Goal: Contribute content: Contribute content

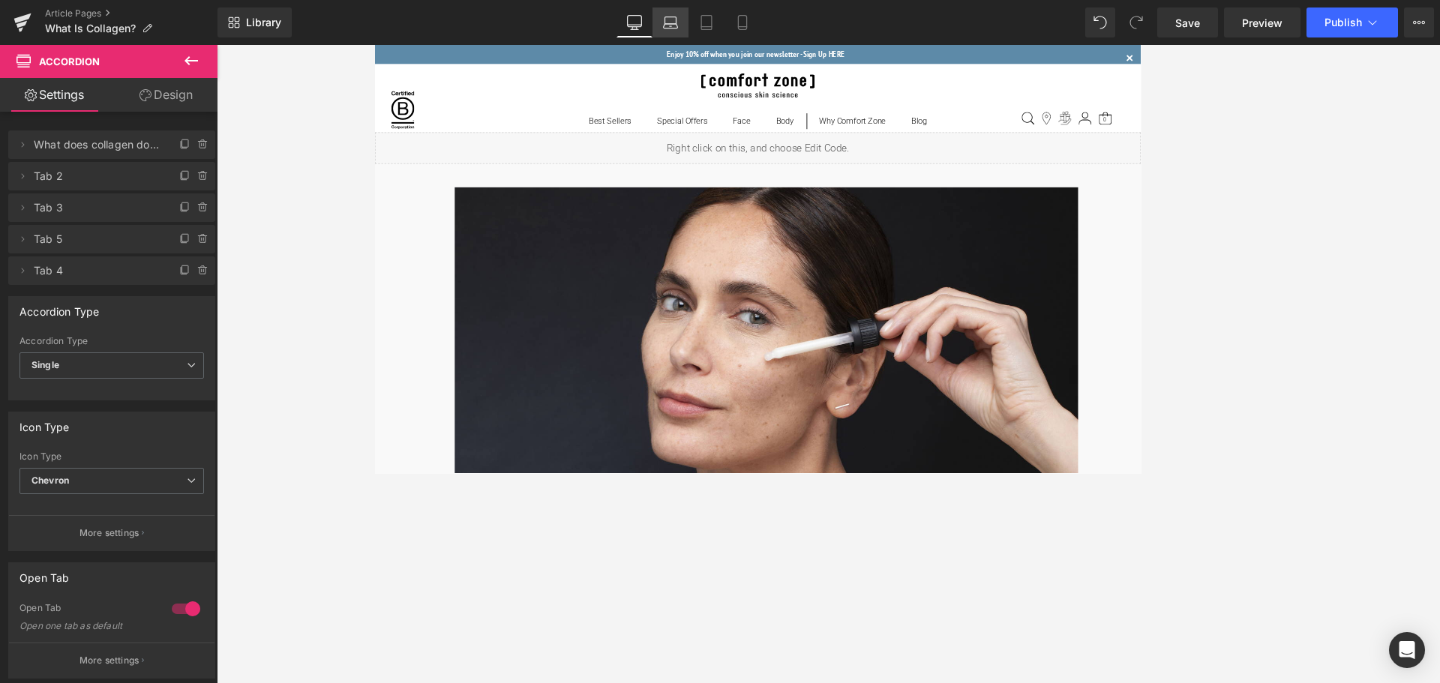
click at [663, 31] on link "Laptop" at bounding box center [671, 23] width 36 height 30
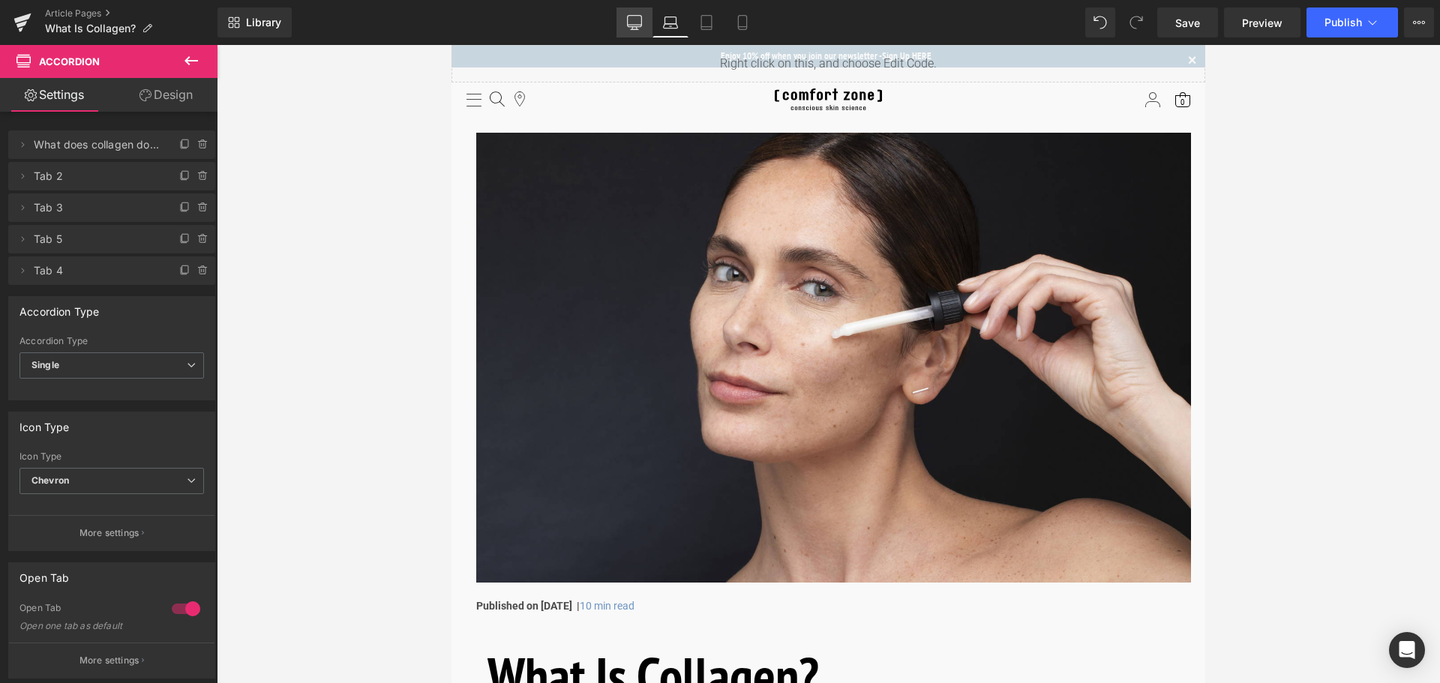
click at [636, 34] on link "Desktop" at bounding box center [635, 23] width 36 height 30
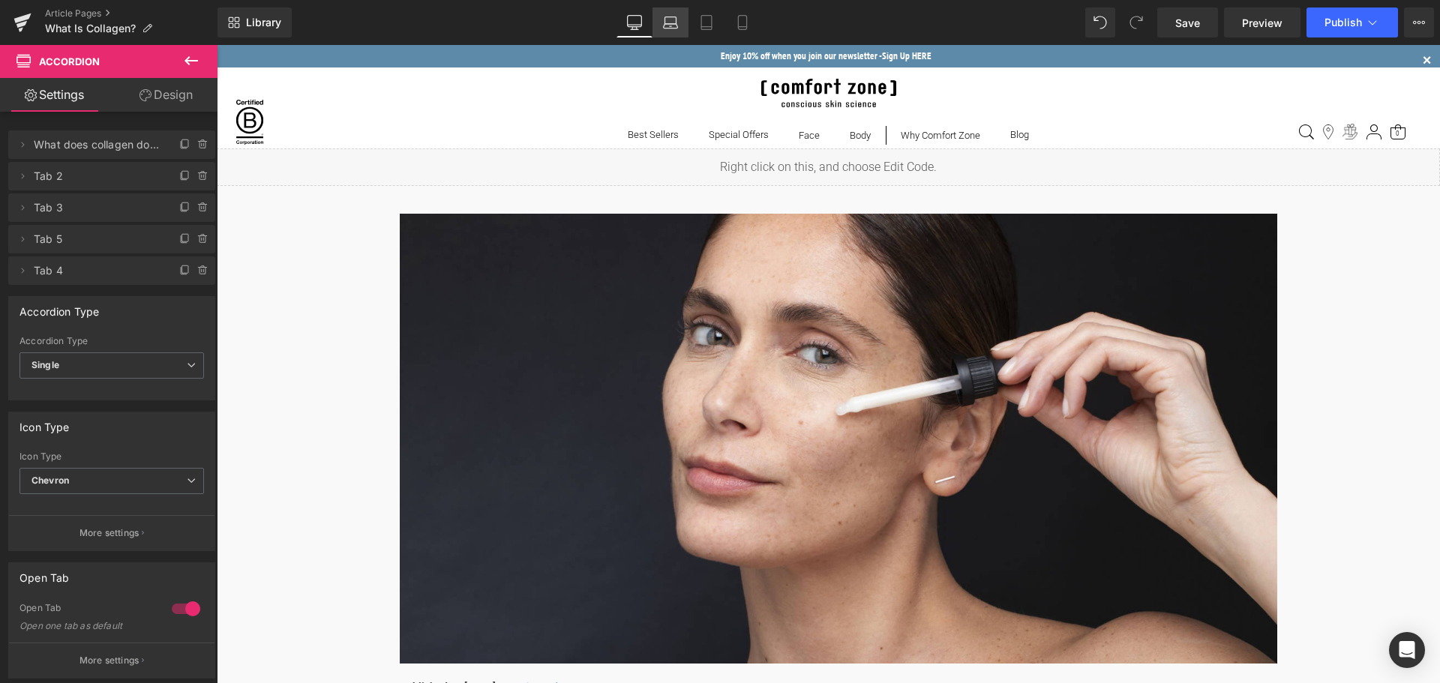
click at [669, 31] on link "Laptop" at bounding box center [671, 23] width 36 height 30
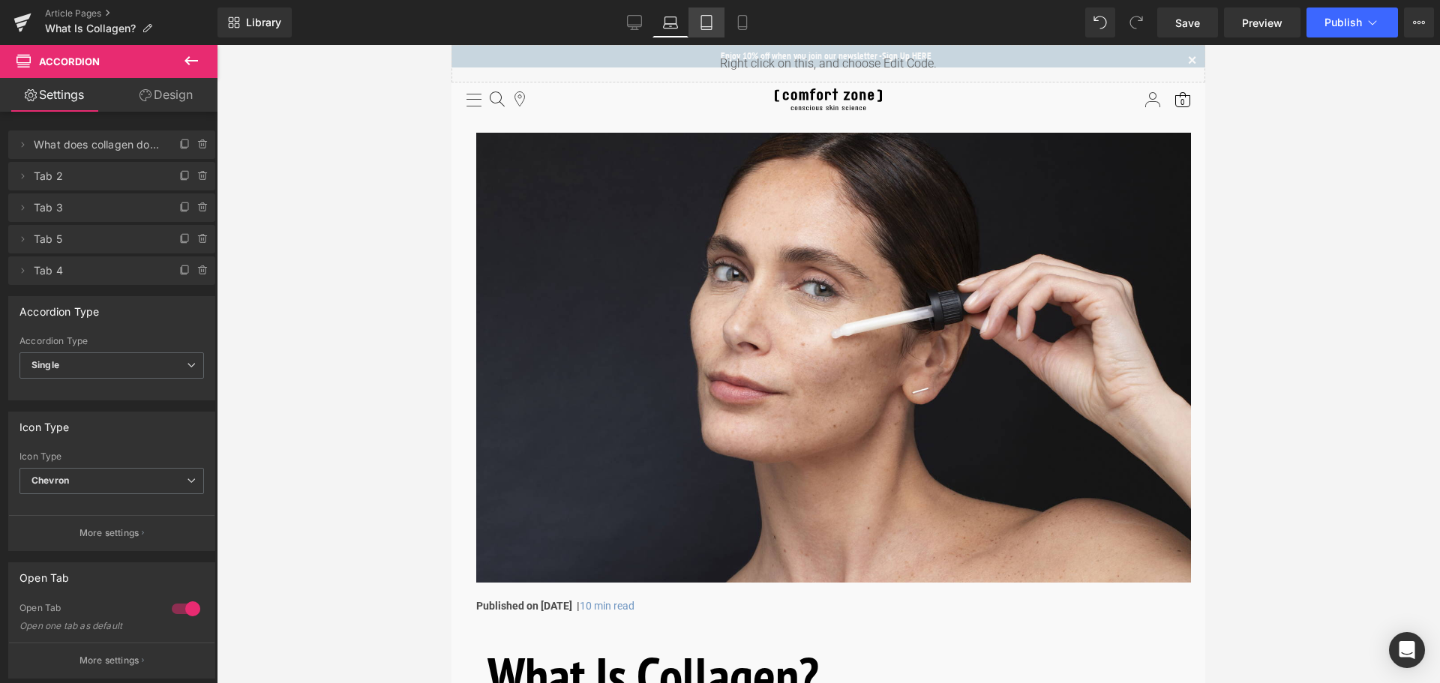
scroll to position [15, 0]
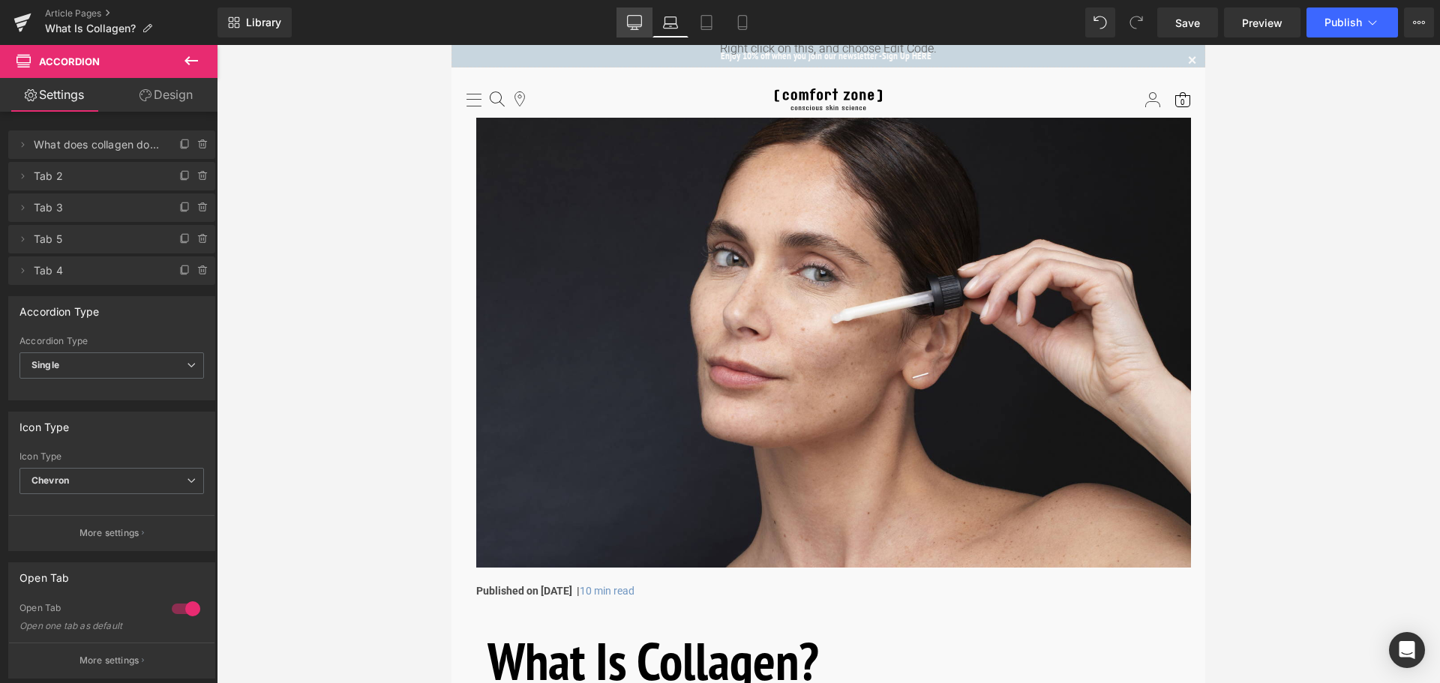
click at [704, 29] on icon at bounding box center [706, 23] width 11 height 14
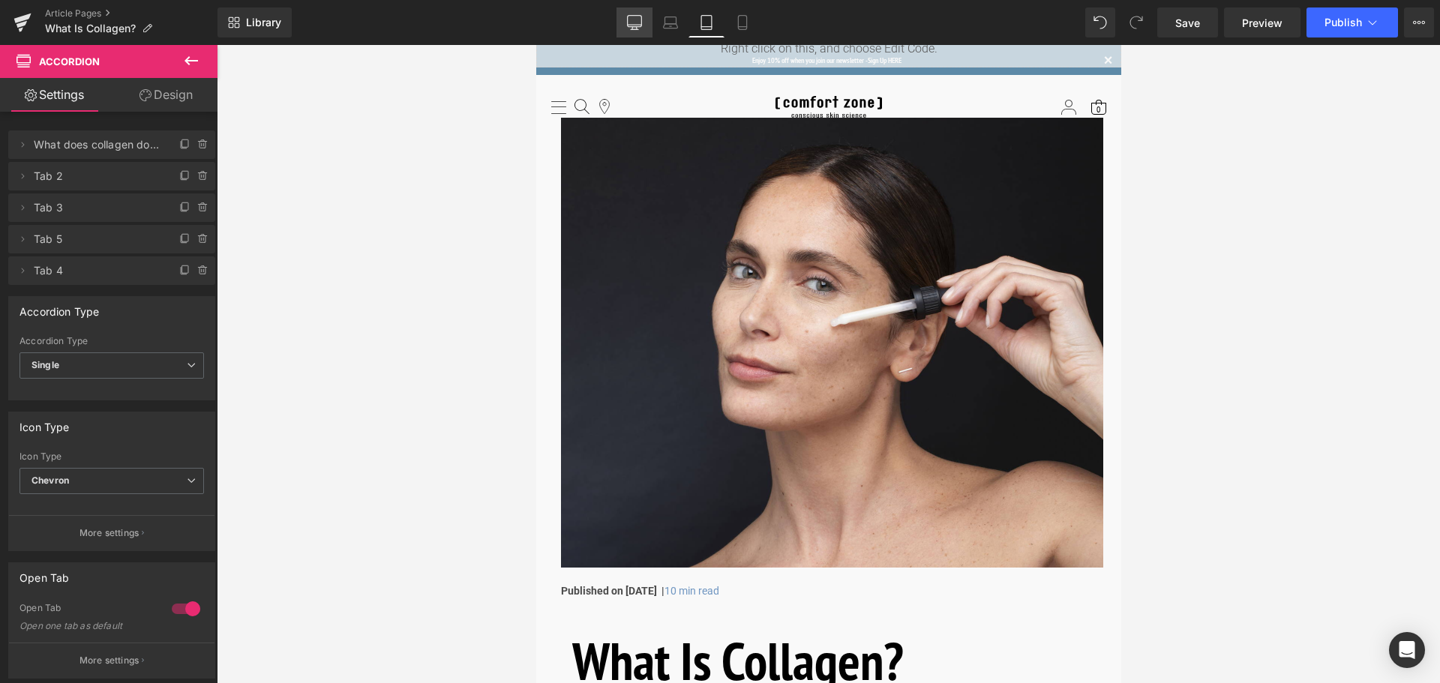
click at [639, 24] on icon at bounding box center [634, 22] width 15 height 15
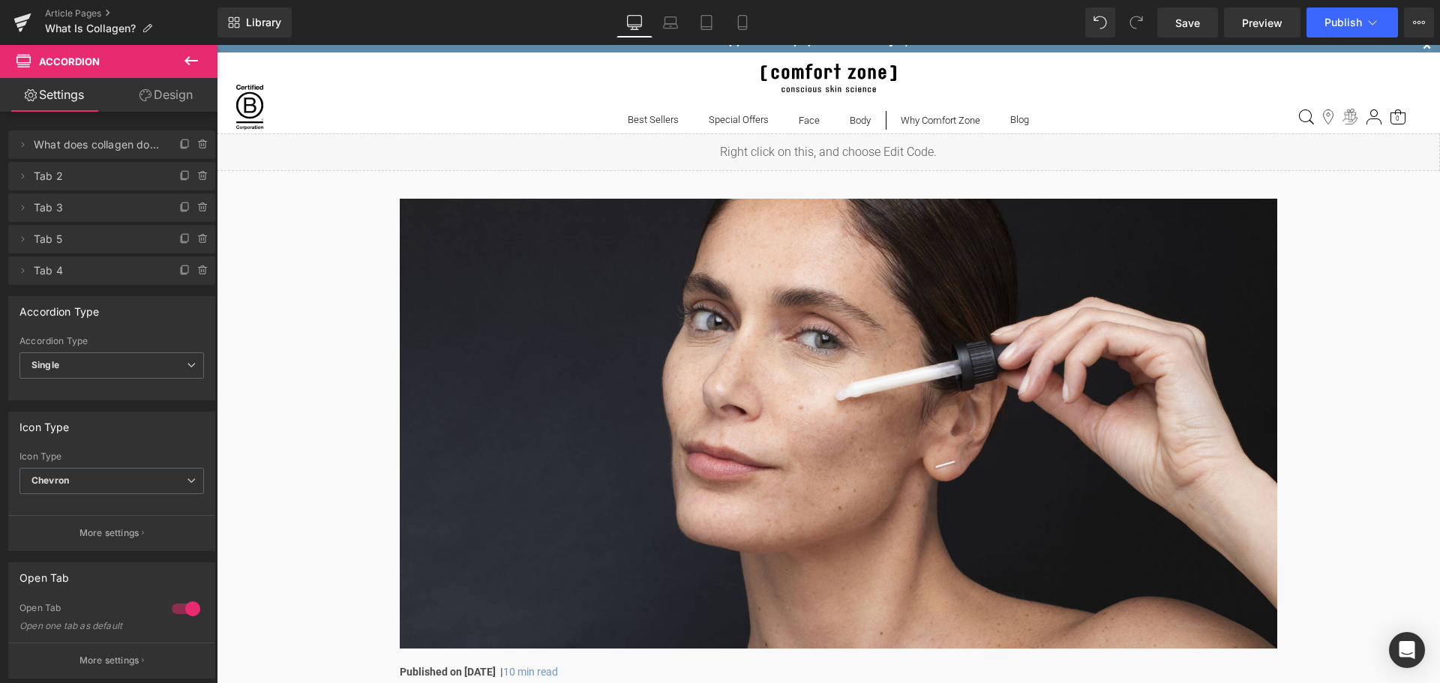
scroll to position [0, 0]
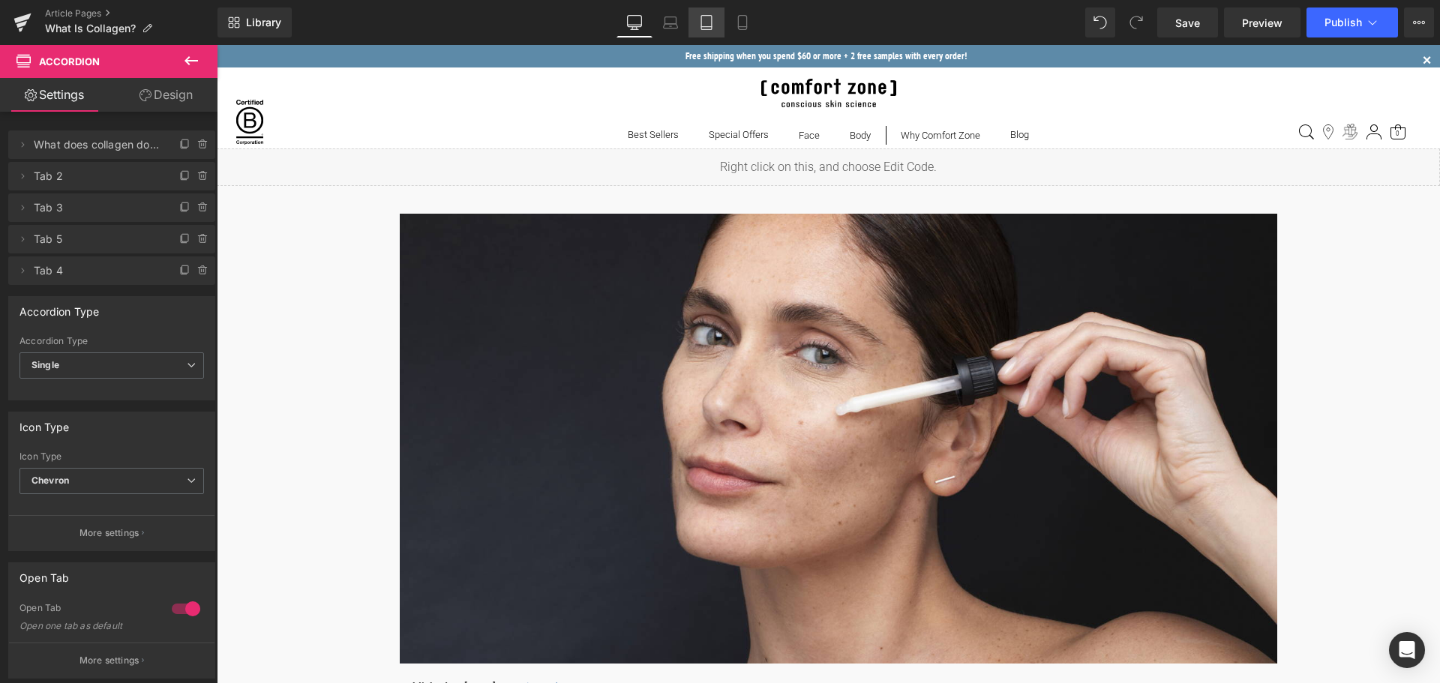
click at [710, 29] on icon at bounding box center [706, 23] width 11 height 14
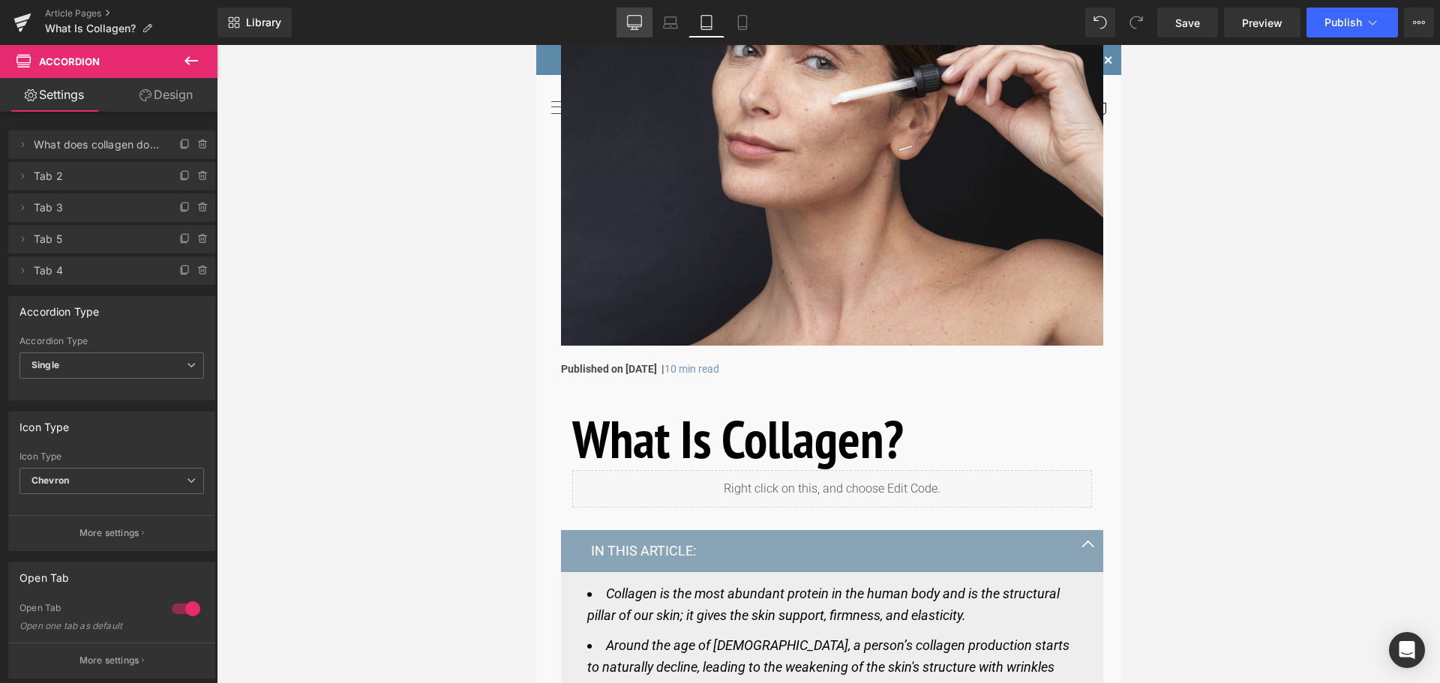
click at [626, 22] on link "Desktop" at bounding box center [635, 23] width 36 height 30
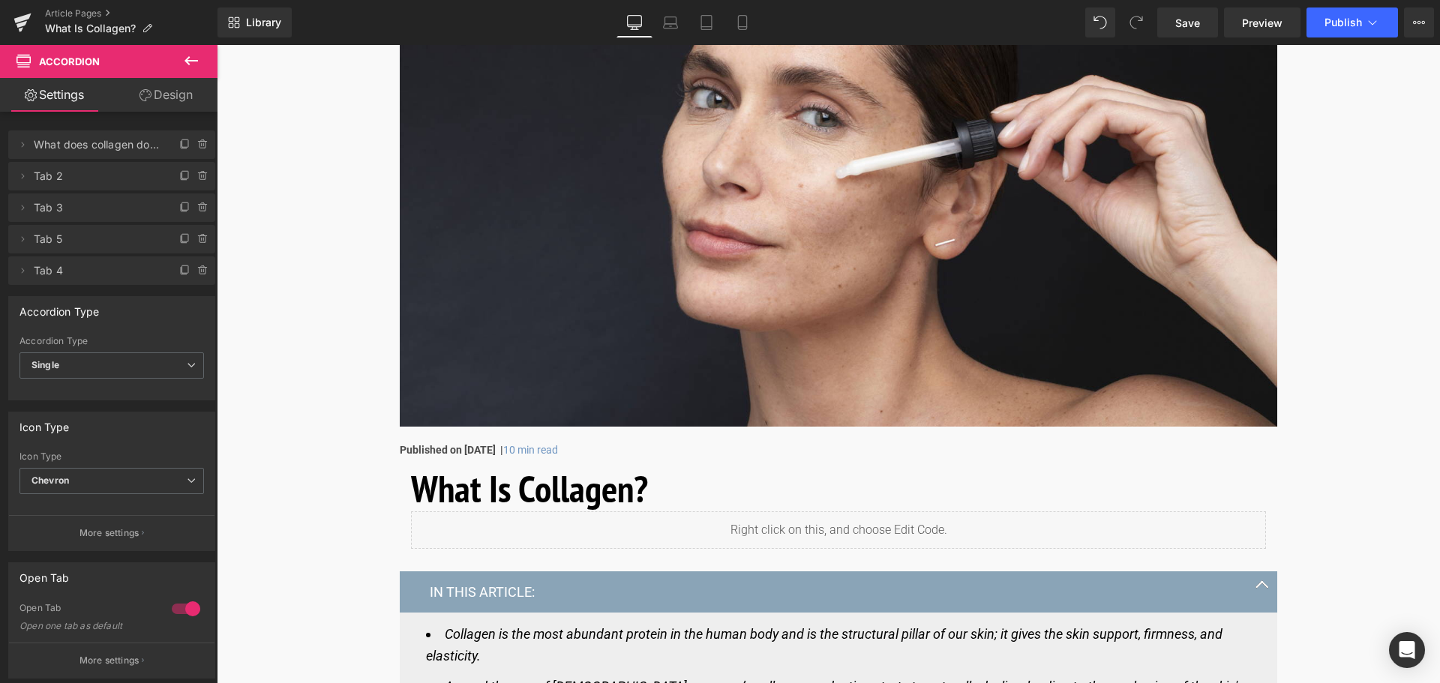
scroll to position [1, 0]
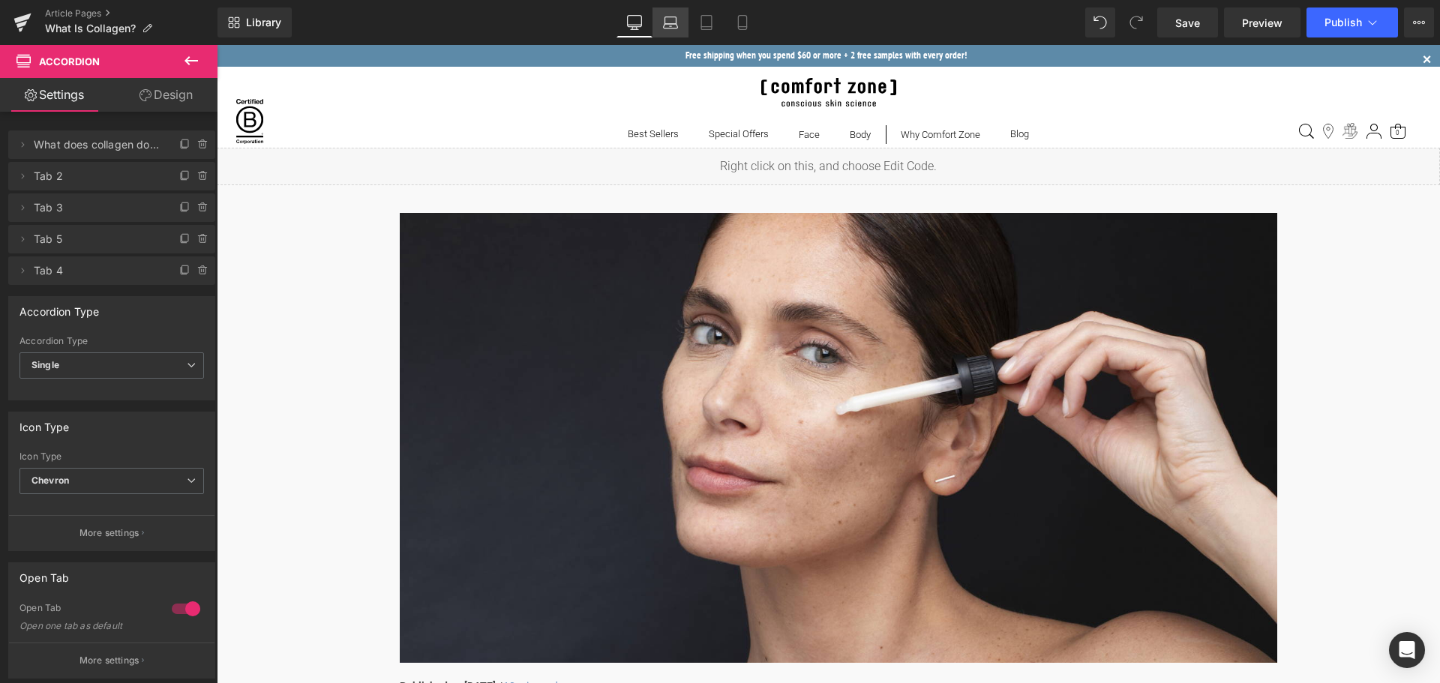
click at [670, 21] on icon at bounding box center [670, 22] width 15 height 15
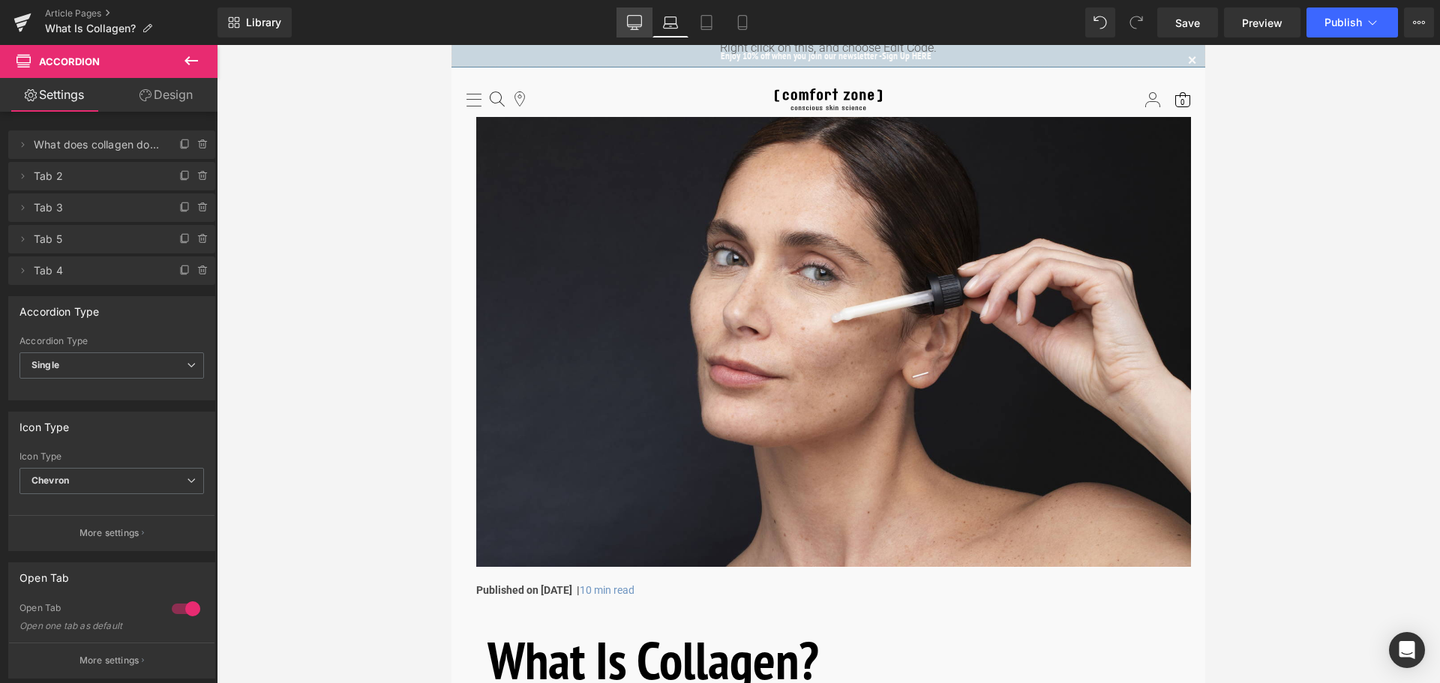
click at [626, 21] on link "Desktop" at bounding box center [635, 23] width 36 height 30
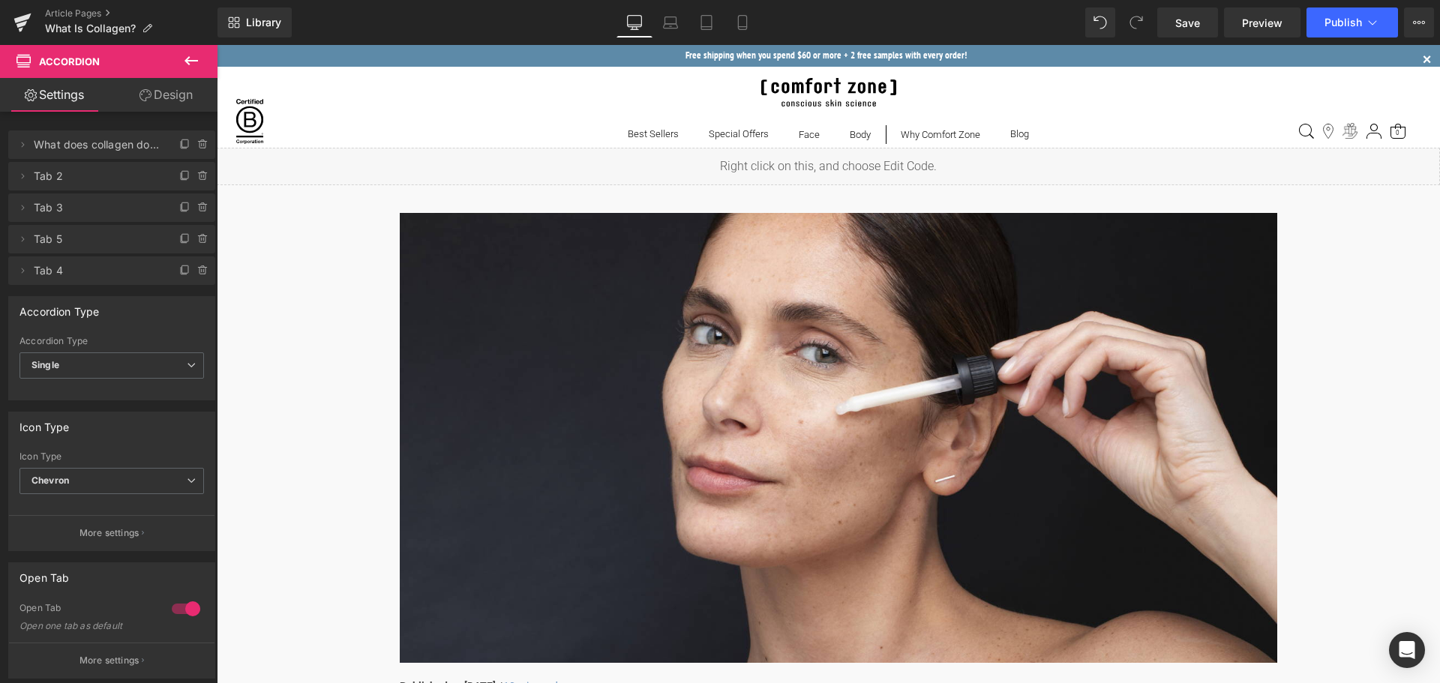
click at [707, 21] on icon at bounding box center [706, 22] width 15 height 15
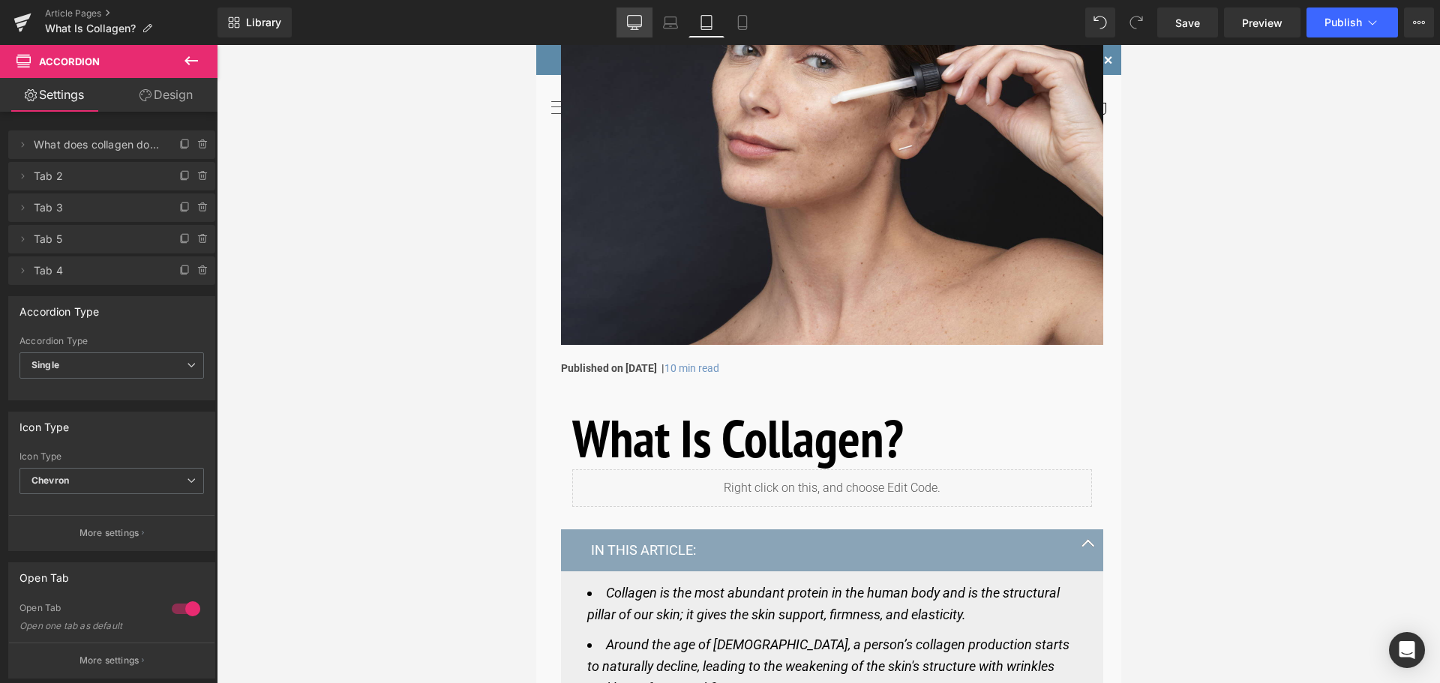
click at [629, 29] on icon at bounding box center [634, 22] width 15 height 15
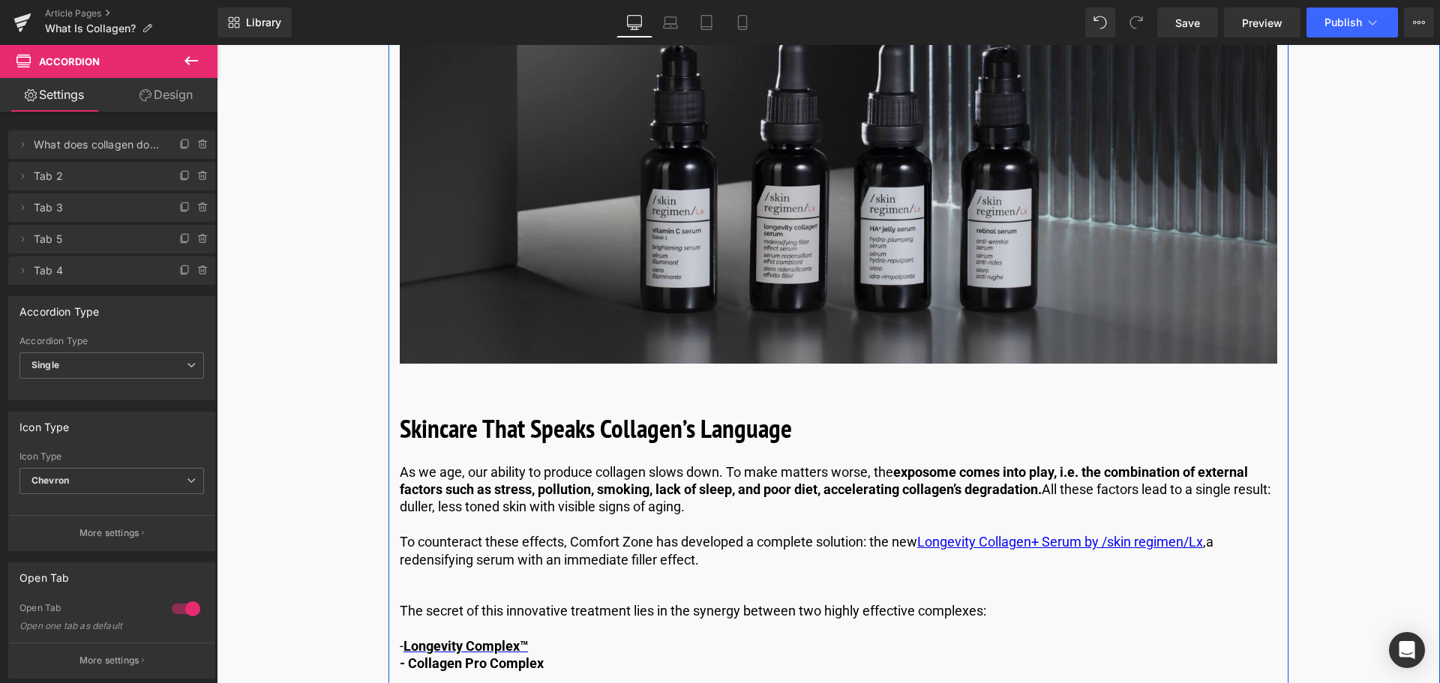
scroll to position [3302, 0]
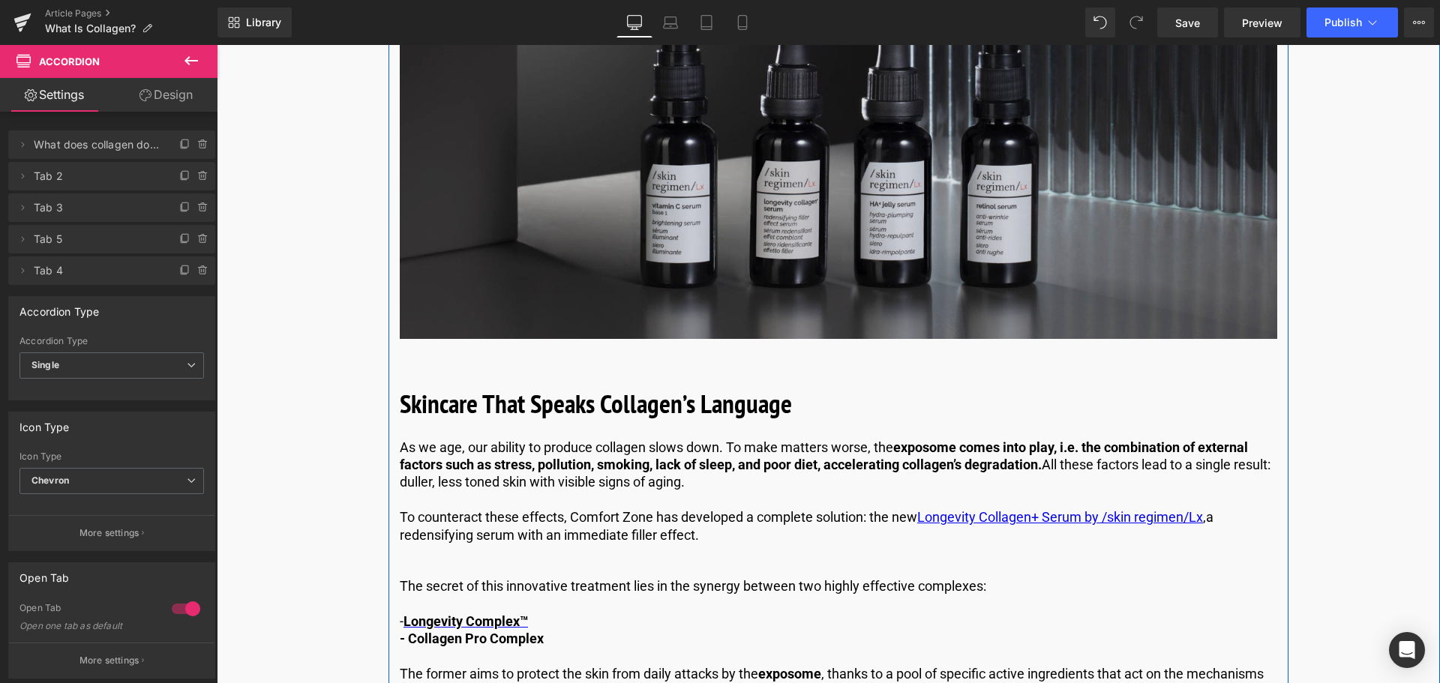
drag, startPoint x: 929, startPoint y: 232, endPoint x: 910, endPoint y: 226, distance: 20.4
click at [929, 232] on img at bounding box center [839, 114] width 878 height 450
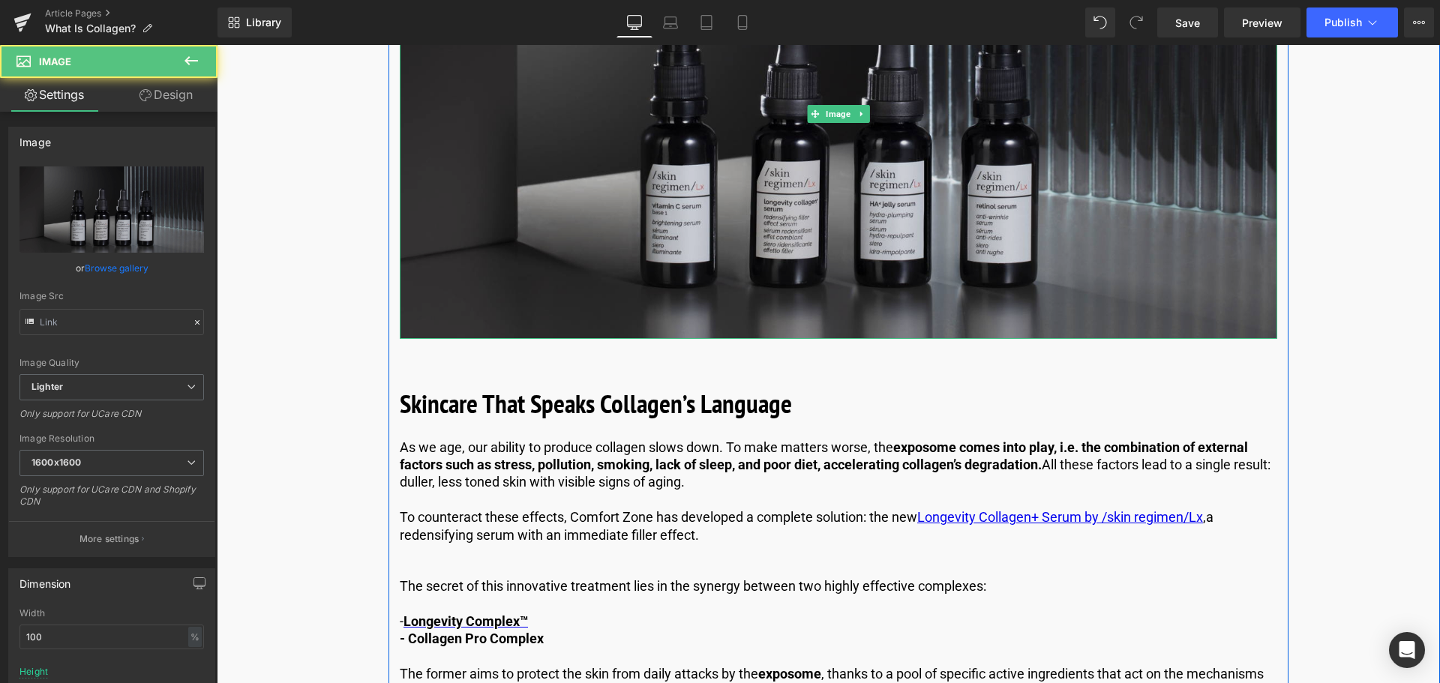
type input "[URL][DOMAIN_NAME]"
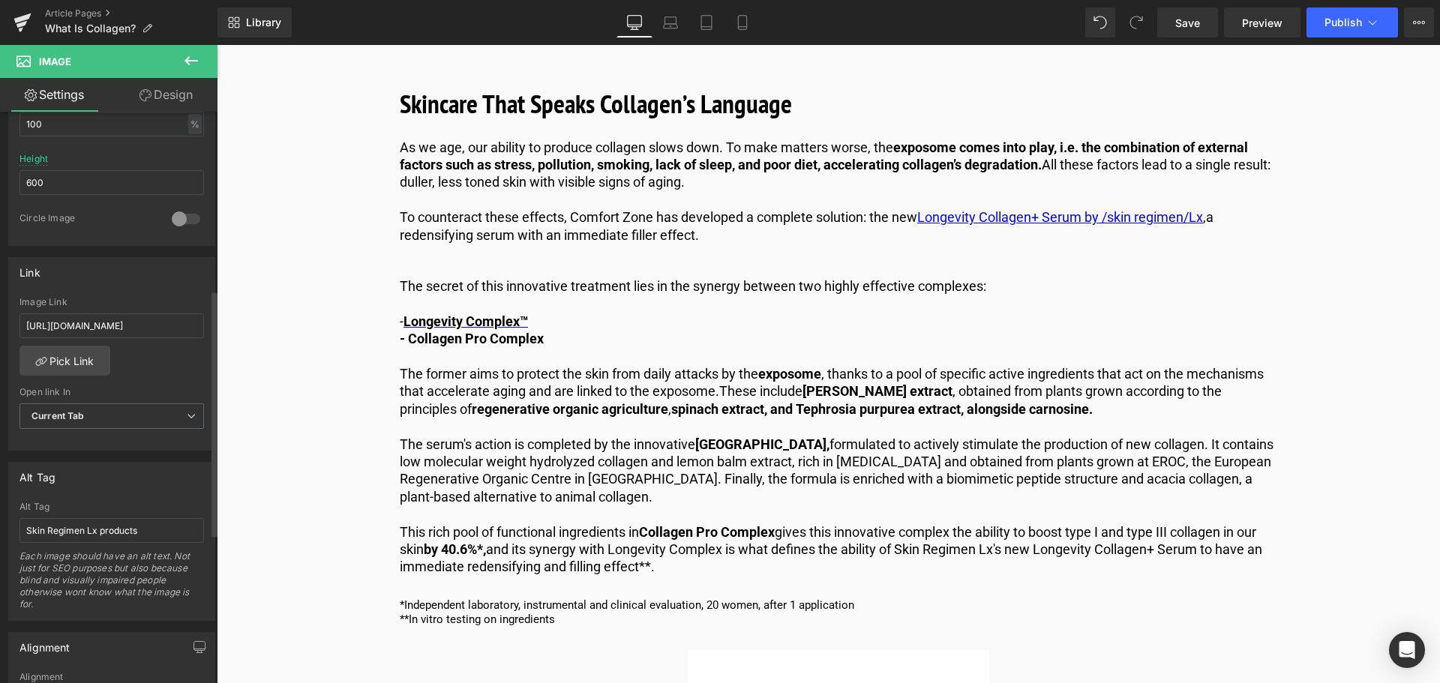
scroll to position [525, 0]
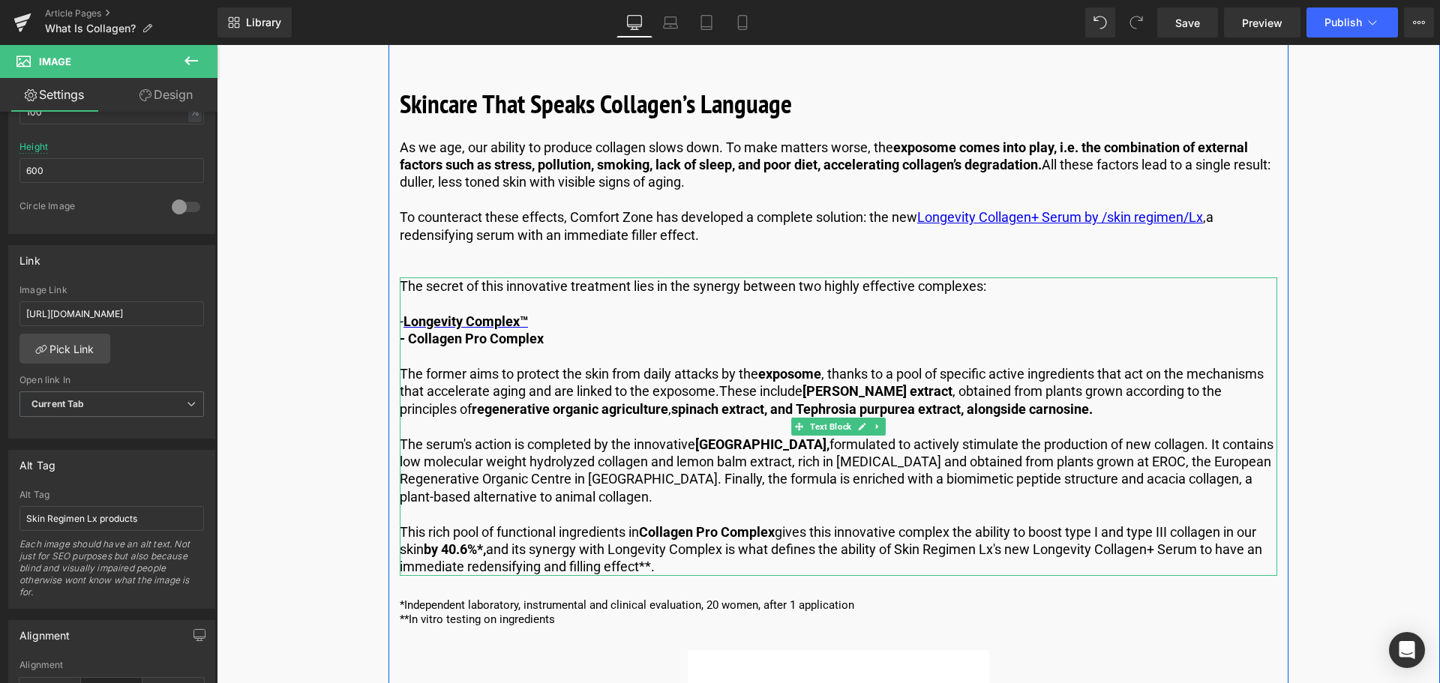
click at [939, 443] on p "The serum's action is completed by the innovative Collagen Pro Complex, formula…" at bounding box center [839, 471] width 878 height 71
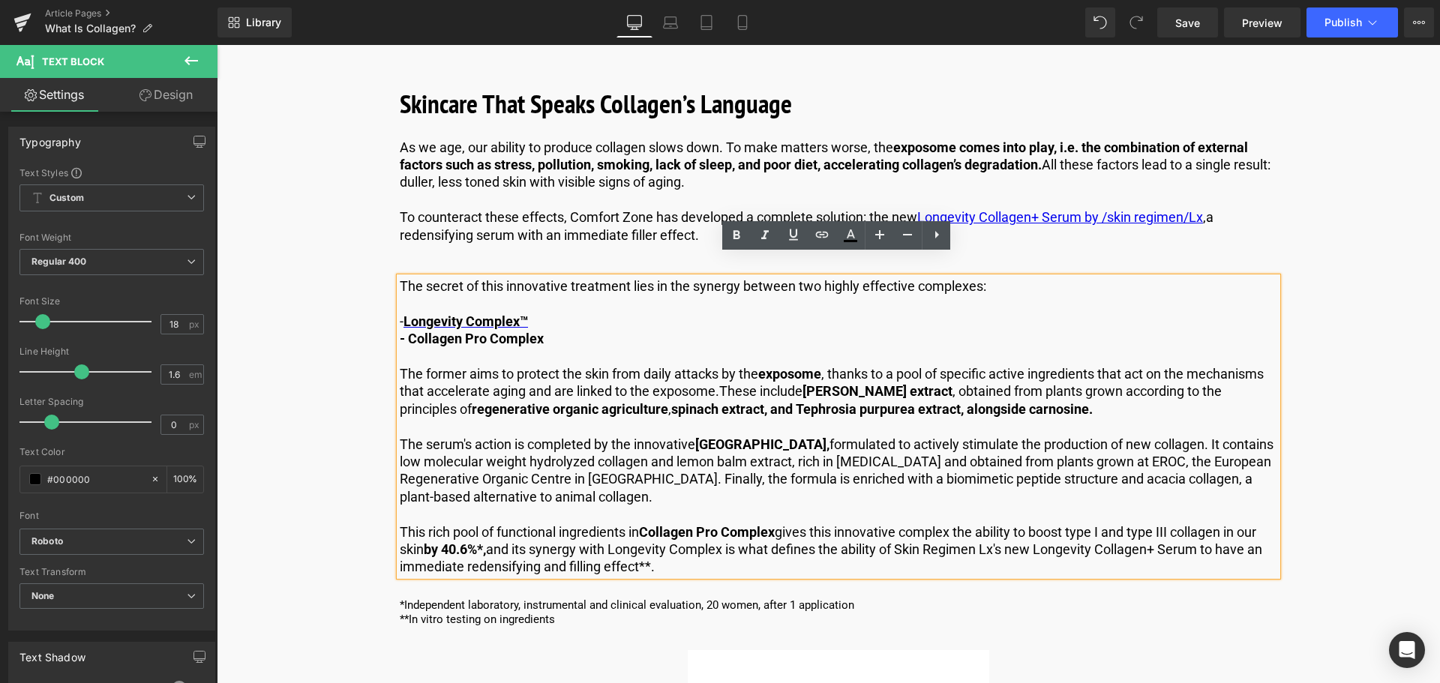
click at [932, 441] on p "The serum's action is completed by the innovative Collagen Pro Complex, formula…" at bounding box center [839, 471] width 878 height 71
drag, startPoint x: 532, startPoint y: 300, endPoint x: 406, endPoint y: 302, distance: 126.0
click at [406, 314] on link "Longevity Complex™" at bounding box center [466, 322] width 125 height 16
click at [788, 244] on icon at bounding box center [794, 235] width 18 height 18
click at [848, 246] on link at bounding box center [850, 235] width 29 height 29
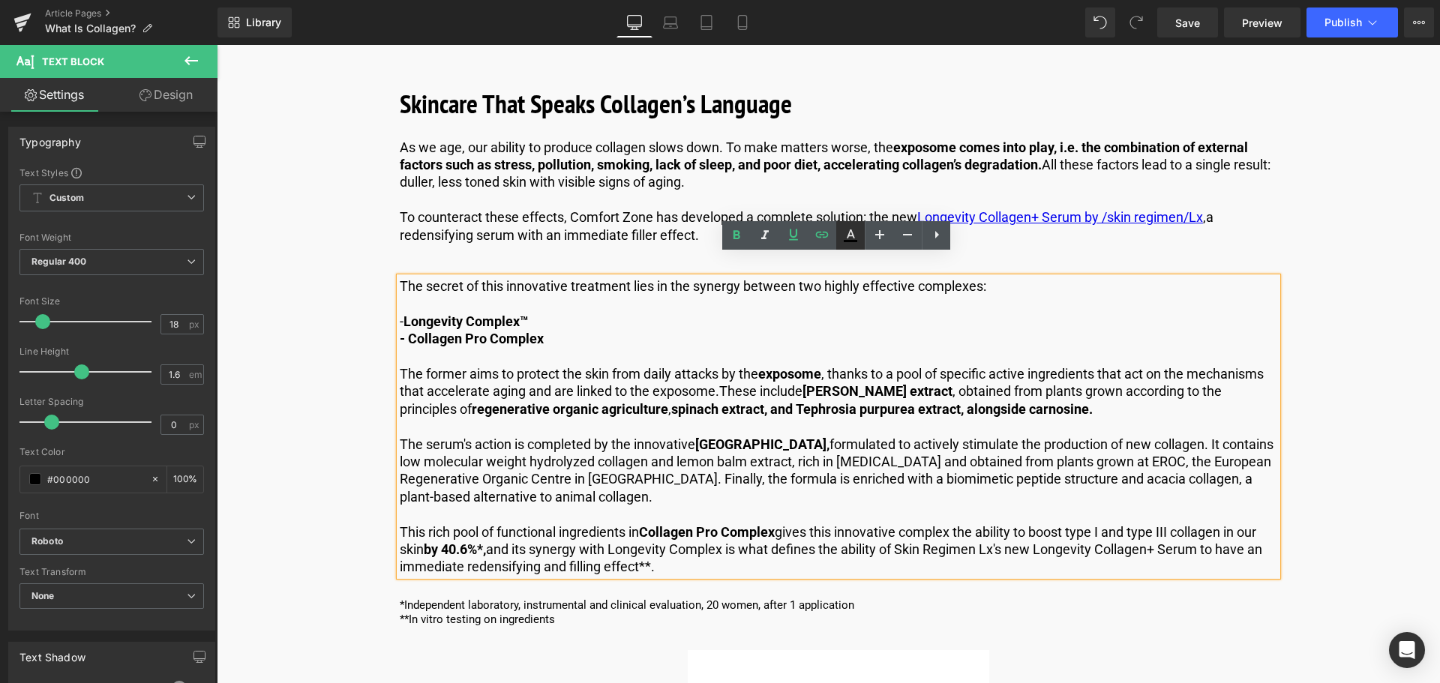
type input "#000000"
type input "100"
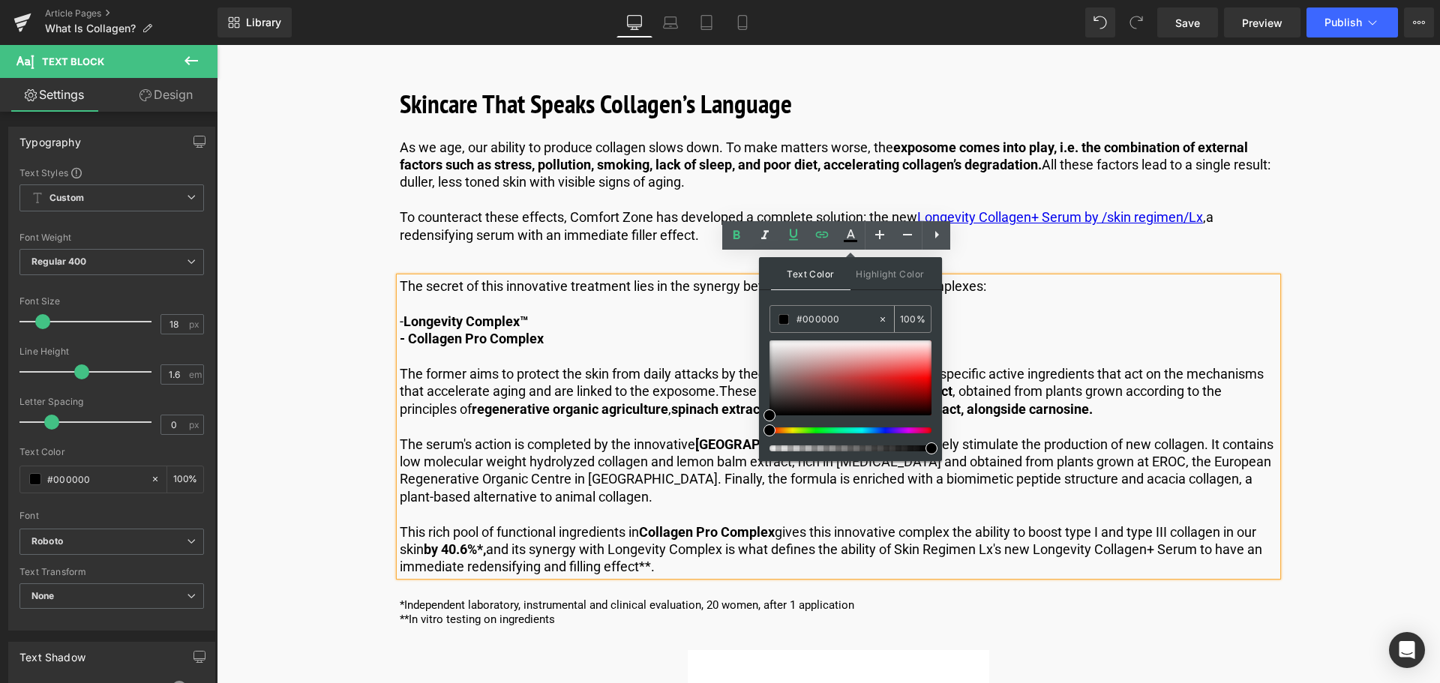
click at [848, 321] on input "#000000" at bounding box center [837, 319] width 81 height 17
type input "#00000"
type input "0"
type input "#0000ee"
type input "100"
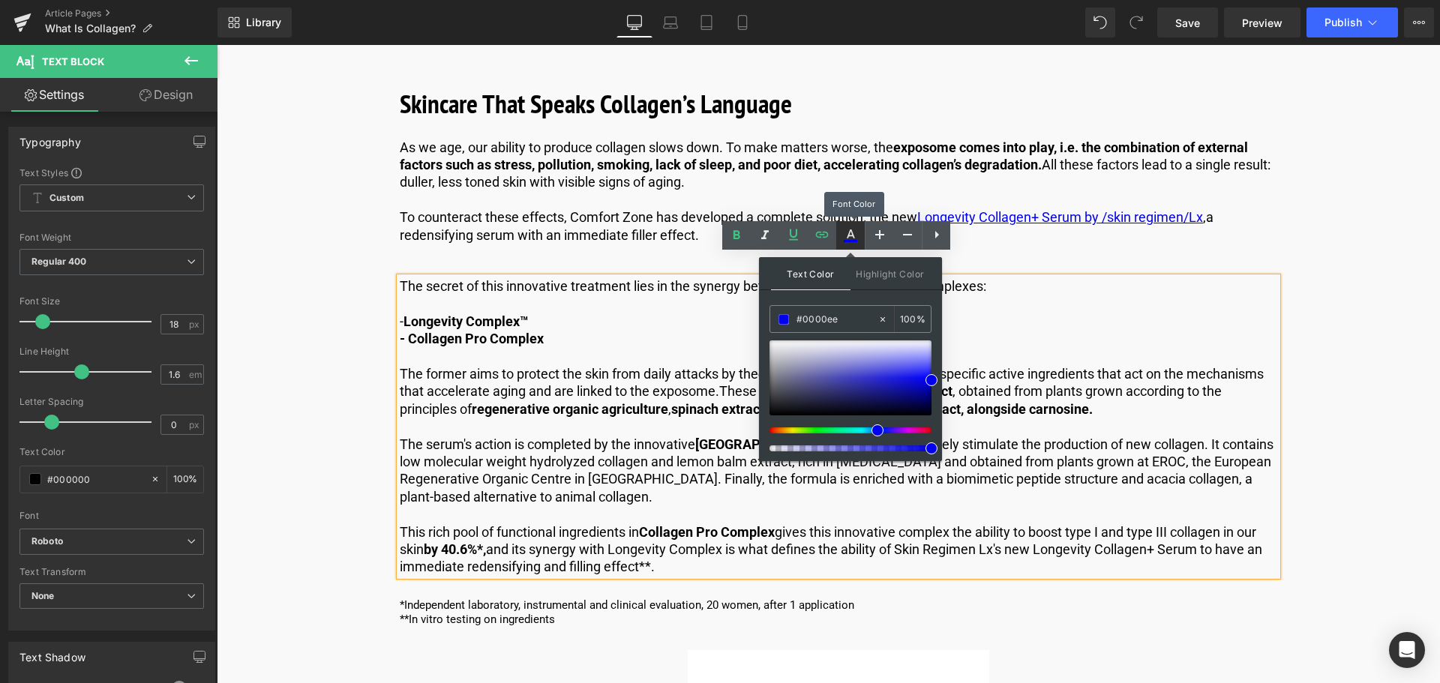
click at [847, 242] on icon at bounding box center [851, 241] width 14 height 2
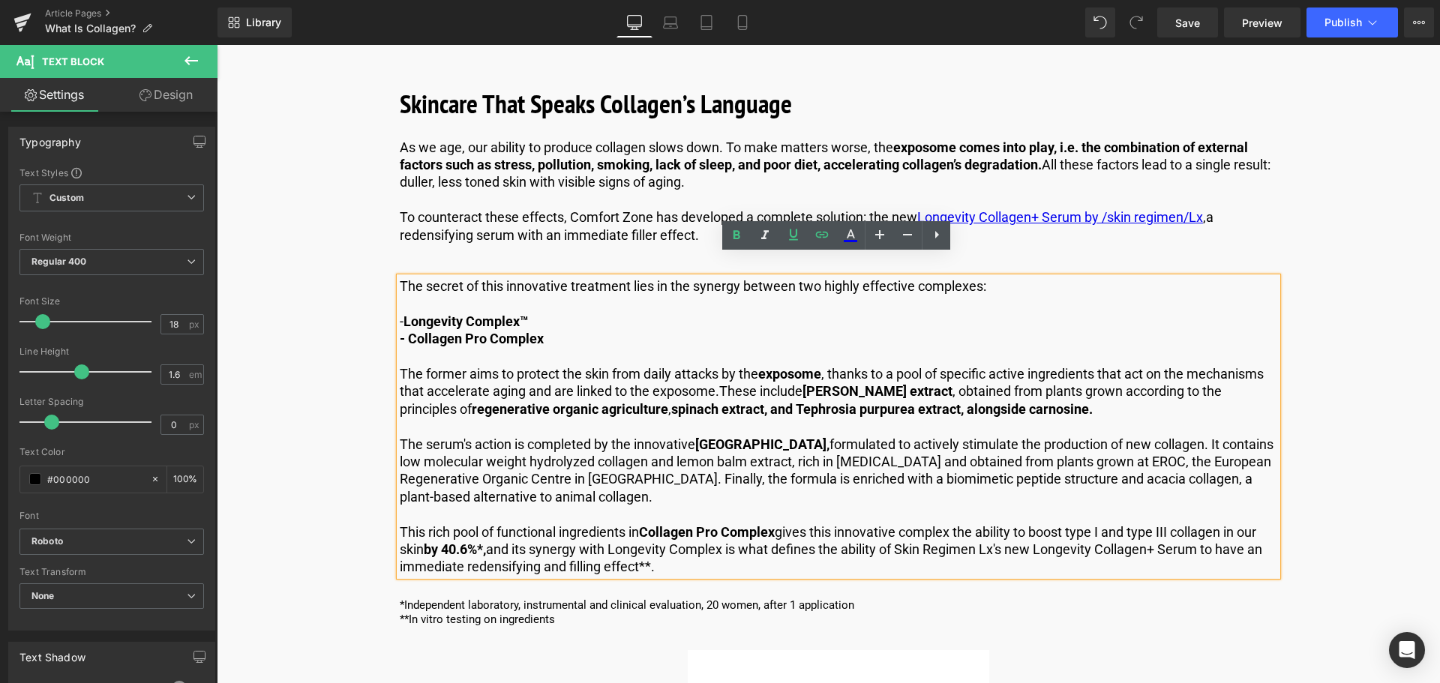
click at [704, 366] on p "The former aims to protect the skin from daily attacks by the exposome , thanks…" at bounding box center [839, 391] width 878 height 53
drag, startPoint x: 532, startPoint y: 299, endPoint x: 405, endPoint y: 301, distance: 126.8
click at [405, 314] on link "Longevity Complex™" at bounding box center [466, 322] width 125 height 16
click at [855, 239] on icon at bounding box center [851, 236] width 18 height 18
type input "#ffffff"
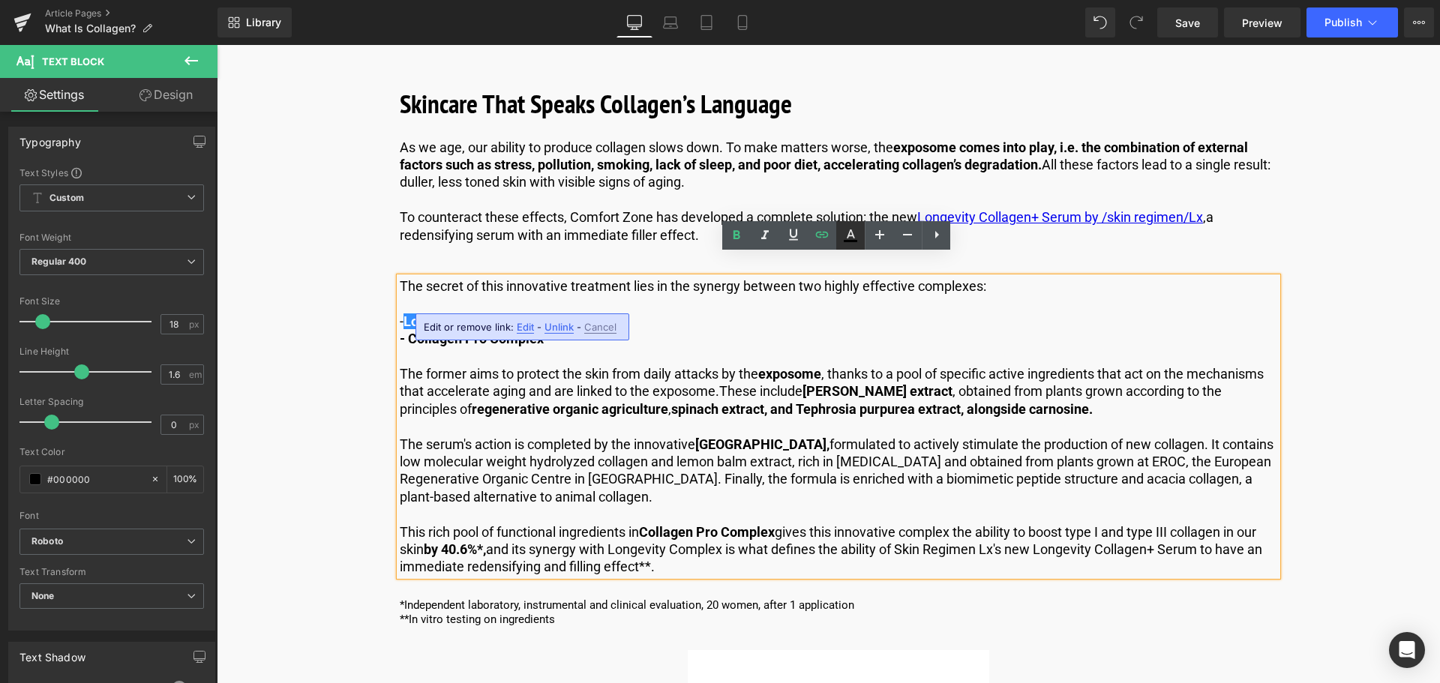
type input "100"
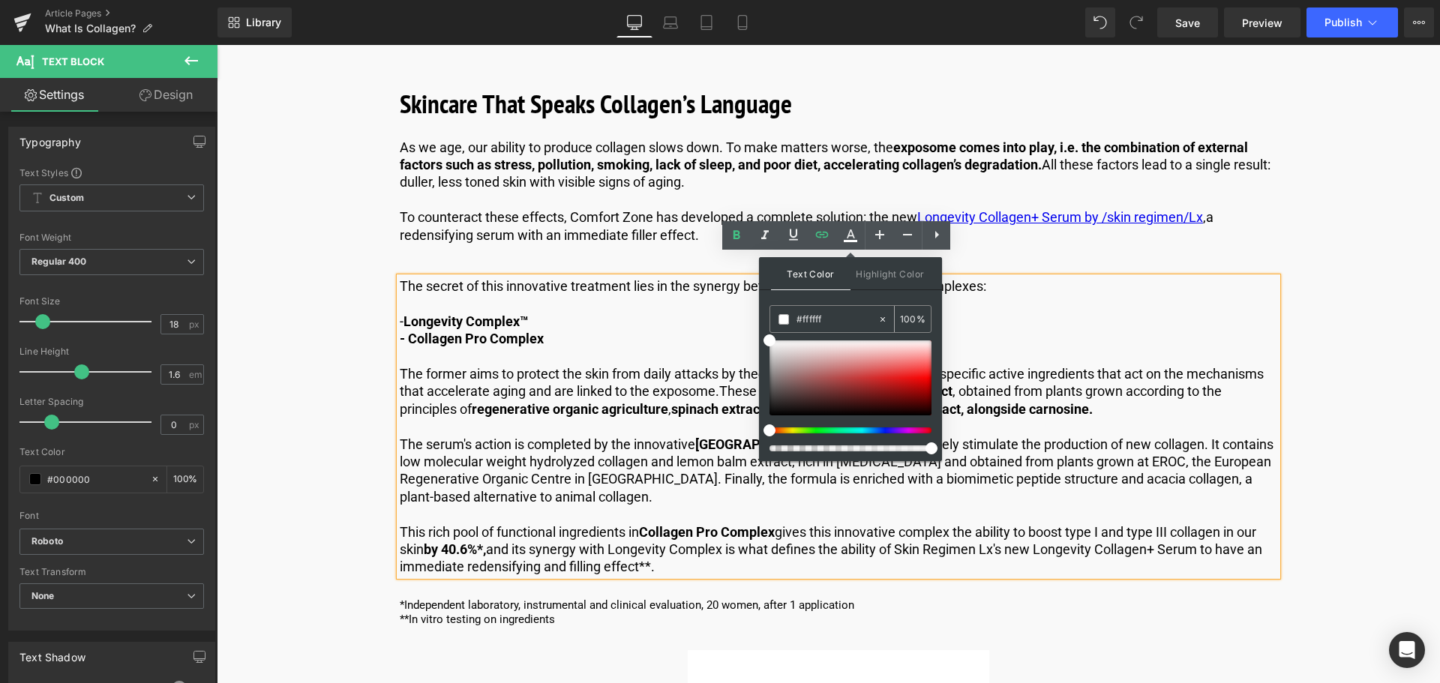
click at [850, 329] on div "#ffffff" at bounding box center [823, 319] width 107 height 26
click at [848, 320] on input "#ffffff" at bounding box center [837, 319] width 81 height 17
type input "#fffff"
type input "0"
type input "#ffff"
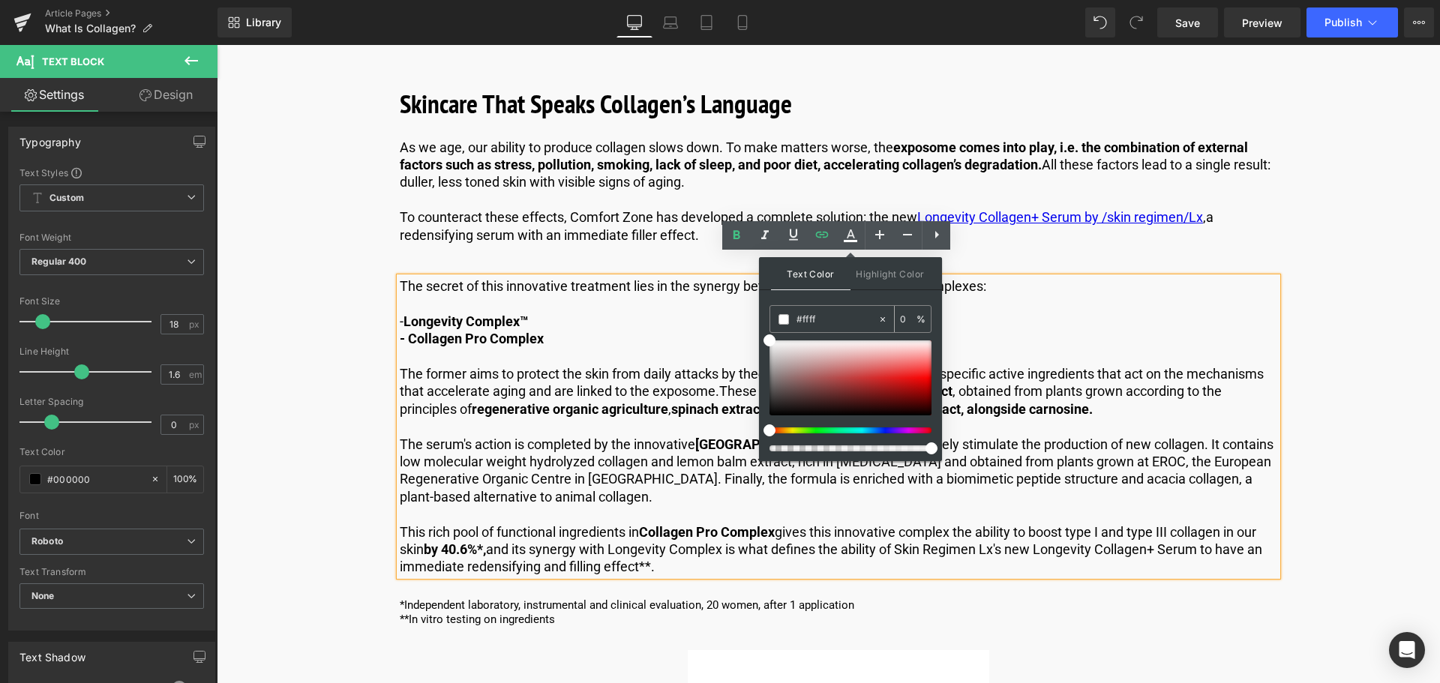
type input "100"
type input "#ff"
type input "0"
type input "#000"
type input "100"
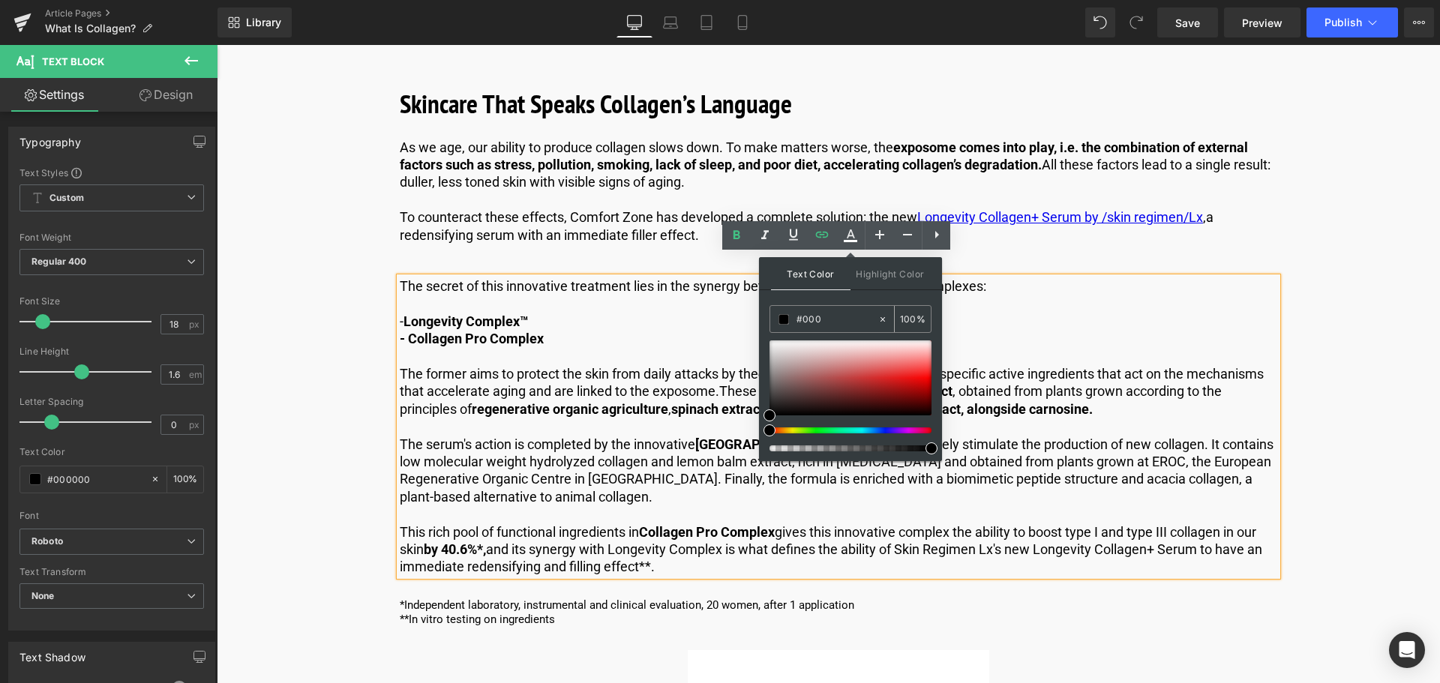
type input "#0000"
type input "0"
type input "#0000ee"
type input "100"
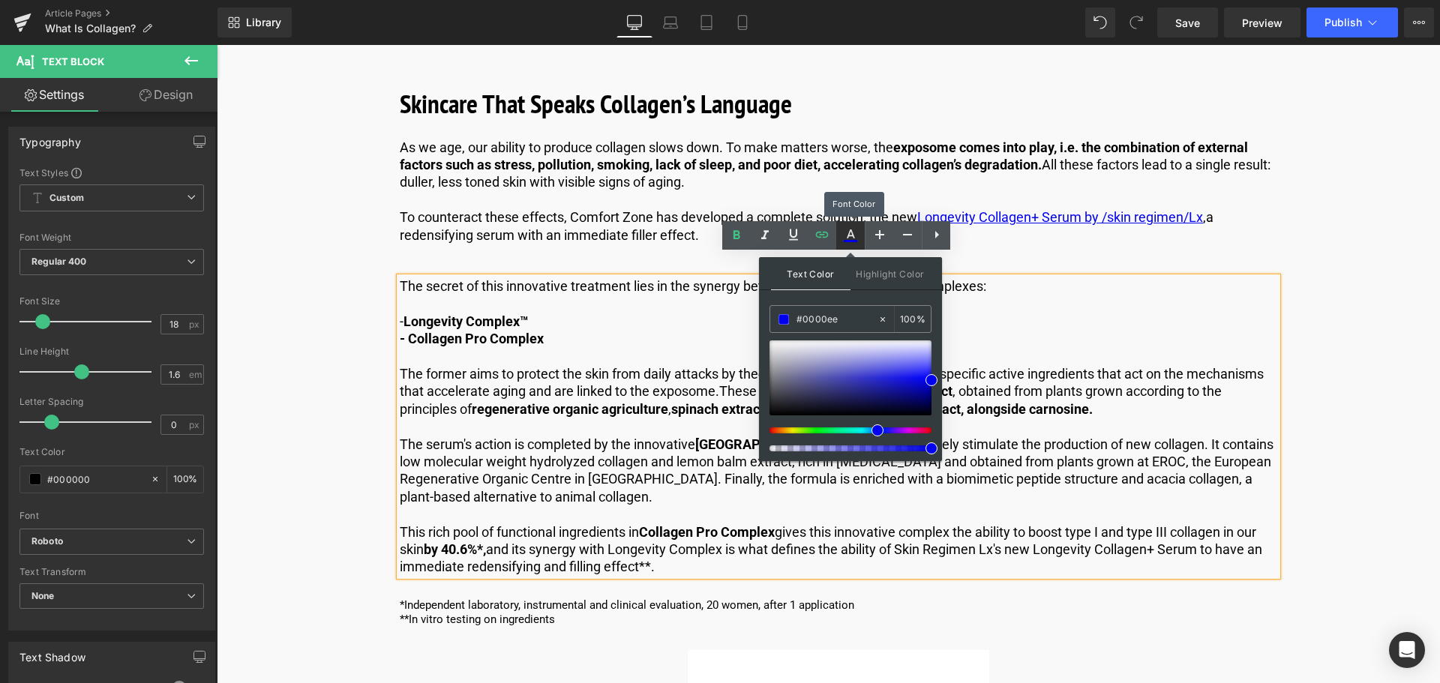
click at [846, 239] on icon at bounding box center [851, 236] width 18 height 18
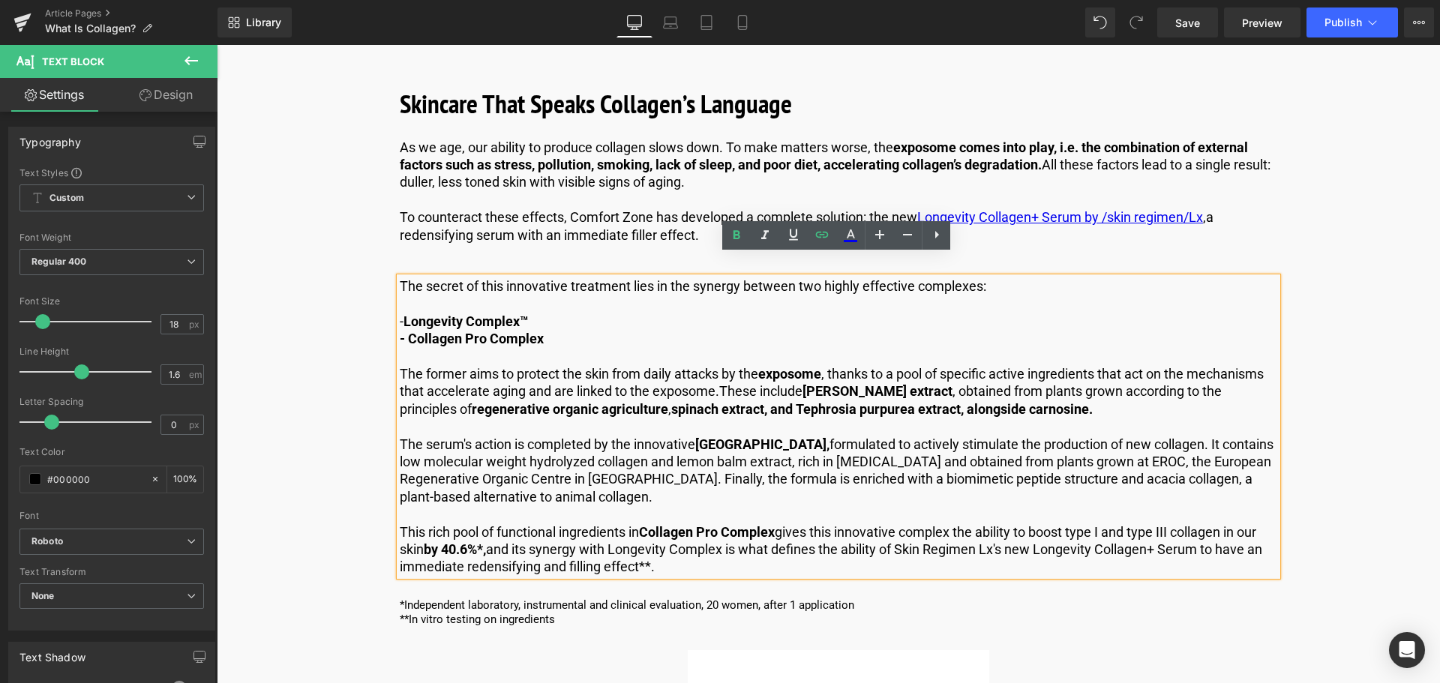
click at [671, 401] on span "spinach extract, and Tephrosia purpurea extract, alongside carnosine." at bounding box center [882, 409] width 422 height 16
drag, startPoint x: 533, startPoint y: 304, endPoint x: 404, endPoint y: 305, distance: 128.3
click at [404, 313] on p "- Longevity Complex™" at bounding box center [839, 321] width 878 height 17
click at [847, 241] on icon at bounding box center [851, 241] width 14 height 2
type input "#000000"
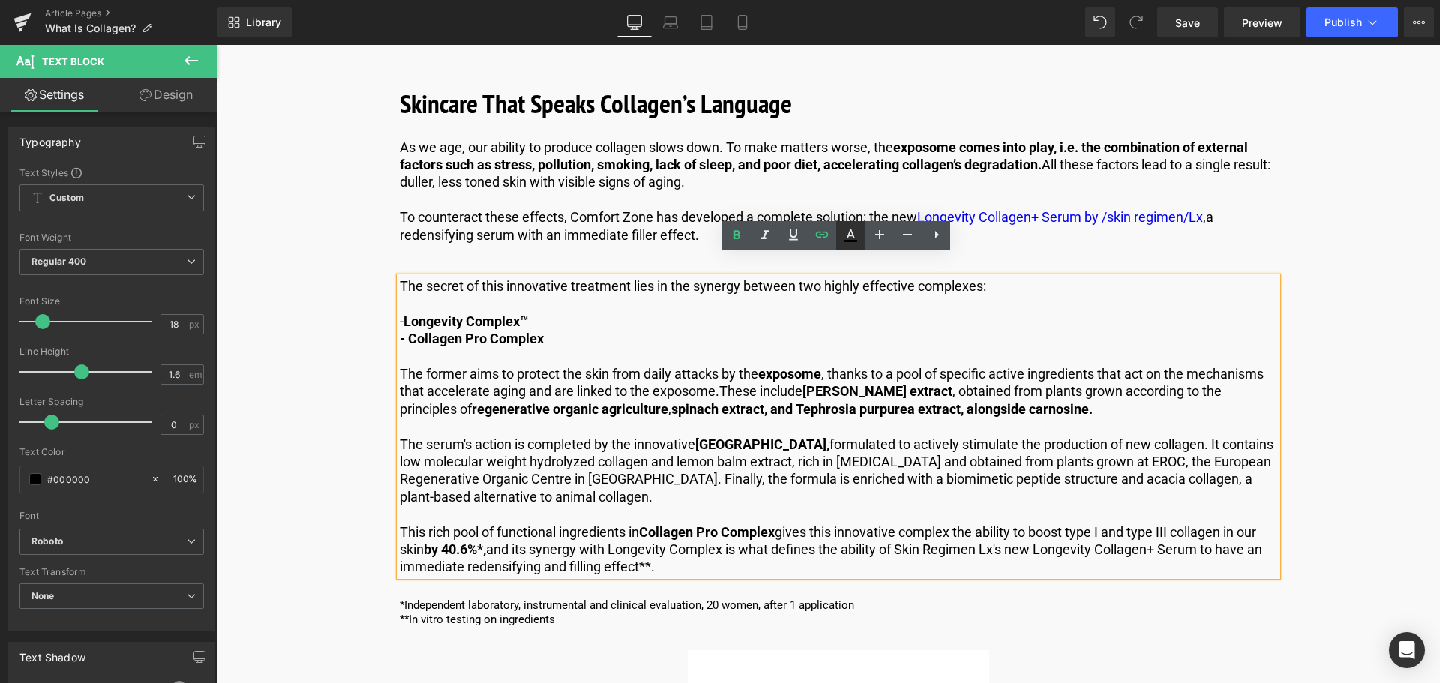
type input "100"
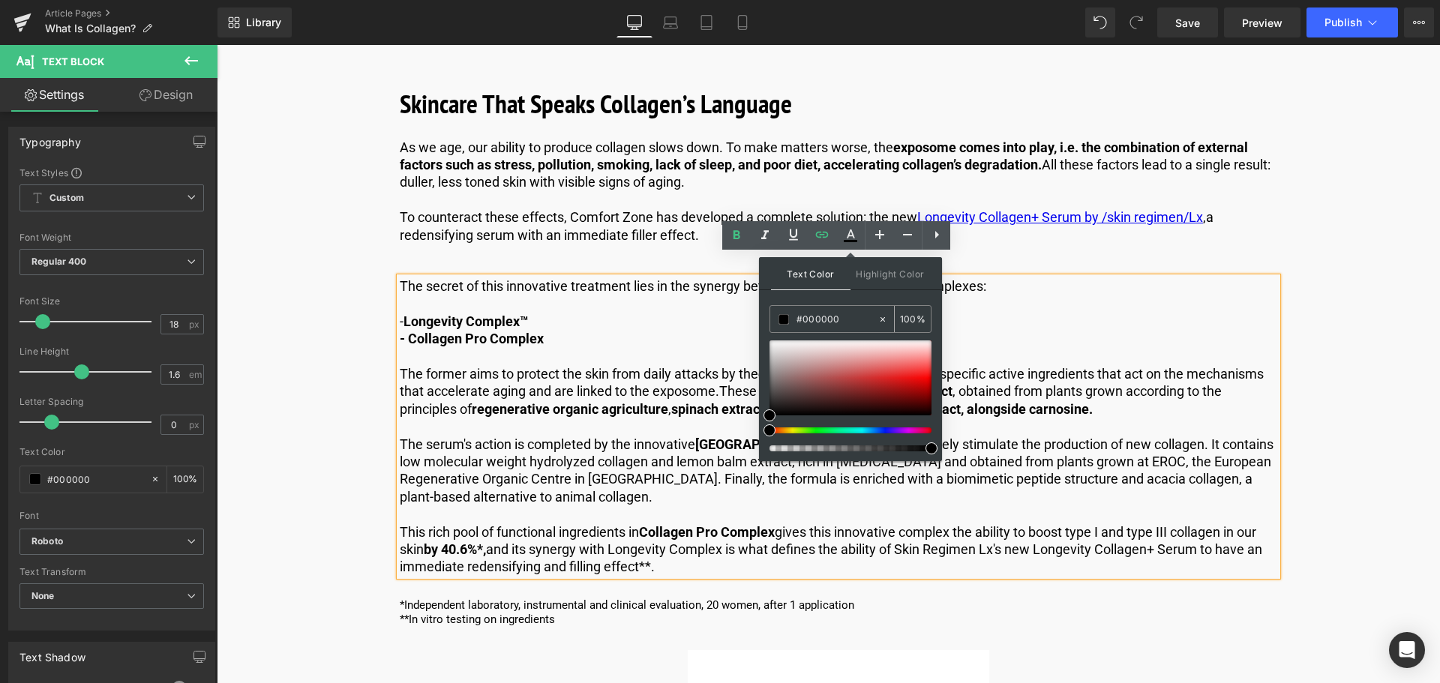
click at [853, 319] on input "#000000" at bounding box center [837, 319] width 81 height 17
type input "#00000"
type input "0"
type input "#0000ee"
type input "100"
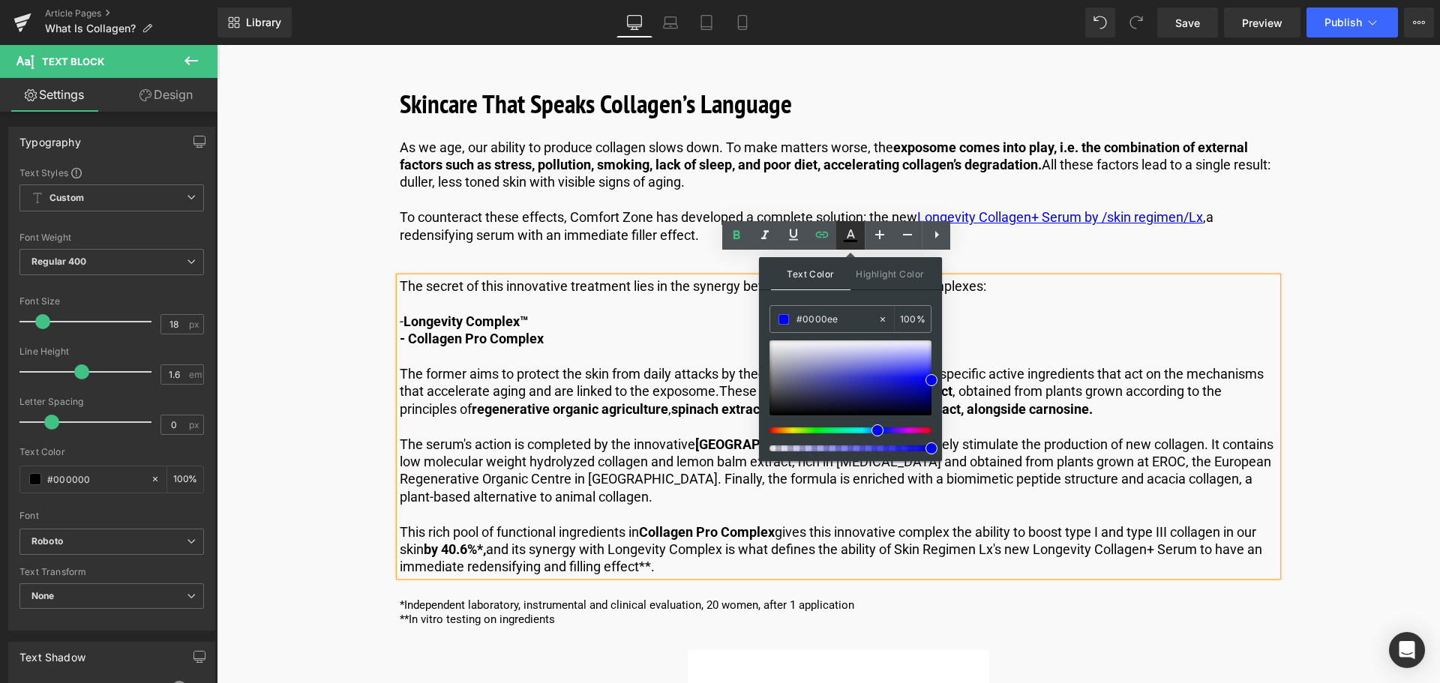
click at [856, 239] on icon at bounding box center [851, 236] width 18 height 18
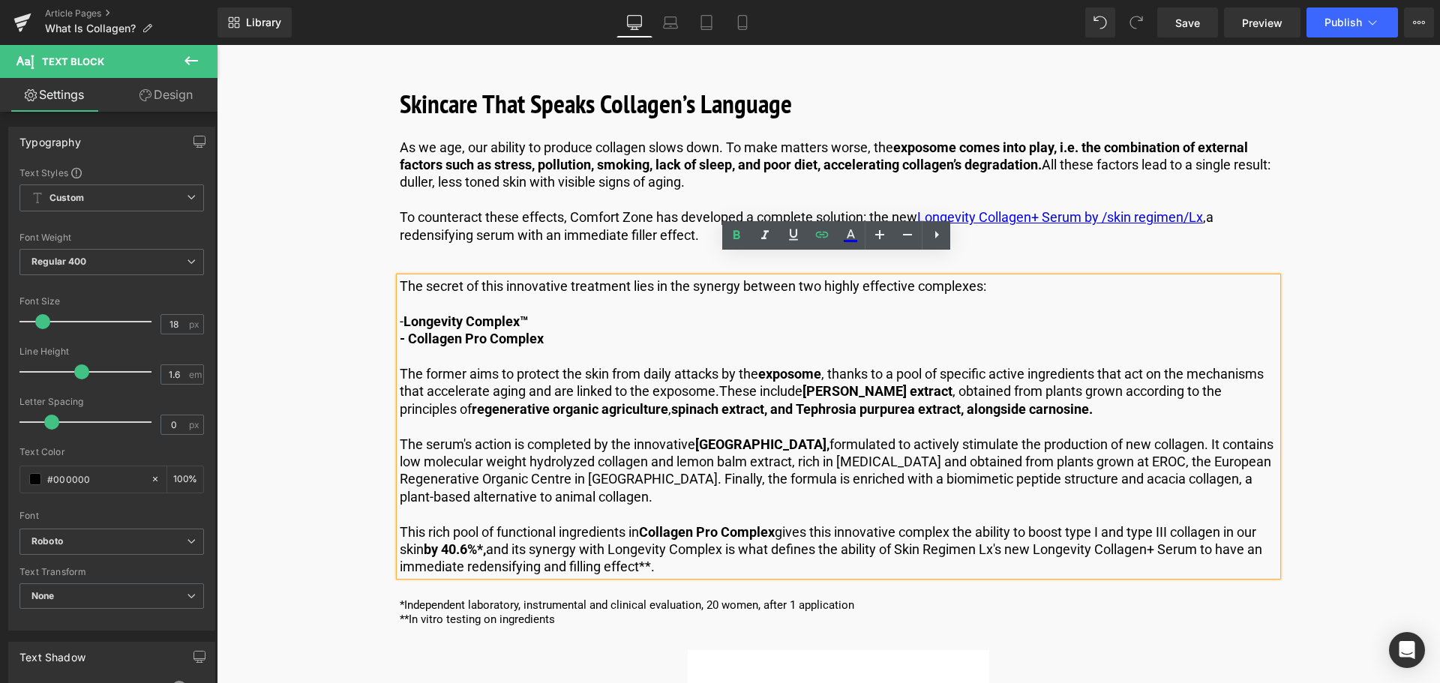
click at [647, 348] on p at bounding box center [839, 356] width 878 height 17
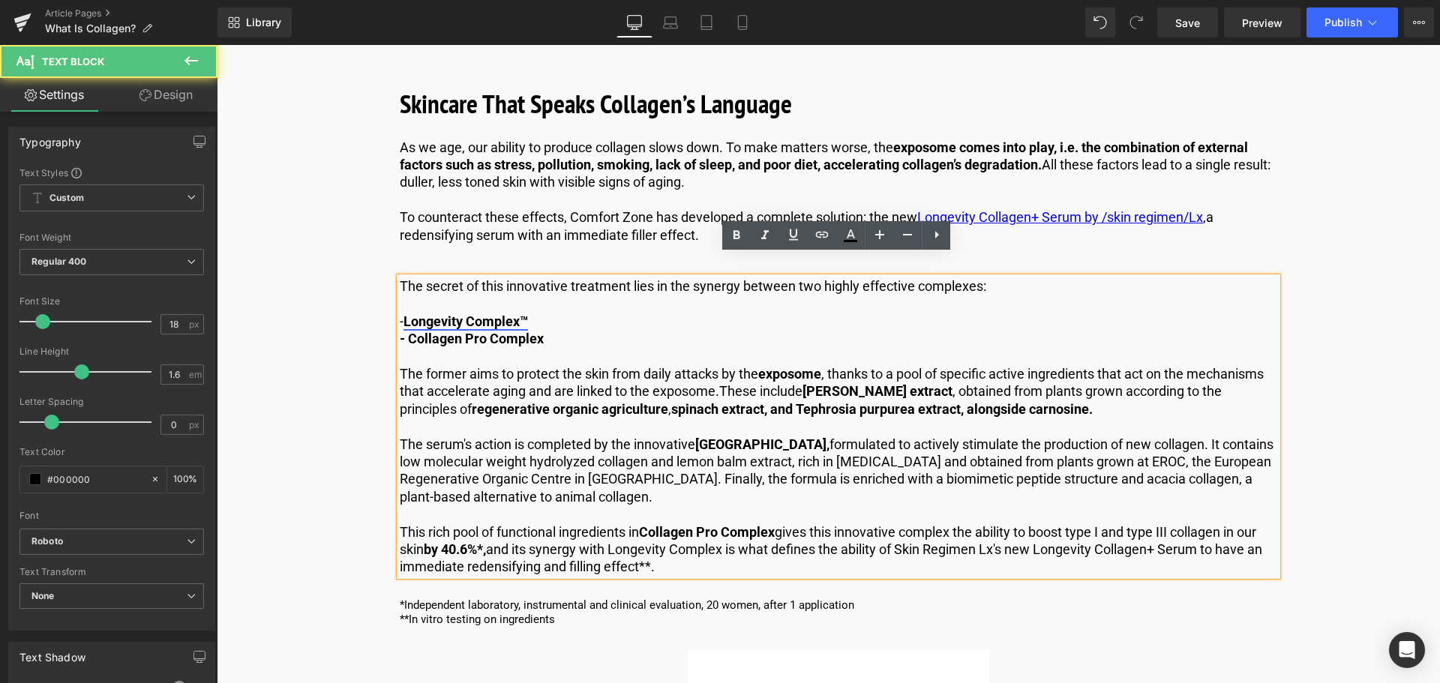
click at [498, 314] on link "Longevity Complex™" at bounding box center [466, 322] width 125 height 16
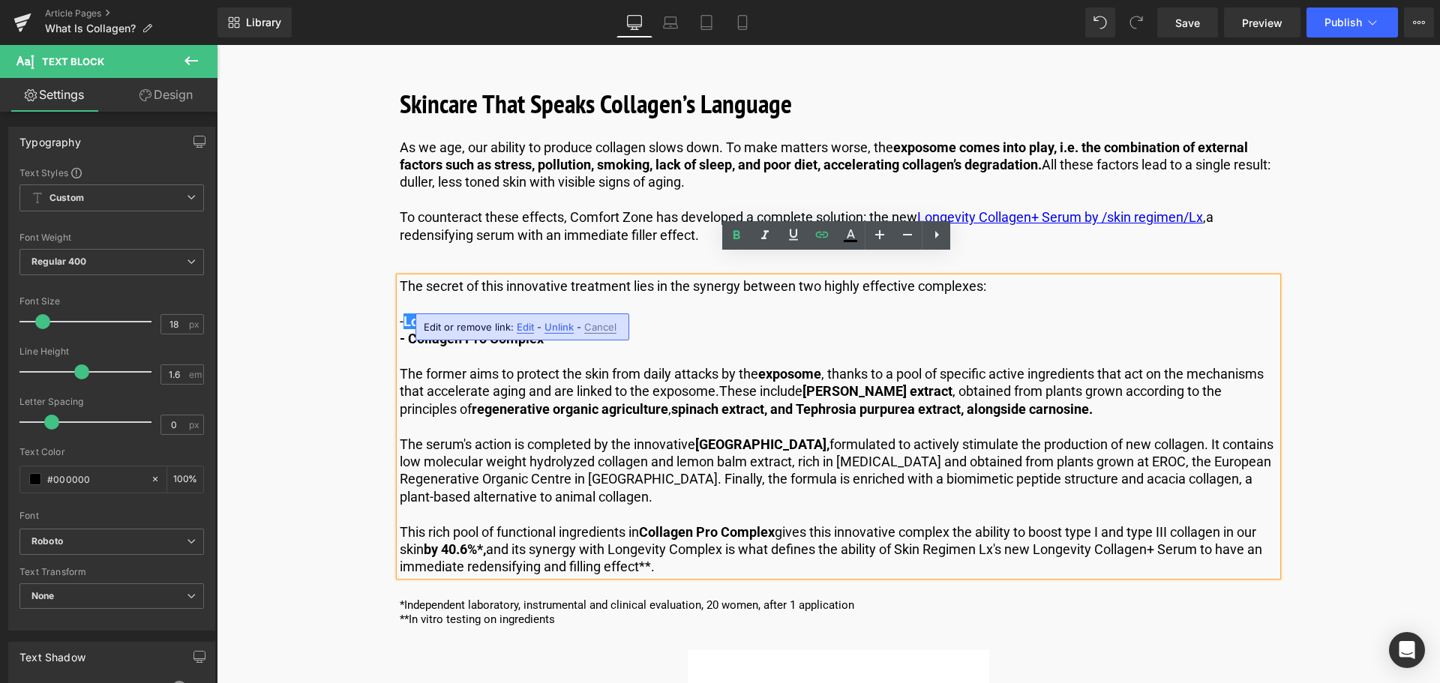
click at [548, 313] on p "- Longevity Complex™" at bounding box center [839, 321] width 878 height 17
drag, startPoint x: 407, startPoint y: 298, endPoint x: 529, endPoint y: 298, distance: 122.3
click at [528, 314] on link "Longevity Complex™" at bounding box center [466, 322] width 125 height 16
click at [667, 506] on p at bounding box center [839, 514] width 878 height 17
drag, startPoint x: 407, startPoint y: 298, endPoint x: 530, endPoint y: 301, distance: 123.8
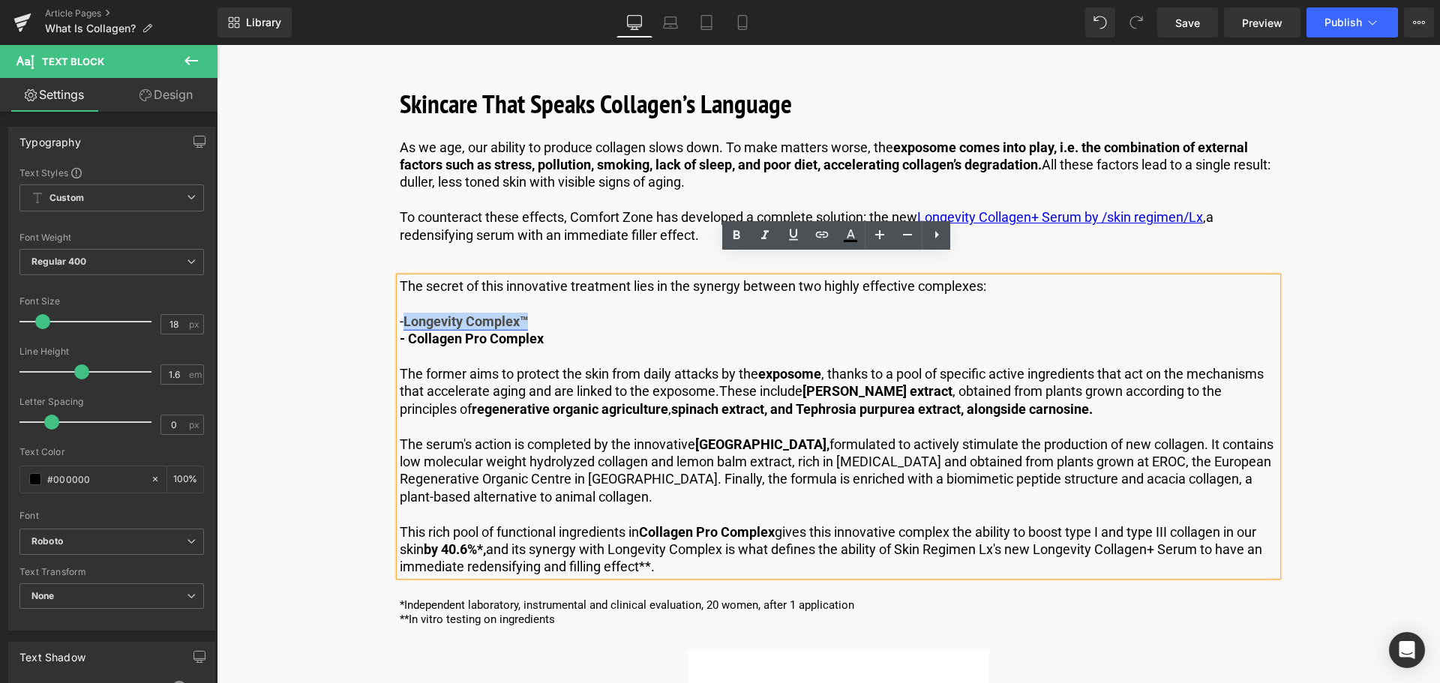
click at [528, 314] on link "Longevity Complex™" at bounding box center [466, 322] width 125 height 16
click at [551, 418] on p at bounding box center [839, 426] width 878 height 17
drag, startPoint x: 404, startPoint y: 297, endPoint x: 531, endPoint y: 305, distance: 127.0
click at [528, 314] on link "Longevity Complex™" at bounding box center [466, 322] width 125 height 16
click at [840, 239] on link at bounding box center [850, 235] width 29 height 29
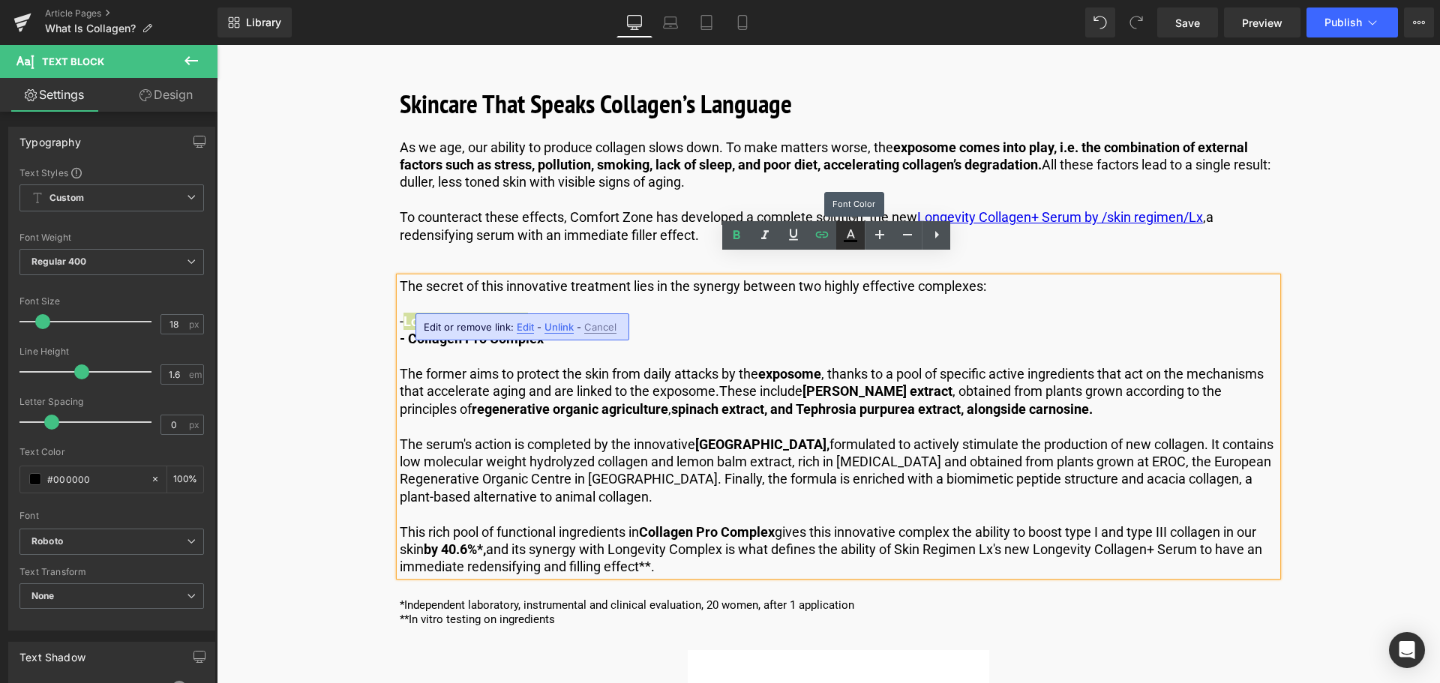
type input "#ffffff"
type input "100"
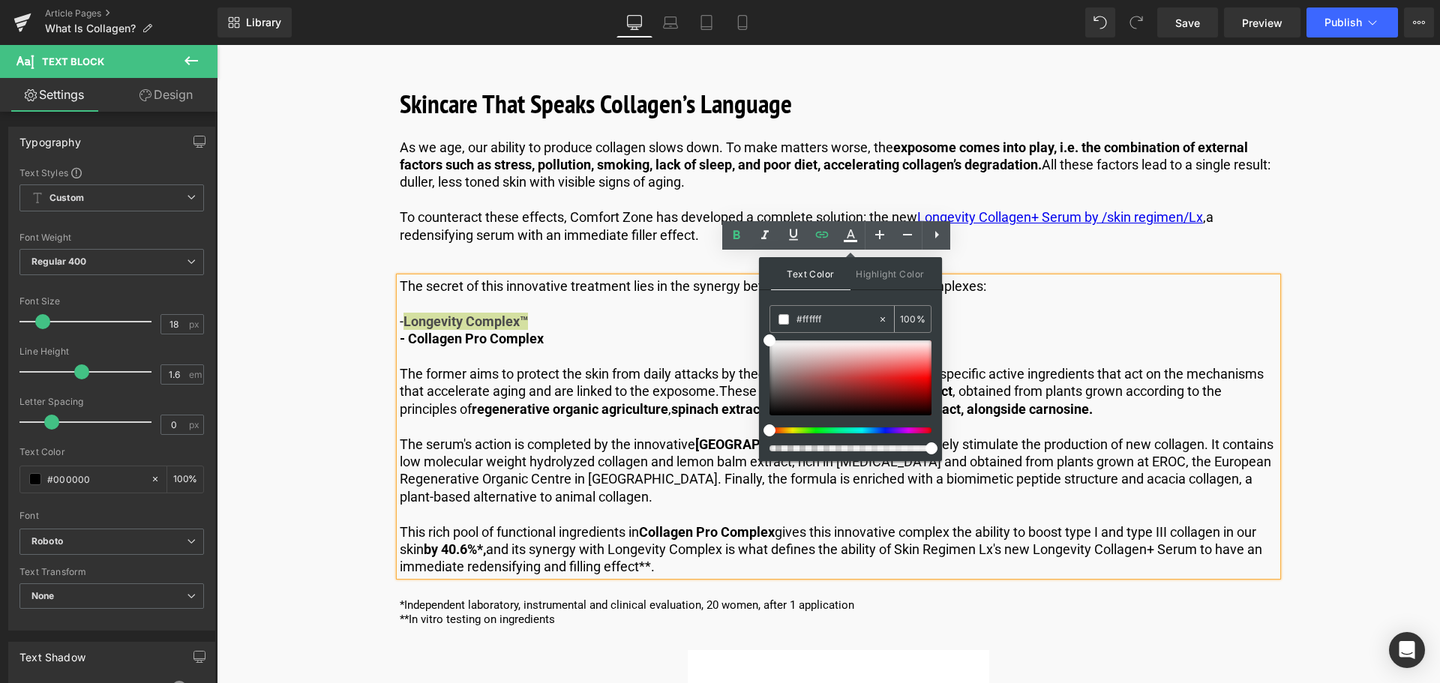
click at [840, 311] on div "#ffffff" at bounding box center [823, 319] width 107 height 26
click at [838, 321] on input "#ffffff" at bounding box center [837, 319] width 81 height 17
type input "#fffff"
type input "0"
type input "#ffff"
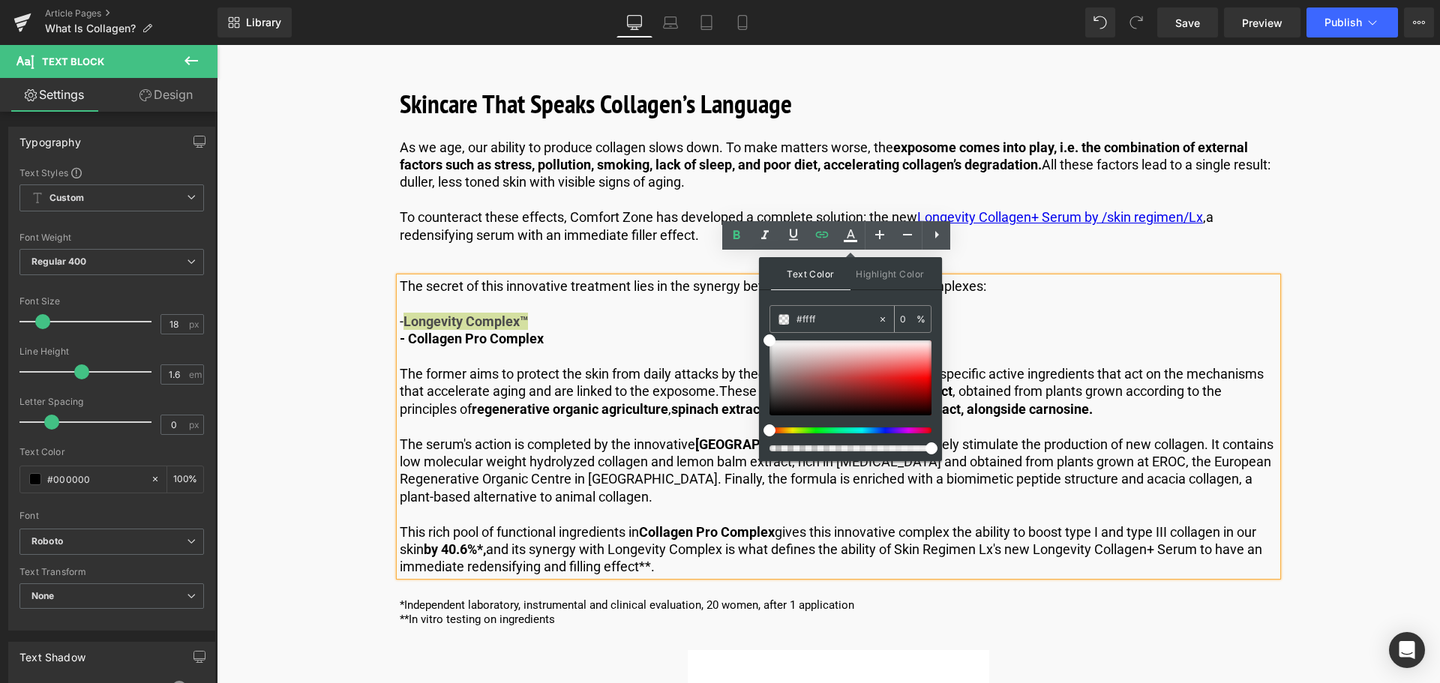
type input "100"
type input "#ff"
type input "0"
type input "#000"
type input "100"
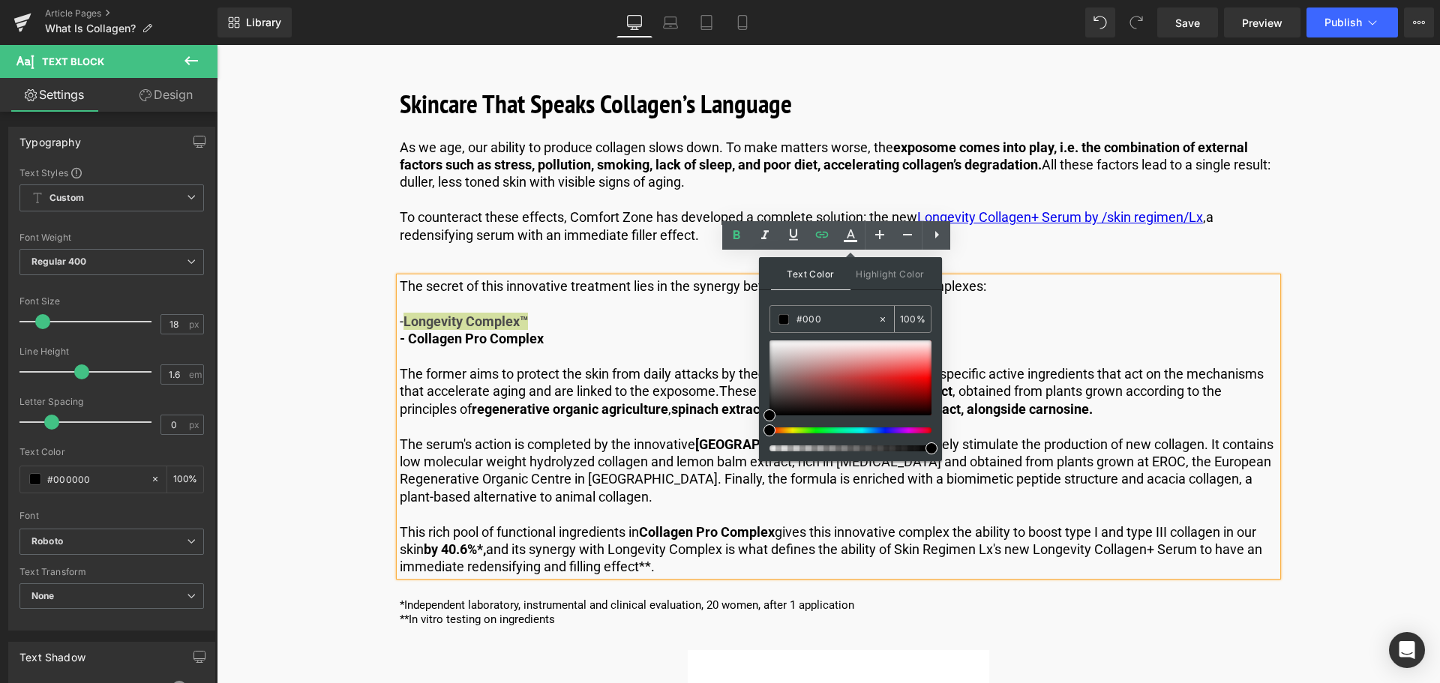
type input "#0000"
type input "0"
type input "#0000ee"
type input "100"
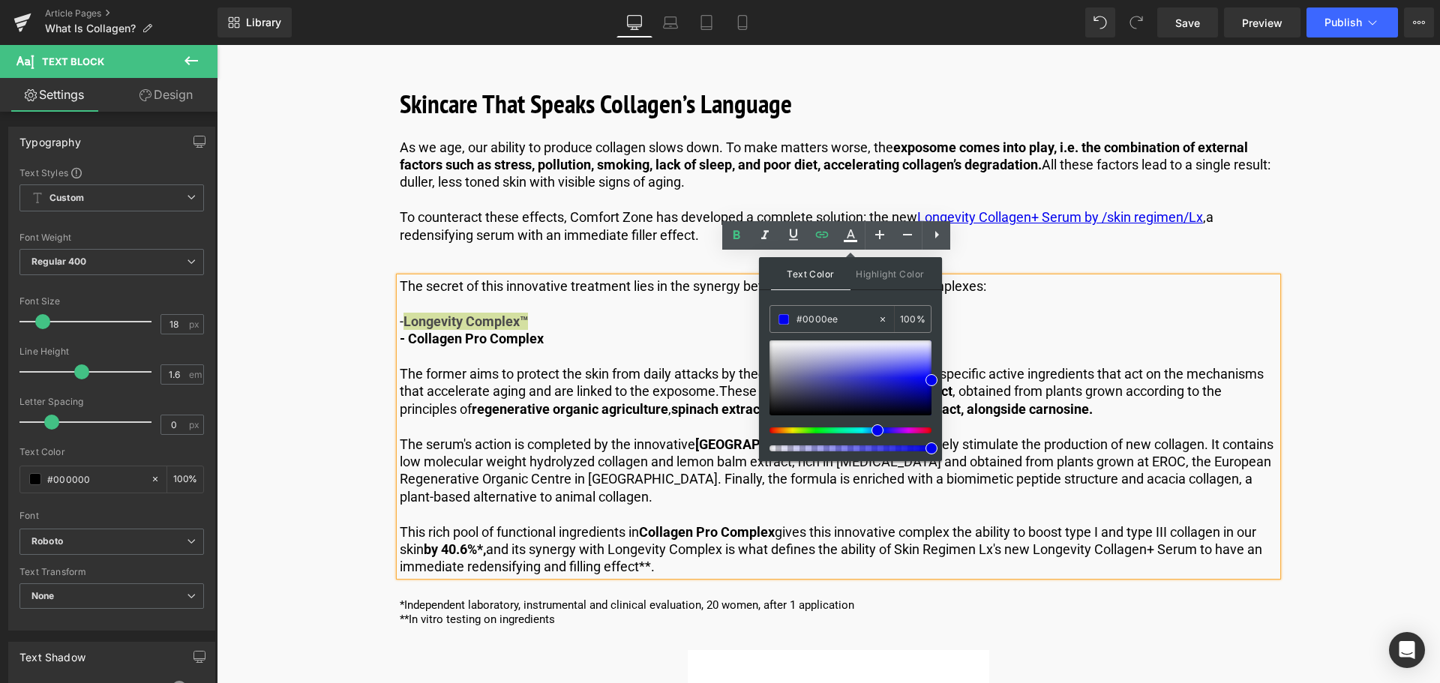
type input "#0000ee"
click at [850, 242] on icon at bounding box center [851, 241] width 14 height 2
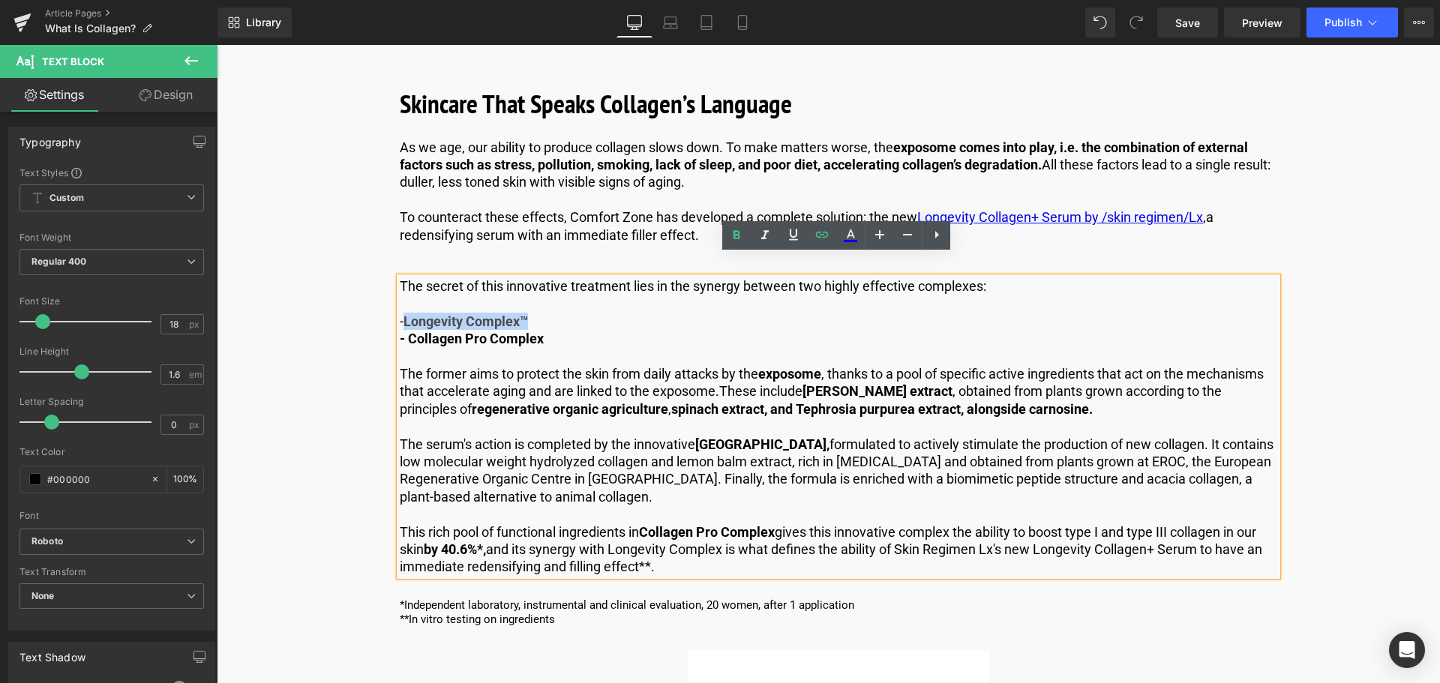
click at [679, 401] on span "spinach extract, and Tephrosia purpurea extract, alongside carnosine." at bounding box center [882, 409] width 422 height 16
drag, startPoint x: 406, startPoint y: 300, endPoint x: 530, endPoint y: 302, distance: 124.5
click at [528, 314] on link "Longevity Complex™" at bounding box center [466, 322] width 125 height 16
click at [793, 240] on icon at bounding box center [793, 235] width 9 height 11
click at [635, 365] on p "The former aims to protect the skin from daily attacks by the exposome , thanks…" at bounding box center [839, 391] width 878 height 53
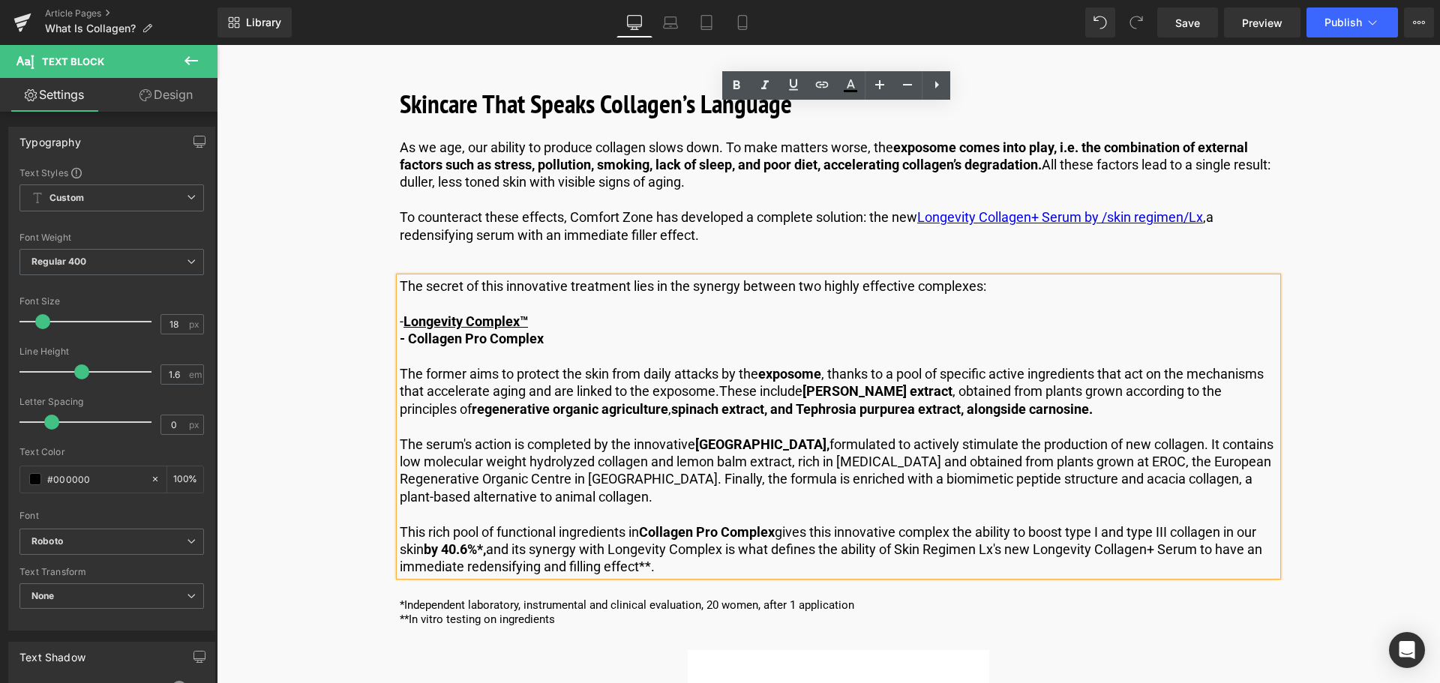
scroll to position [3752, 0]
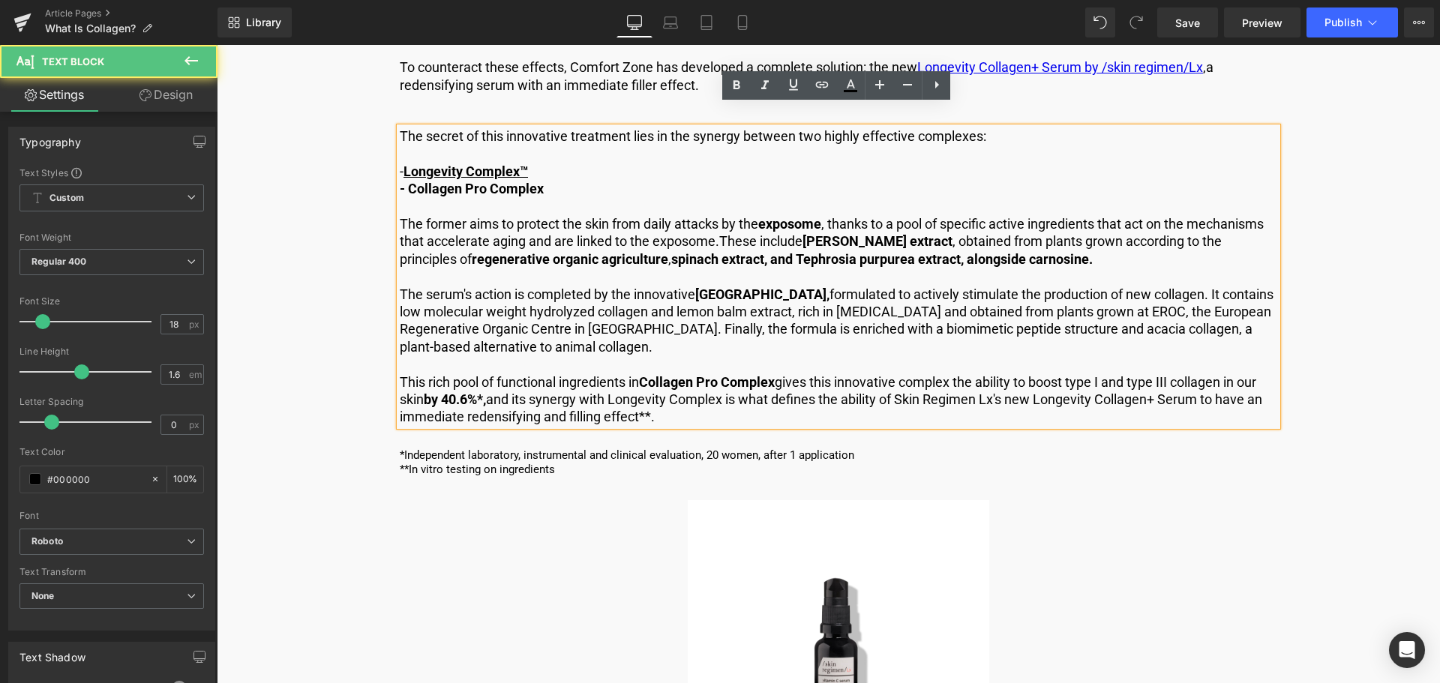
click at [509, 395] on p "This rich pool of functional ingredients in Collagen Pro Complex gives this inn…" at bounding box center [839, 400] width 878 height 53
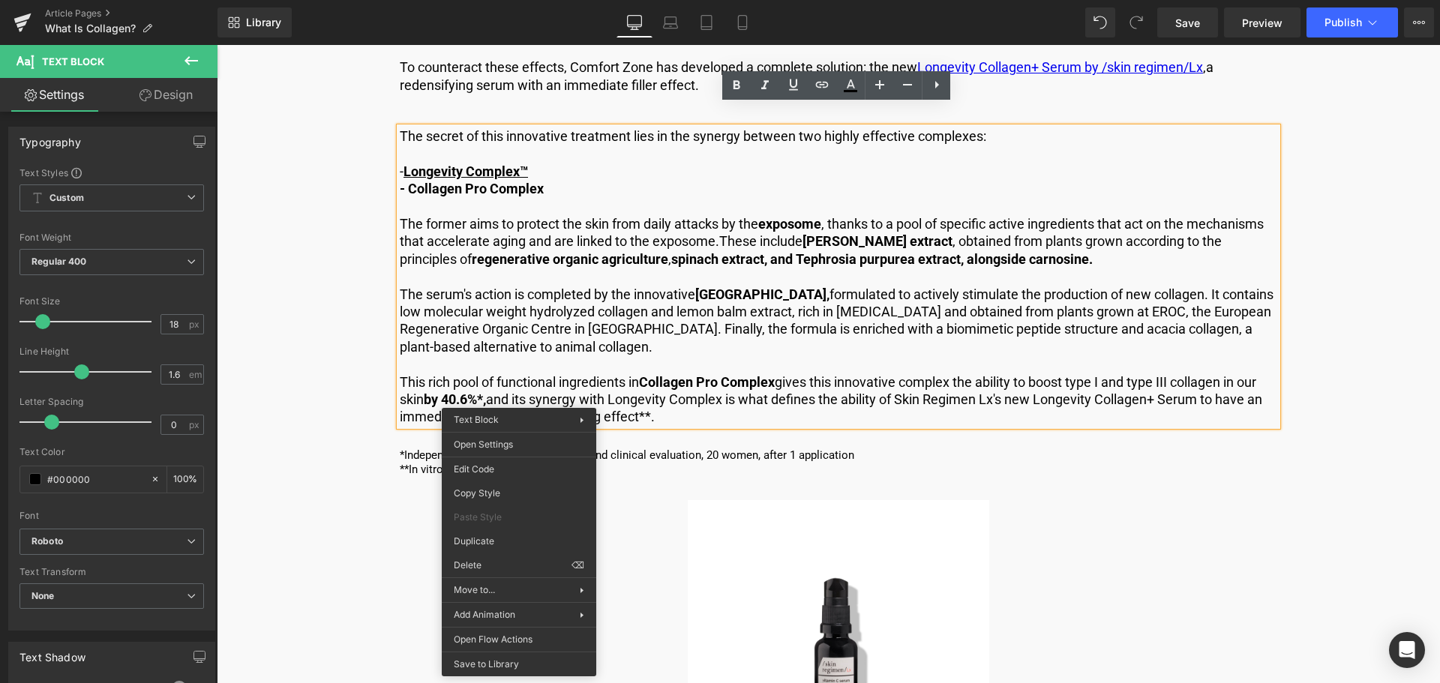
click at [1043, 307] on p "The serum's action is completed by the innovative Collagen Pro Complex, formula…" at bounding box center [839, 321] width 878 height 71
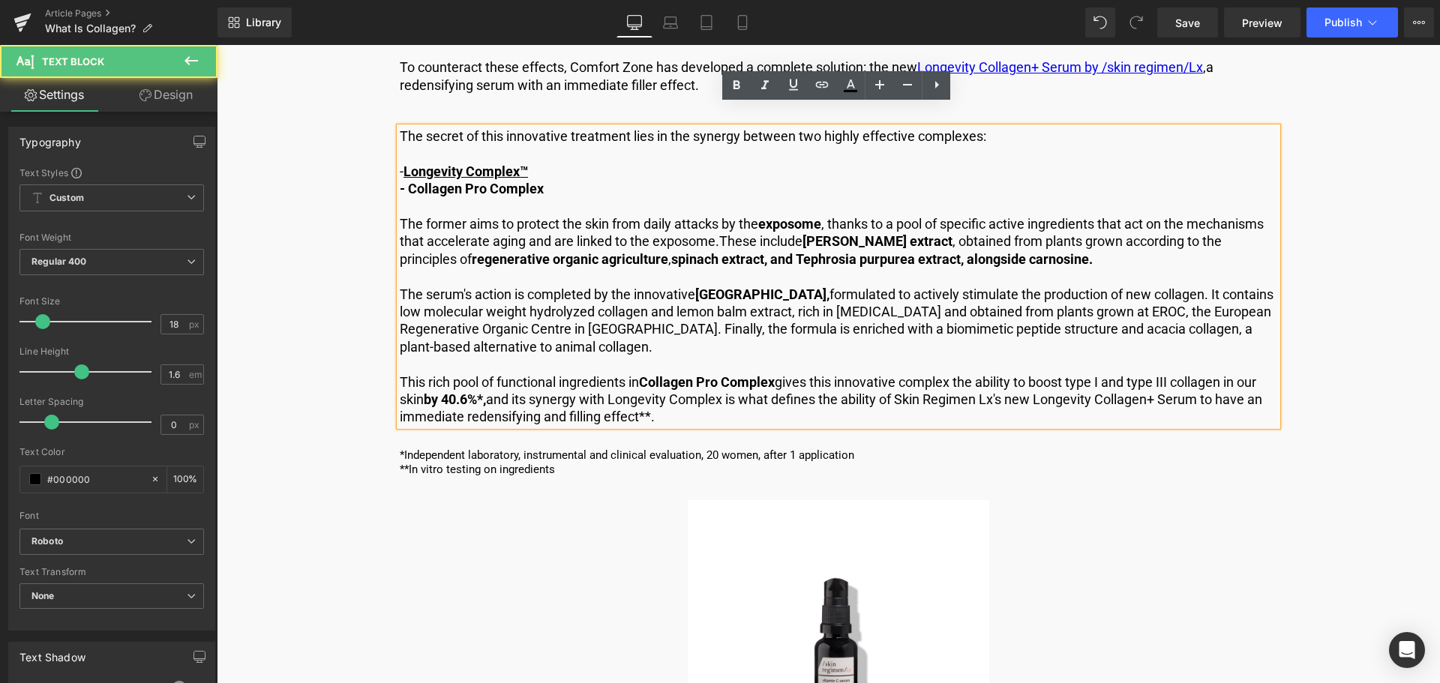
click at [905, 386] on p "This rich pool of functional ingredients in Collagen Pro Complex gives this inn…" at bounding box center [839, 400] width 878 height 53
click at [943, 375] on p "This rich pool of functional ingredients in Collagen Pro Complex gives this inn…" at bounding box center [839, 400] width 878 height 53
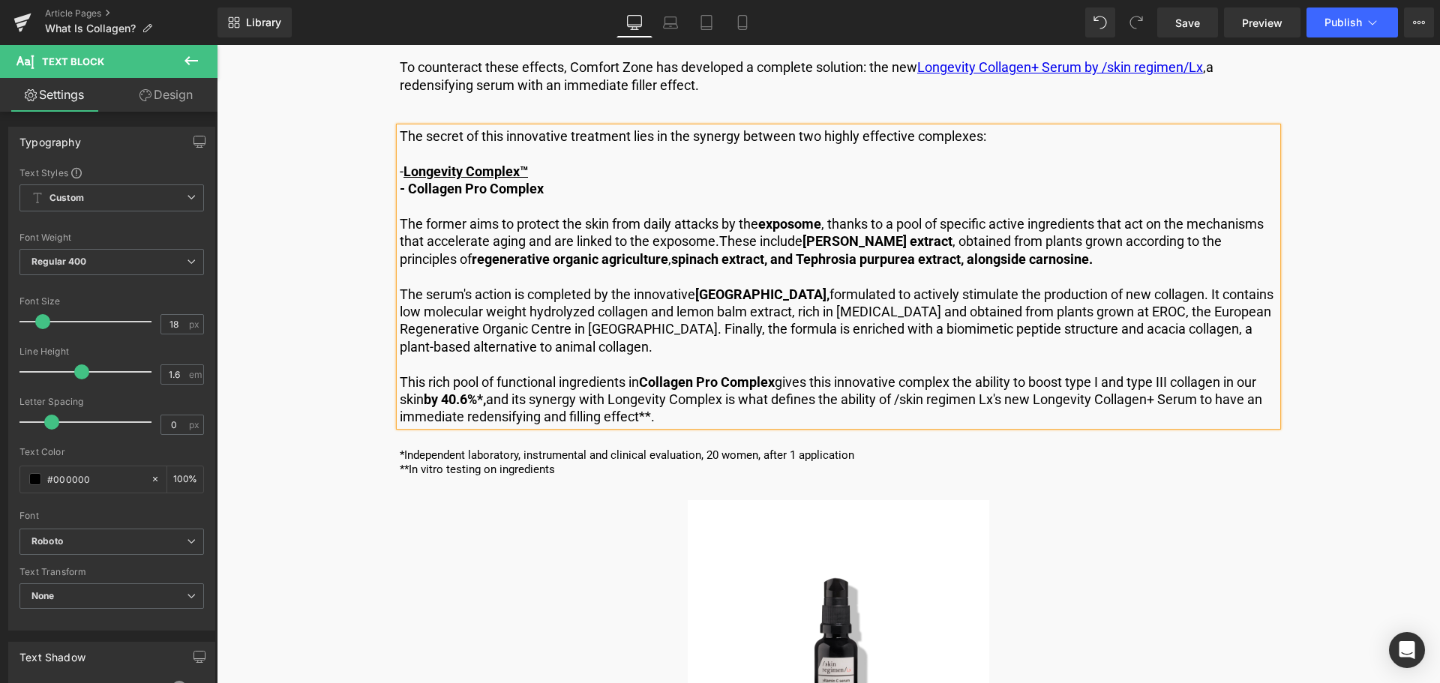
click at [989, 375] on p "This rich pool of functional ingredients in Collagen Pro Complex gives this inn…" at bounding box center [839, 400] width 878 height 53
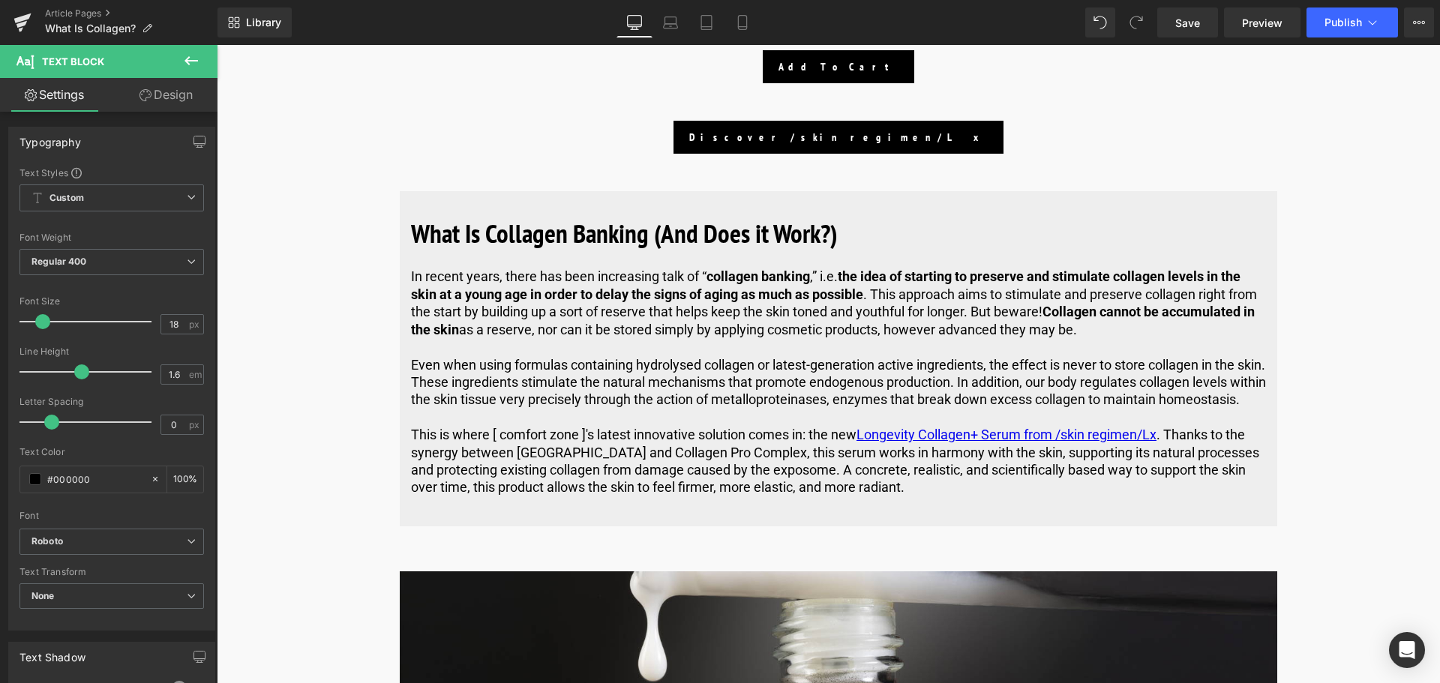
scroll to position [4652, 0]
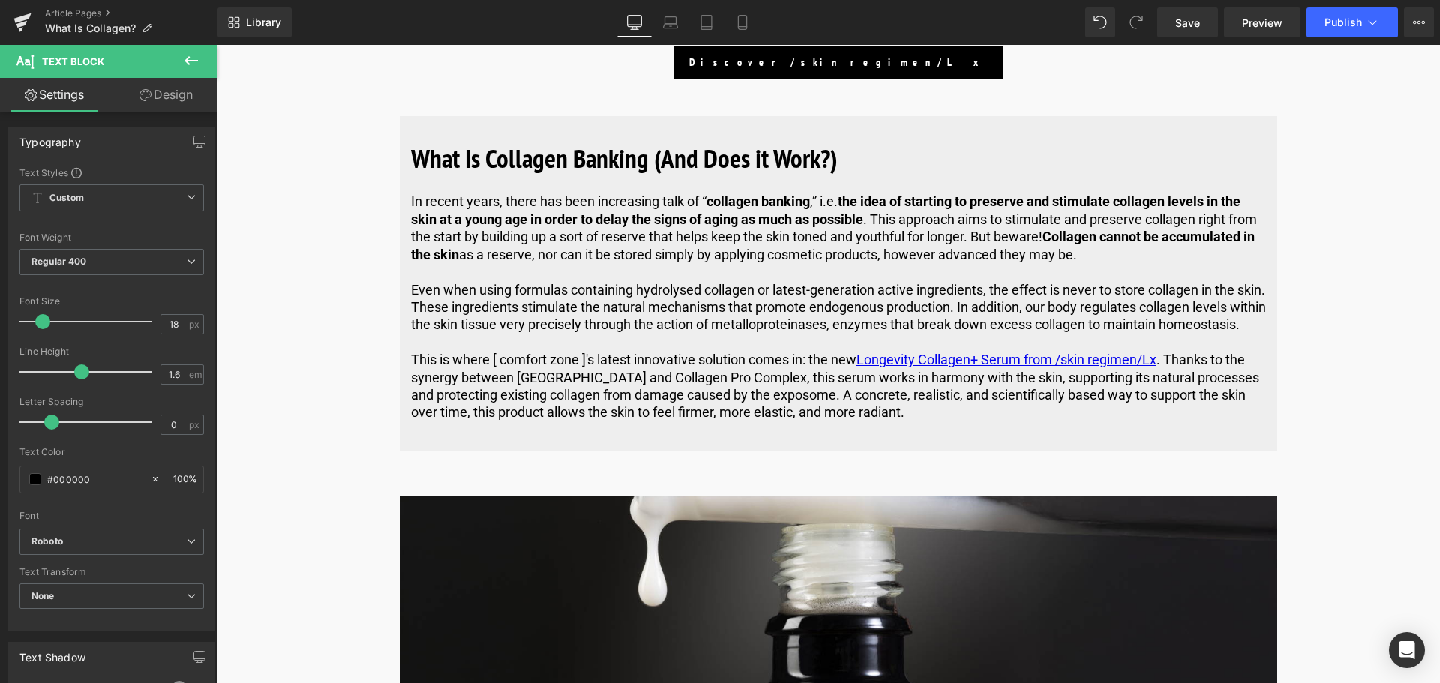
click at [659, 321] on p "Even when using formulas containing hydrolysed collagen or latest-generation ac…" at bounding box center [838, 307] width 855 height 53
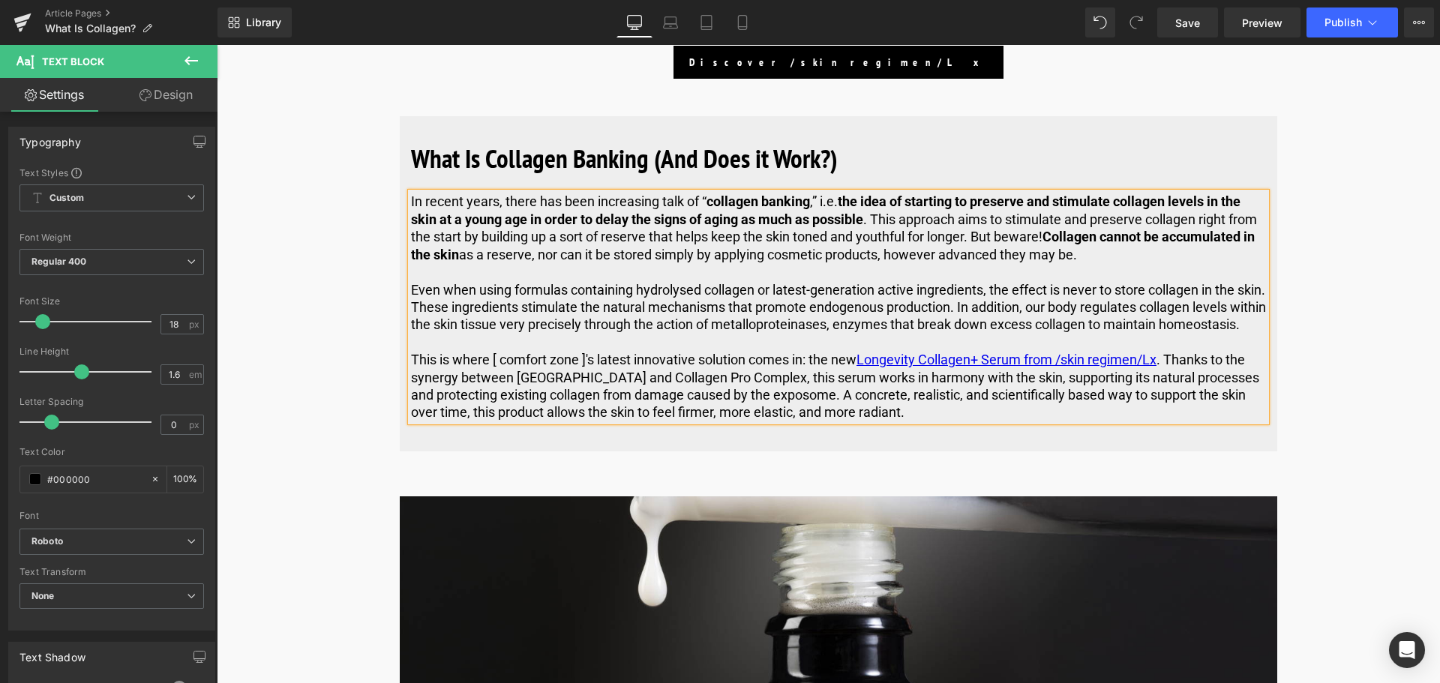
click at [699, 281] on p "Even when using formulas containing hydrolysed collagen or latest-generation ac…" at bounding box center [838, 307] width 855 height 53
click at [686, 281] on p "Even when using formulas containing hydrolysed collagen or latest-generation ac…" at bounding box center [838, 307] width 855 height 53
click at [989, 281] on p "Even when using formulas containing hydrolyzed collagen or latest-generation ac…" at bounding box center [838, 307] width 855 height 53
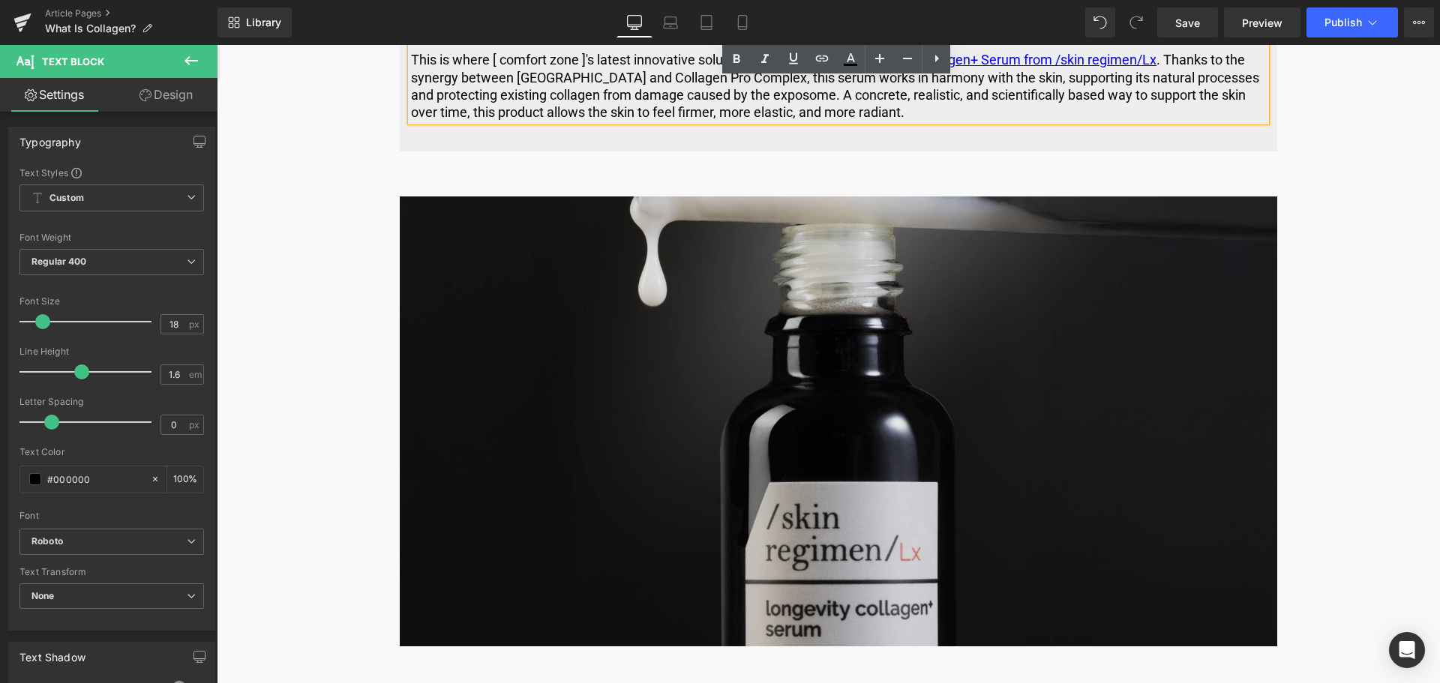
drag, startPoint x: 849, startPoint y: 344, endPoint x: 833, endPoint y: 343, distance: 15.8
click at [849, 344] on img at bounding box center [839, 422] width 878 height 450
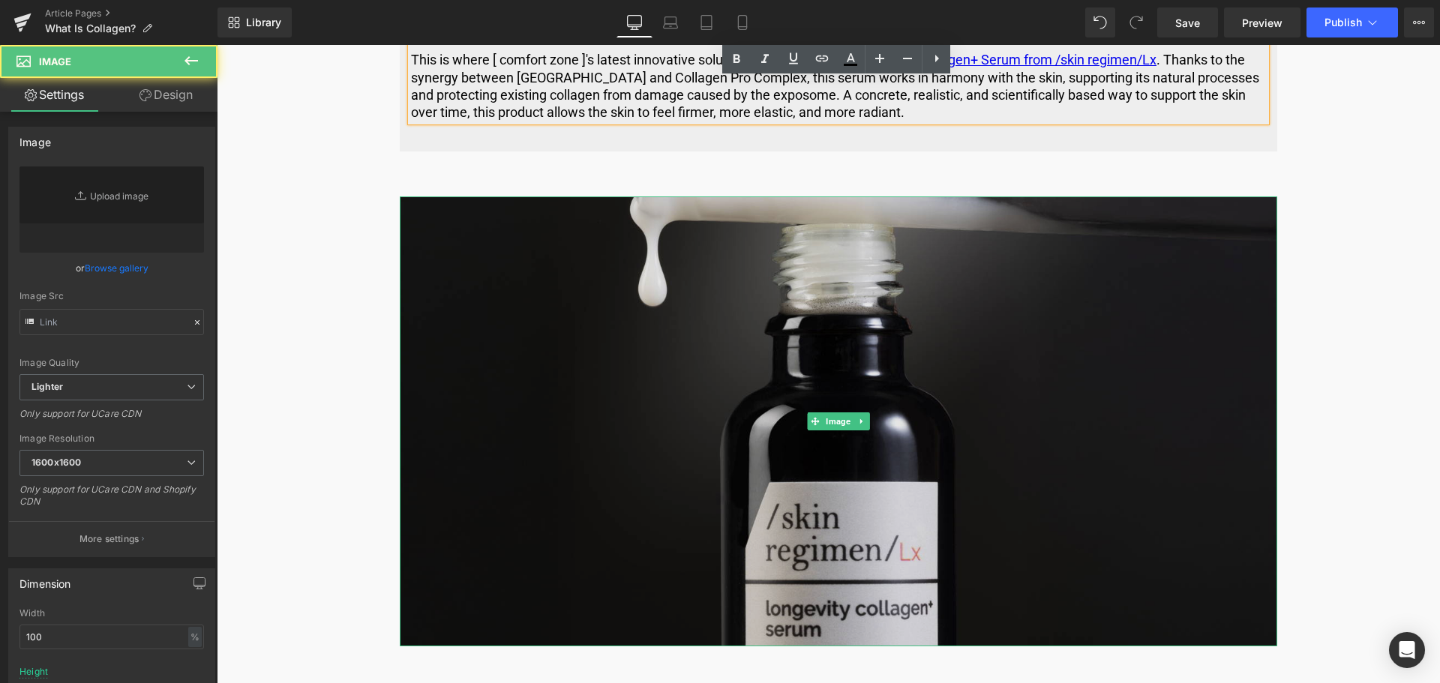
type input "[URL][DOMAIN_NAME]"
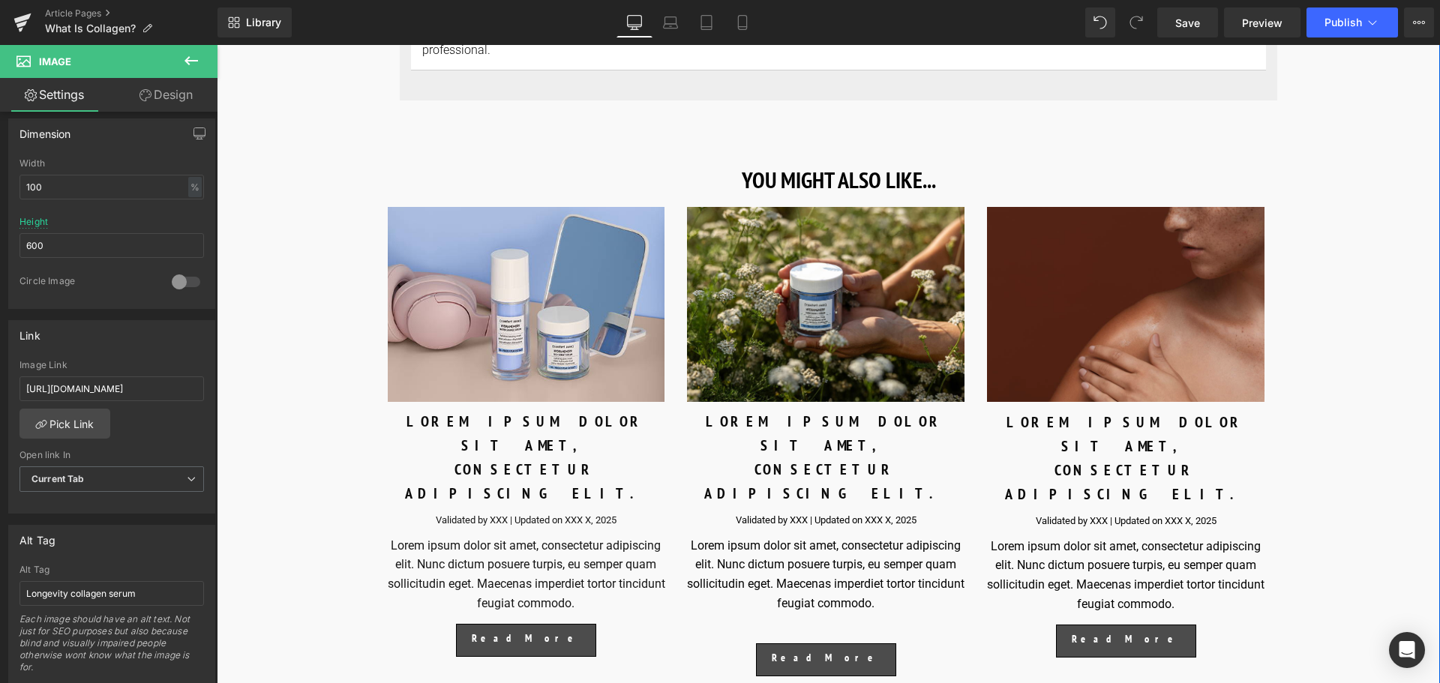
scroll to position [6002, 0]
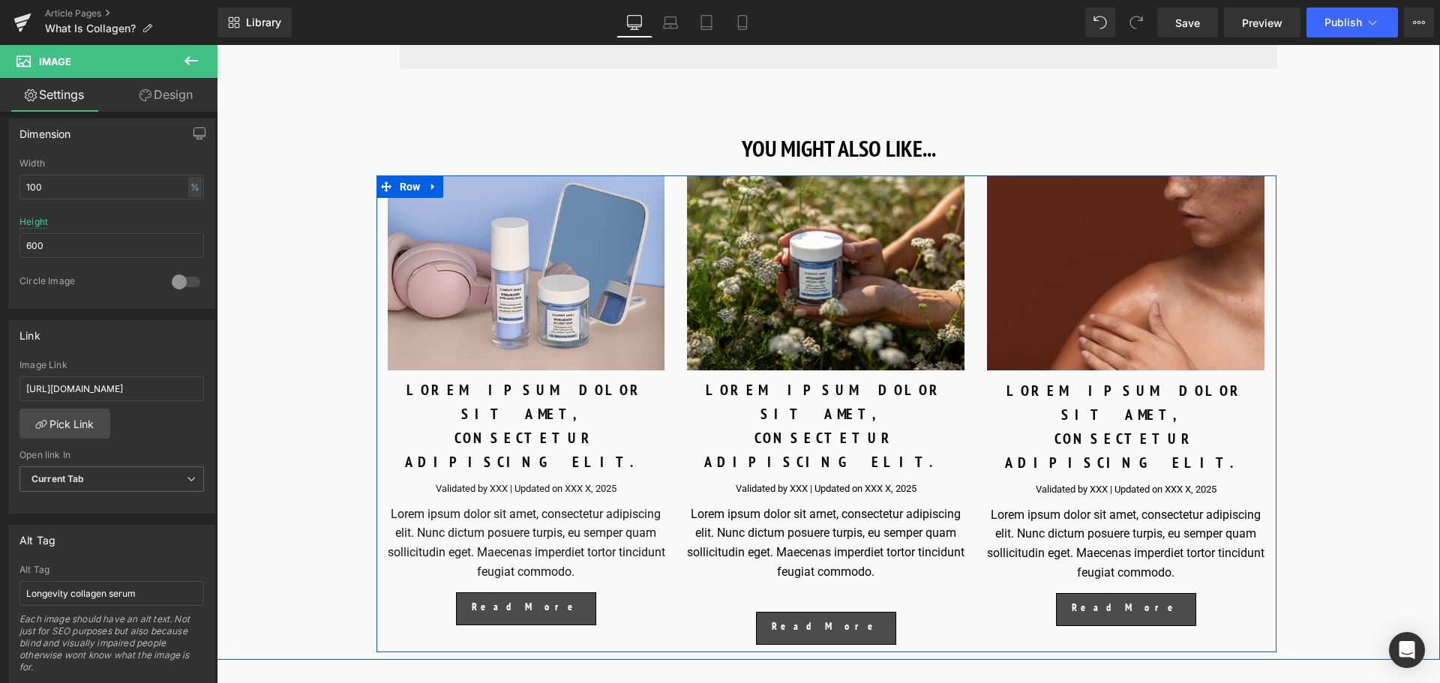
click at [519, 417] on span "Text Block" at bounding box center [517, 426] width 47 height 18
click at [602, 403] on div "LOREM IPSUM DOLOR SIT AMET, CONSECTETUR ADIPISCING ELIT." at bounding box center [527, 426] width 278 height 96
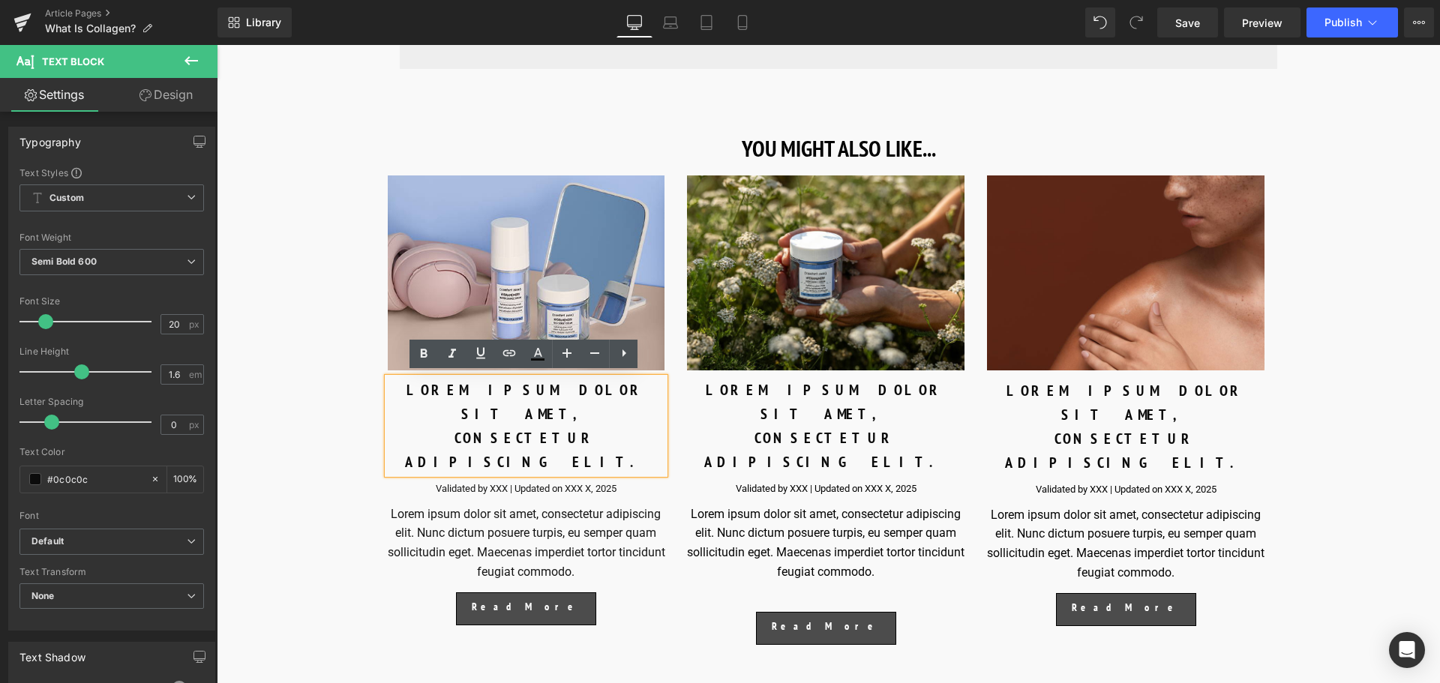
click at [508, 392] on div "LOREM IPSUM DOLOR SIT AMET, CONSECTETUR ADIPISCING ELIT." at bounding box center [527, 426] width 278 height 96
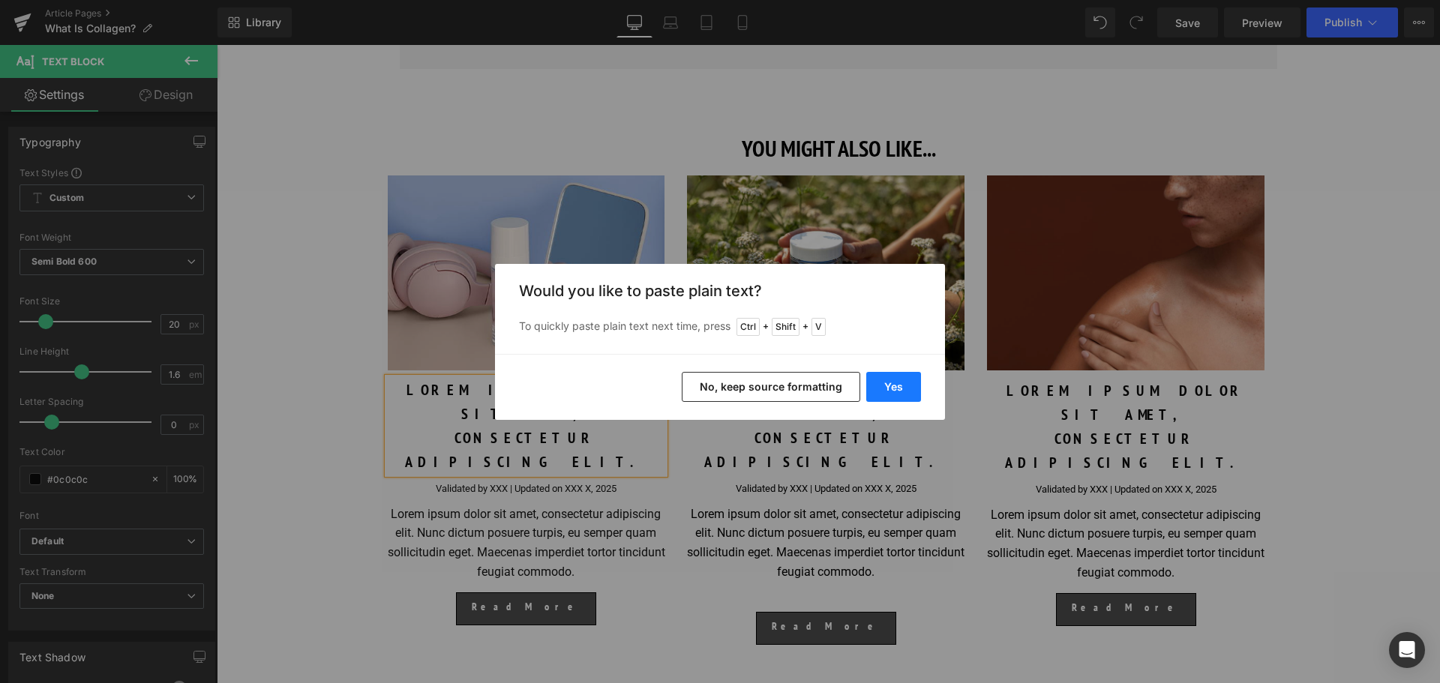
click at [878, 395] on button "Yes" at bounding box center [893, 387] width 55 height 30
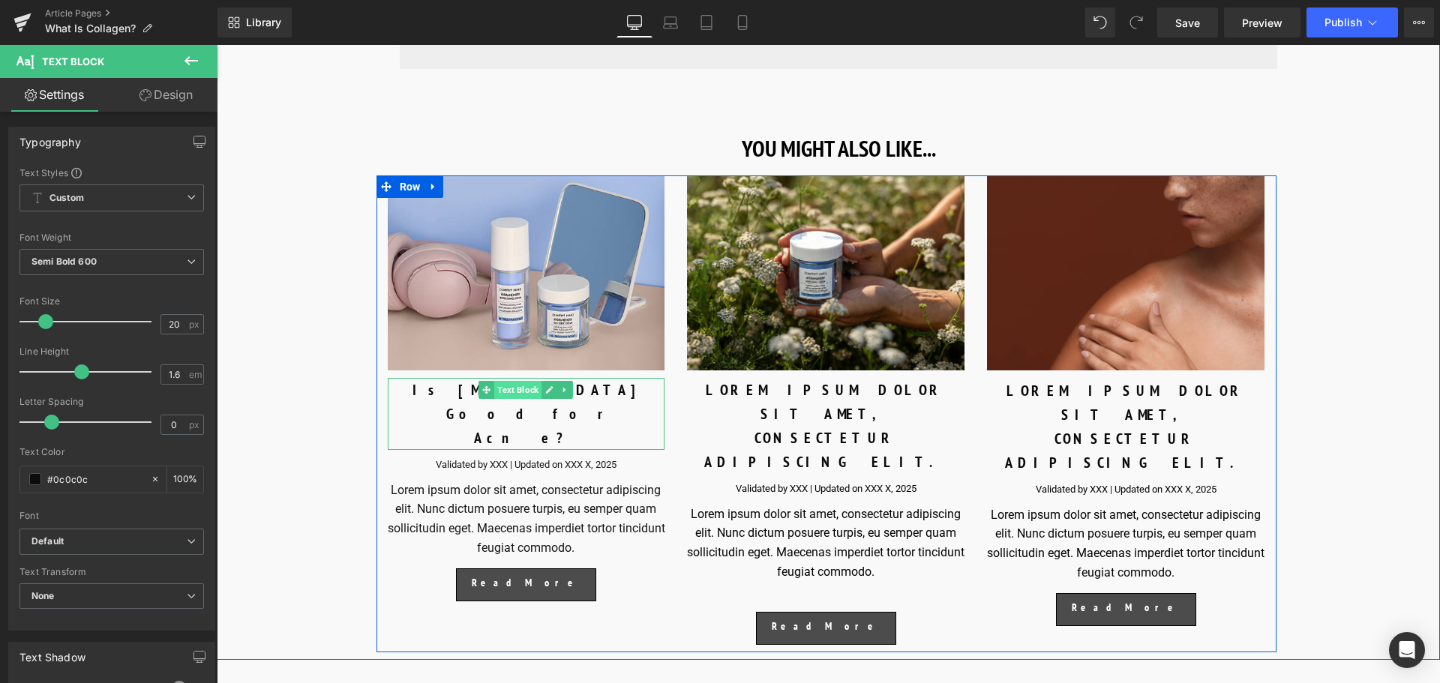
click at [501, 387] on span "Text Block" at bounding box center [517, 390] width 47 height 18
drag, startPoint x: 625, startPoint y: 380, endPoint x: 617, endPoint y: 441, distance: 62.0
click at [626, 380] on div "Is [MEDICAL_DATA] Good for Acne?" at bounding box center [527, 414] width 278 height 72
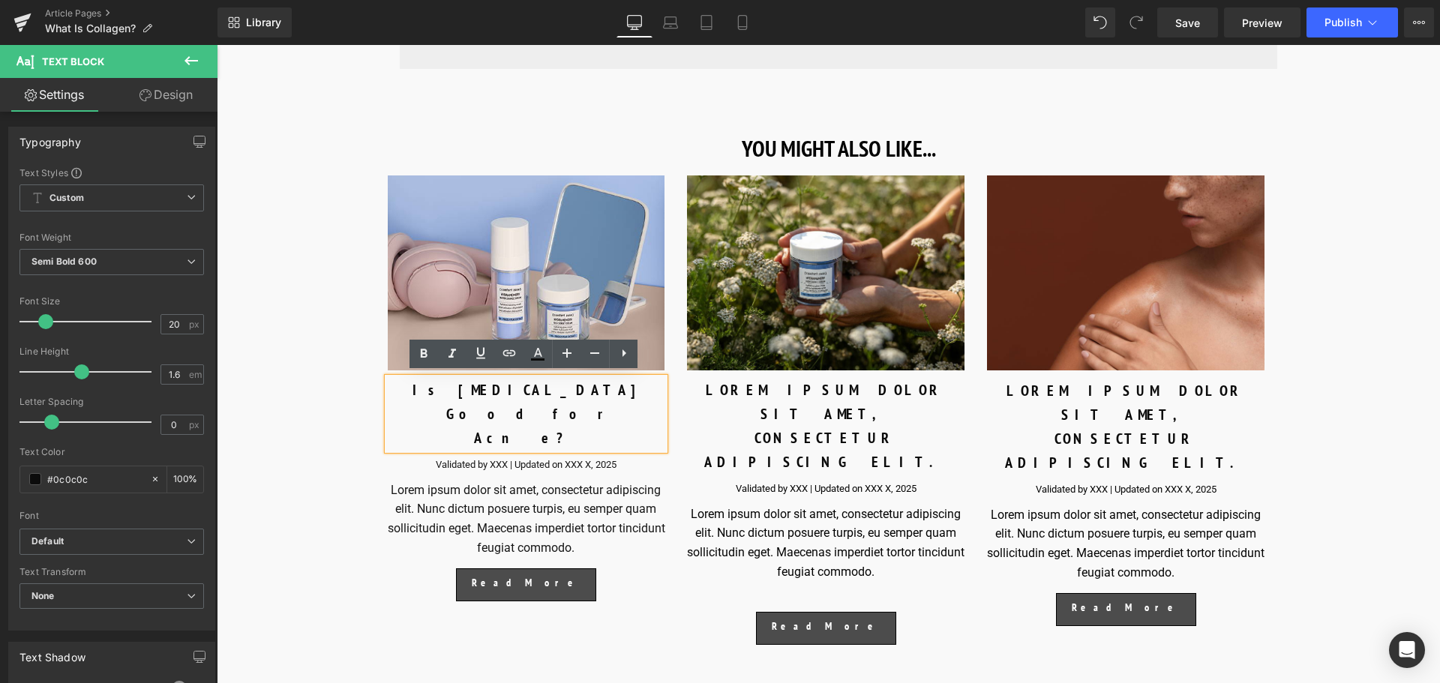
click at [482, 461] on icon at bounding box center [486, 465] width 8 height 9
click at [608, 458] on p "Validated by XXX | Updated on XXX X, 2025" at bounding box center [527, 466] width 278 height 16
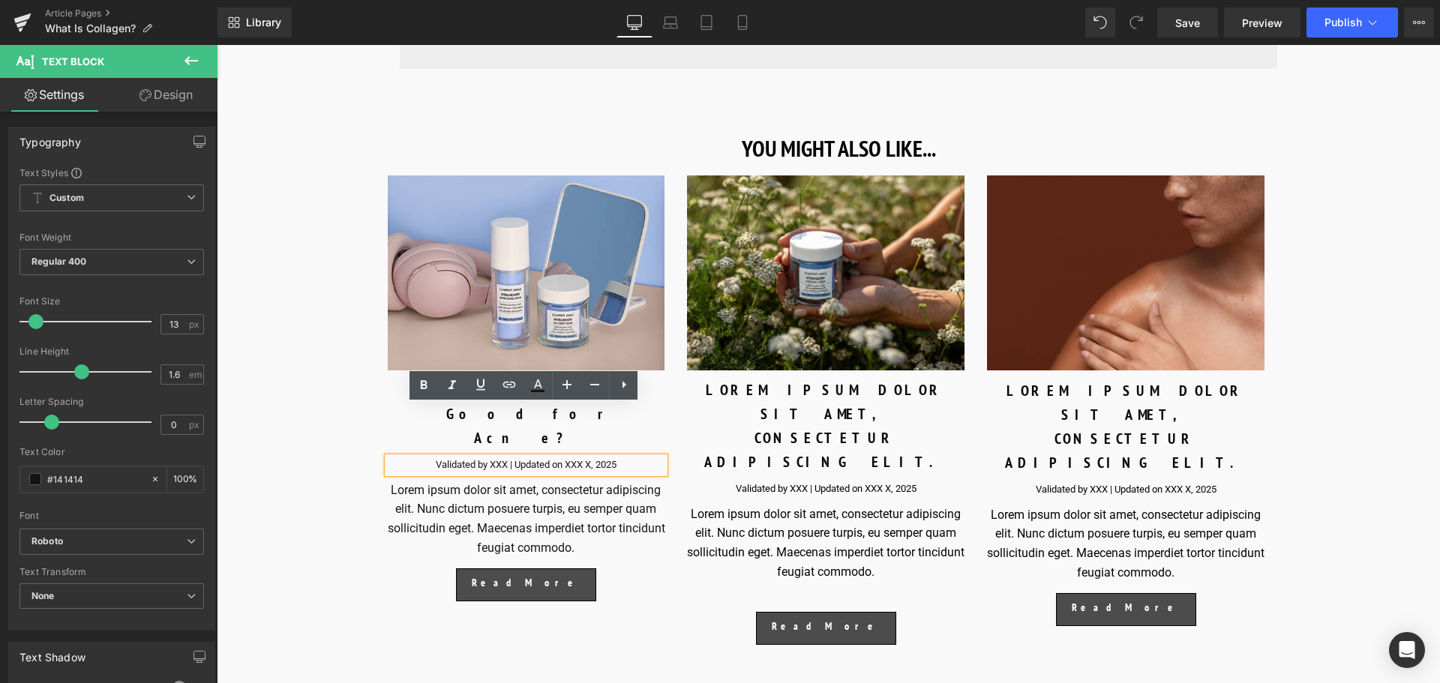
click at [494, 458] on p "Validated by XXX | Updated on XXX X, 2025" at bounding box center [527, 466] width 278 height 16
paste div
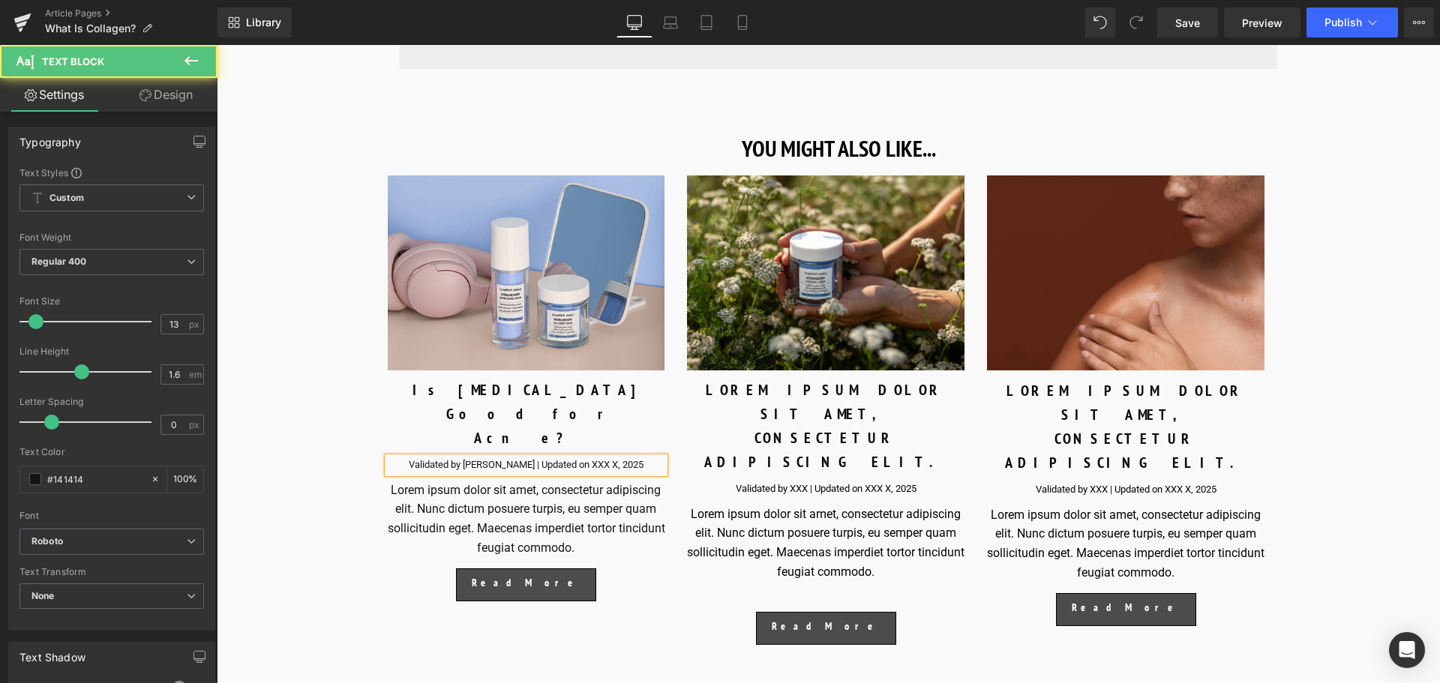
click at [603, 458] on p "Validated by [PERSON_NAME] | Updated on XXX X, 2025" at bounding box center [527, 466] width 278 height 16
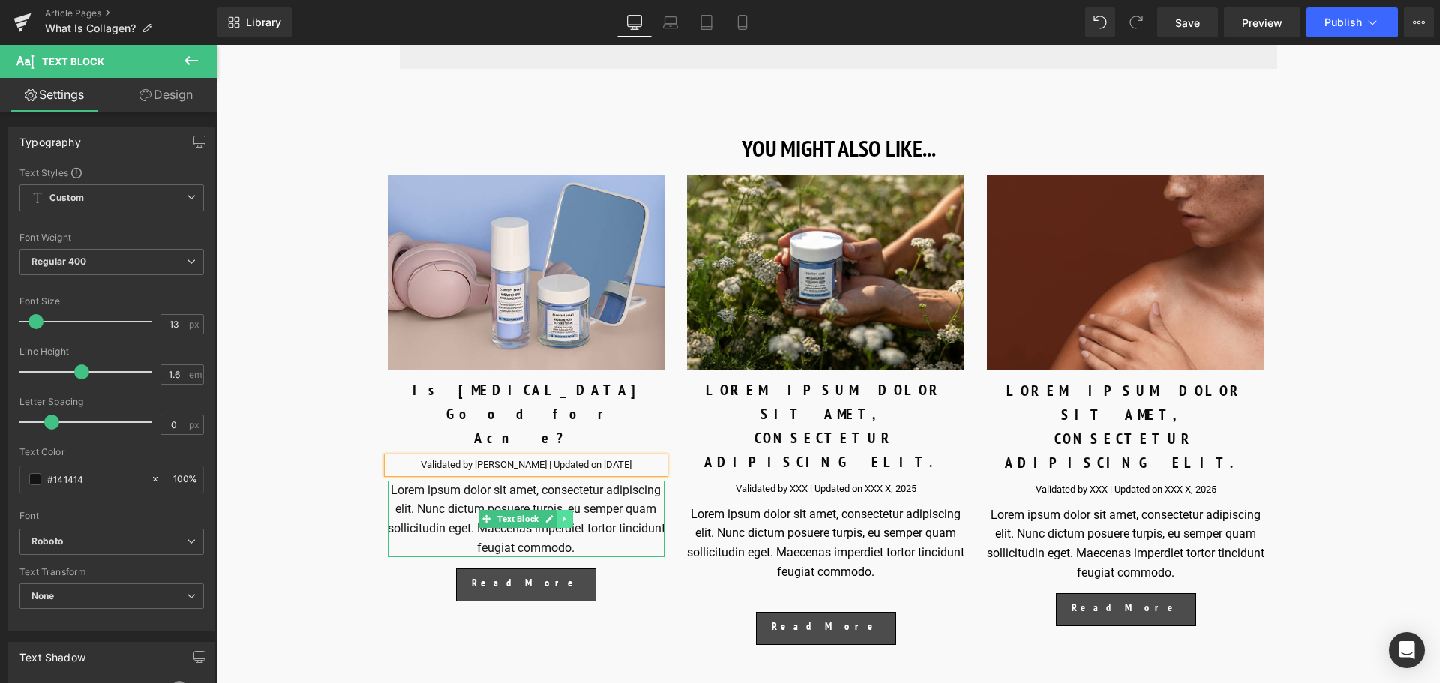
click at [561, 515] on icon at bounding box center [565, 519] width 8 height 9
click at [217, 45] on link at bounding box center [217, 45] width 0 height 0
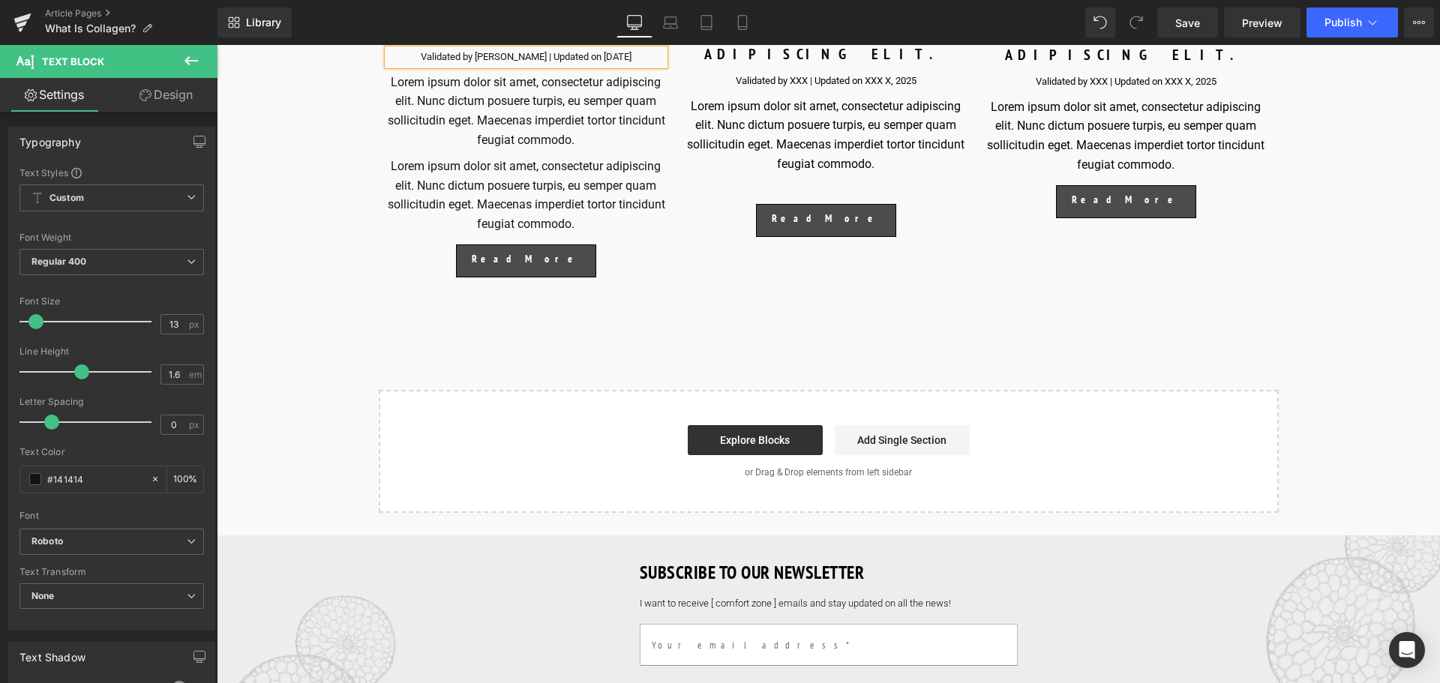
scroll to position [6186, 0]
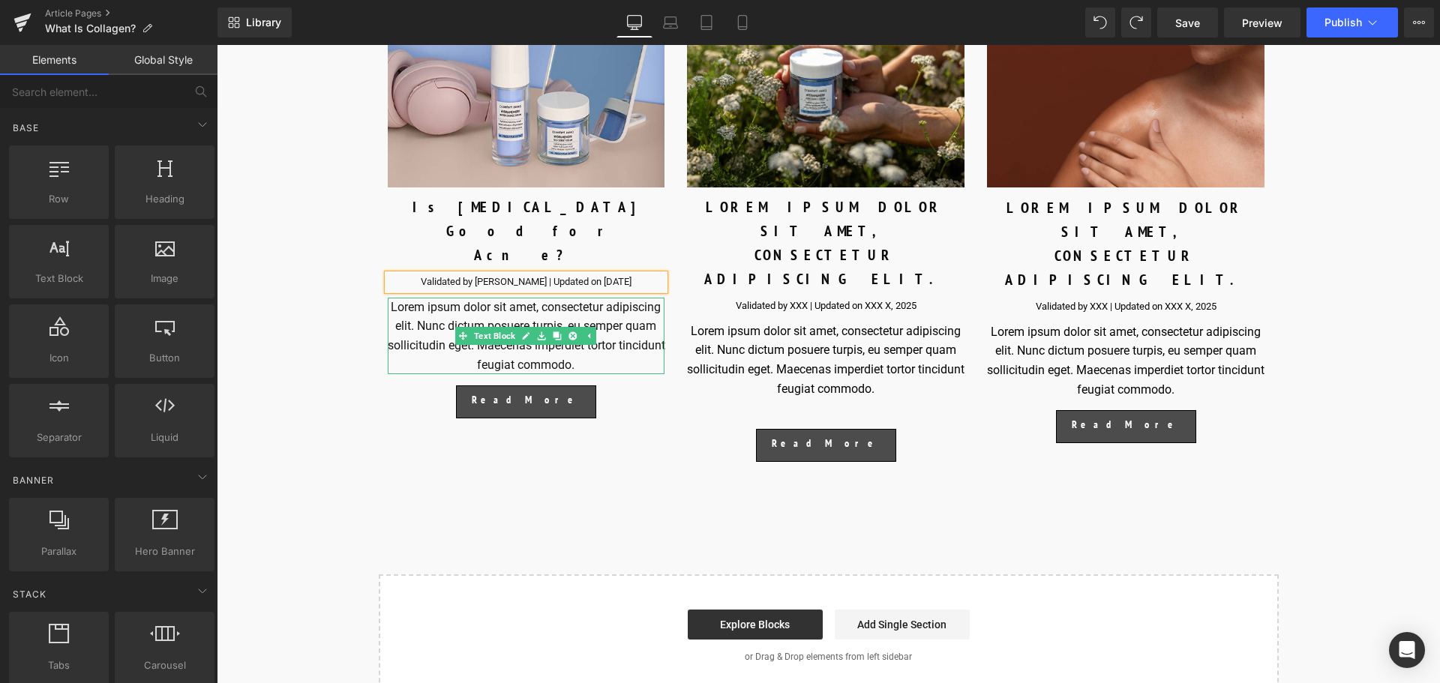
click at [637, 298] on p "Lorem ipsum dolor sit amet, consectetur adipiscing elit. Nunc dictum posuere tu…" at bounding box center [527, 336] width 278 height 77
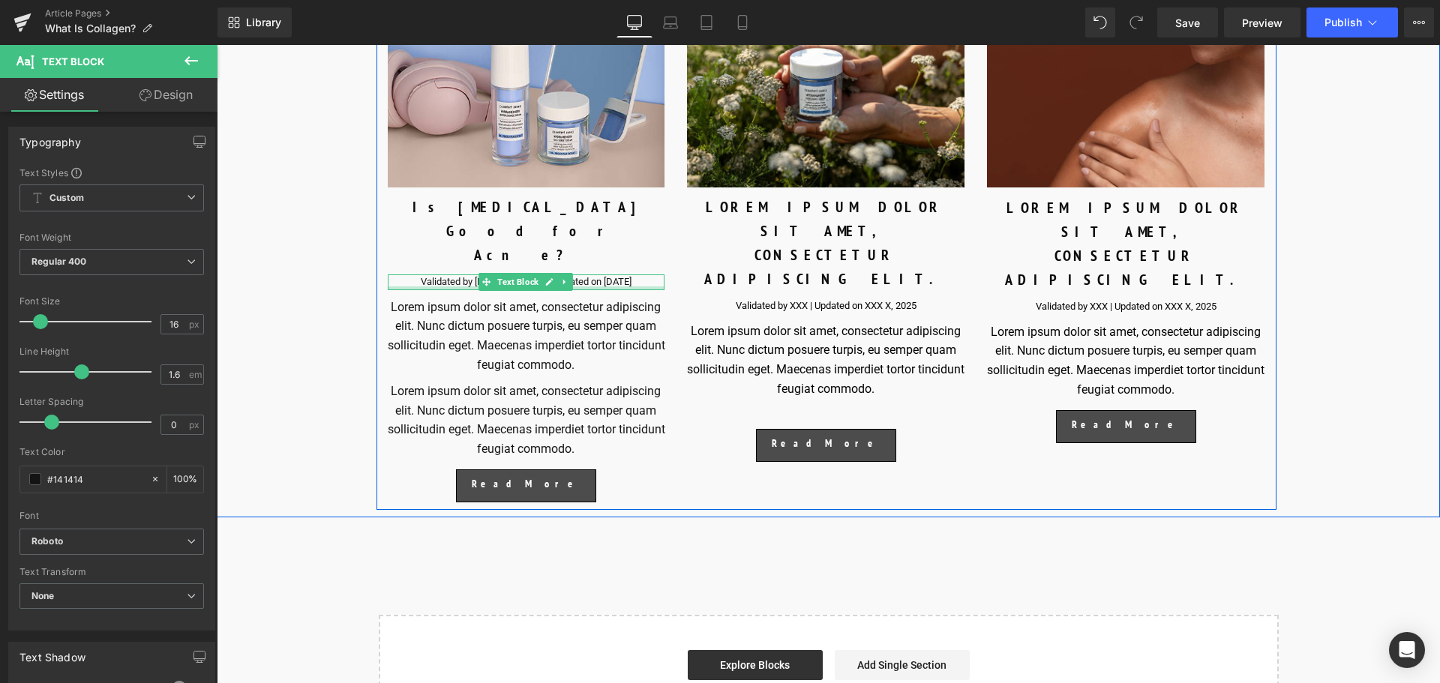
click at [605, 287] on div at bounding box center [527, 289] width 278 height 4
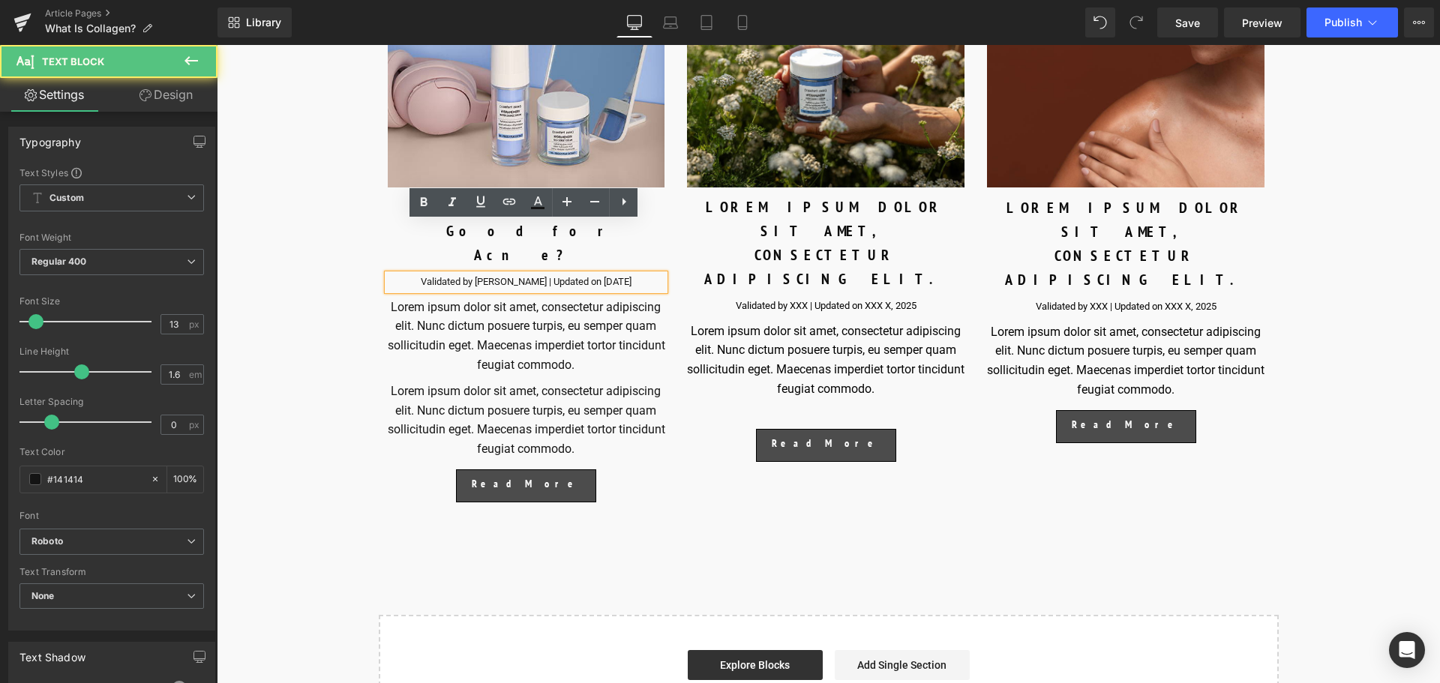
click at [609, 275] on p "Validated by [PERSON_NAME] | Updated on [DATE]" at bounding box center [527, 283] width 278 height 16
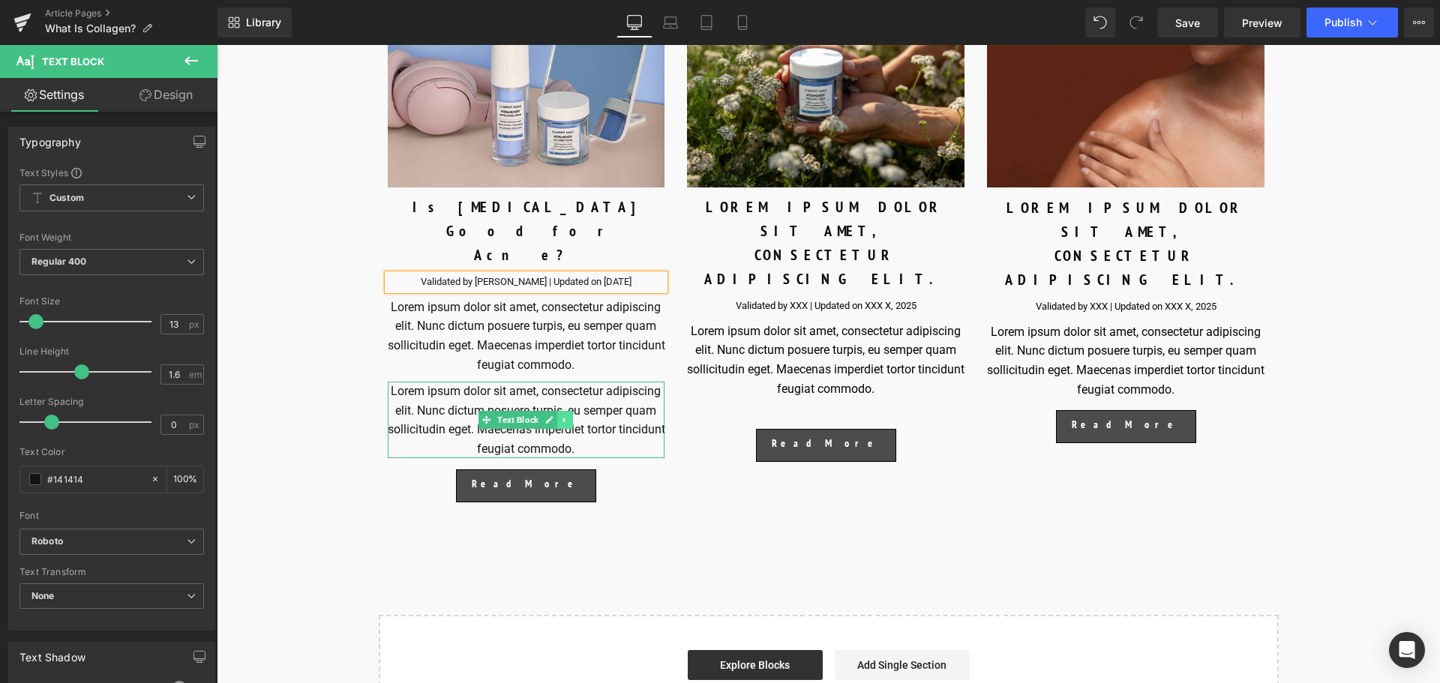
click at [566, 411] on link at bounding box center [565, 420] width 16 height 18
click at [575, 416] on icon at bounding box center [573, 420] width 8 height 8
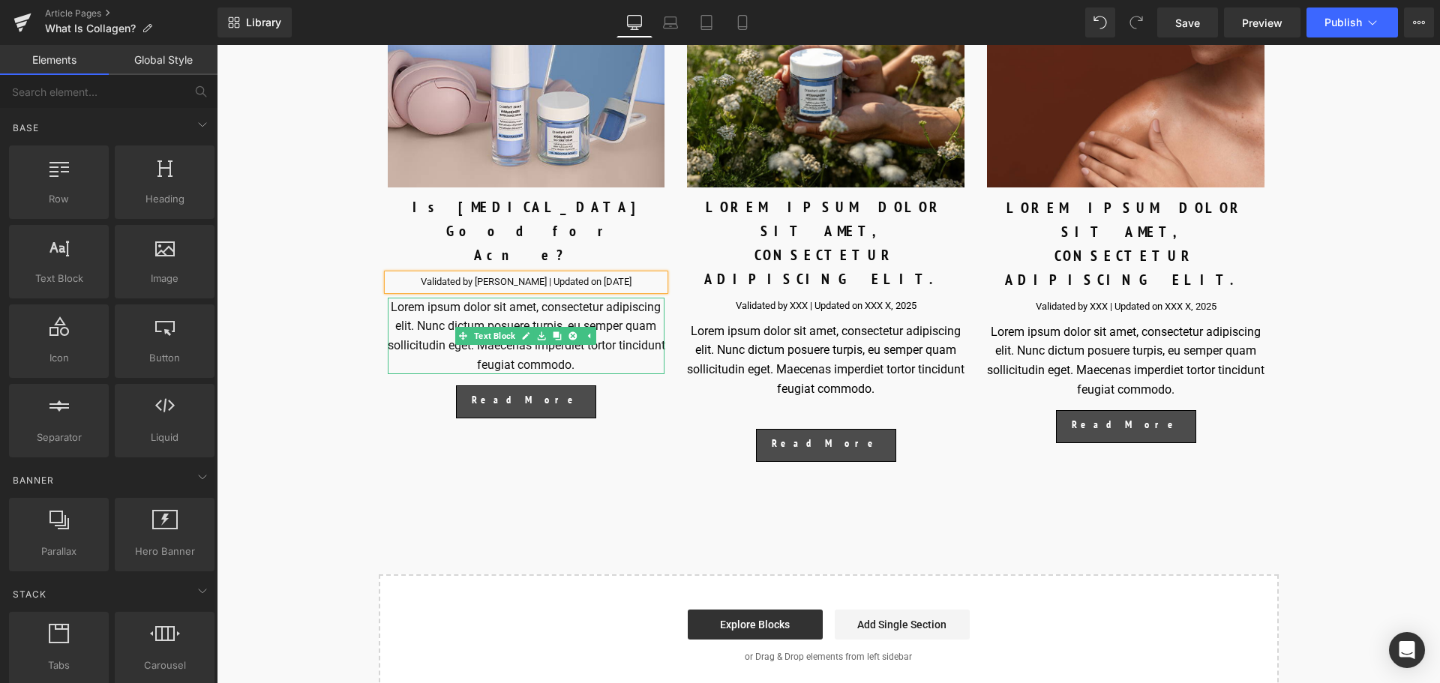
click at [605, 305] on p "Lorem ipsum dolor sit amet, consectetur adipiscing elit. Nunc dictum posuere tu…" at bounding box center [527, 336] width 278 height 77
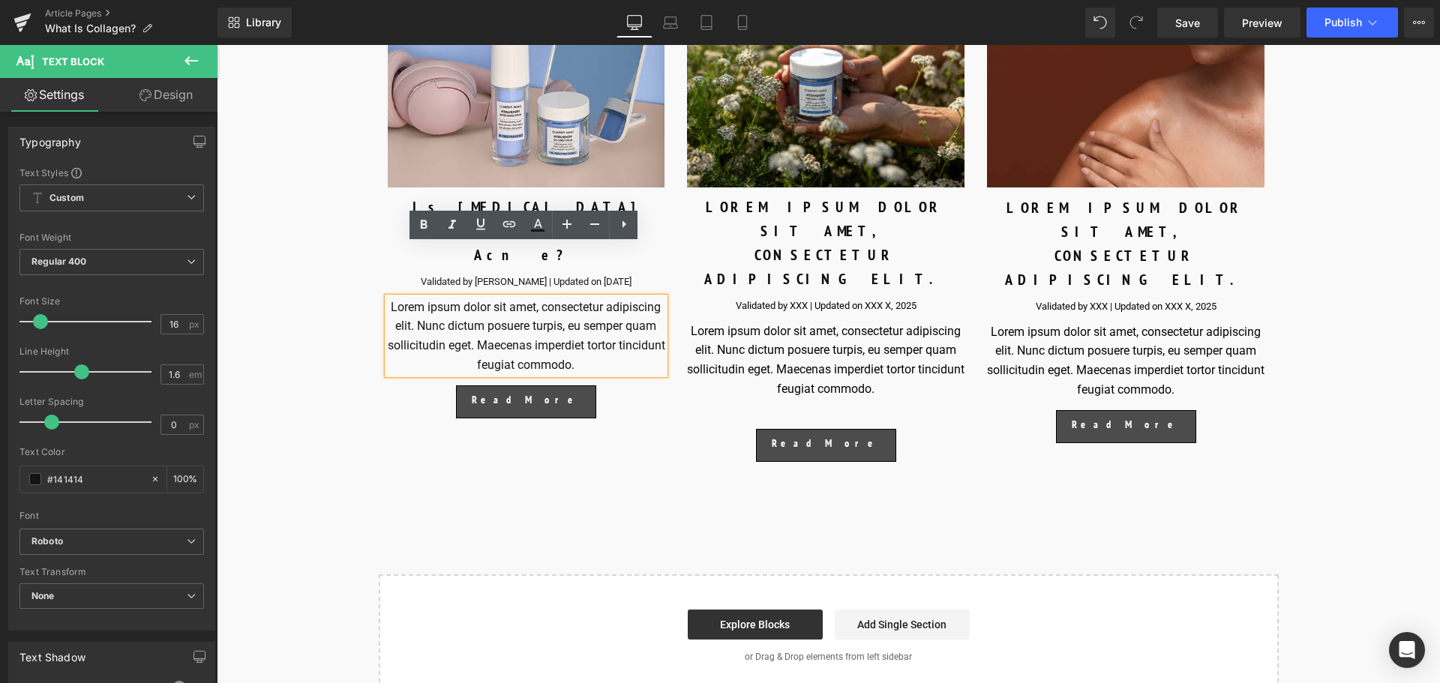
drag, startPoint x: 606, startPoint y: 315, endPoint x: 350, endPoint y: 249, distance: 264.9
paste div
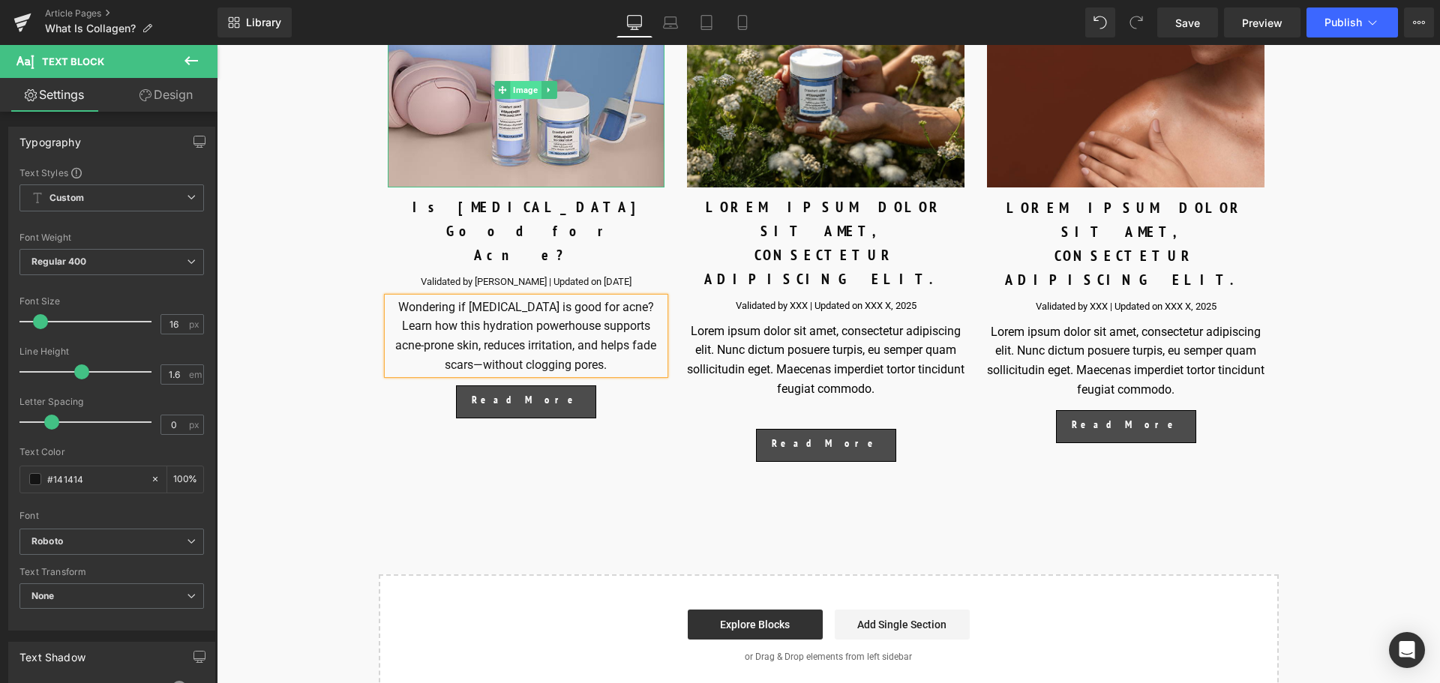
click at [529, 89] on span "Image" at bounding box center [526, 90] width 31 height 18
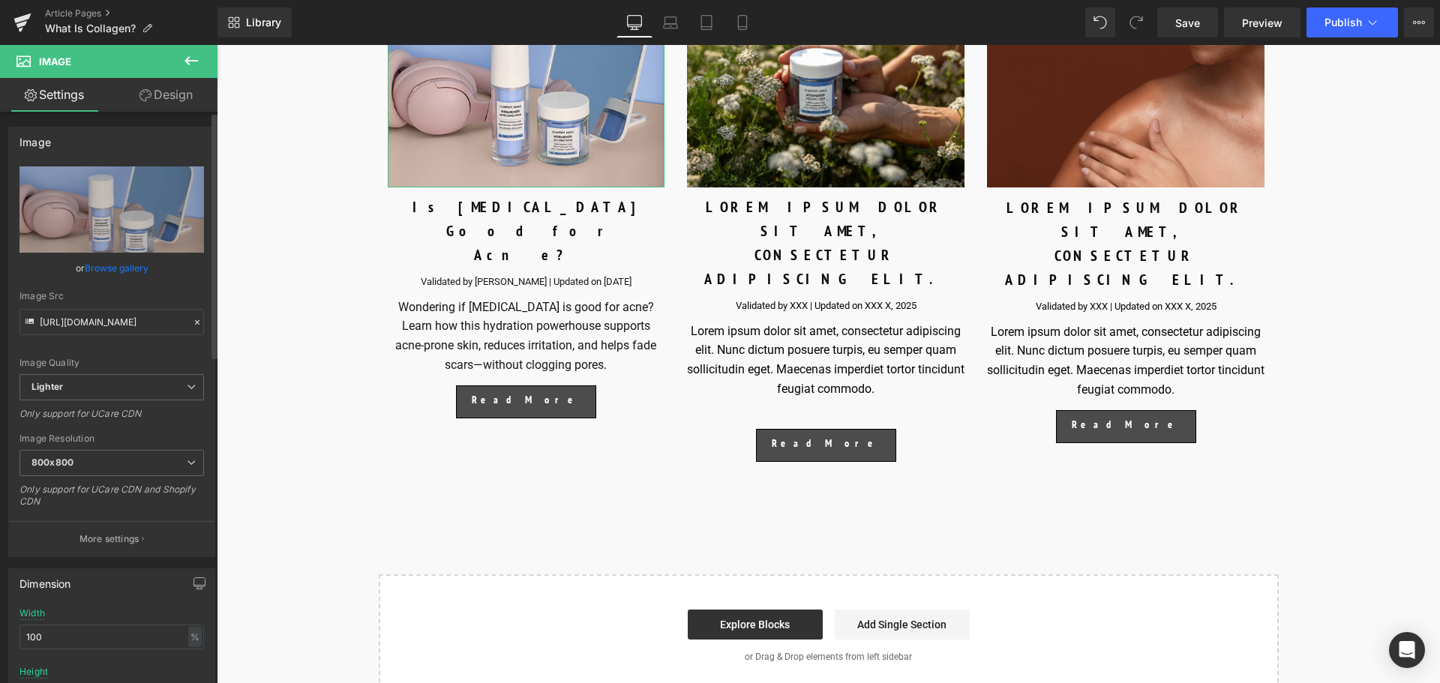
click at [119, 269] on link "Browse gallery" at bounding box center [117, 268] width 64 height 26
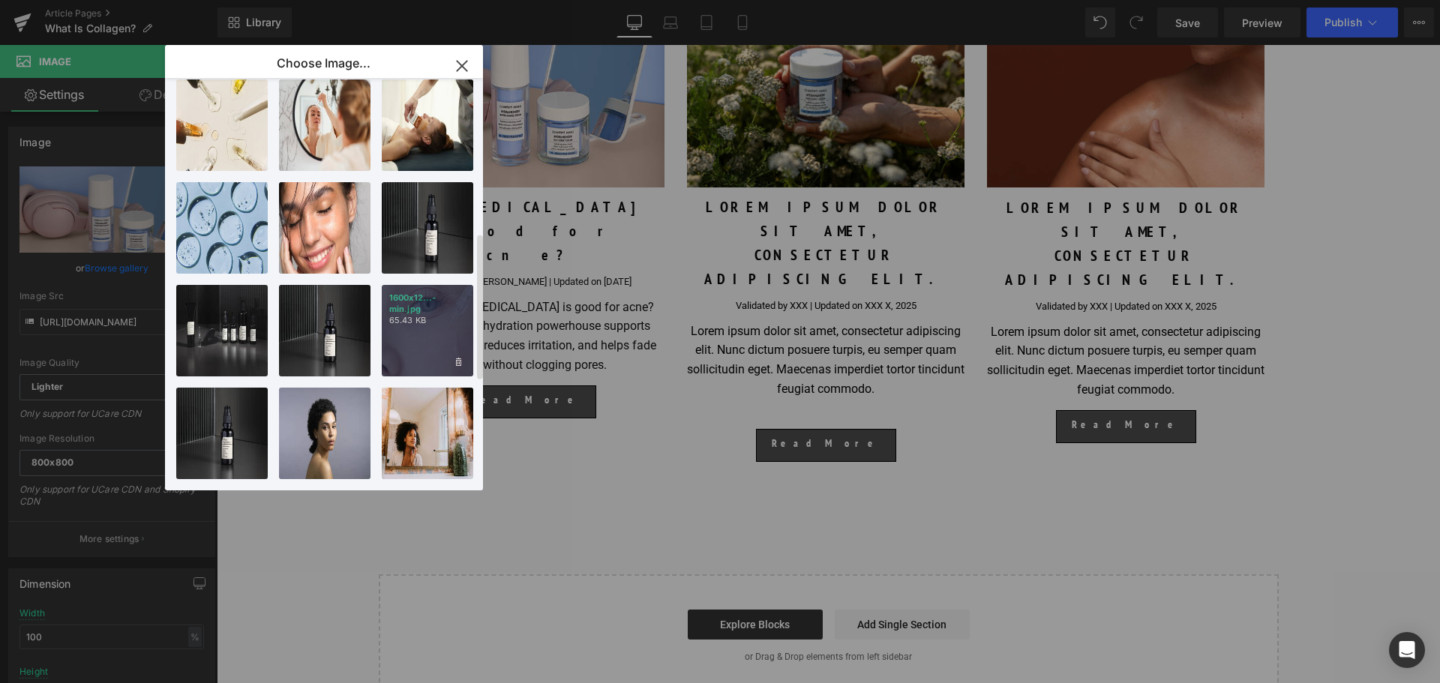
scroll to position [0, 0]
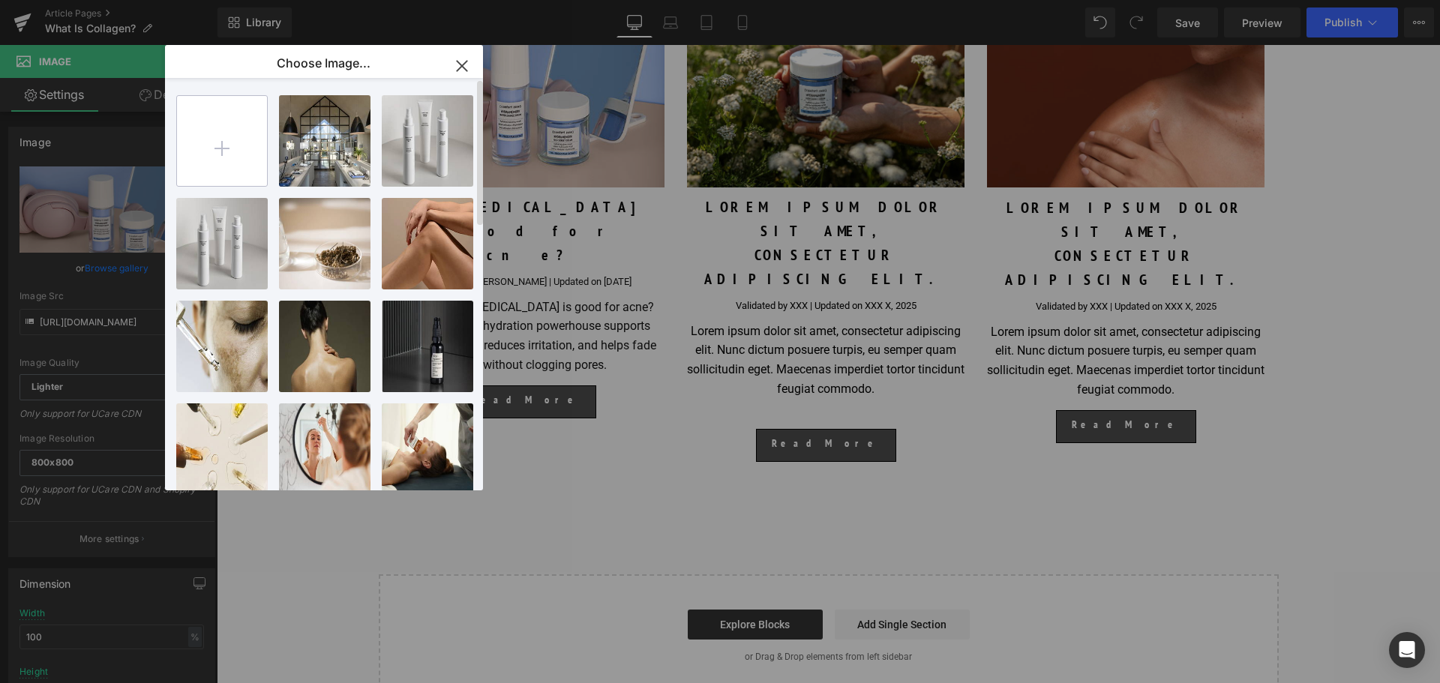
click at [230, 144] on input "file" at bounding box center [222, 141] width 90 height 90
type input "C:\fakepath\1200x900_preview image_ [MEDICAL_DATA].jpg"
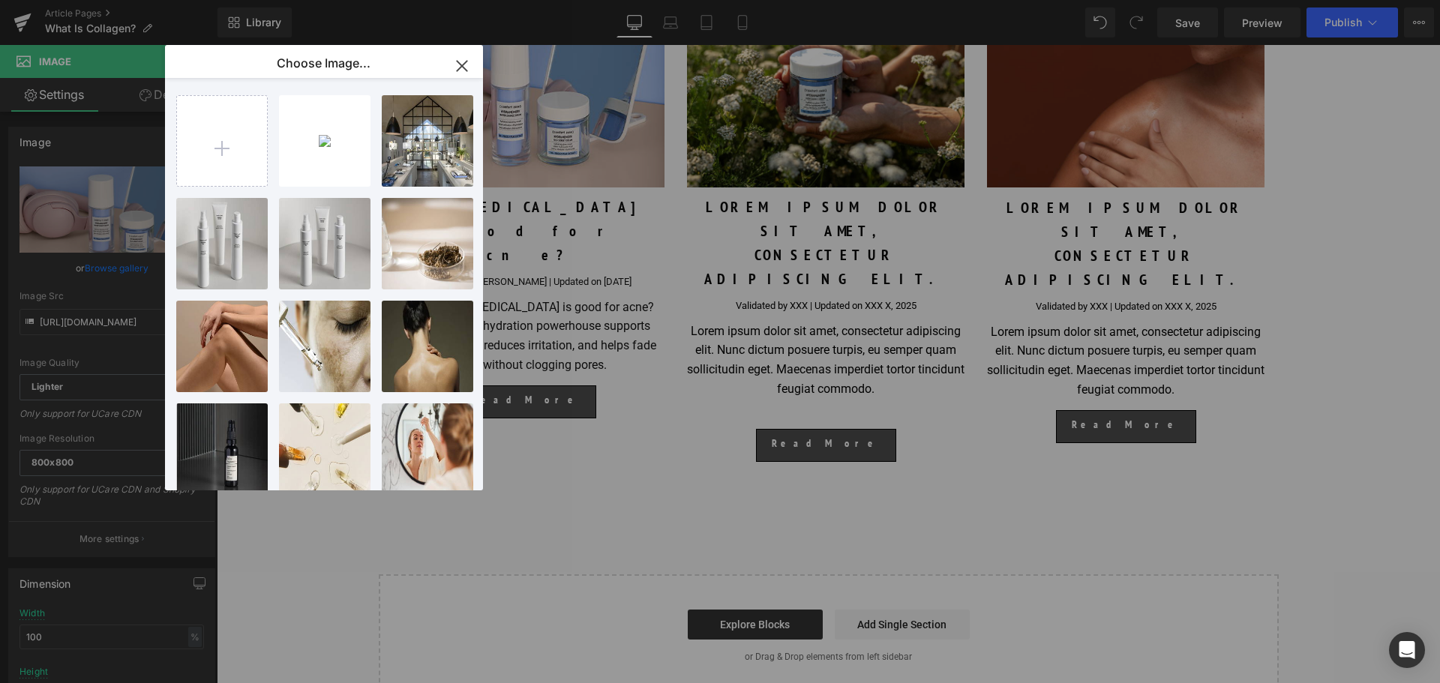
click at [467, 70] on icon "button" at bounding box center [462, 66] width 10 height 10
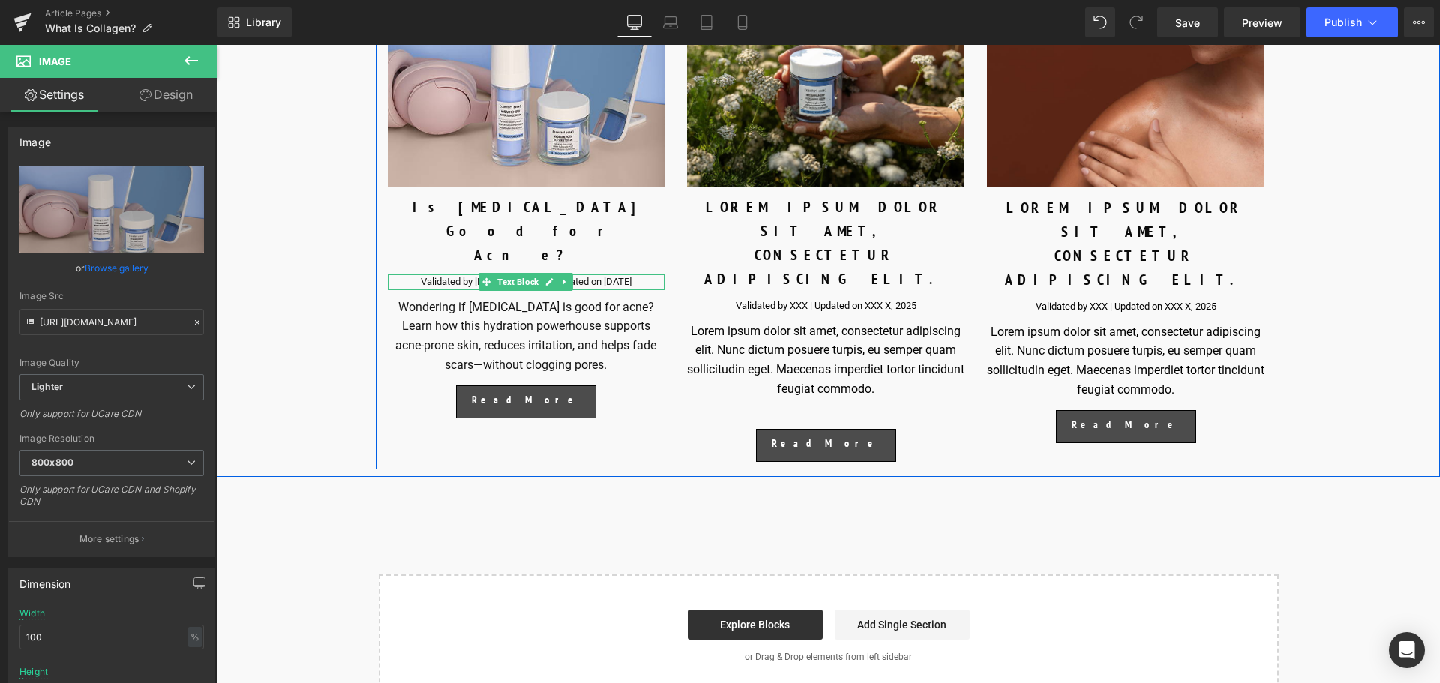
scroll to position [6111, 0]
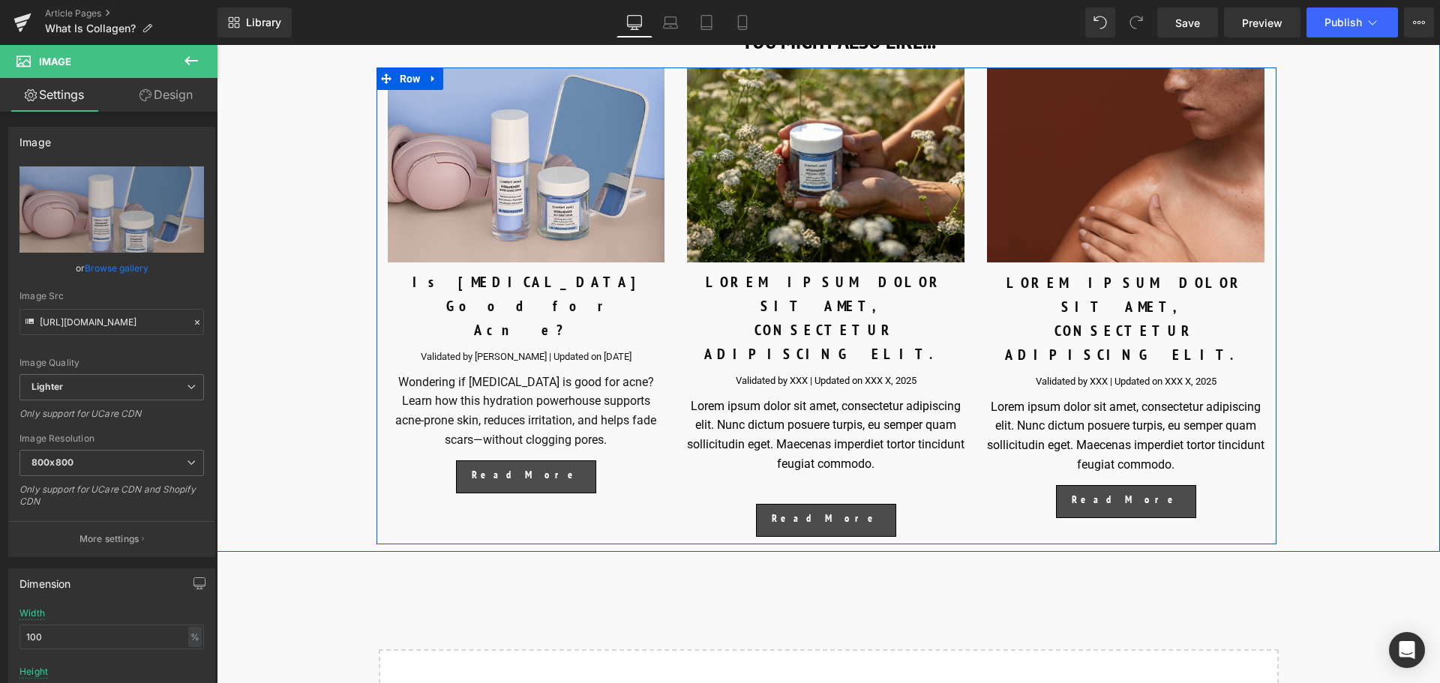
click at [625, 272] on div "Is [MEDICAL_DATA] Good for Acne?" at bounding box center [527, 306] width 278 height 72
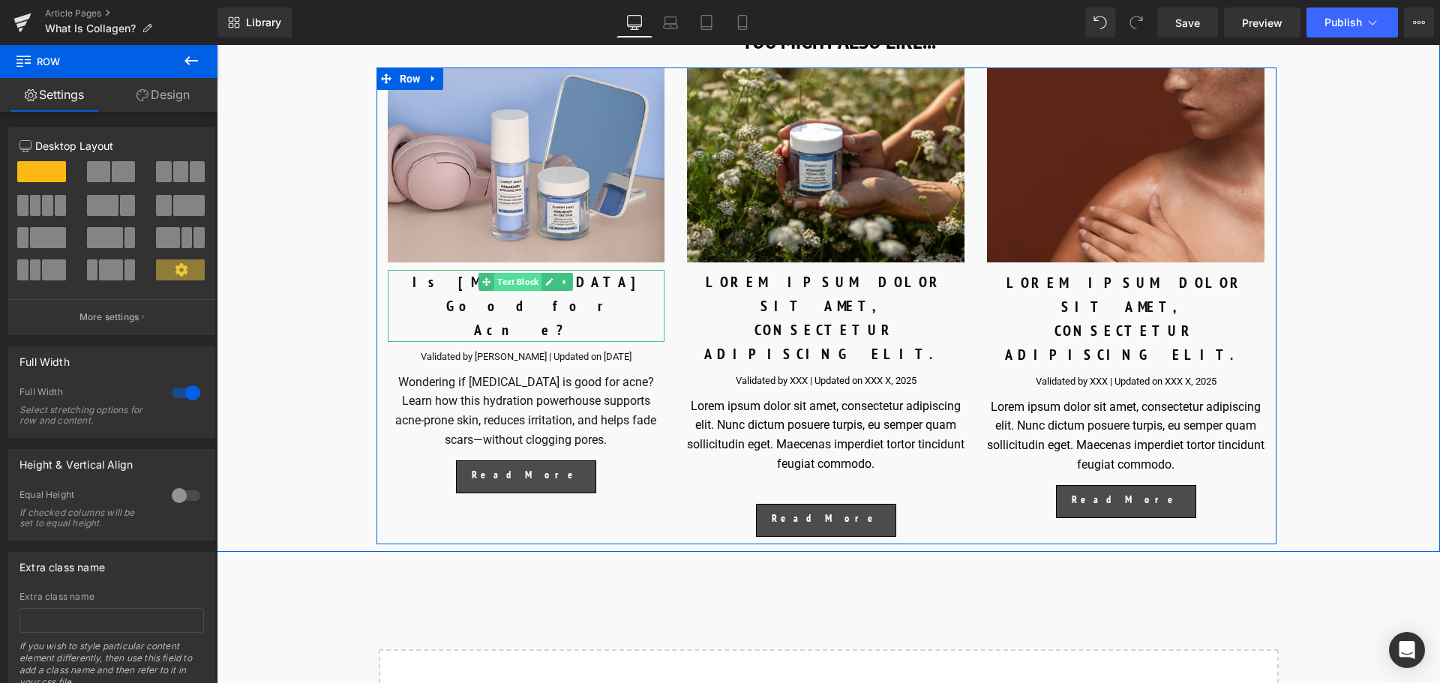
click at [509, 285] on span "Text Block" at bounding box center [517, 282] width 47 height 18
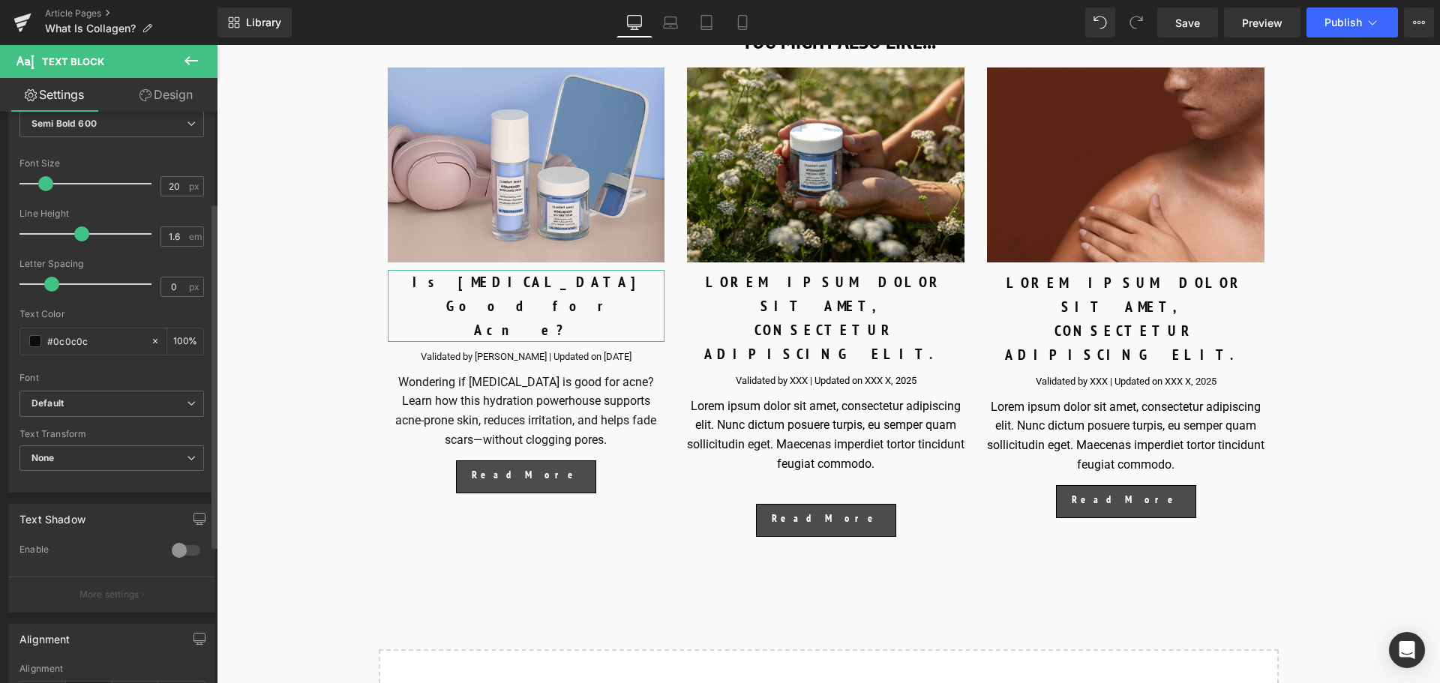
scroll to position [150, 0]
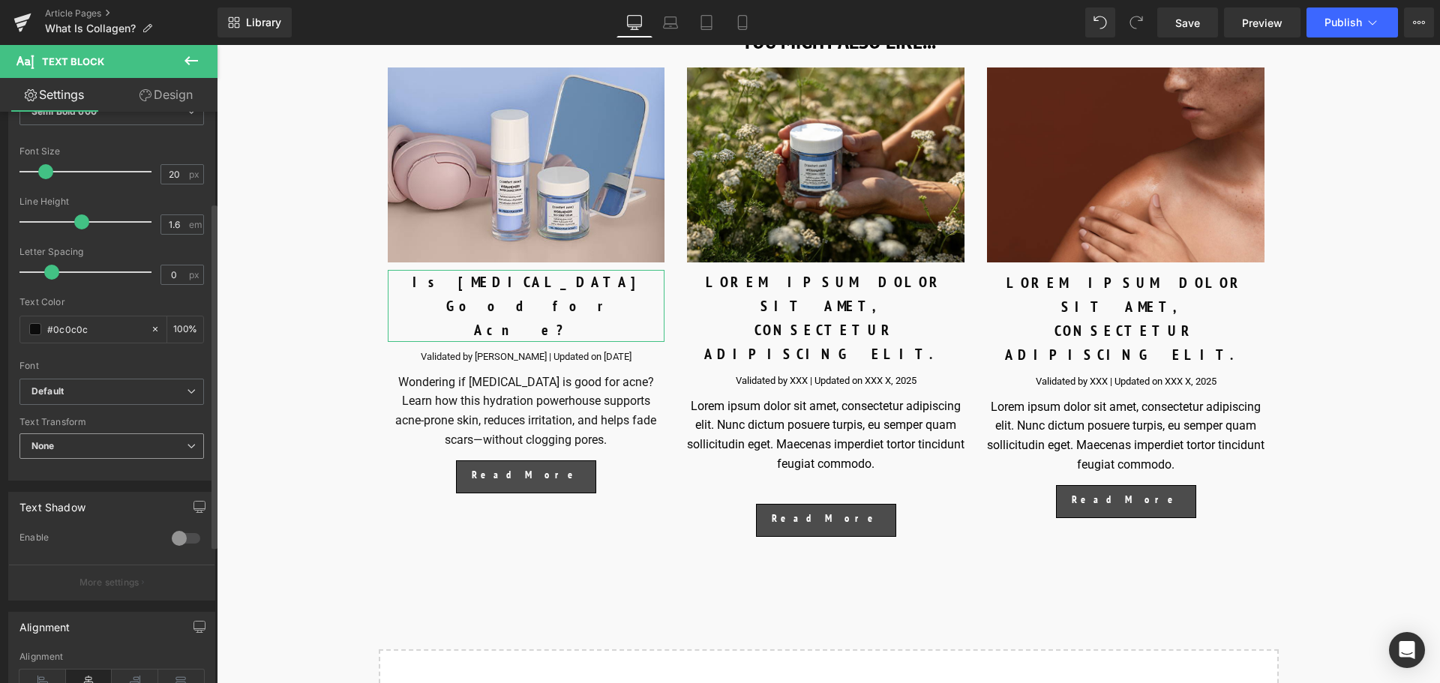
click at [163, 443] on span "None" at bounding box center [112, 447] width 185 height 26
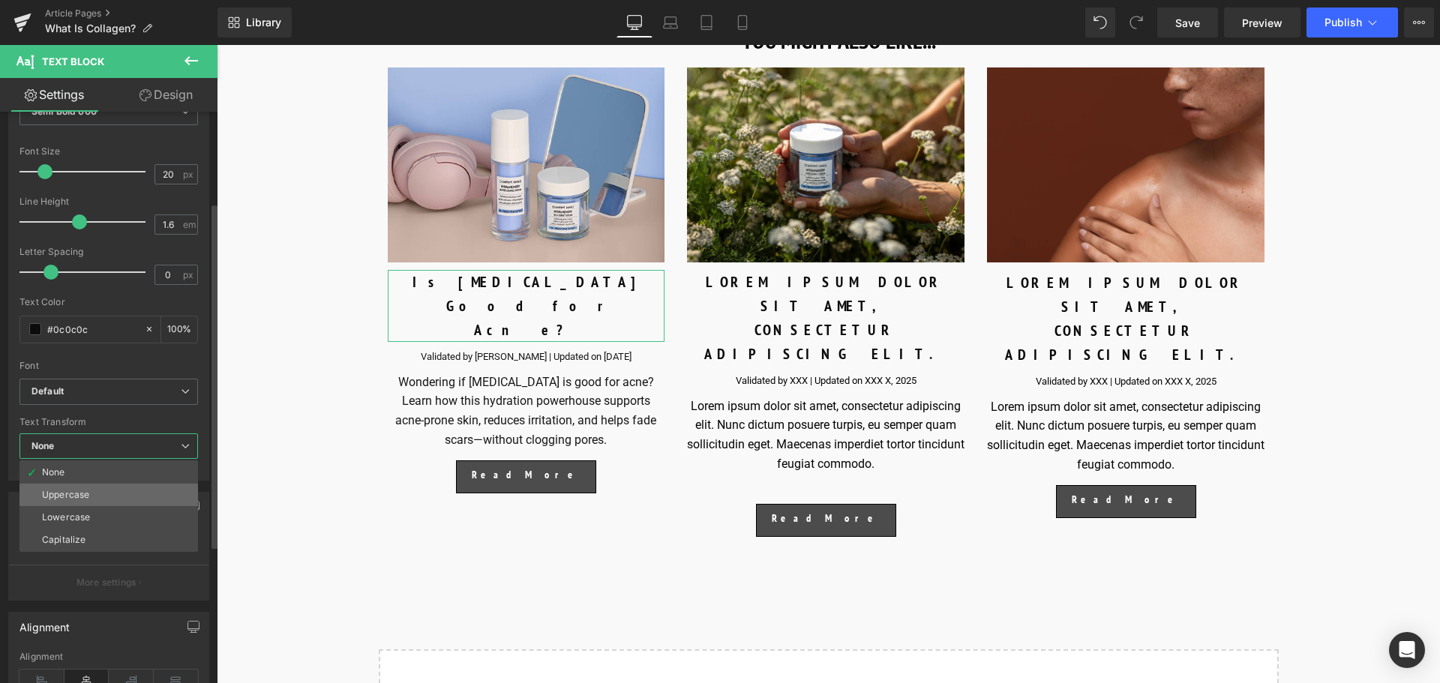
click at [137, 485] on li "Uppercase" at bounding box center [109, 495] width 179 height 23
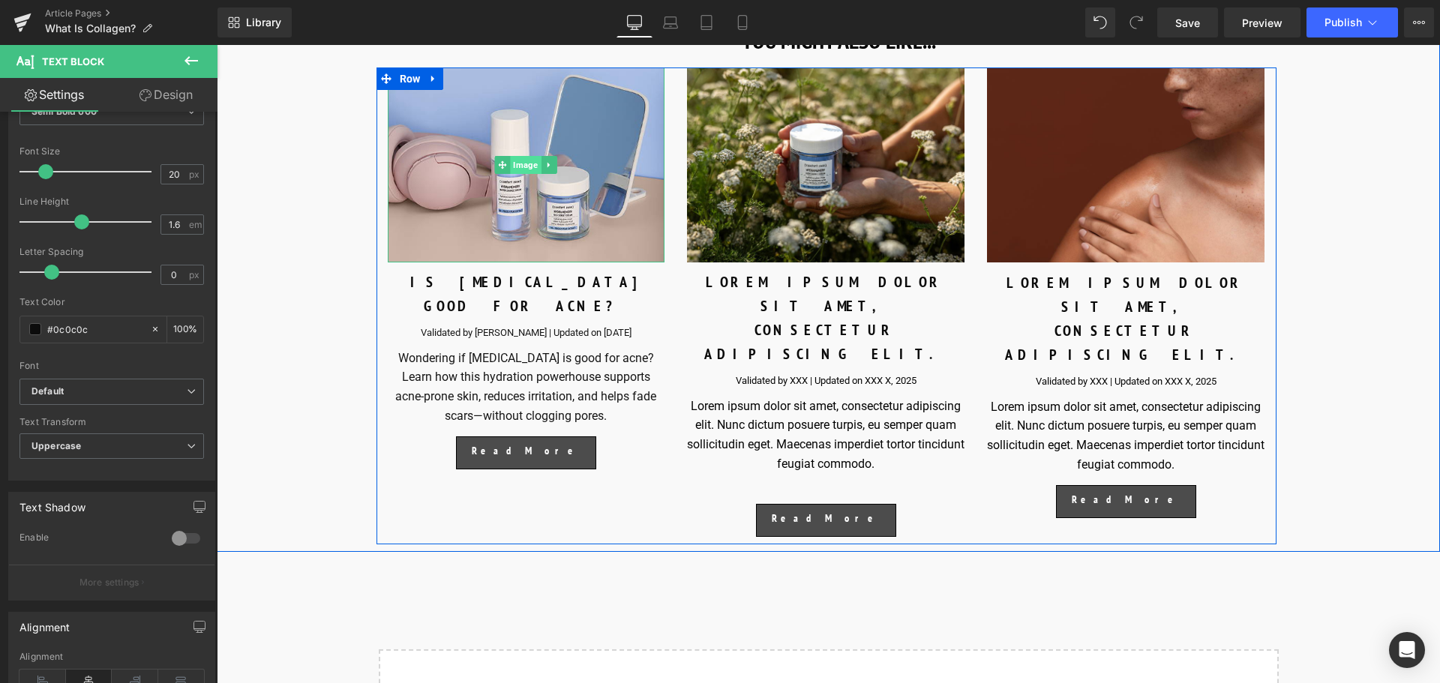
click at [527, 162] on span "Image" at bounding box center [526, 165] width 31 height 18
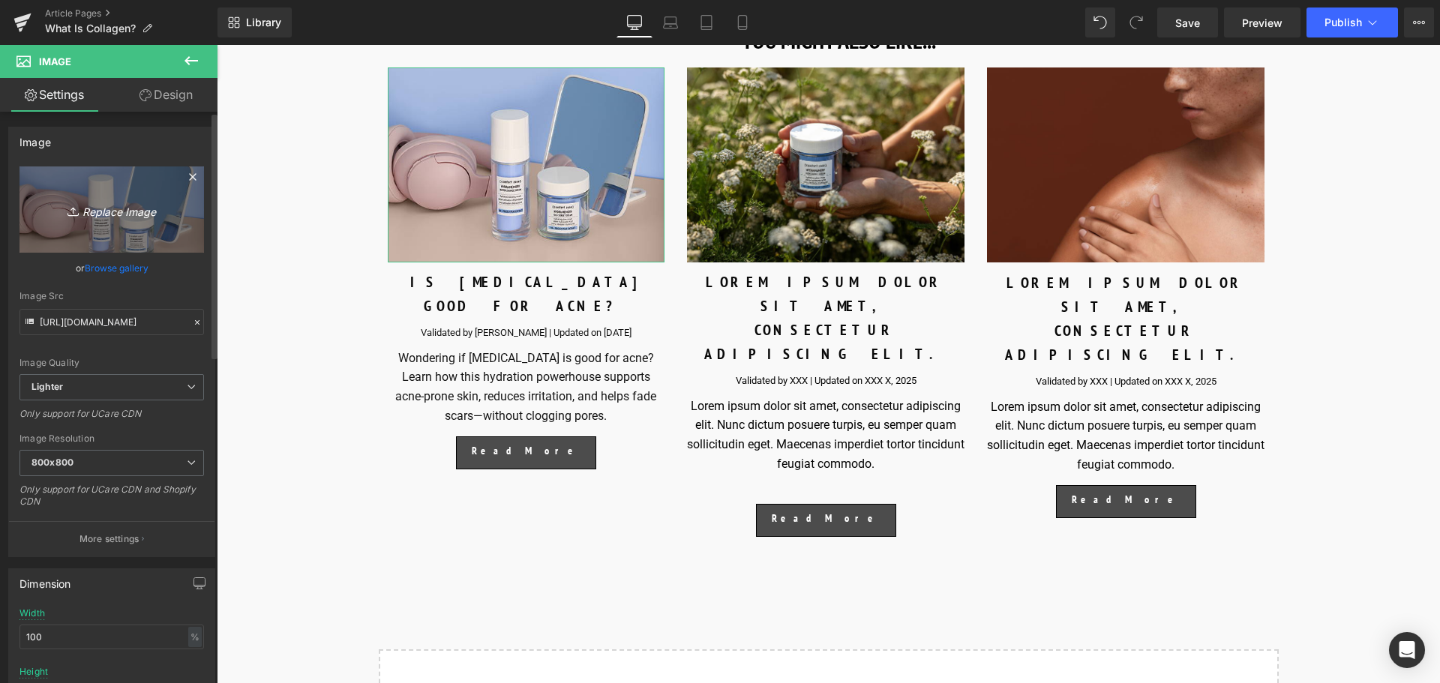
click at [119, 212] on icon "Replace Image" at bounding box center [112, 209] width 120 height 19
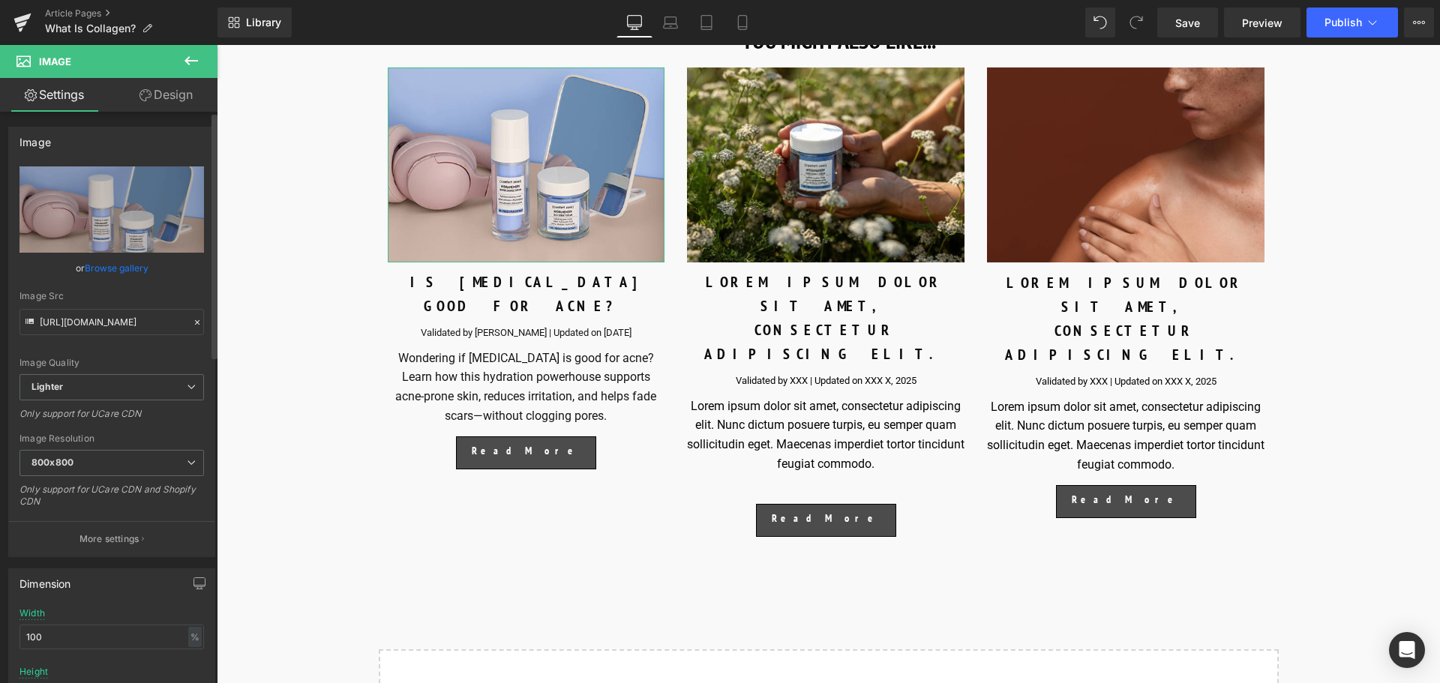
click at [105, 266] on link "Browse gallery" at bounding box center [117, 268] width 64 height 26
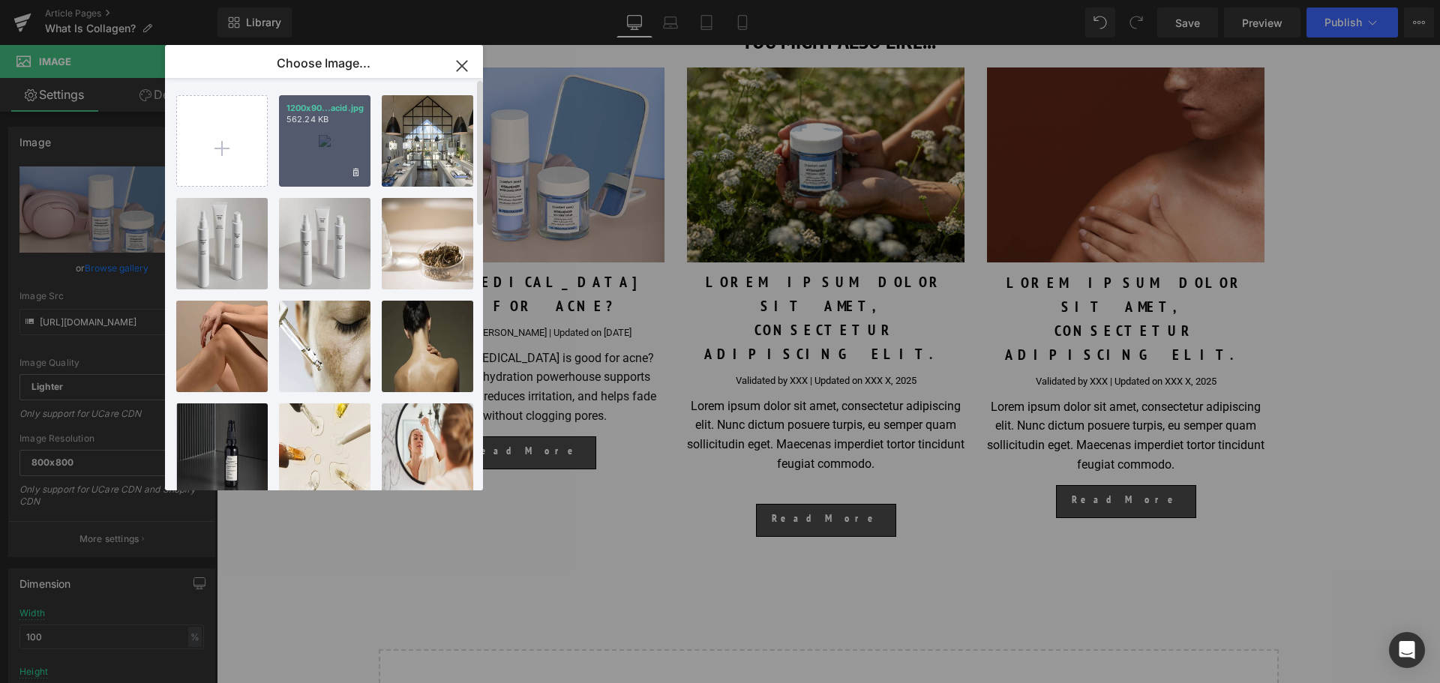
click at [306, 165] on div "1200x90...acid.jpg 562.24 KB" at bounding box center [325, 141] width 92 height 92
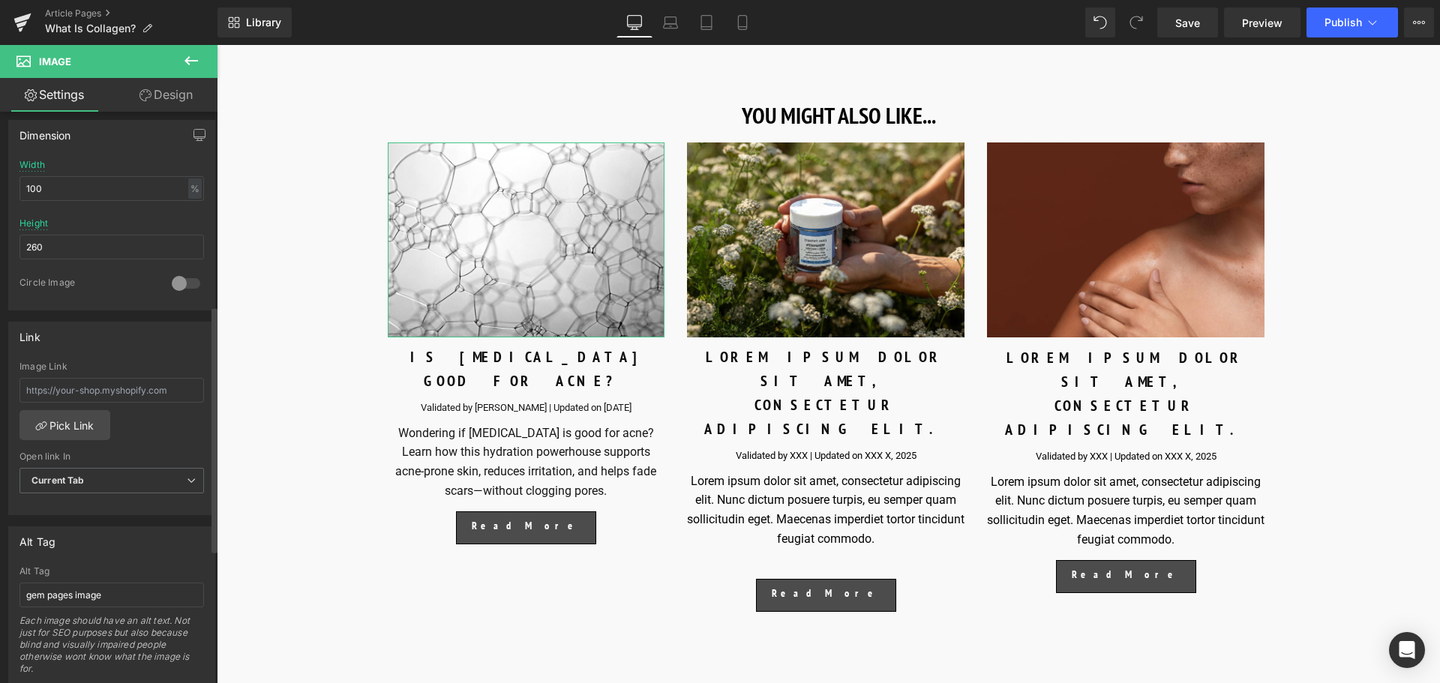
scroll to position [450, 0]
click at [125, 398] on input "text" at bounding box center [112, 389] width 185 height 25
click at [83, 424] on link "Pick Link" at bounding box center [65, 424] width 91 height 30
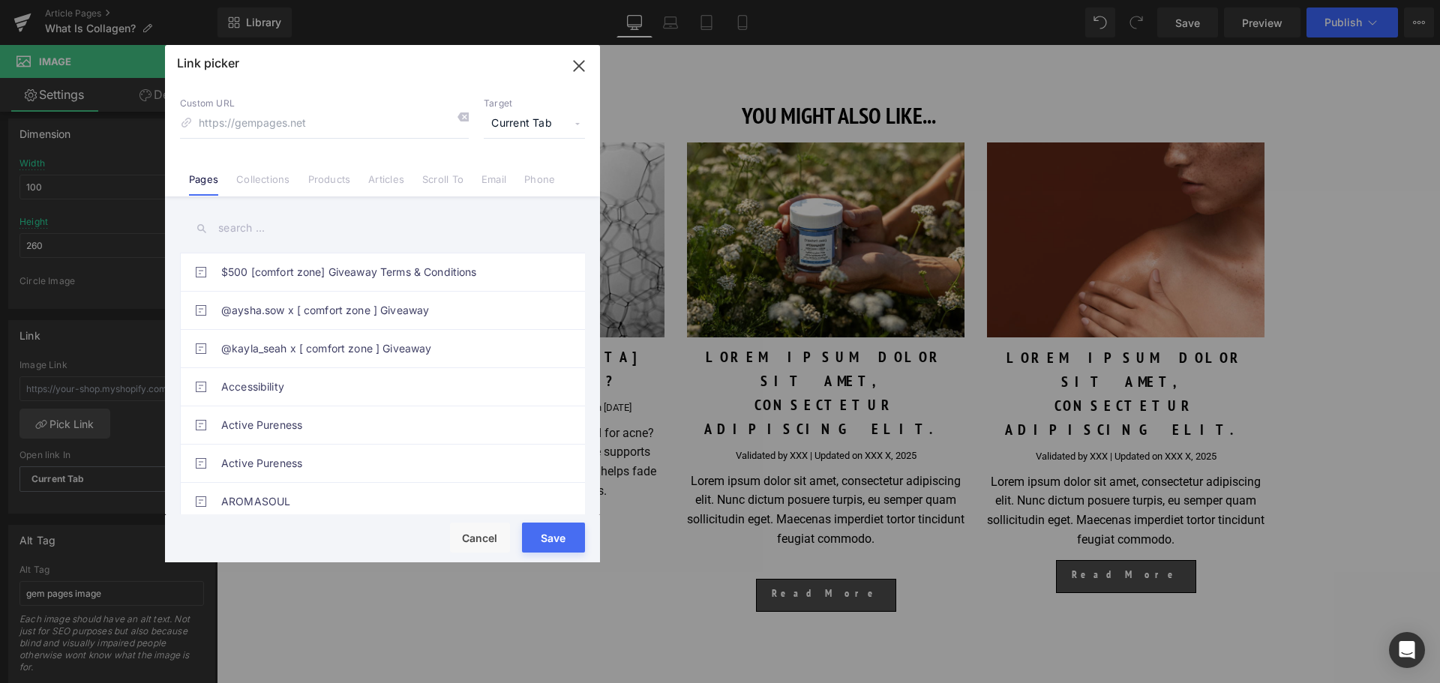
click at [382, 184] on link "Articles" at bounding box center [386, 184] width 36 height 23
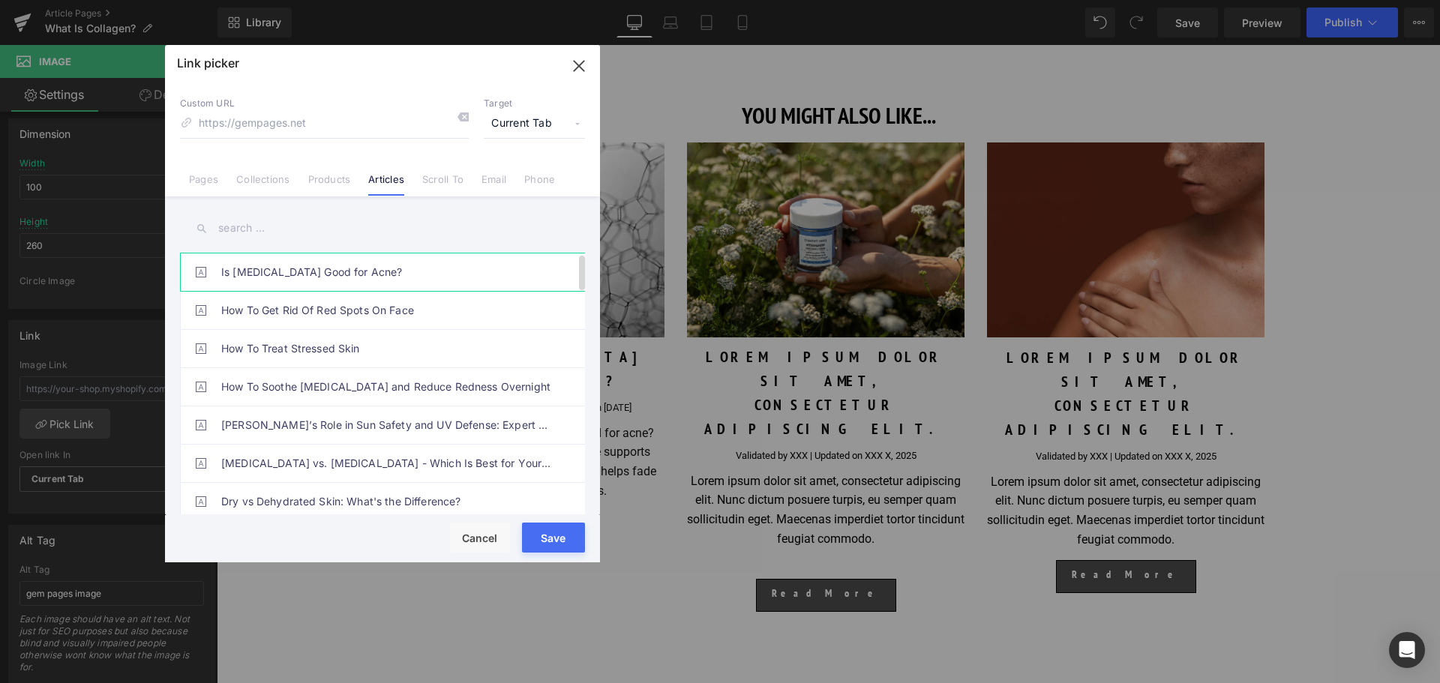
click at [289, 275] on link "Is [MEDICAL_DATA] Good for Acne?" at bounding box center [386, 273] width 330 height 38
click at [552, 542] on button "Save" at bounding box center [553, 538] width 63 height 30
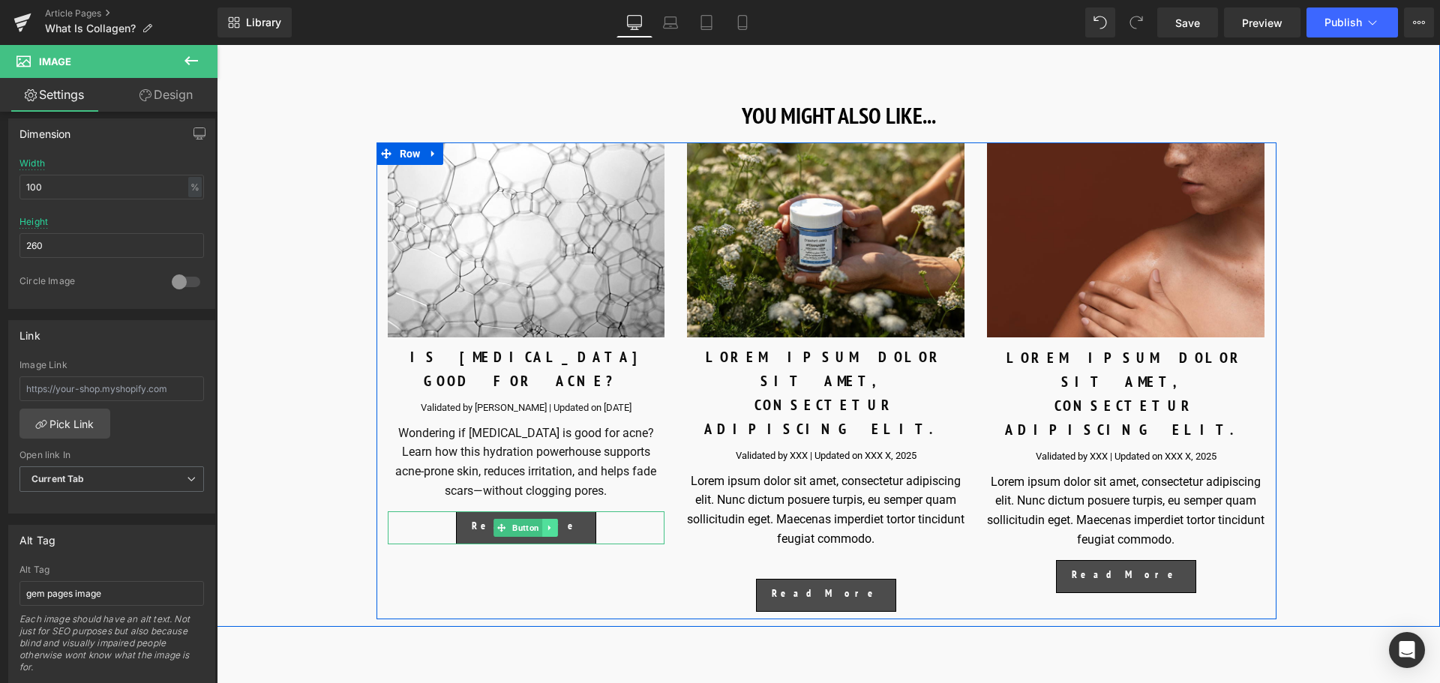
click at [546, 524] on icon at bounding box center [550, 528] width 8 height 9
click at [501, 519] on link "Button" at bounding box center [518, 528] width 49 height 18
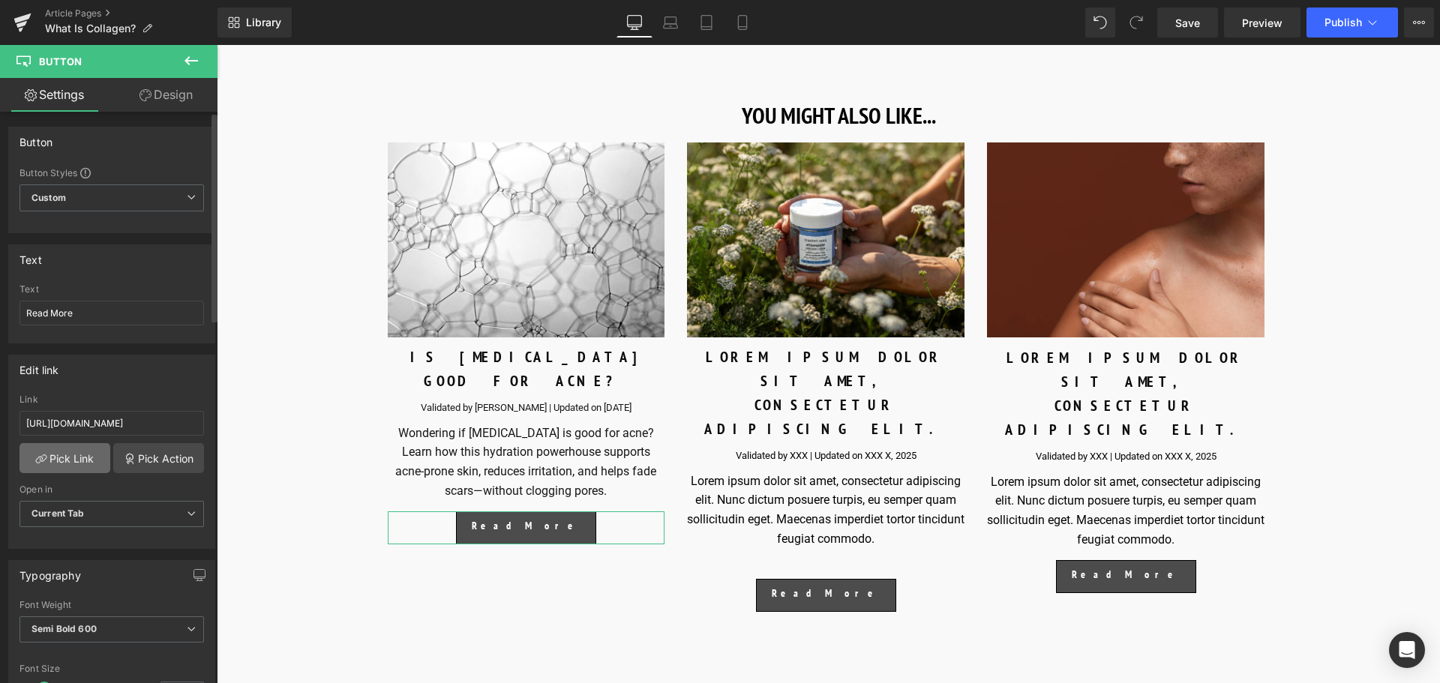
click at [74, 465] on link "Pick Link" at bounding box center [65, 458] width 91 height 30
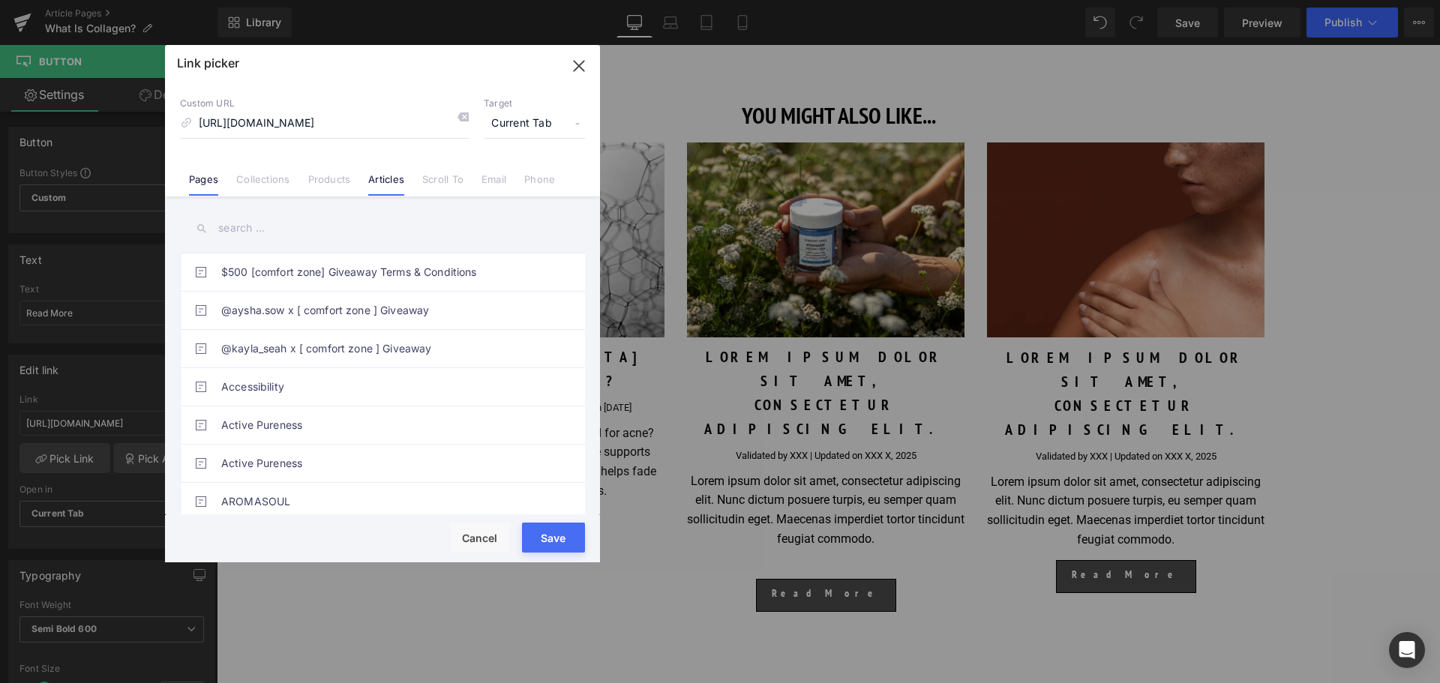
scroll to position [0, 0]
click at [392, 185] on link "Articles" at bounding box center [386, 184] width 36 height 23
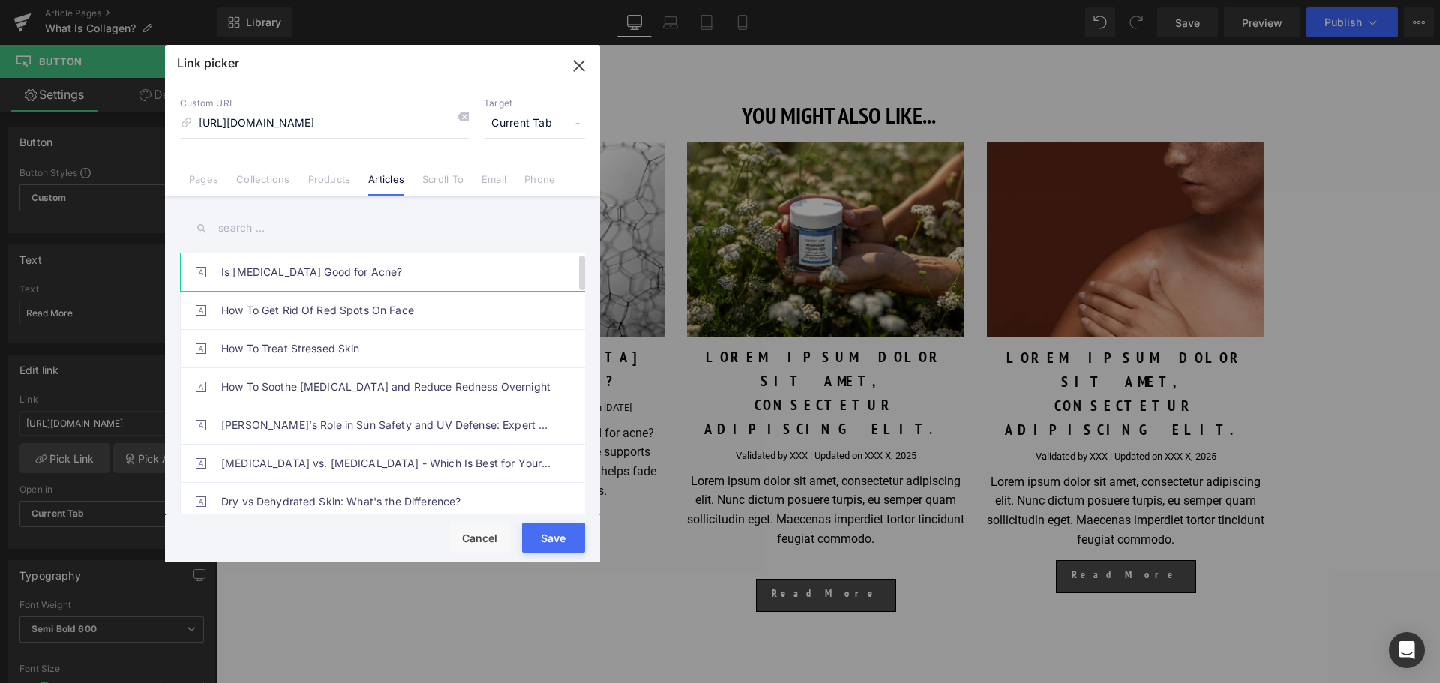
click at [453, 278] on link "Is [MEDICAL_DATA] Good for Acne?" at bounding box center [386, 273] width 330 height 38
drag, startPoint x: 548, startPoint y: 542, endPoint x: 314, endPoint y: 479, distance: 243.1
click at [548, 542] on button "Save" at bounding box center [553, 538] width 63 height 30
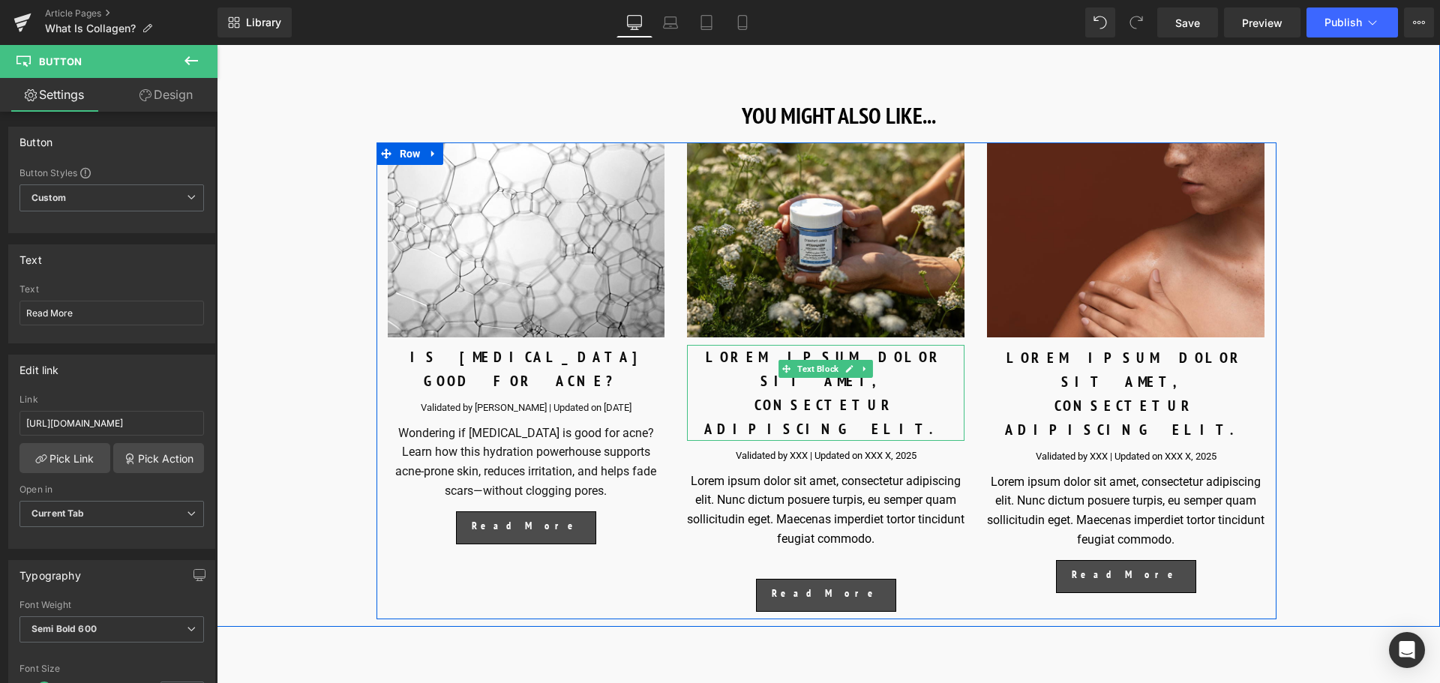
click at [905, 372] on div "LOREM IPSUM DOLOR SIT AMET, CONSECTETUR ADIPISCING ELIT." at bounding box center [826, 393] width 278 height 96
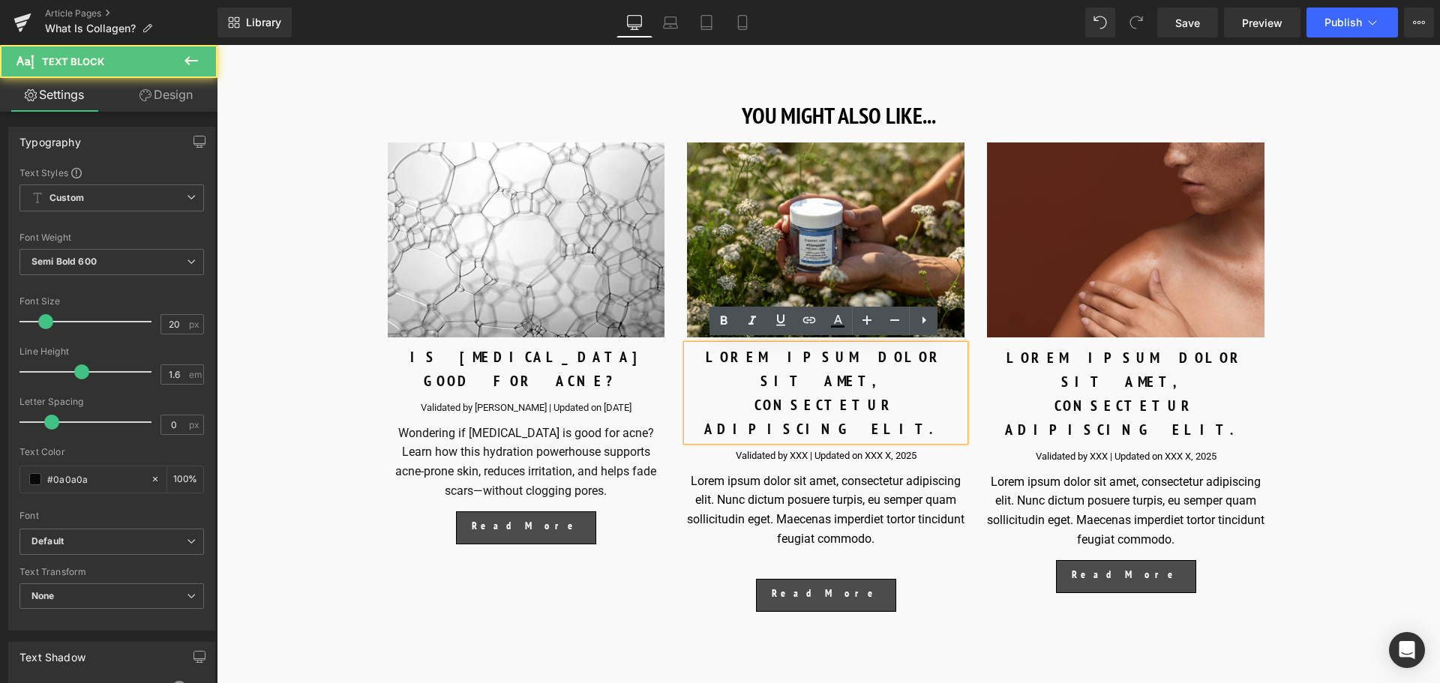
click at [898, 374] on div "LOREM IPSUM DOLOR SIT AMET, CONSECTETUR ADIPISCING ELIT." at bounding box center [826, 393] width 278 height 96
paste div
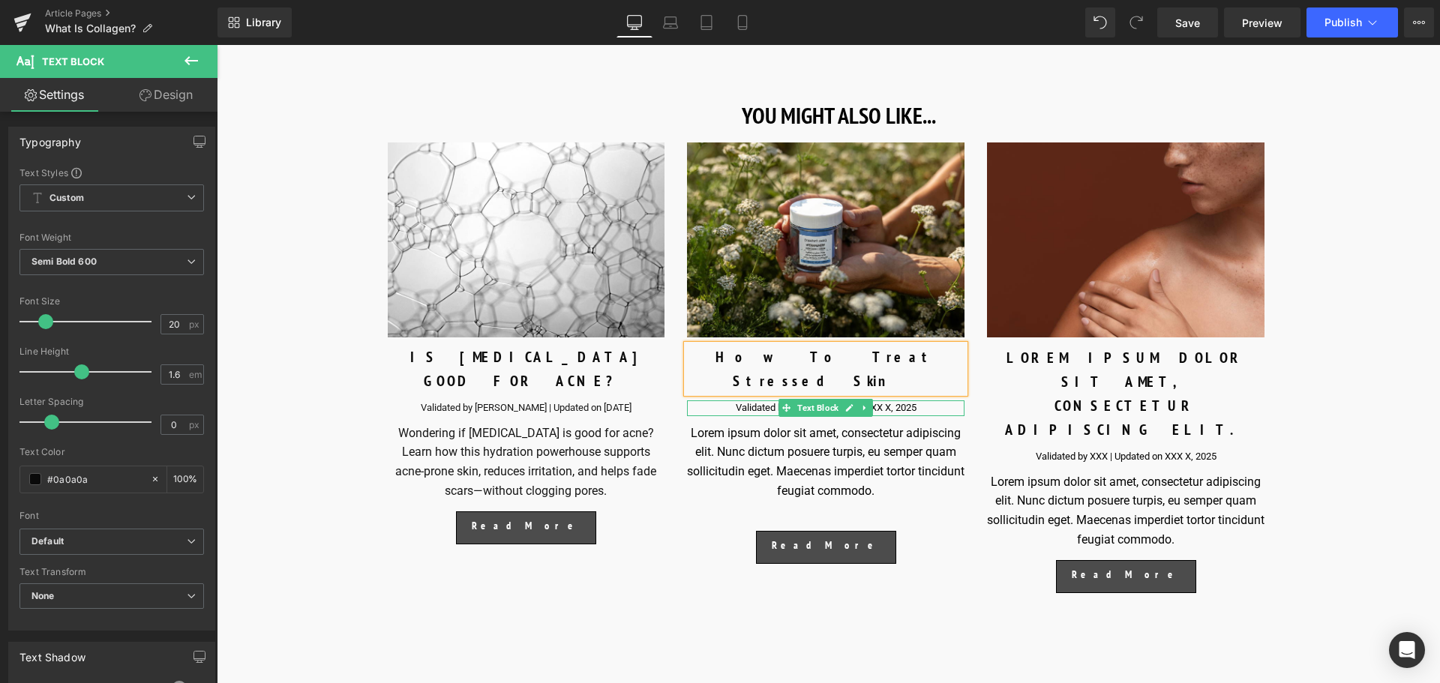
click at [914, 401] on div "Validated by XXX | Updated on XXX X, 2025" at bounding box center [826, 409] width 278 height 16
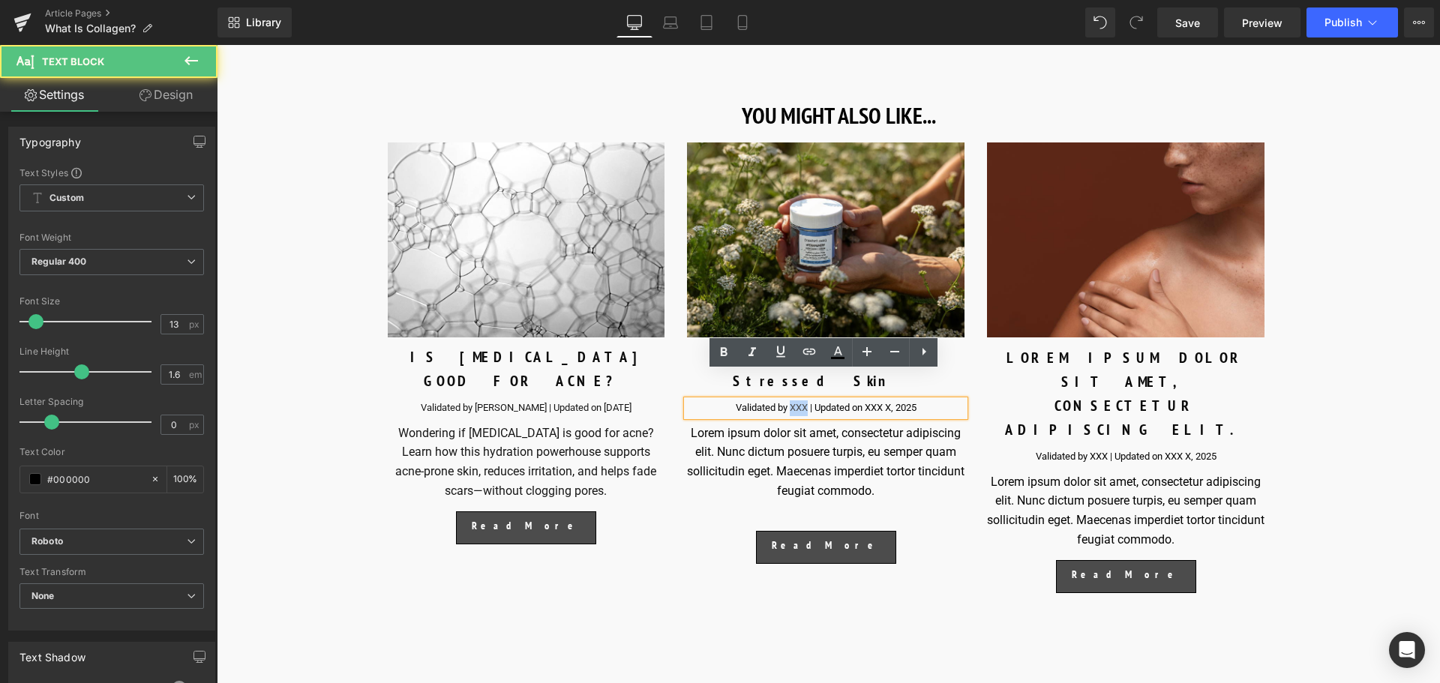
drag, startPoint x: 786, startPoint y: 380, endPoint x: 802, endPoint y: 382, distance: 15.8
click at [802, 401] on div "Validated by XXX | Updated on XXX X, 2025" at bounding box center [826, 409] width 278 height 16
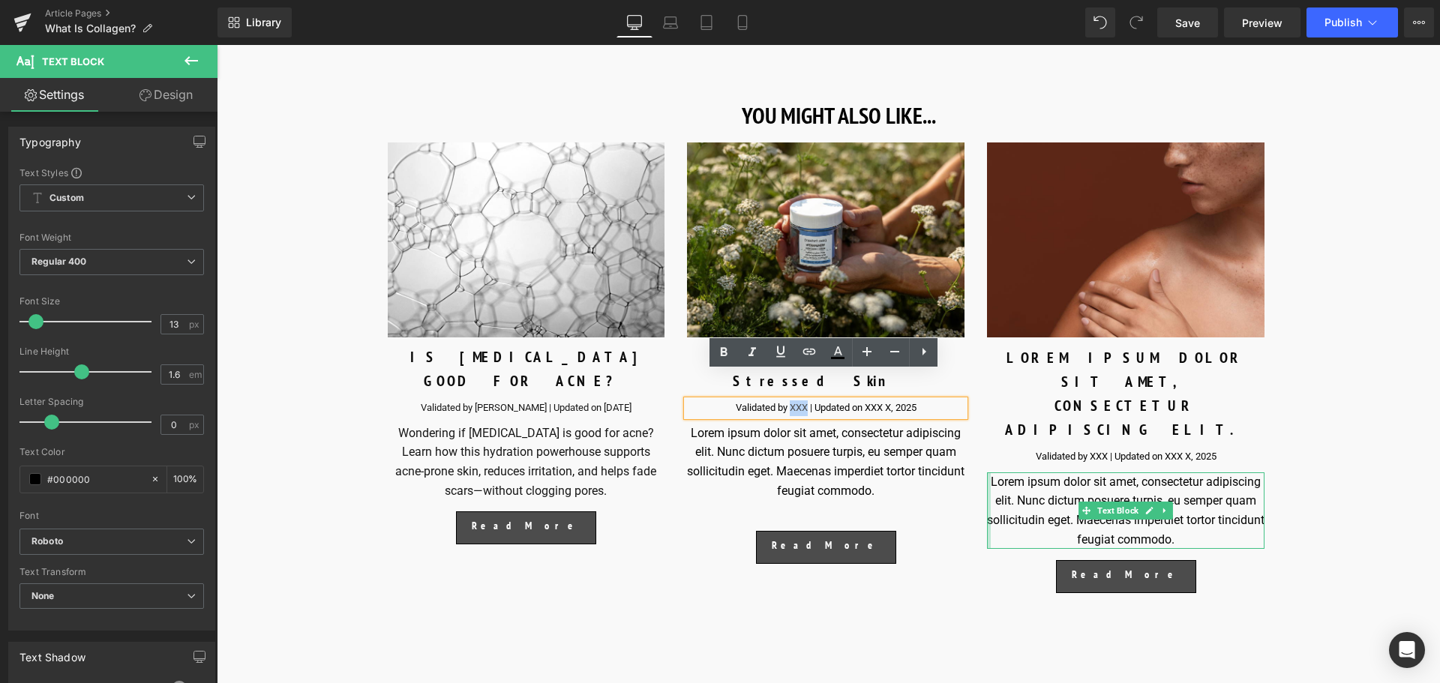
paste div
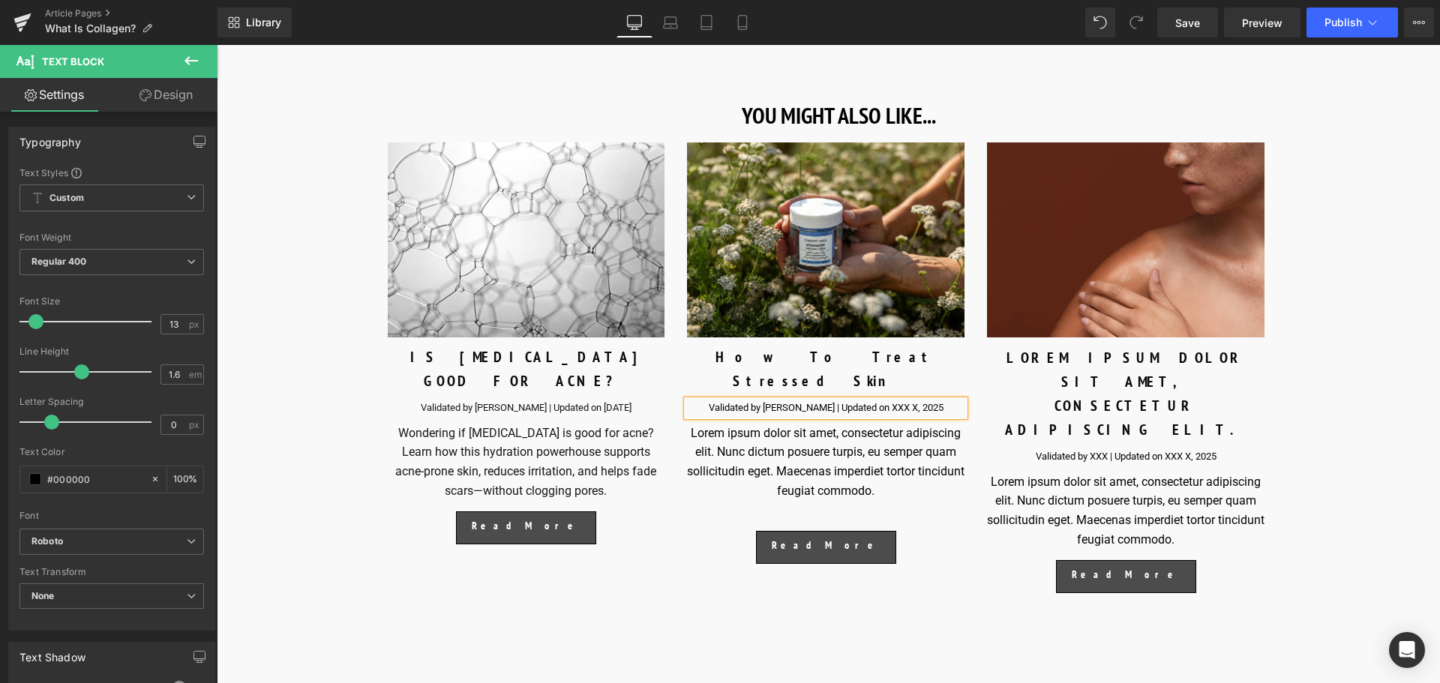
click at [919, 401] on div "Validated by [PERSON_NAME] | Updated on XXX X, 2025" at bounding box center [826, 409] width 278 height 16
click at [824, 241] on span "Image" at bounding box center [826, 240] width 31 height 18
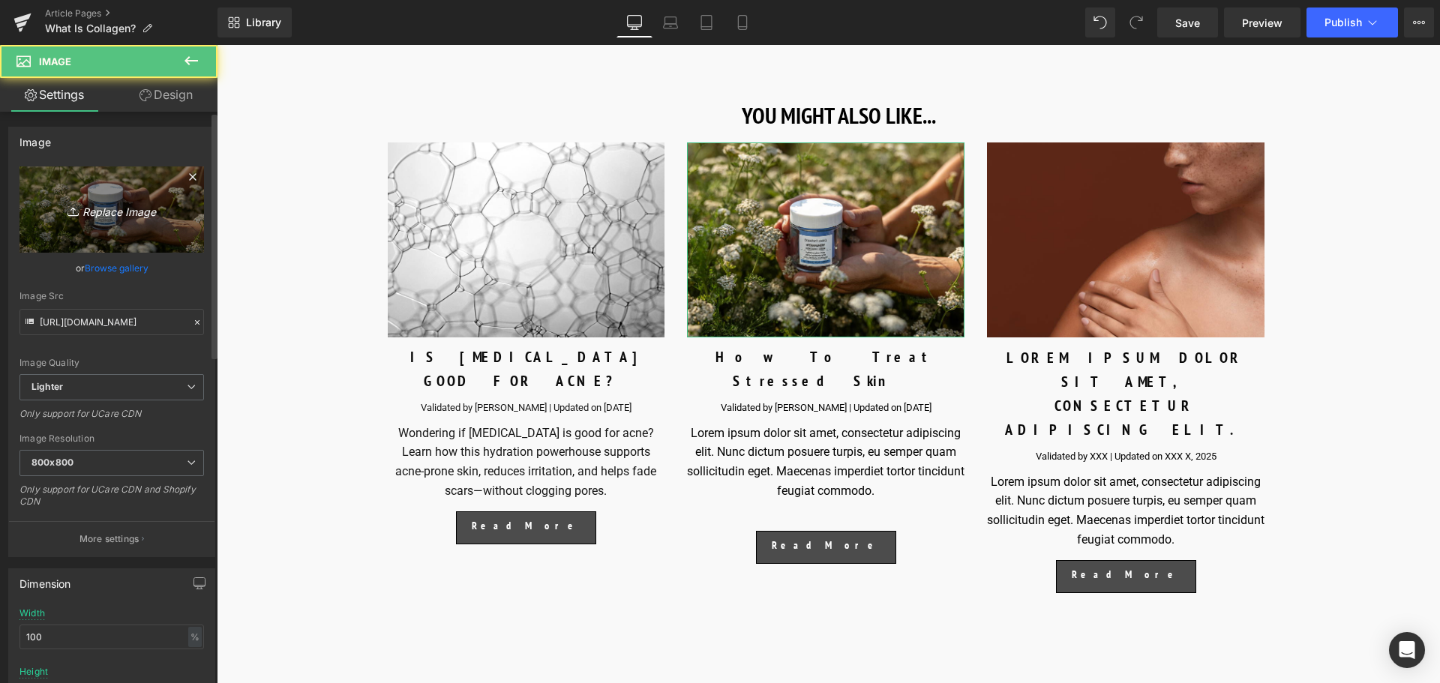
click at [110, 208] on icon "Replace Image" at bounding box center [112, 209] width 120 height 19
type input "C:\fakepath\1600X1200_STRESSED SKIN_HERO IMAGE.jpg"
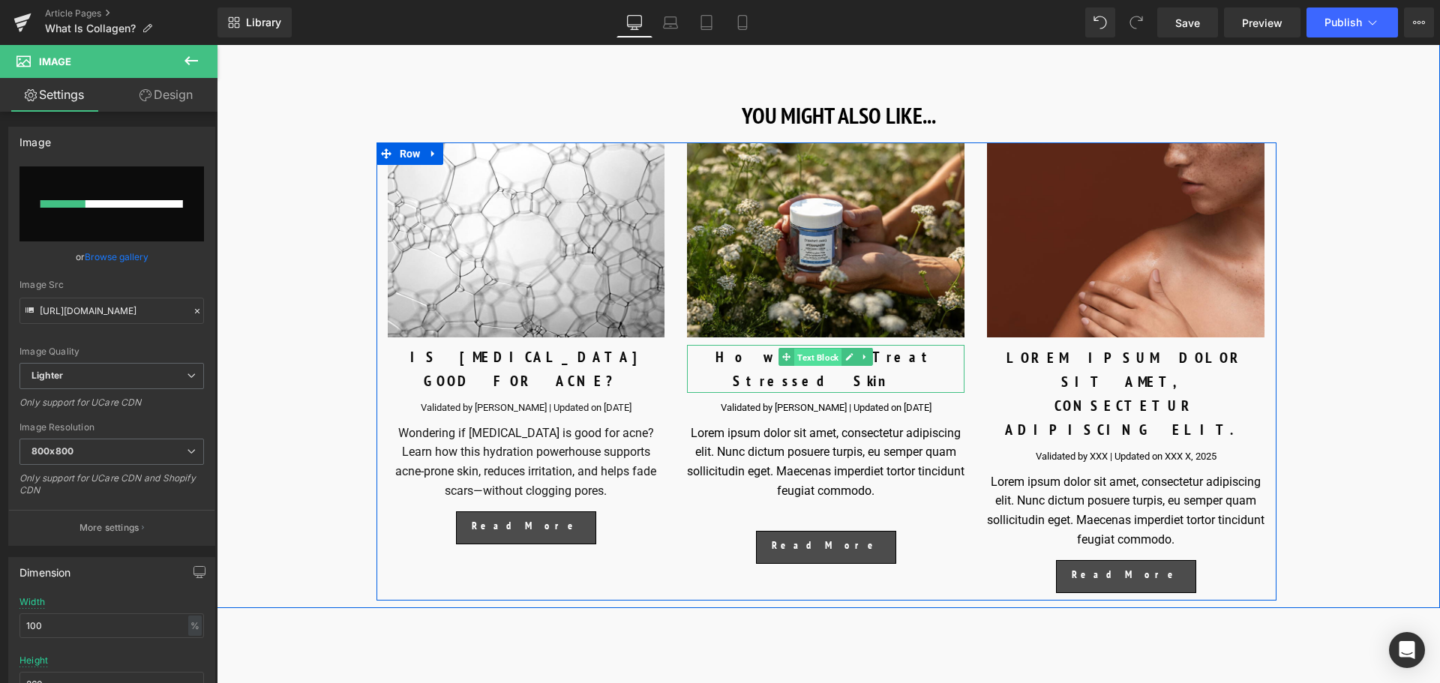
click at [814, 353] on span "Text Block" at bounding box center [817, 358] width 47 height 18
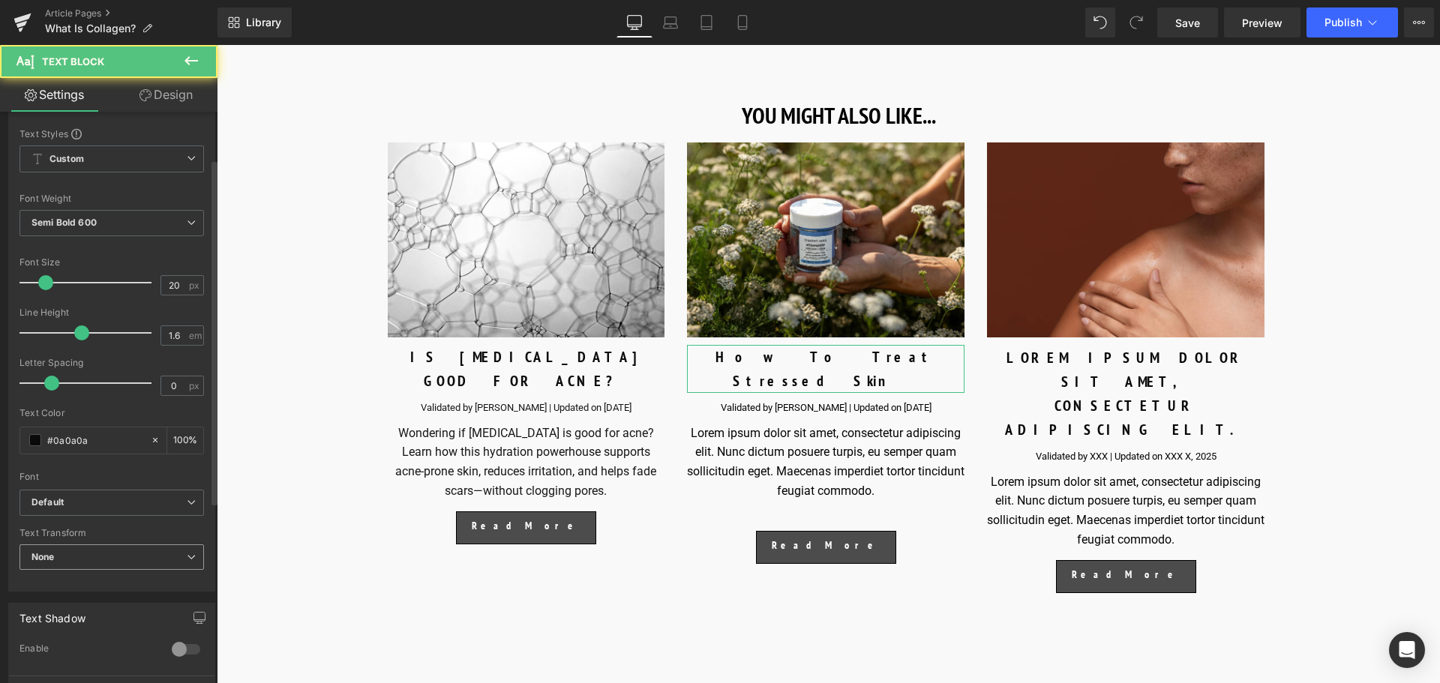
scroll to position [150, 0]
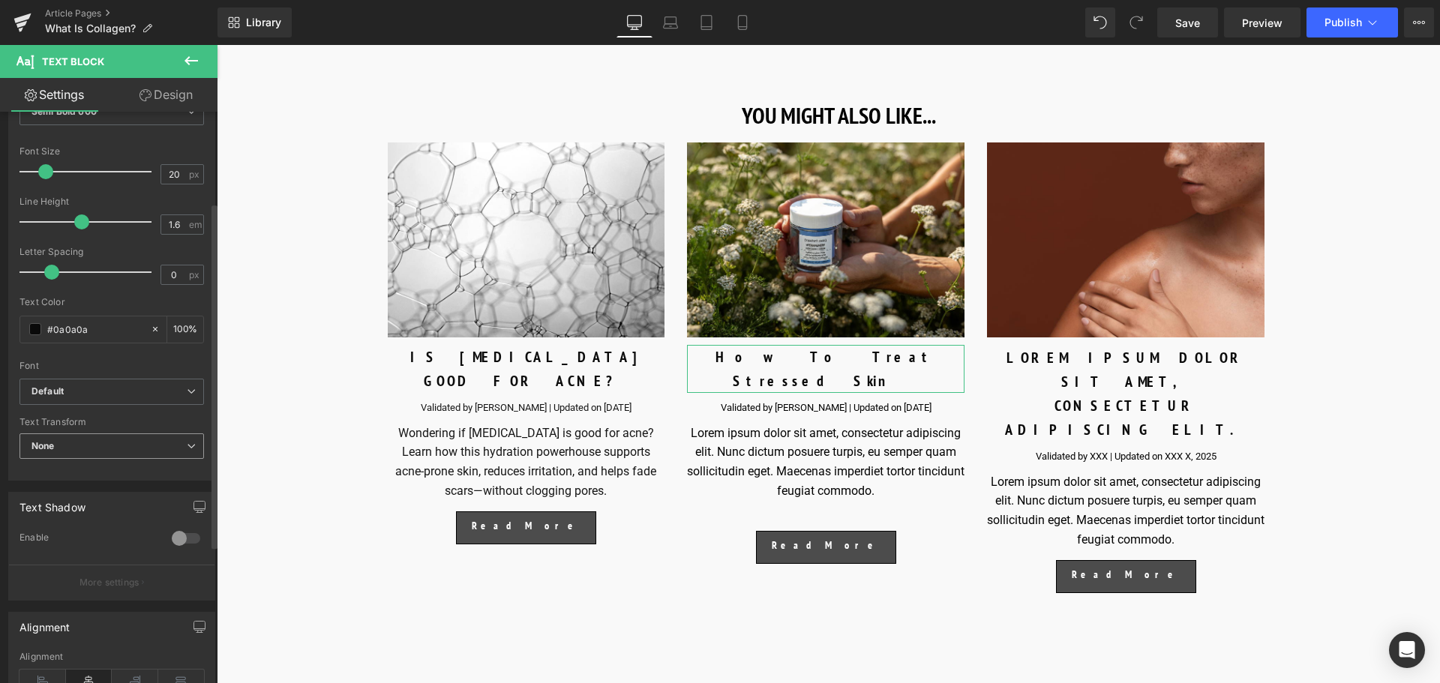
click at [169, 450] on span "None" at bounding box center [112, 447] width 185 height 26
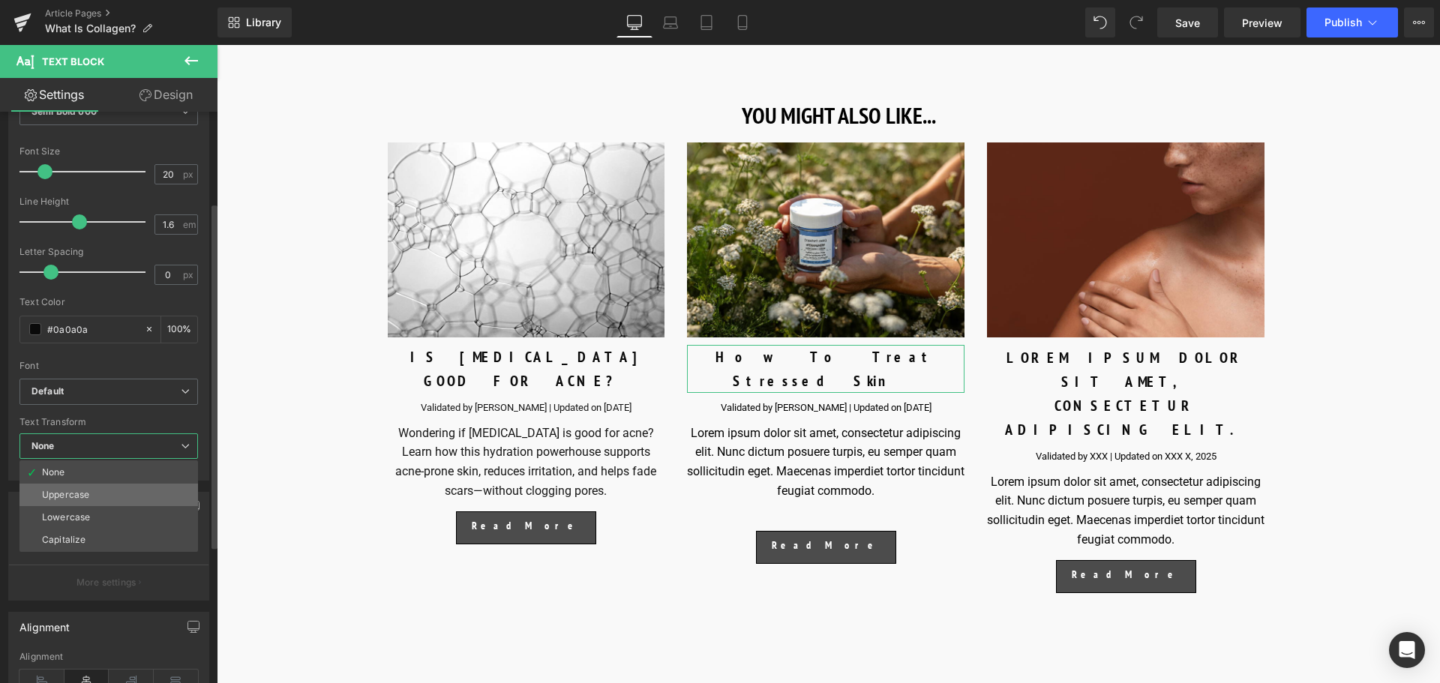
click at [126, 505] on li "Uppercase" at bounding box center [109, 495] width 179 height 23
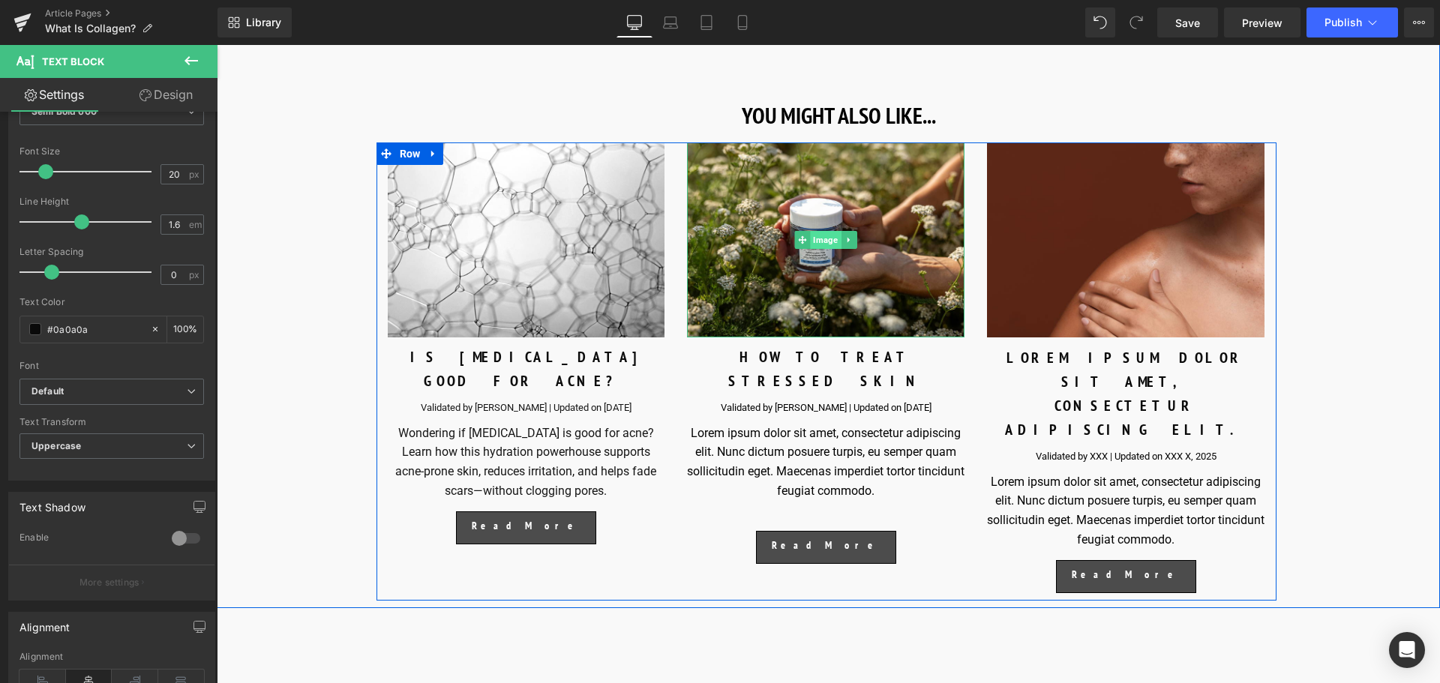
click at [824, 233] on span "Image" at bounding box center [826, 240] width 31 height 18
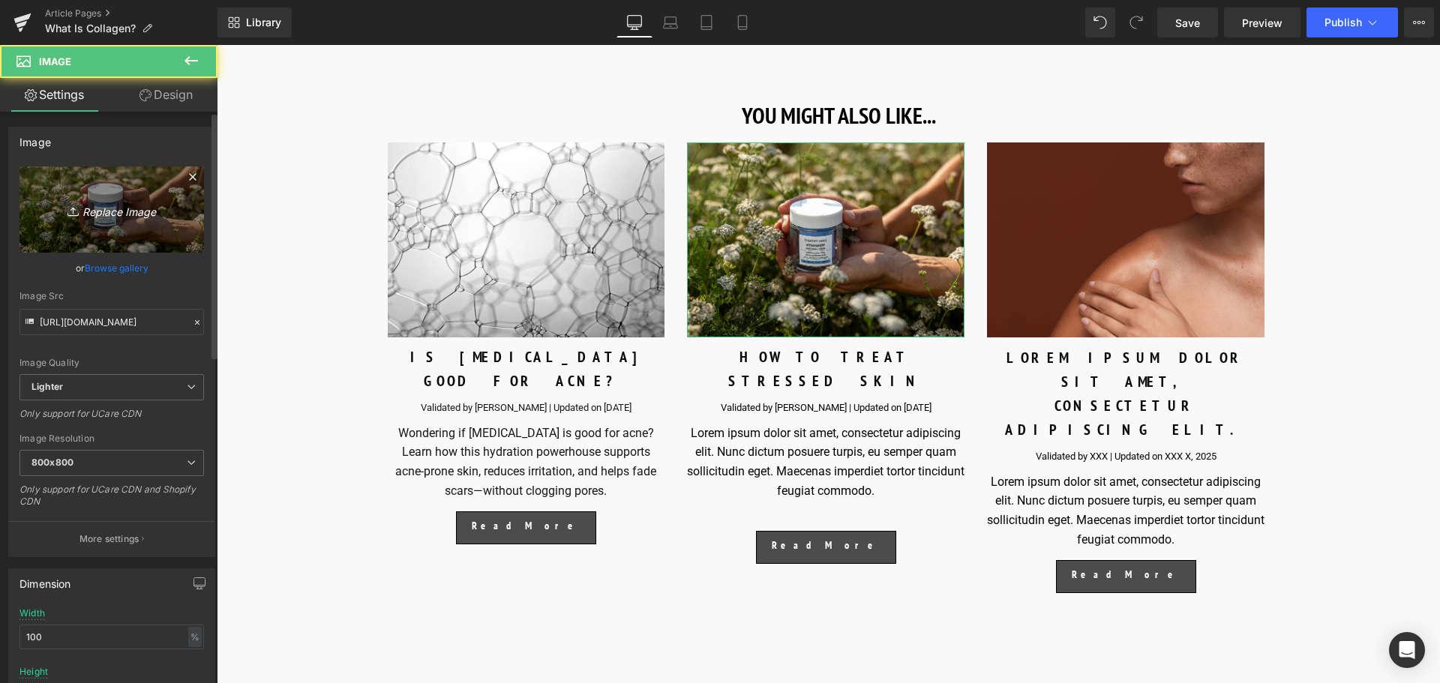
click at [86, 219] on link "Replace Image" at bounding box center [112, 210] width 185 height 86
type input "C:\fakepath\1600X1200_STRESSED SKIN_HERO IMAGE.jpg"
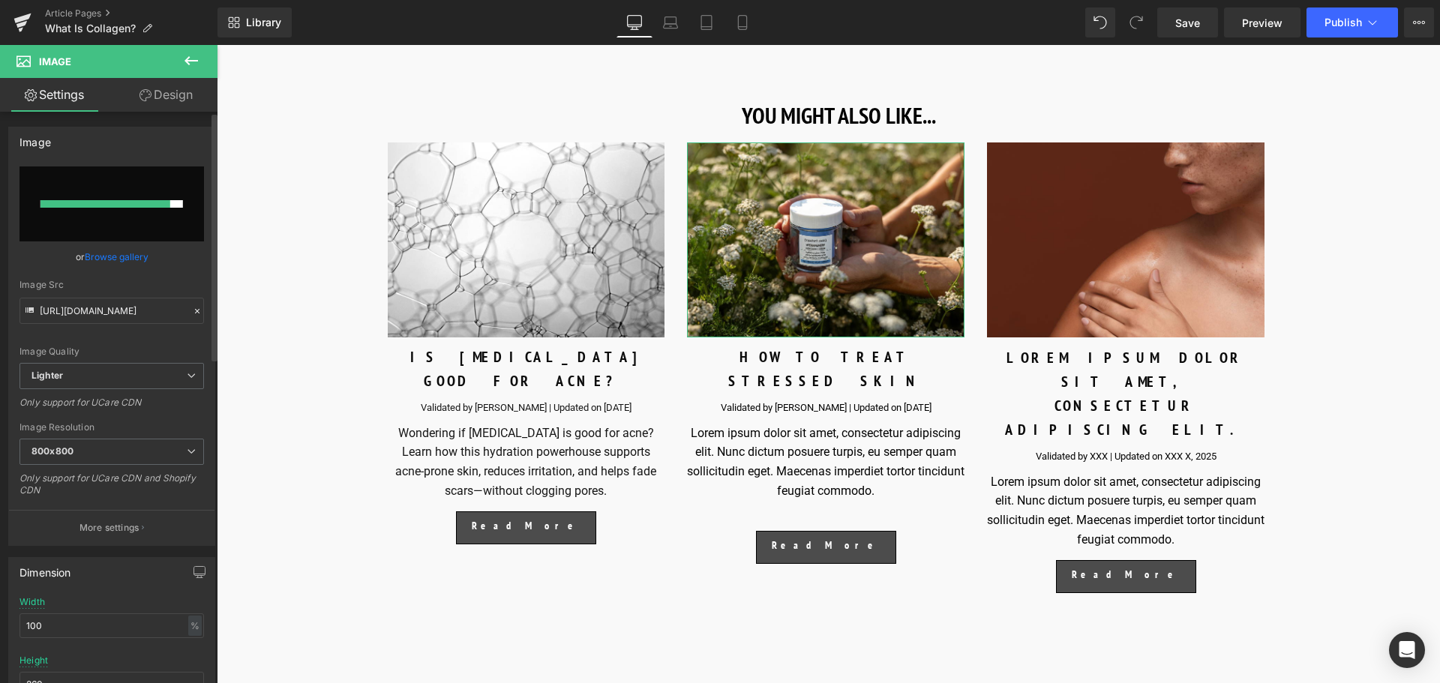
click at [123, 257] on link "Browse gallery" at bounding box center [117, 257] width 64 height 26
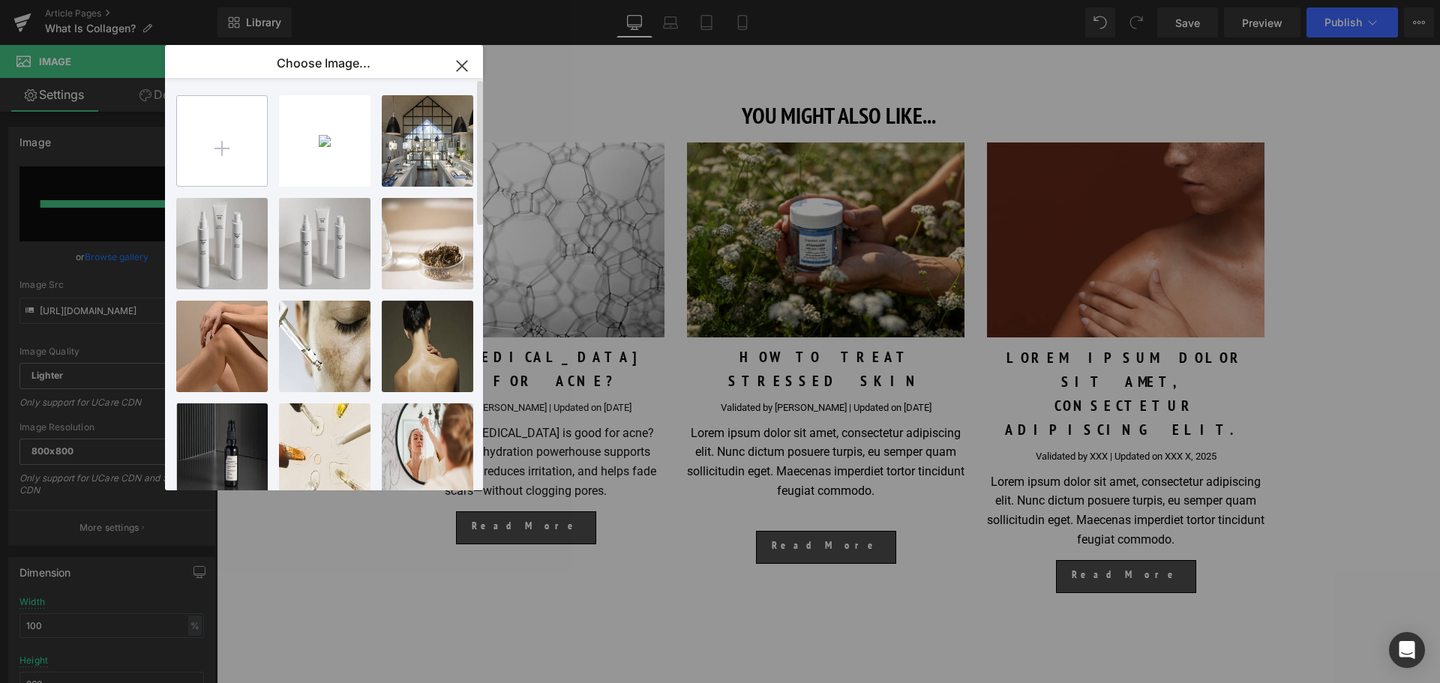
click at [208, 153] on input "file" at bounding box center [222, 141] width 90 height 90
type input "C:\fakepath\1600X1200_STRESSED SKIN_HERO IMAGE.jpg"
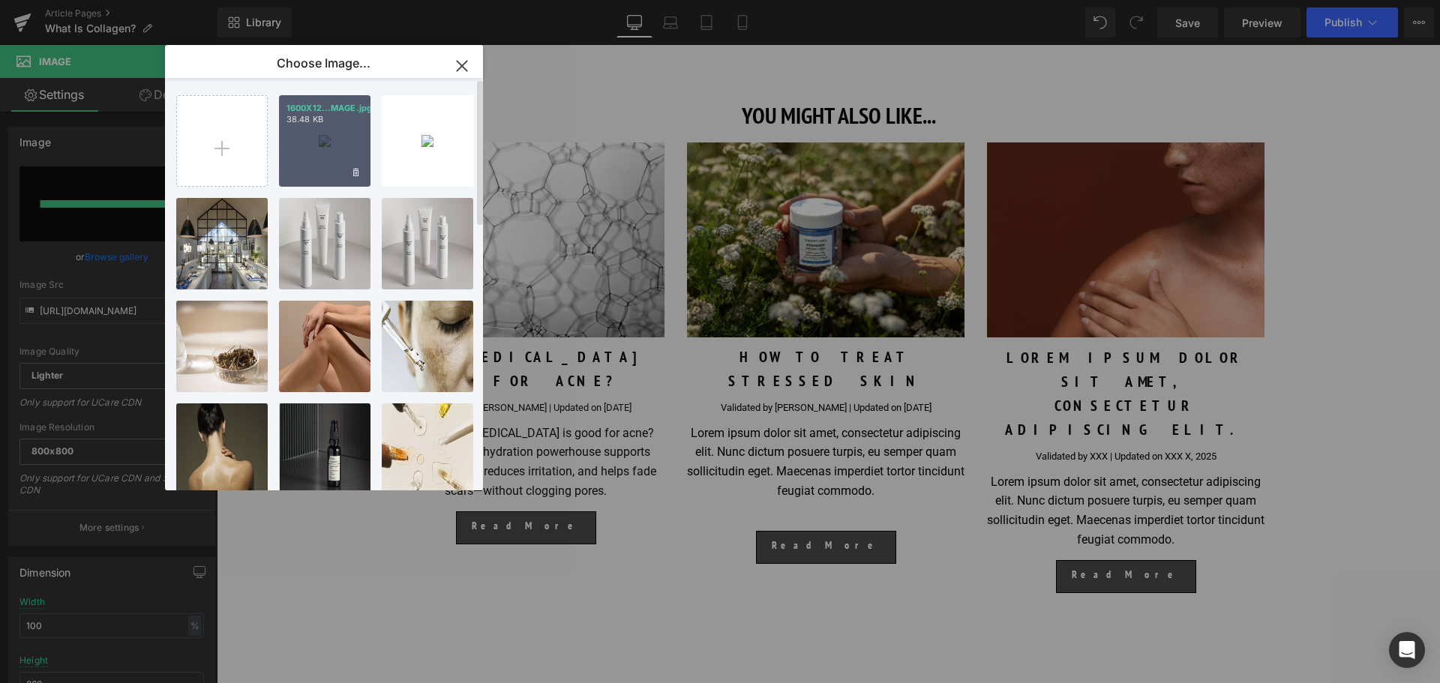
click at [329, 153] on div "1600X12...MAGE.jpg 38.48 KB" at bounding box center [325, 141] width 92 height 92
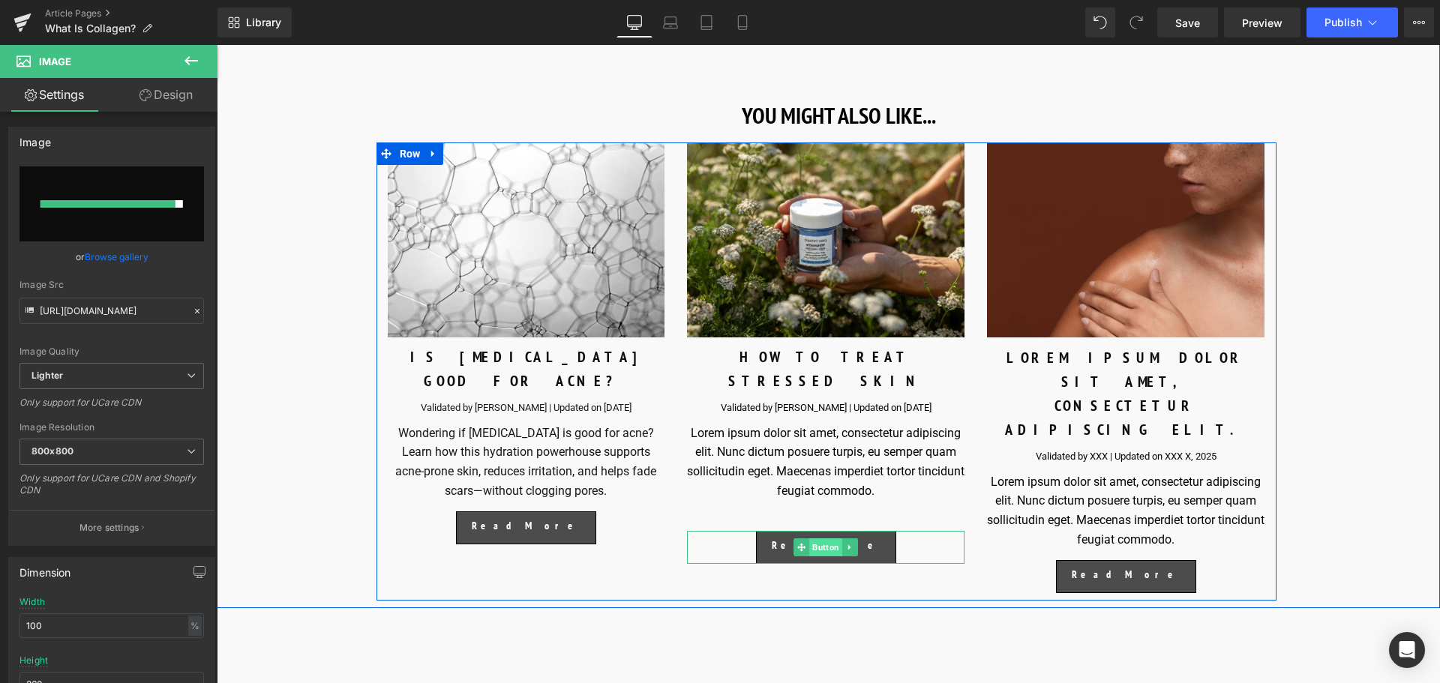
click at [827, 539] on span "Button" at bounding box center [826, 548] width 33 height 18
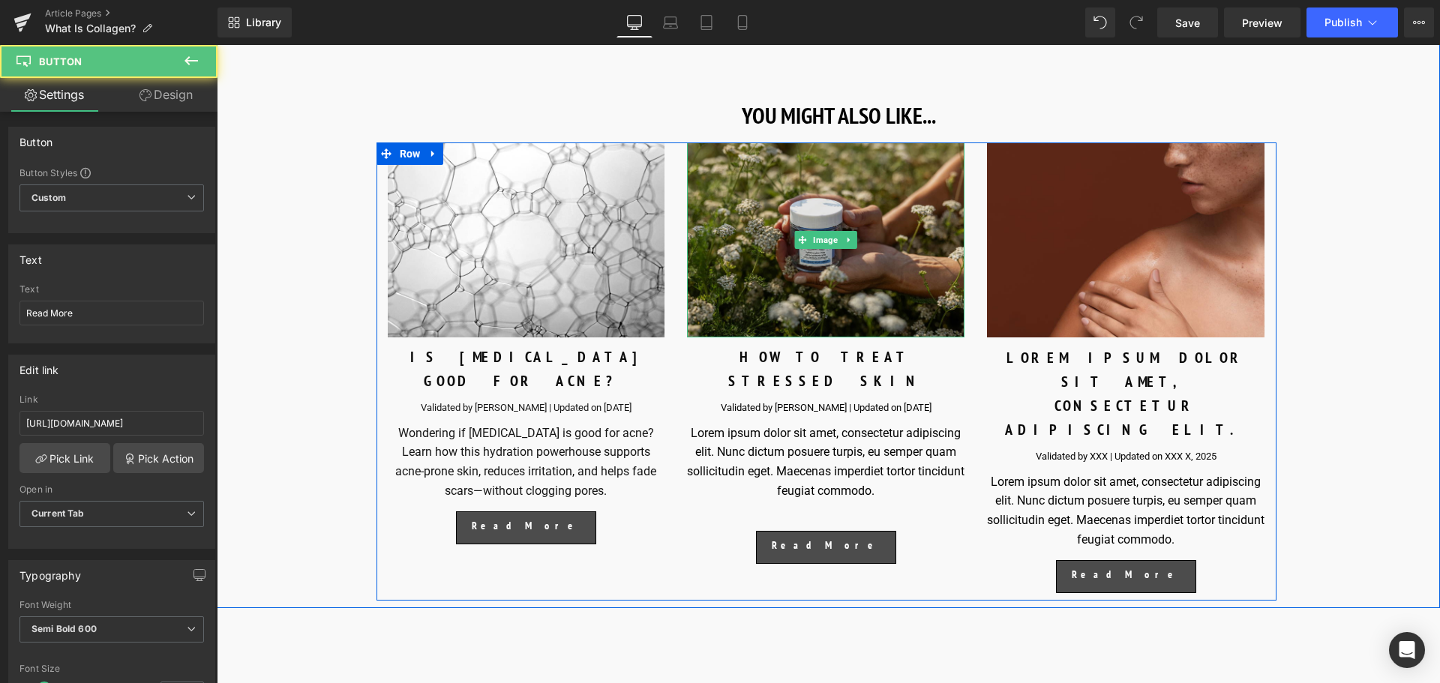
click at [797, 279] on img at bounding box center [826, 240] width 278 height 195
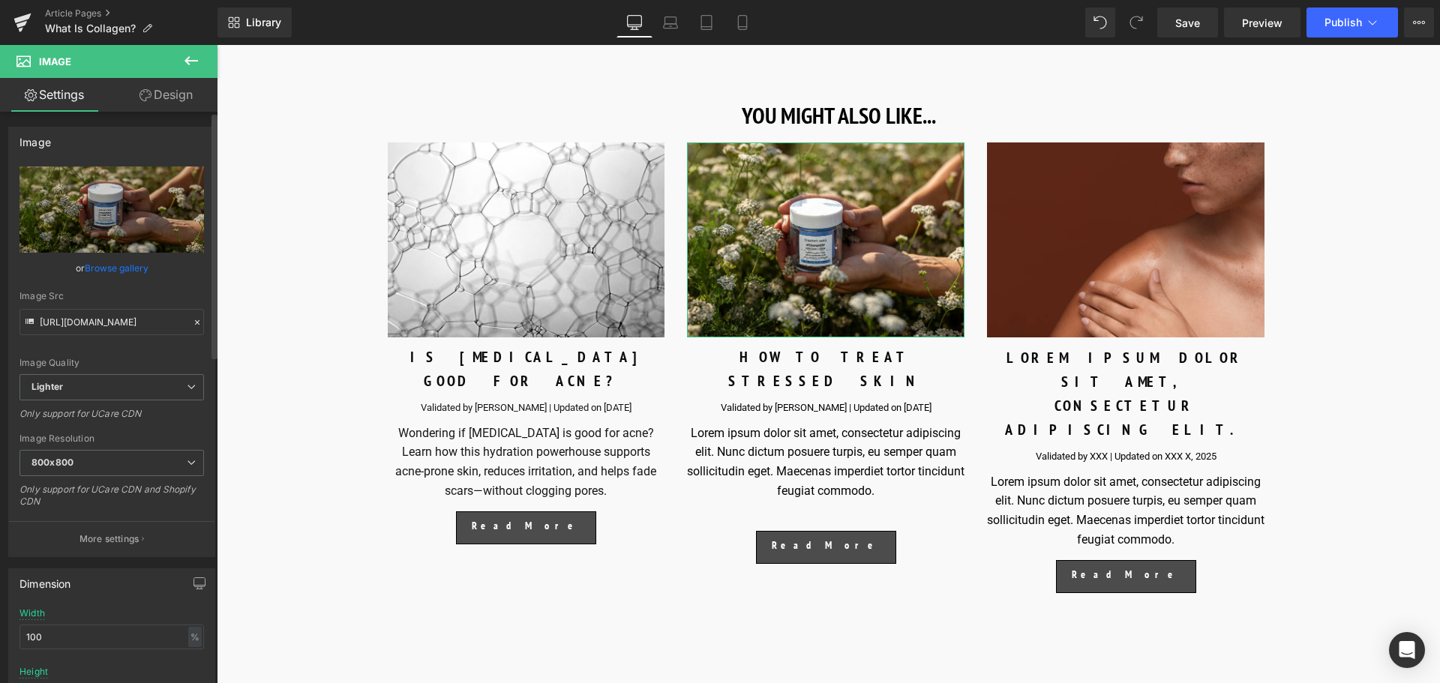
click at [107, 272] on link "Browse gallery" at bounding box center [117, 268] width 64 height 26
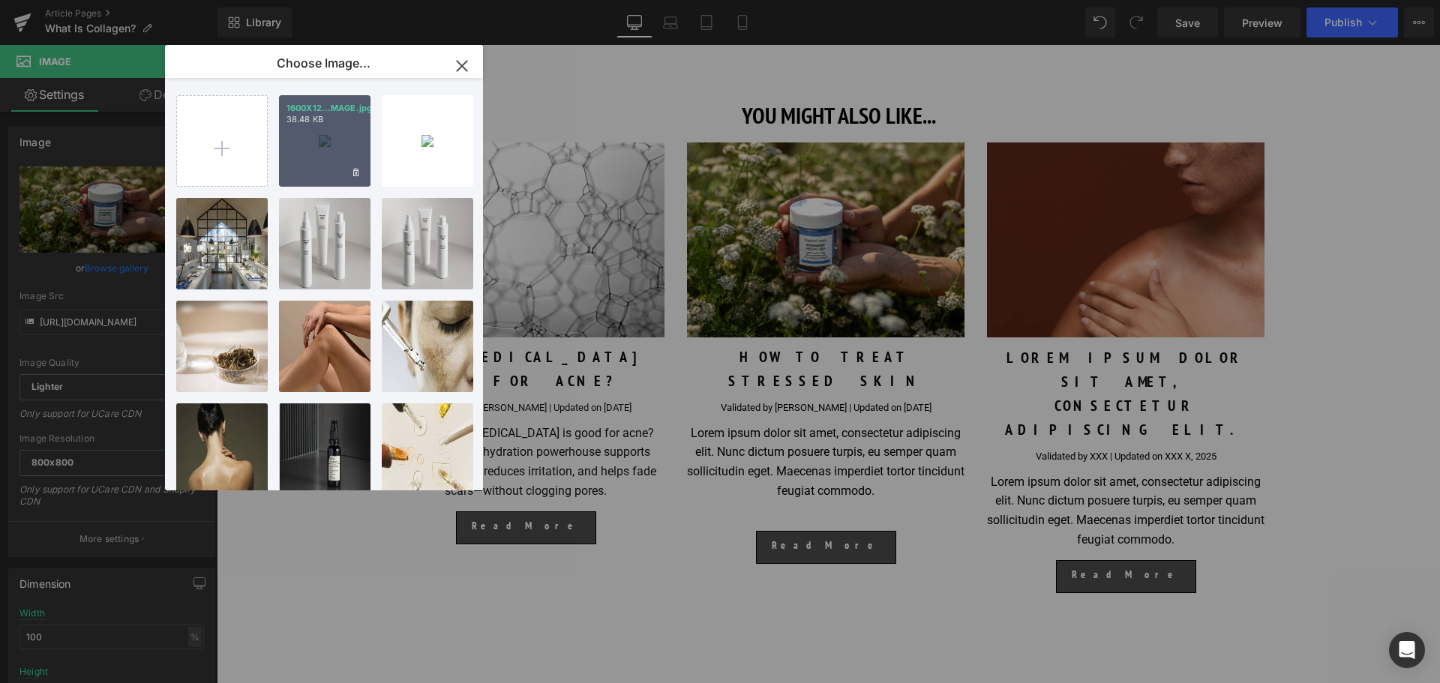
click at [308, 137] on div "1600X12...MAGE.jpg 38.48 KB" at bounding box center [325, 141] width 92 height 92
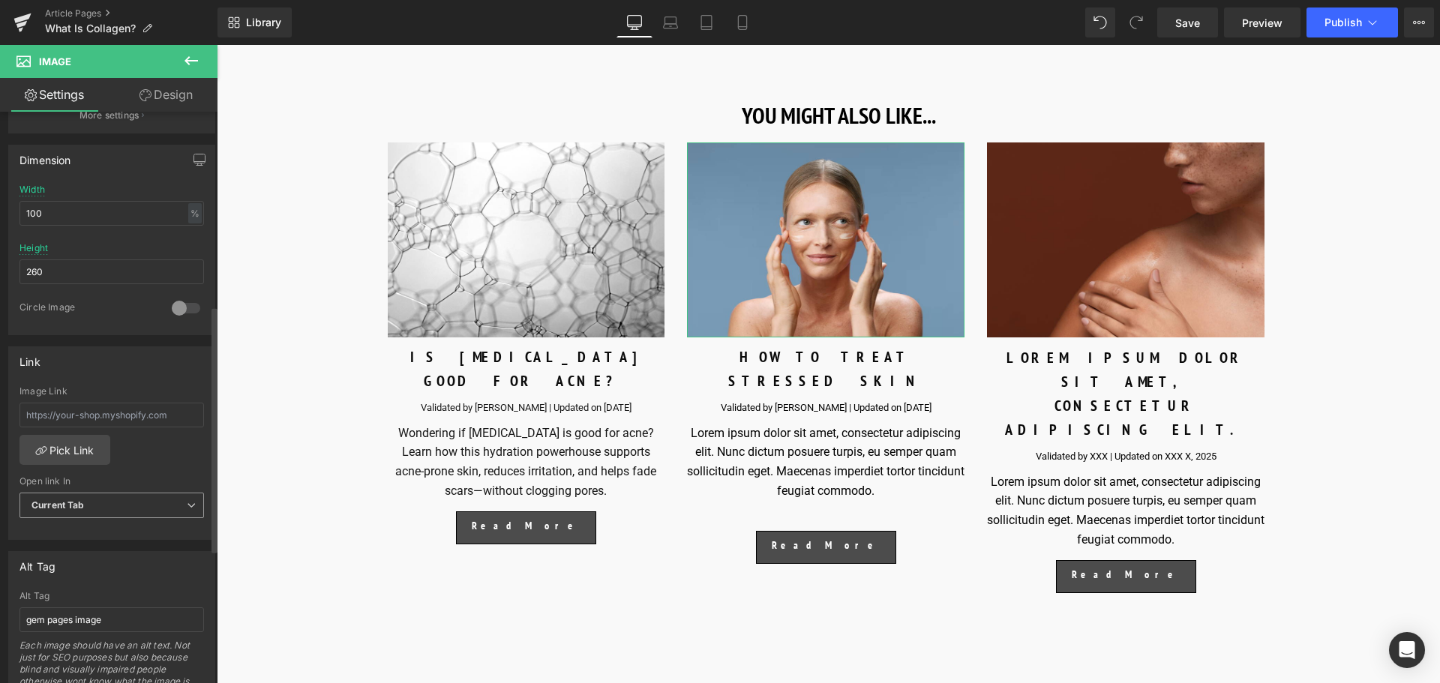
scroll to position [450, 0]
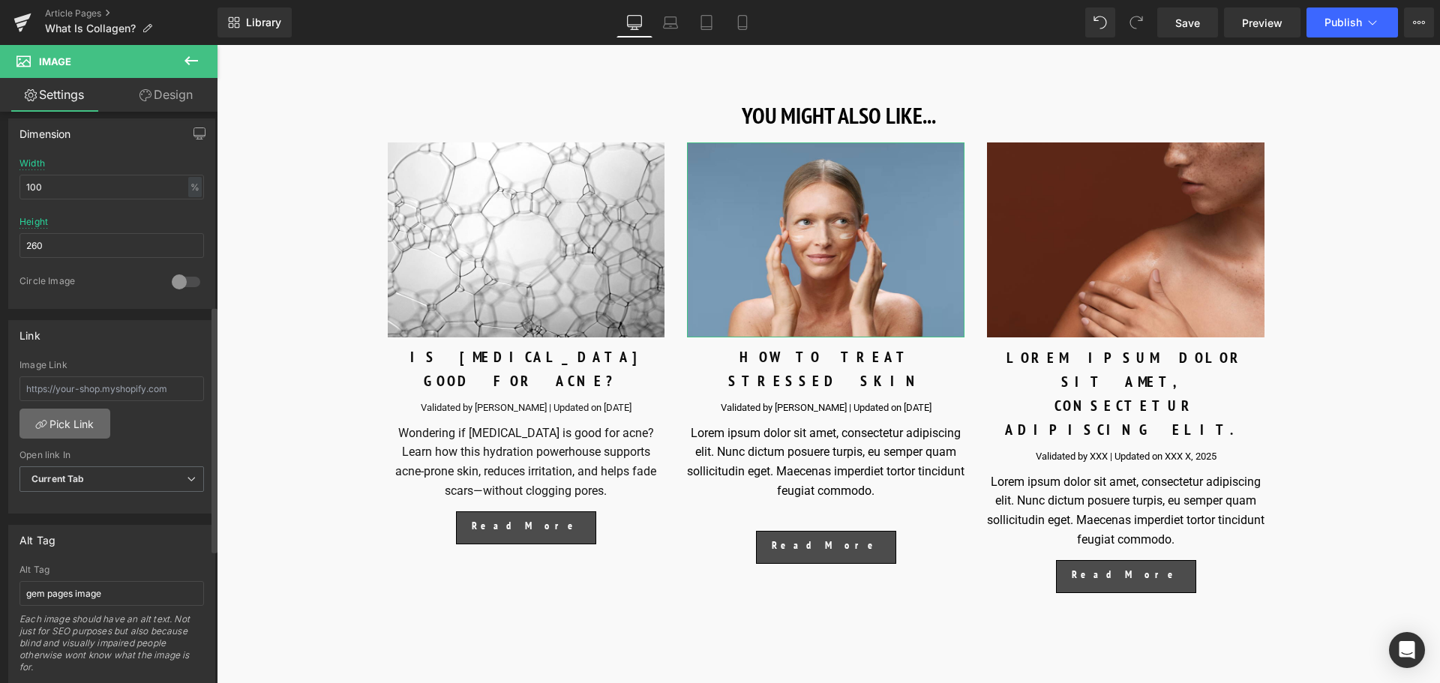
click at [61, 435] on link "Pick Link" at bounding box center [65, 424] width 91 height 30
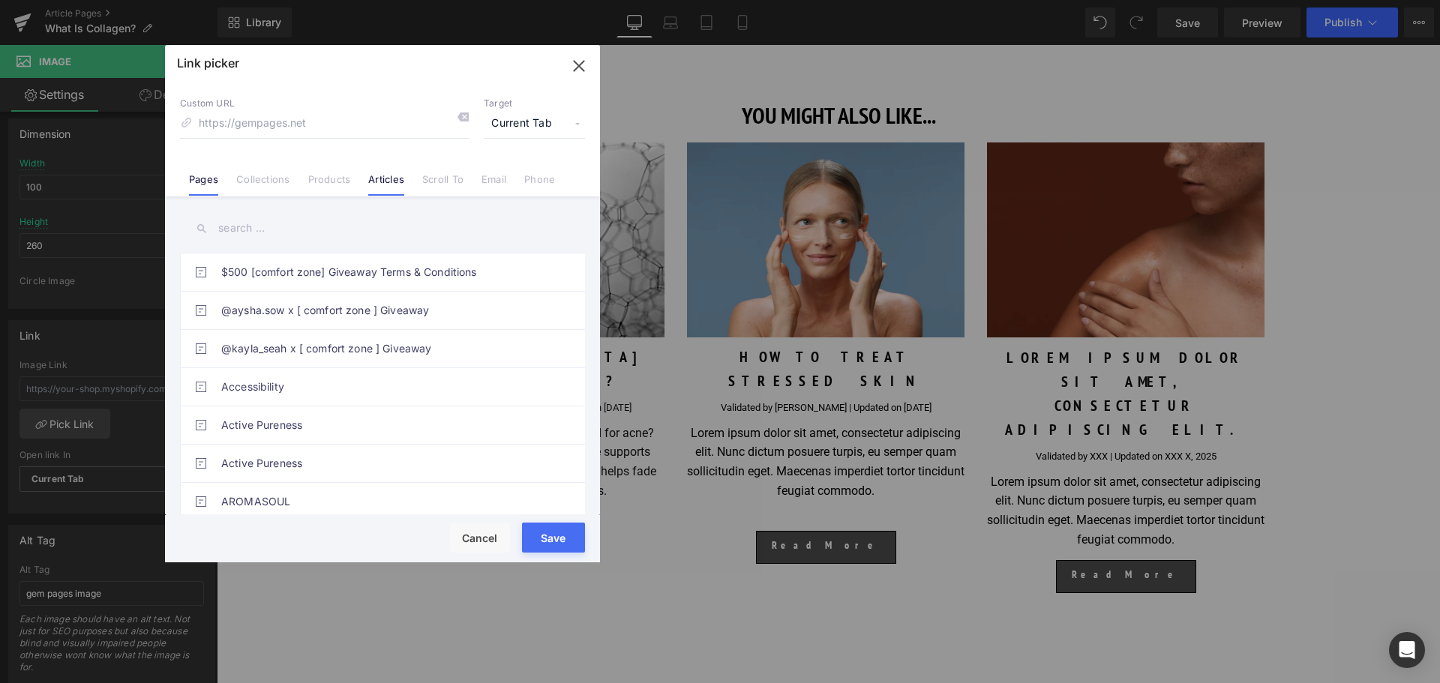
click at [402, 187] on link "Articles" at bounding box center [386, 184] width 36 height 23
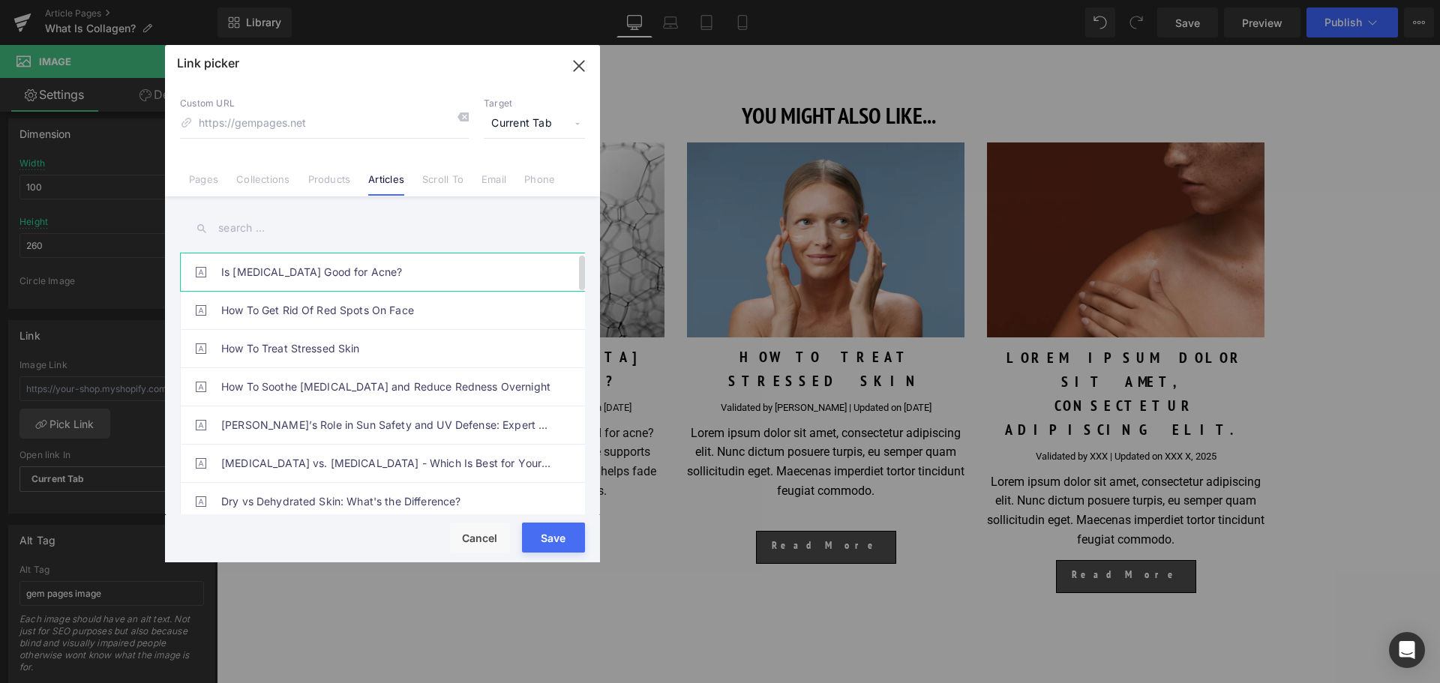
click at [270, 272] on link "Is [MEDICAL_DATA] Good for Acne?" at bounding box center [386, 273] width 330 height 38
click at [295, 348] on link "How To Treat Stressed Skin" at bounding box center [386, 349] width 330 height 38
click at [542, 536] on button "Save" at bounding box center [553, 538] width 63 height 30
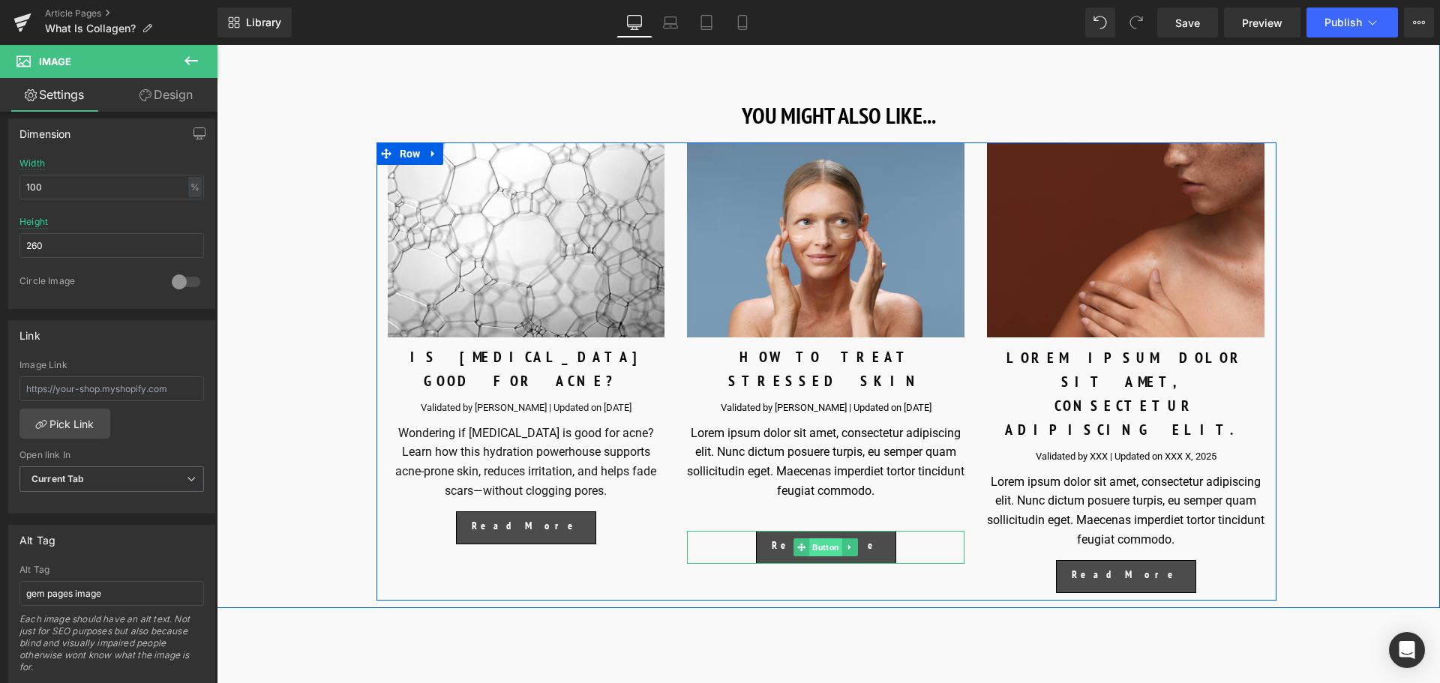
click at [824, 539] on span "Button" at bounding box center [826, 548] width 33 height 18
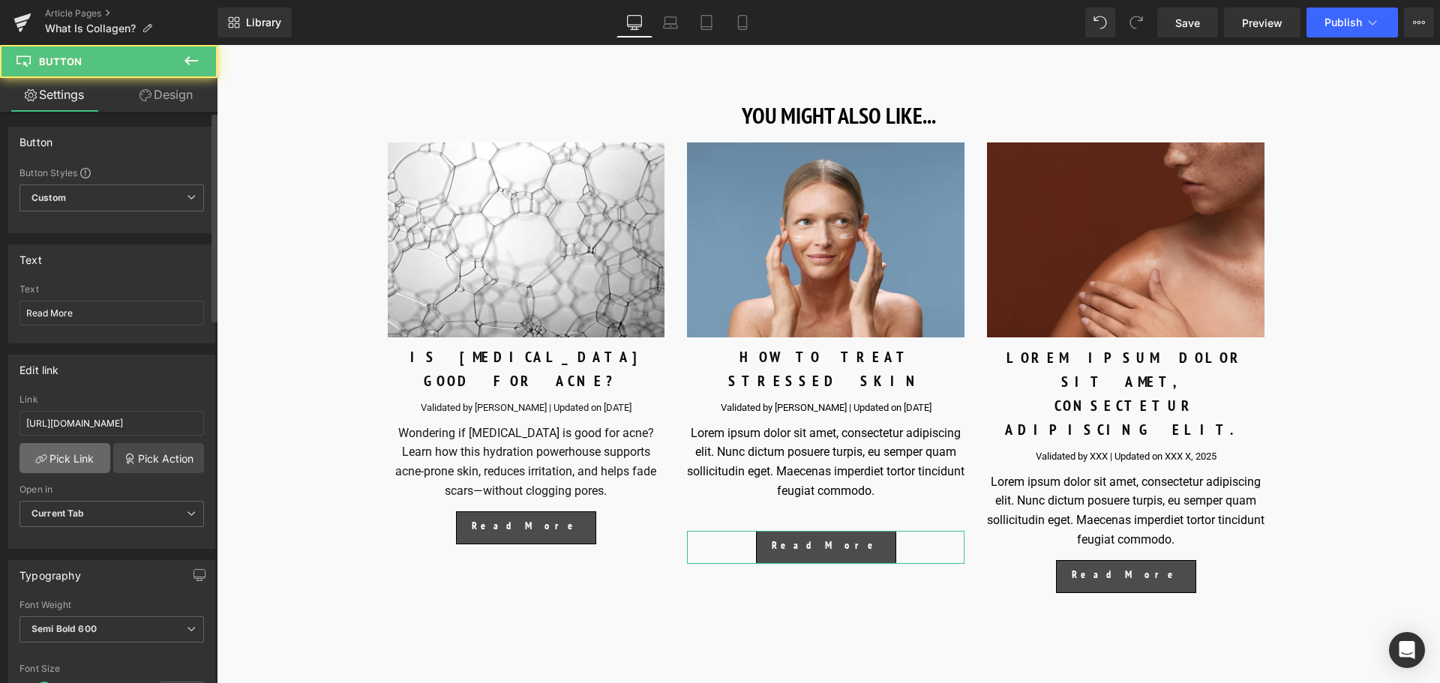
click at [56, 470] on link "Pick Link" at bounding box center [65, 458] width 91 height 30
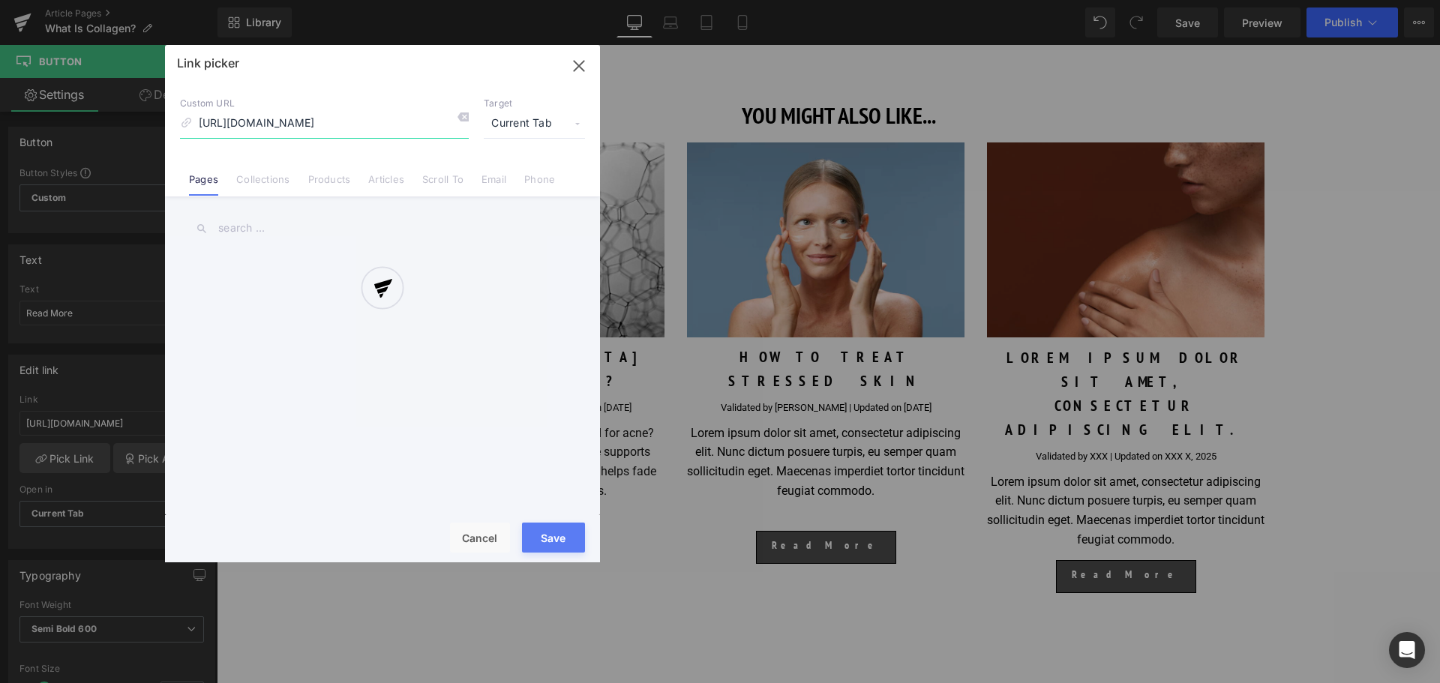
scroll to position [0, 82]
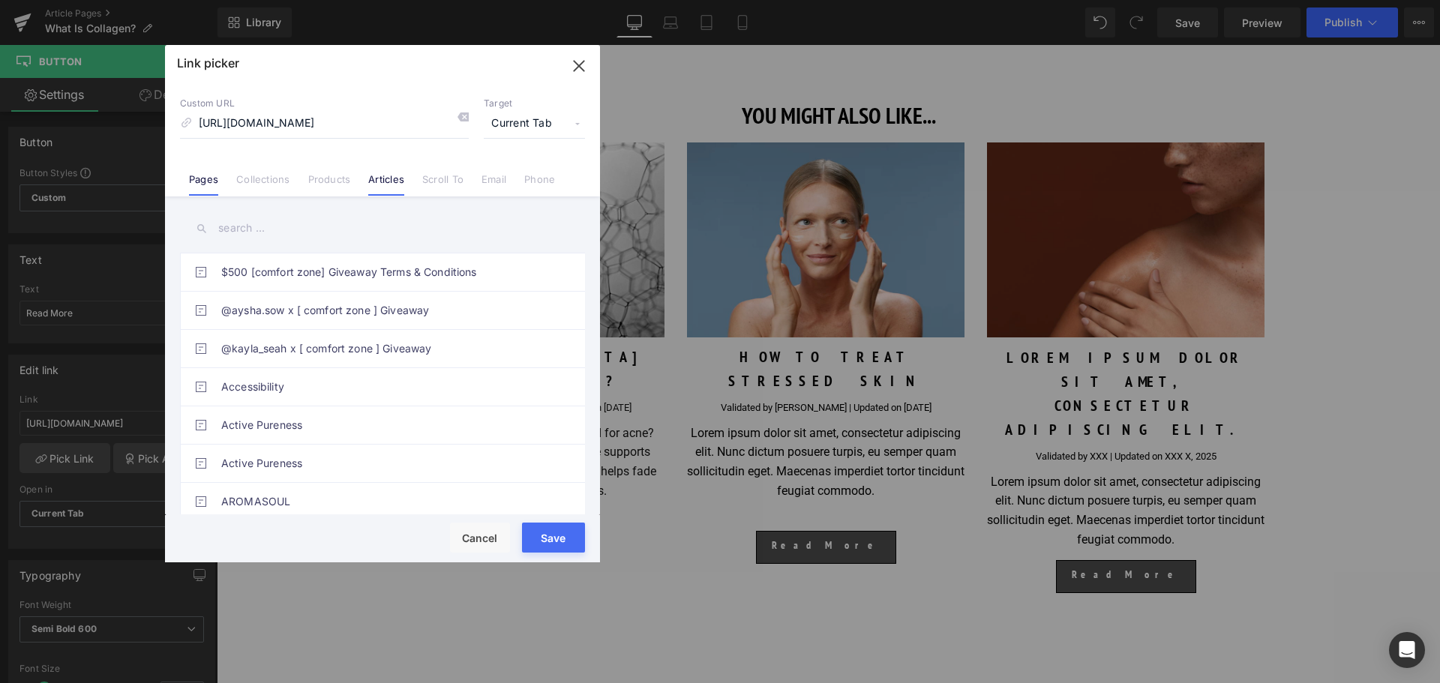
click at [402, 188] on link "Articles" at bounding box center [386, 184] width 36 height 23
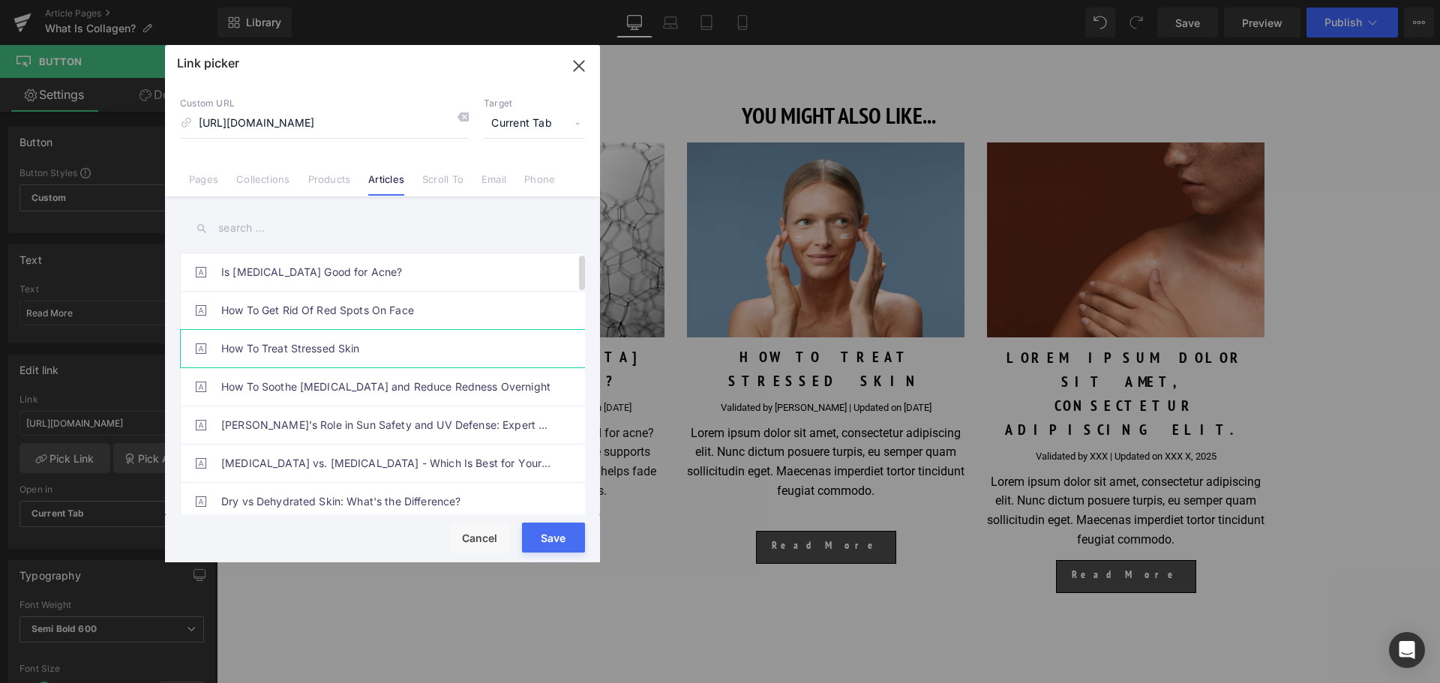
click at [322, 350] on link "How To Treat Stressed Skin" at bounding box center [386, 349] width 330 height 38
click at [553, 536] on button "Save" at bounding box center [553, 538] width 63 height 30
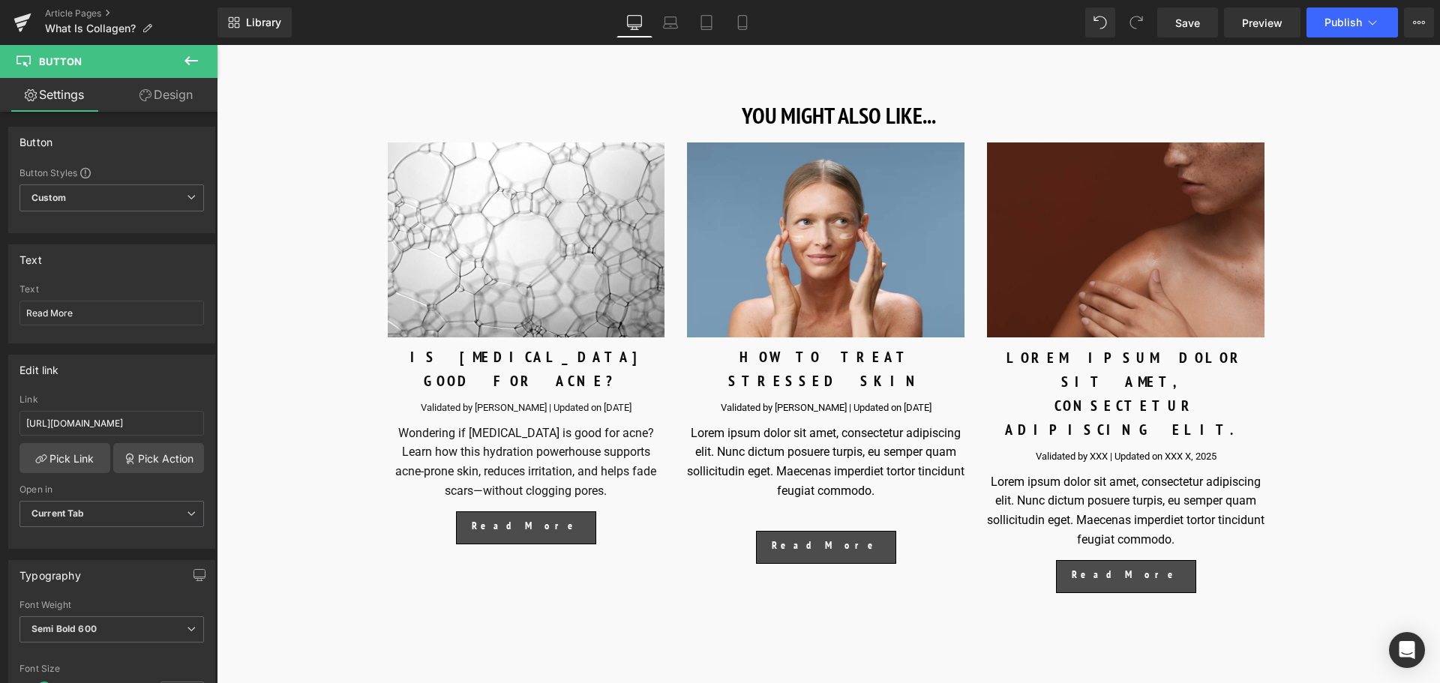
drag, startPoint x: 1402, startPoint y: 235, endPoint x: 1121, endPoint y: 261, distance: 281.8
click at [1121, 261] on img at bounding box center [1126, 240] width 278 height 195
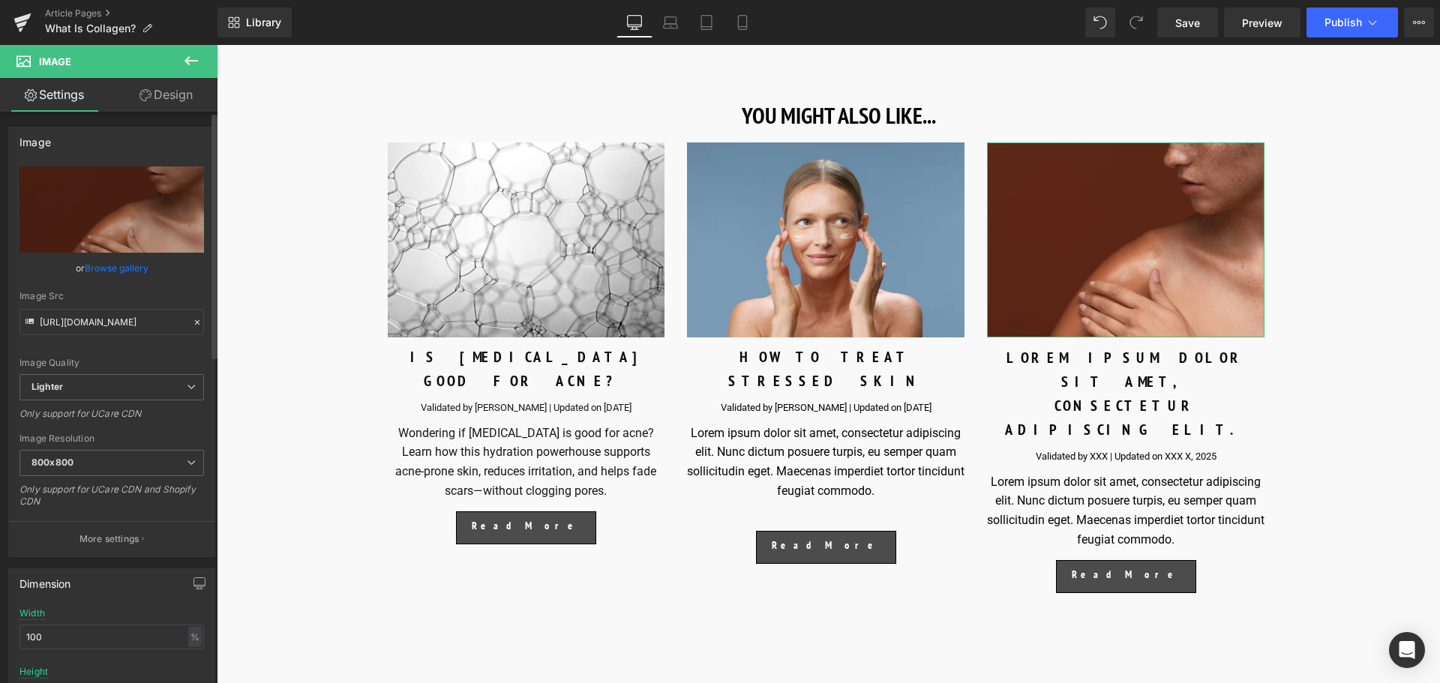
click at [121, 268] on link "Browse gallery" at bounding box center [117, 268] width 64 height 26
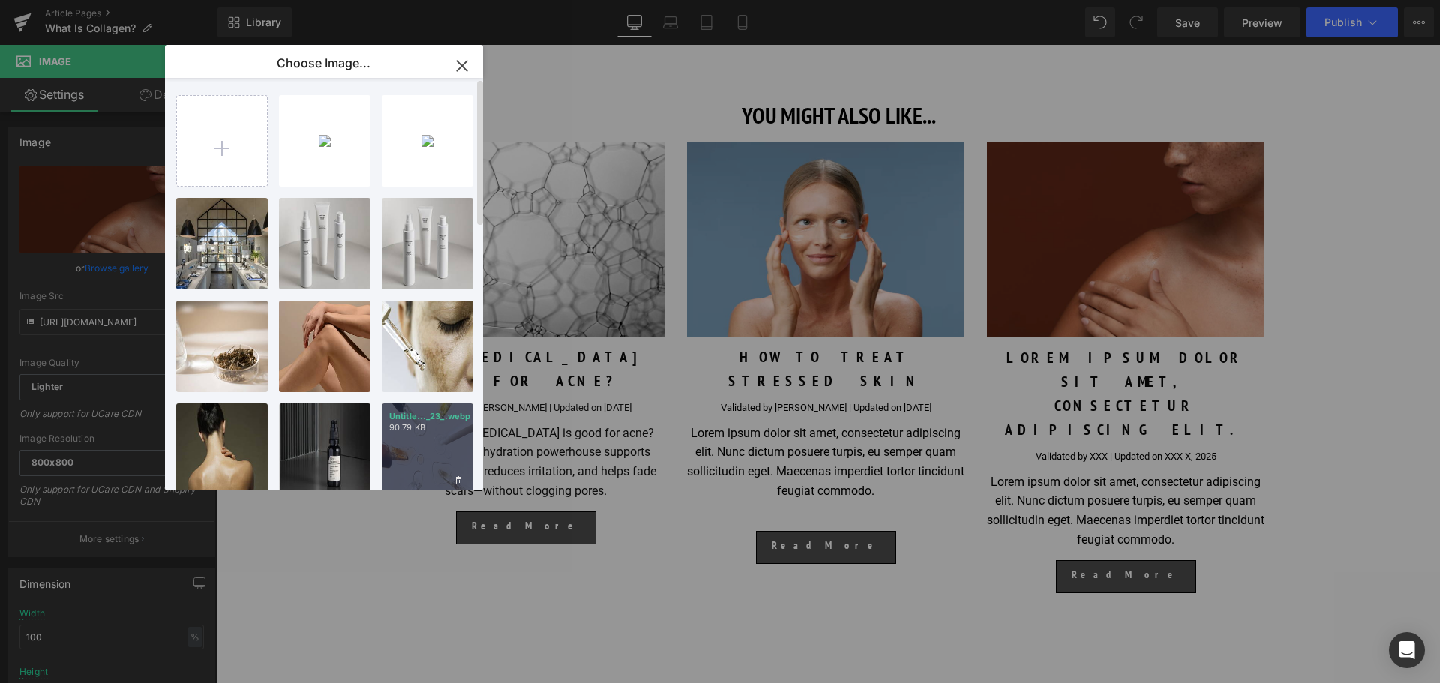
click at [427, 419] on p "Untitle..._23_.webp" at bounding box center [427, 416] width 77 height 11
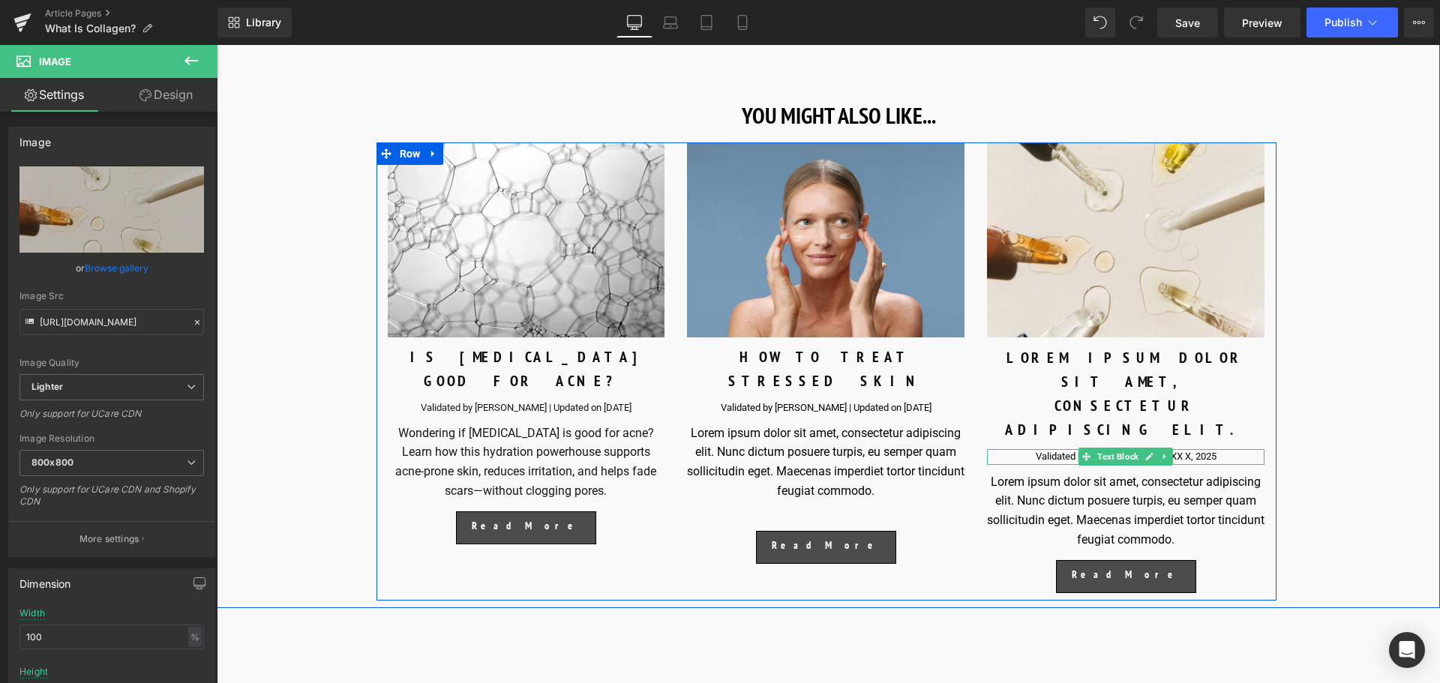
click at [1046, 461] on div at bounding box center [1126, 463] width 278 height 4
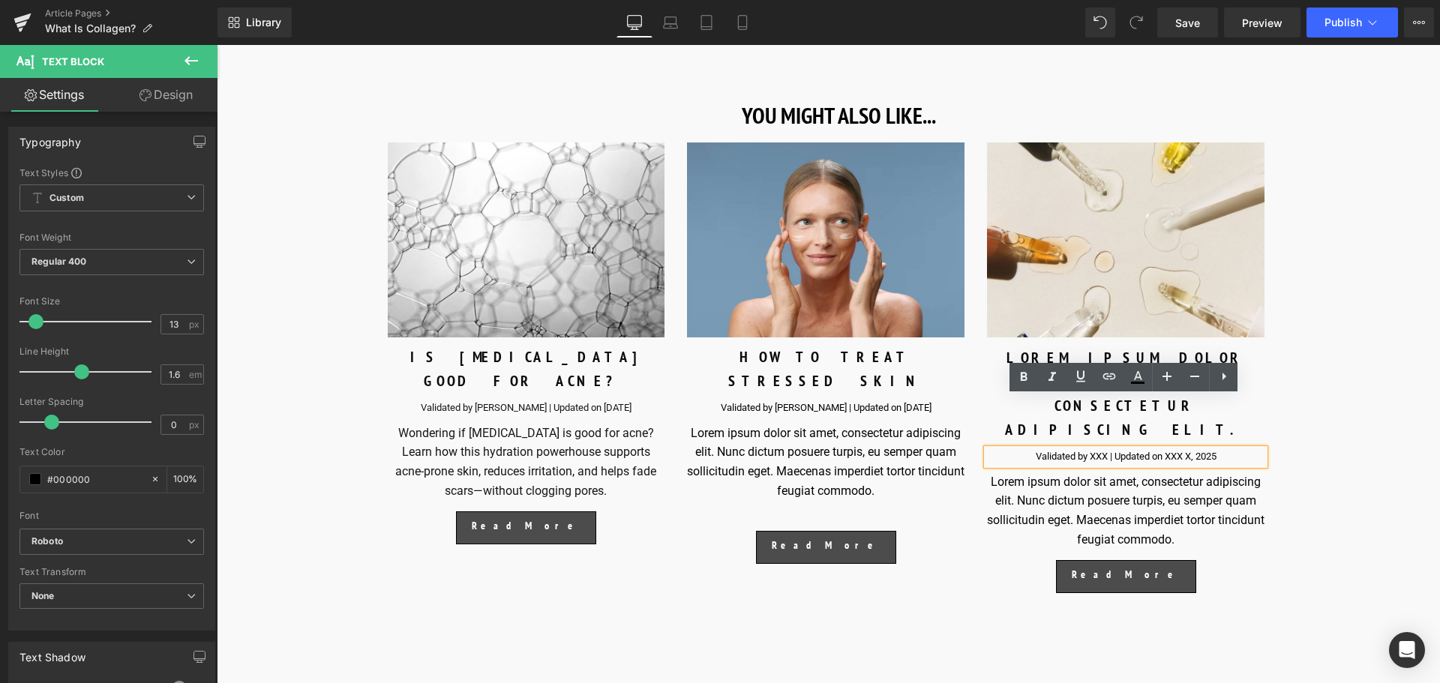
click at [1091, 449] on div "Validated by XXX | Updated on XXX X, 2025" at bounding box center [1126, 457] width 278 height 16
drag, startPoint x: 1103, startPoint y: 402, endPoint x: 1089, endPoint y: 410, distance: 15.8
click at [1089, 449] on div "Validated by XXX | Updated on XXX X, 2025" at bounding box center [1126, 457] width 278 height 16
paste div
click at [1200, 449] on div "Validated by [PERSON_NAME] | Updated on XXX X, 2025" at bounding box center [1126, 457] width 278 height 16
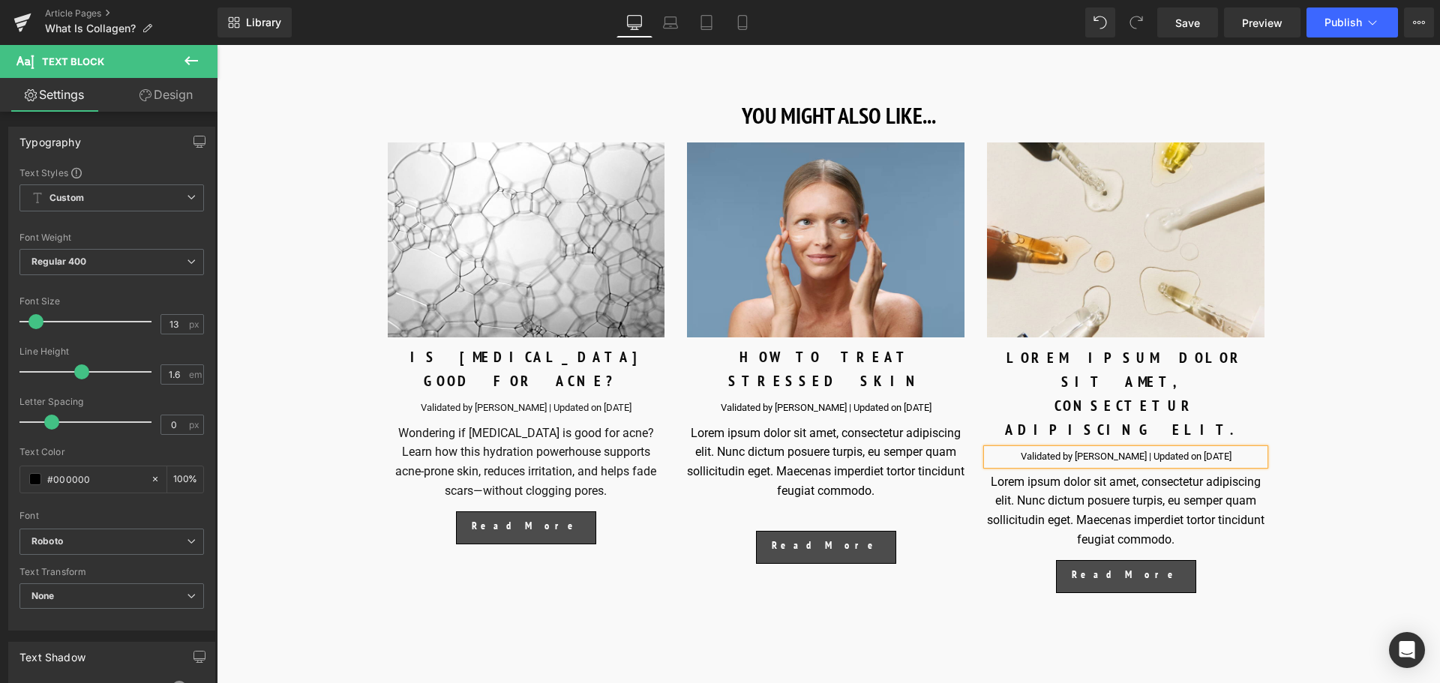
drag, startPoint x: 1147, startPoint y: 388, endPoint x: 1162, endPoint y: 382, distance: 16.2
click at [1147, 388] on div "LOREM IPSUM DOLOR SIT AMET, CONSECTETUR ADIPISCING ELIT. Text Block" at bounding box center [1126, 393] width 278 height 97
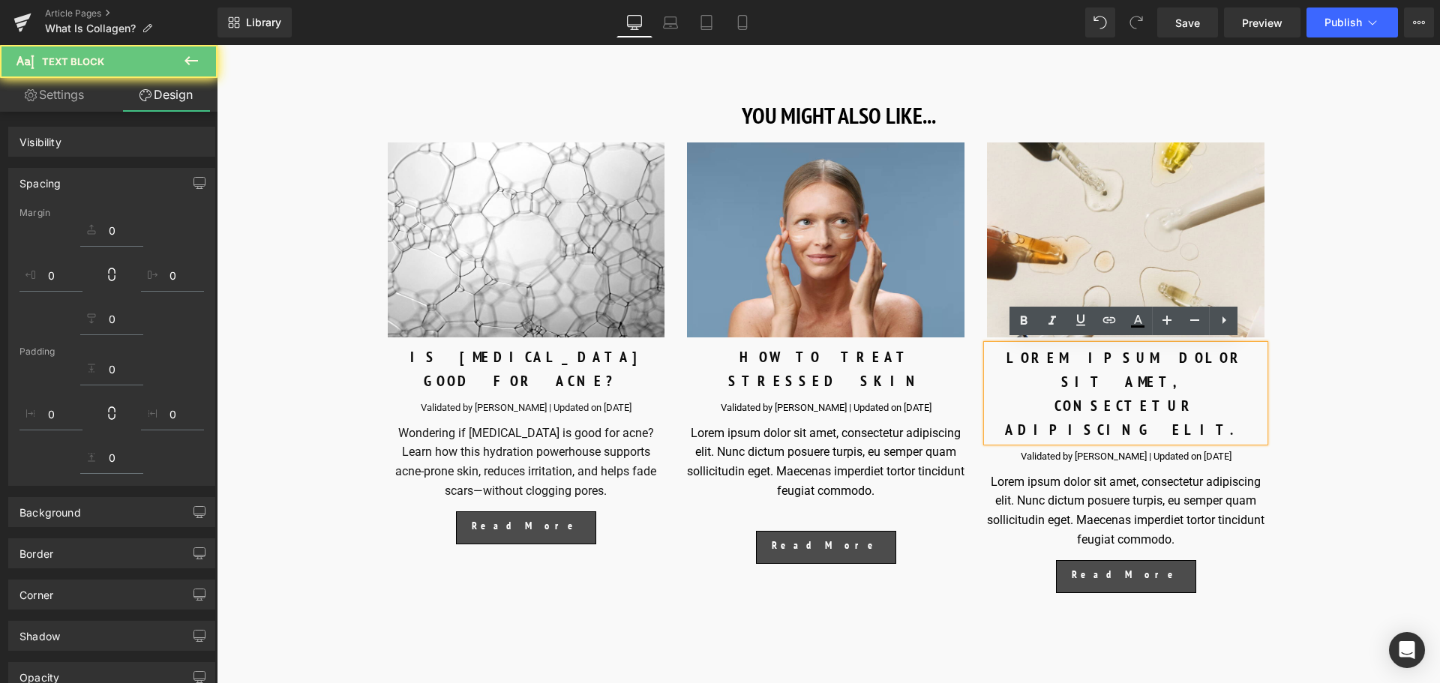
click at [1174, 377] on p "LOREM IPSUM DOLOR SIT AMET, CONSECTETUR ADIPISCING ELIT." at bounding box center [1126, 394] width 278 height 96
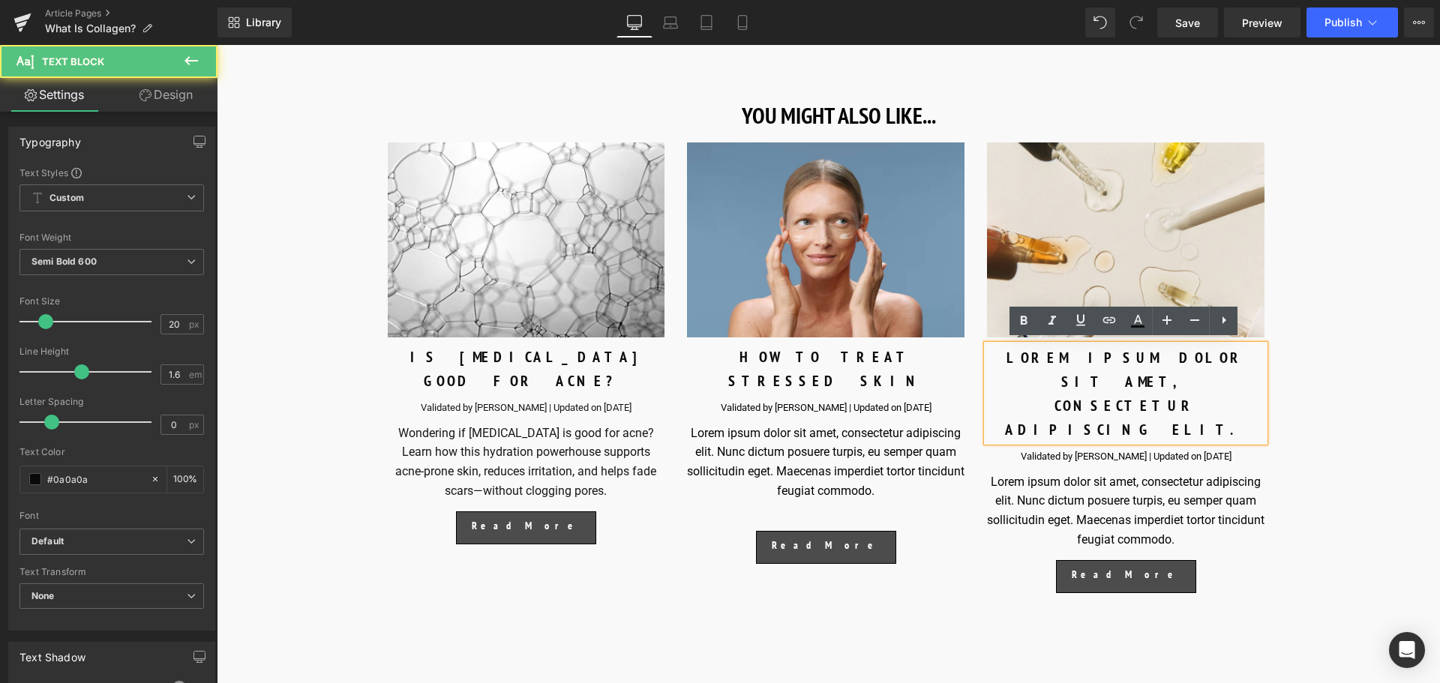
click at [1191, 375] on p "LOREM IPSUM DOLOR SIT AMET, CONSECTETUR ADIPISCING ELIT." at bounding box center [1126, 394] width 278 height 96
paste div
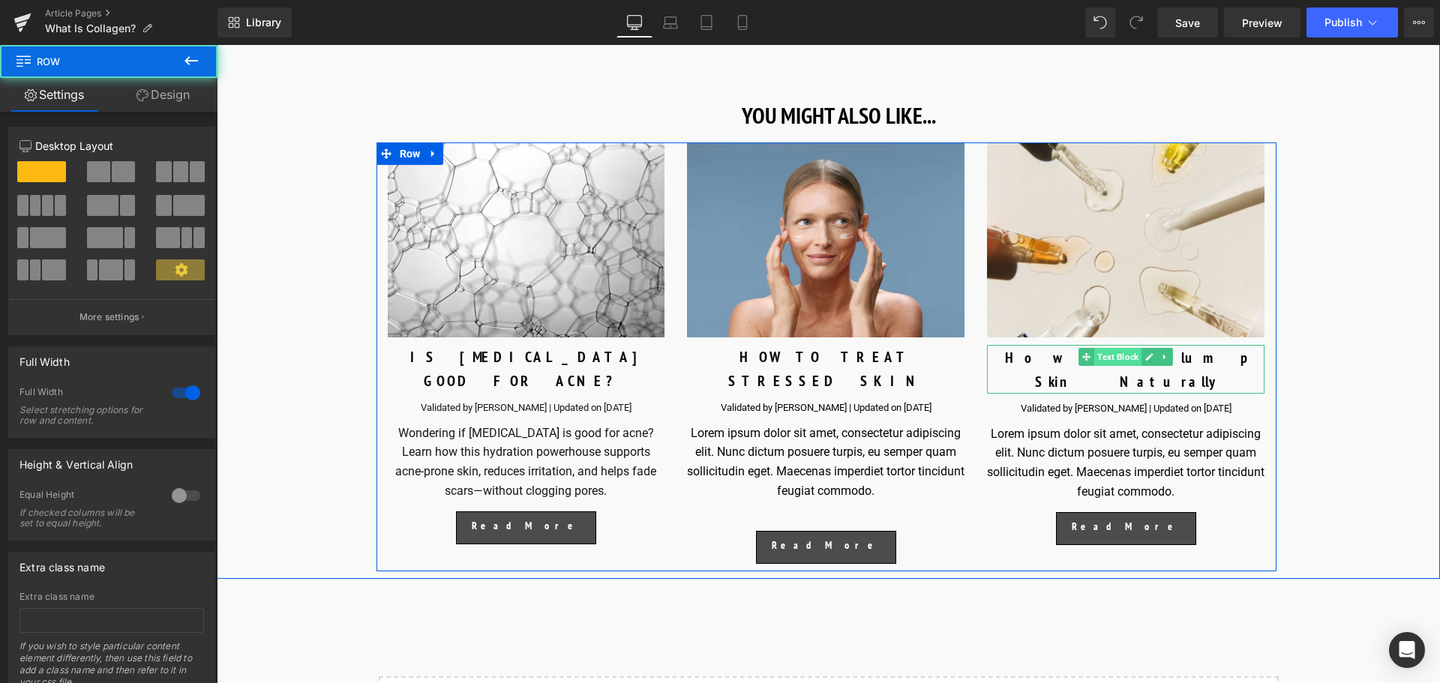
click at [1105, 356] on span "Text Block" at bounding box center [1117, 357] width 47 height 18
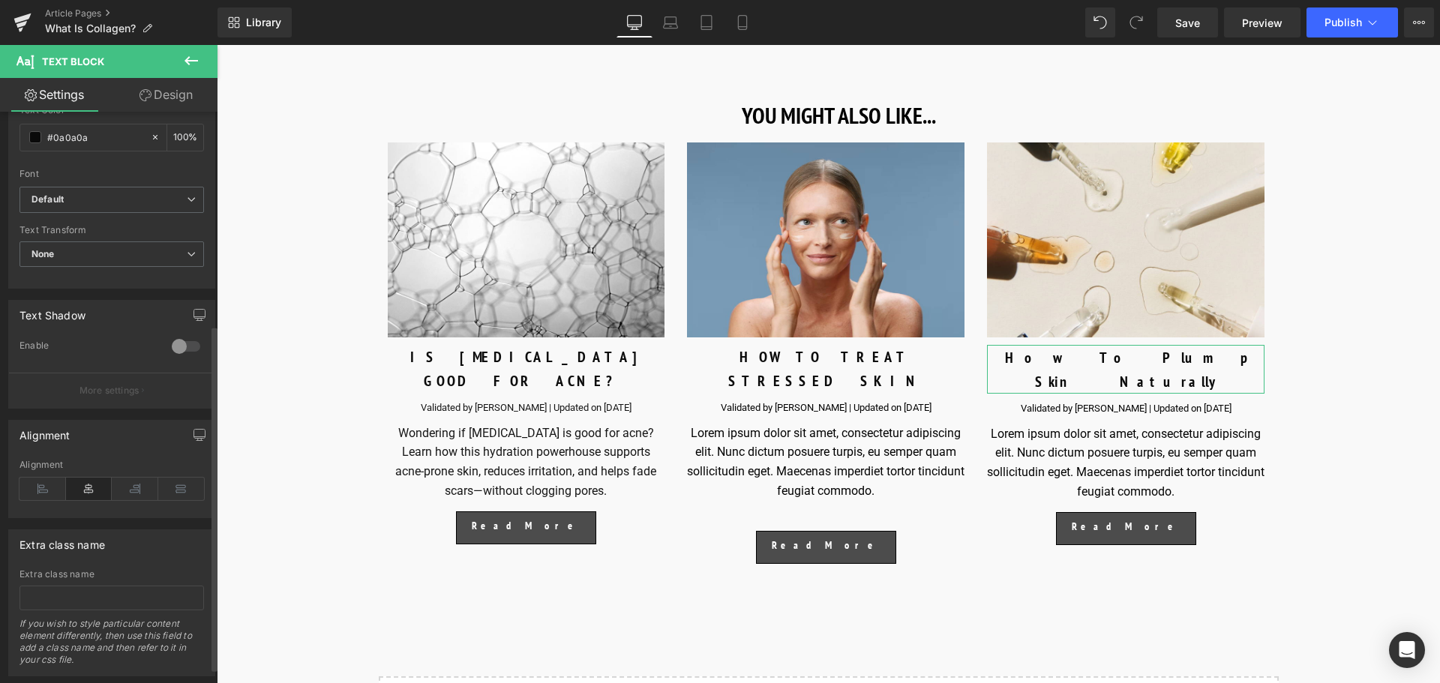
scroll to position [375, 0]
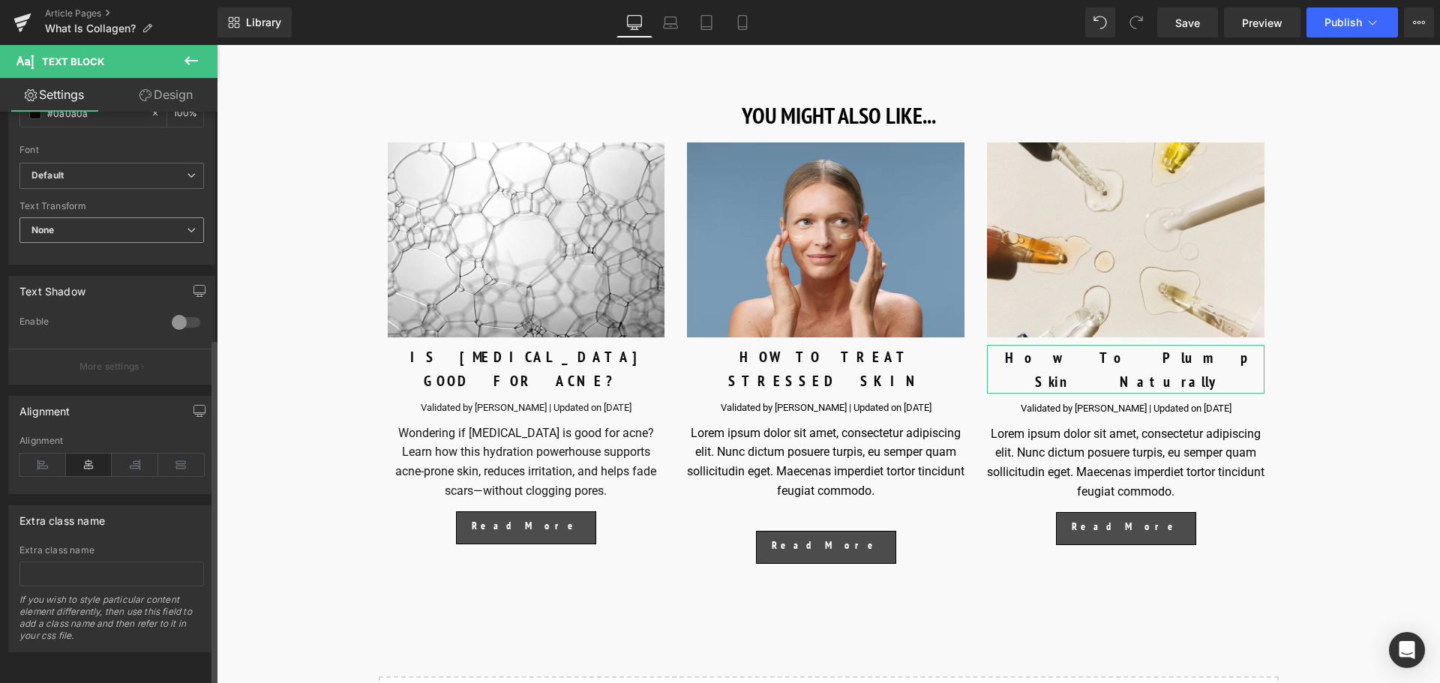
click at [113, 228] on span "None" at bounding box center [112, 231] width 185 height 26
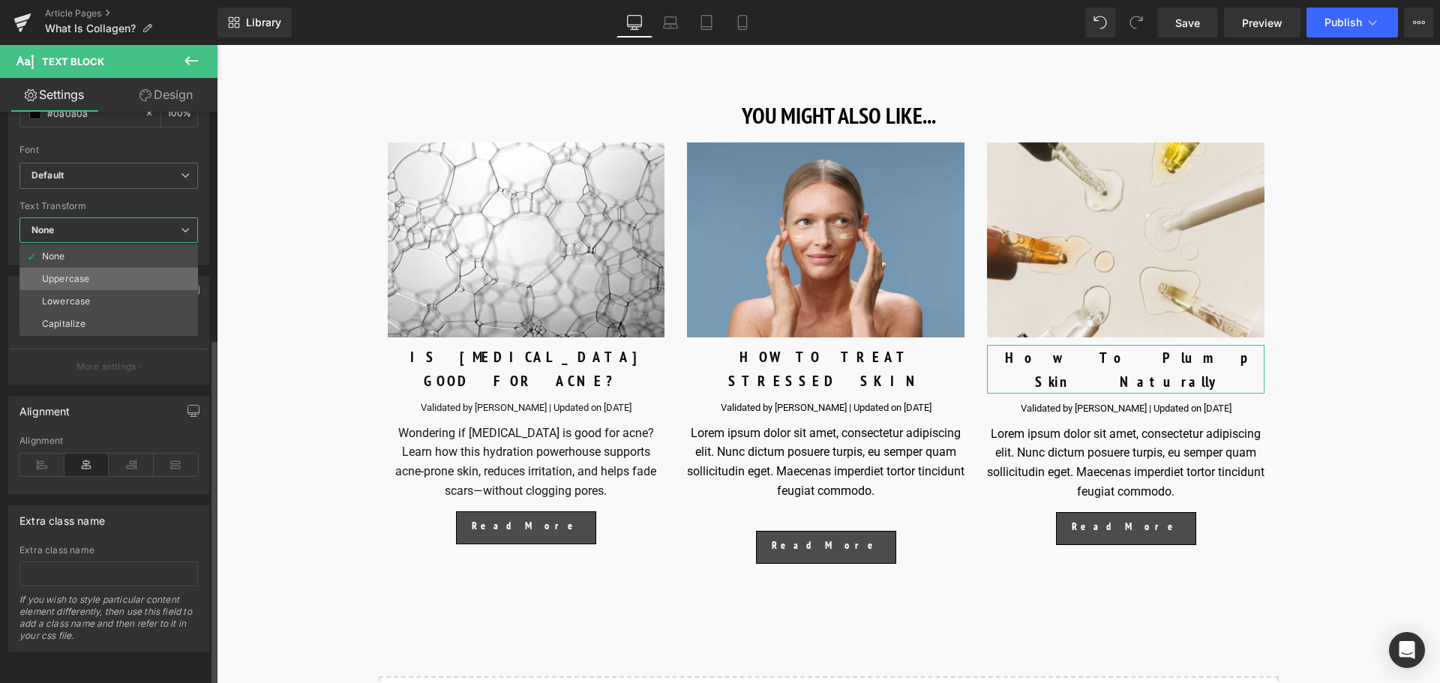
click at [116, 268] on li "Uppercase" at bounding box center [109, 279] width 179 height 23
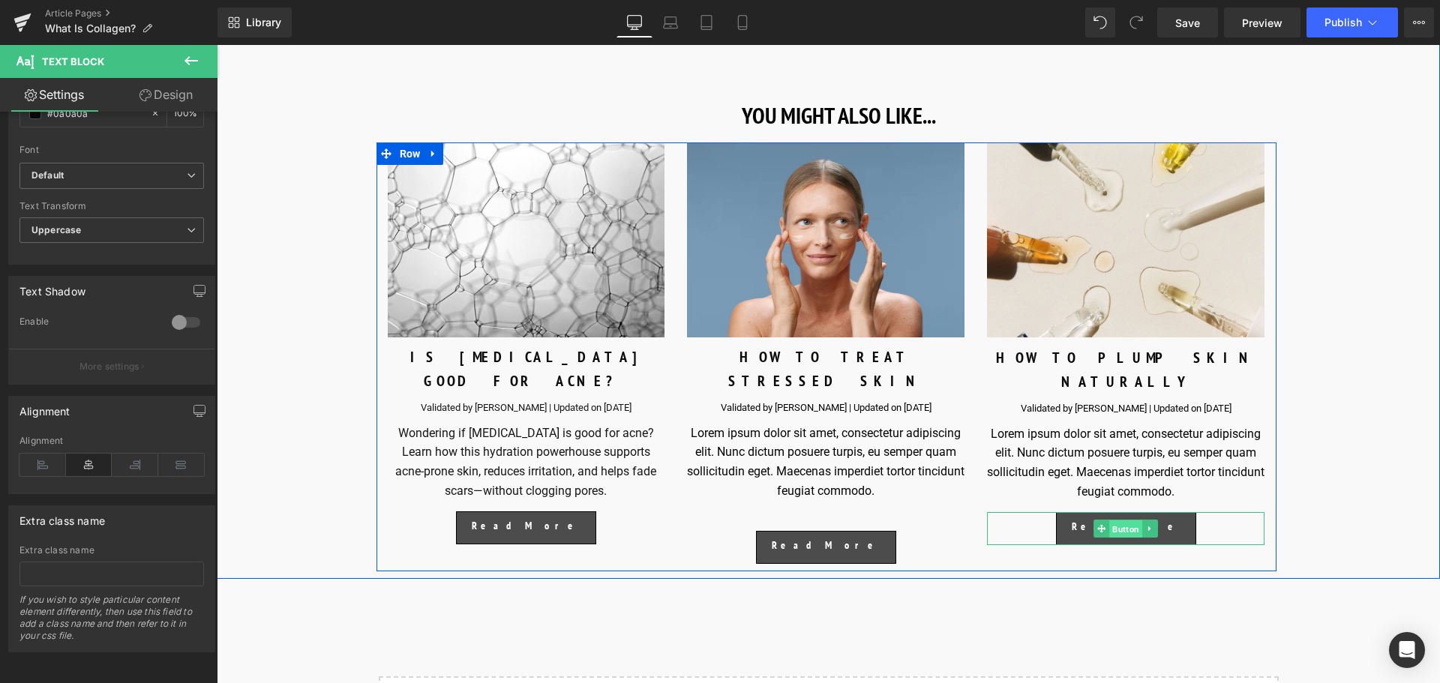
click at [1118, 521] on span "Button" at bounding box center [1126, 530] width 33 height 18
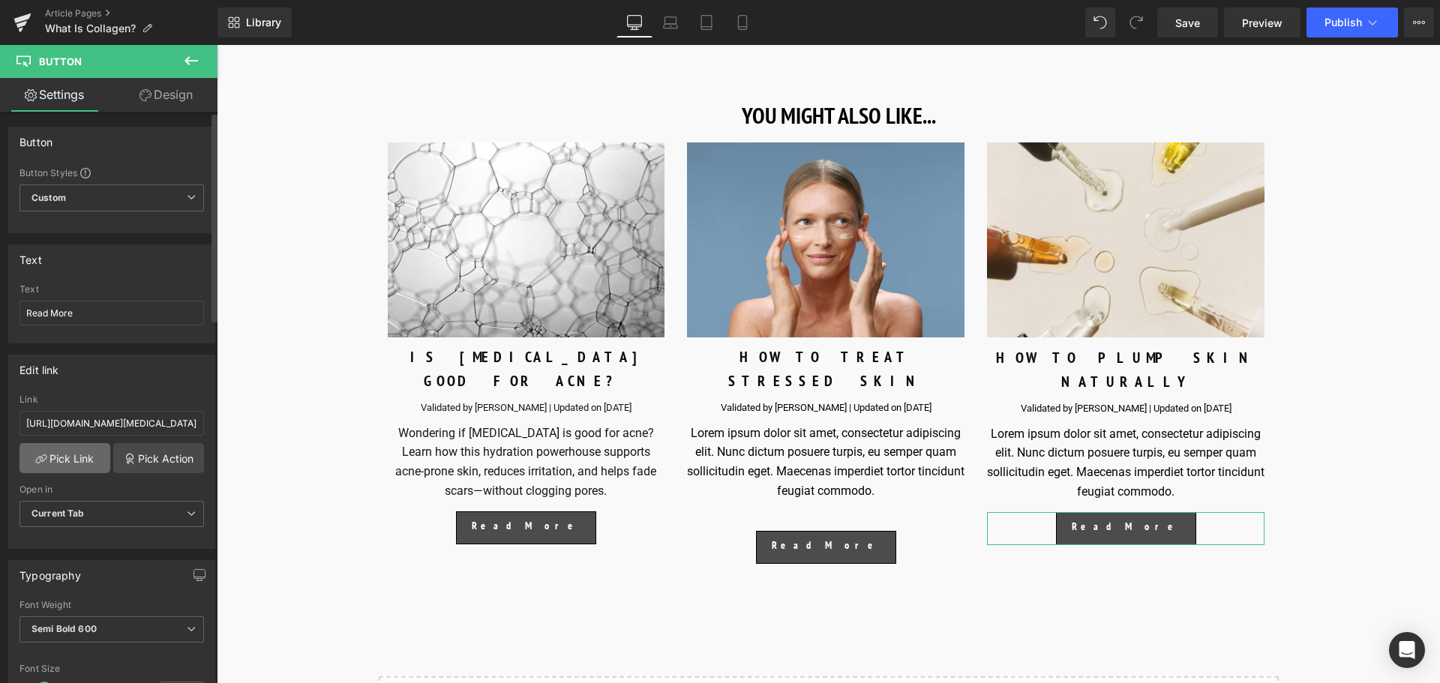
click at [77, 451] on link "Pick Link" at bounding box center [65, 458] width 91 height 30
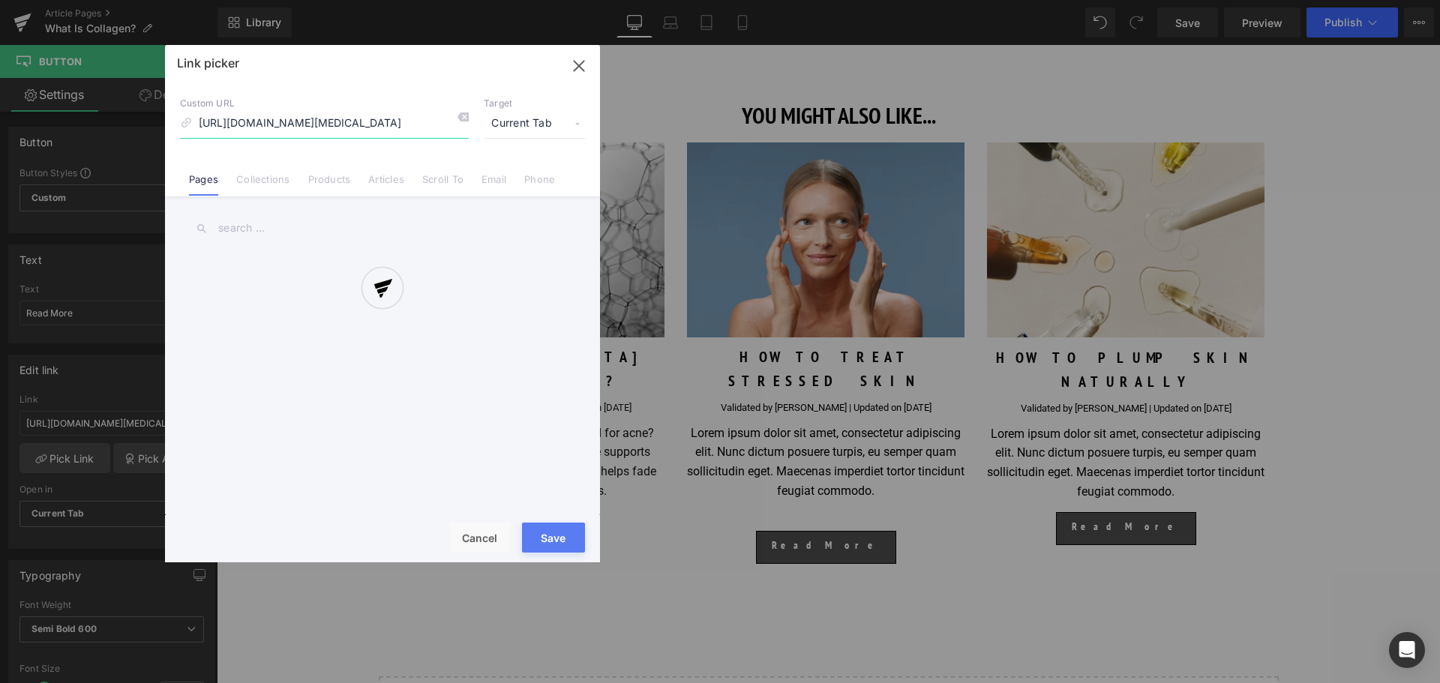
scroll to position [0, 49]
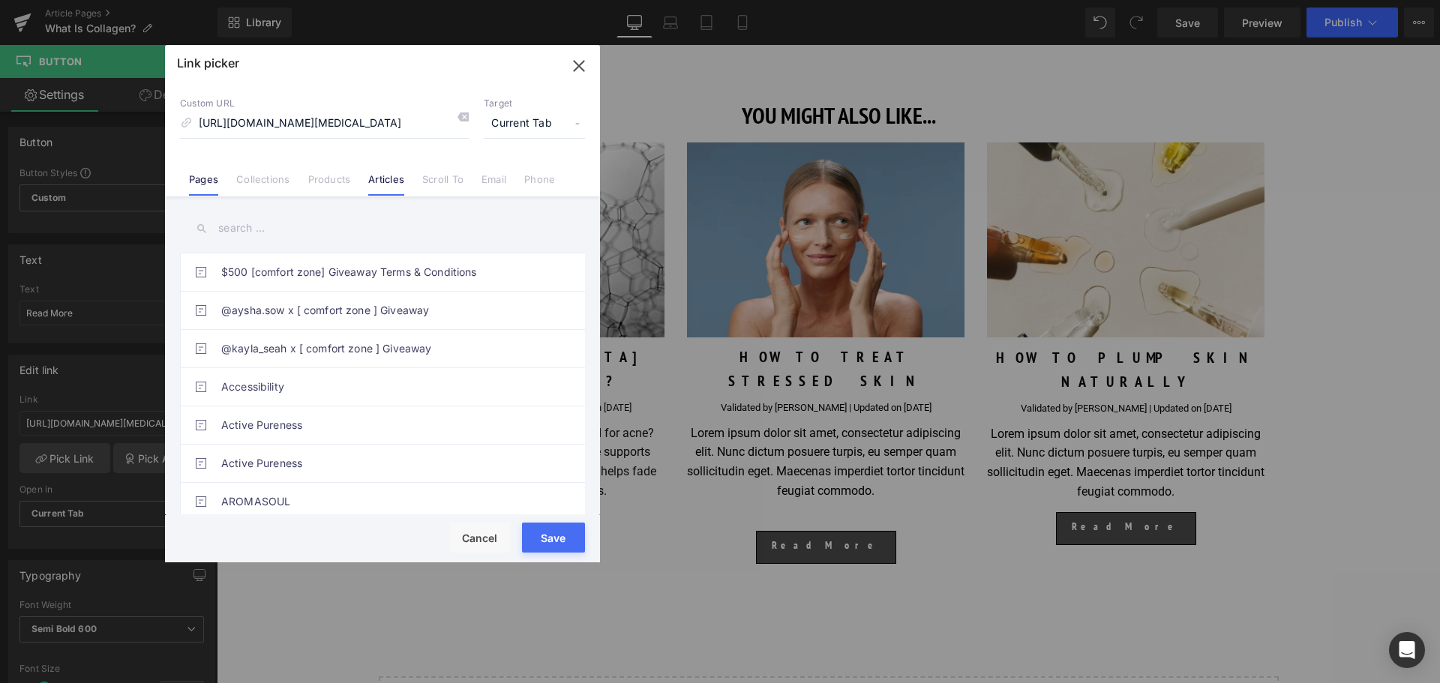
click at [384, 188] on link "Articles" at bounding box center [386, 184] width 36 height 23
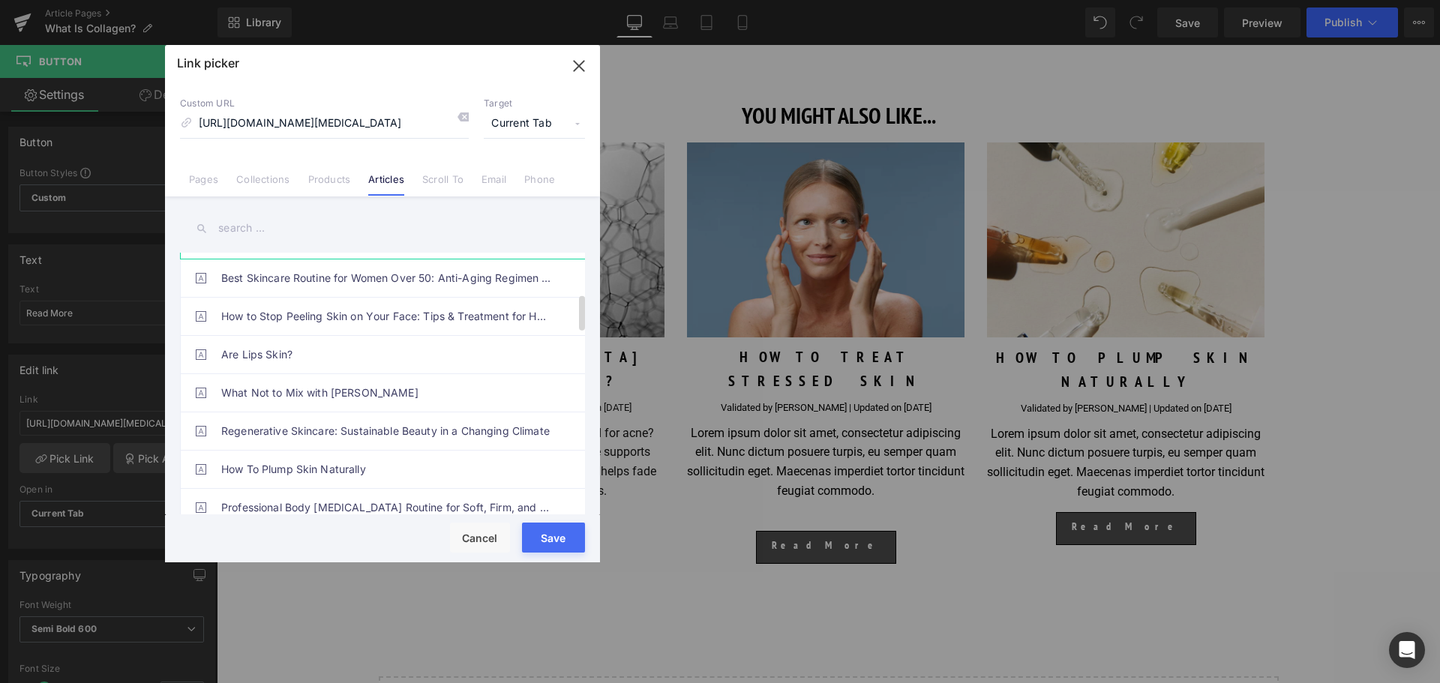
scroll to position [375, 0]
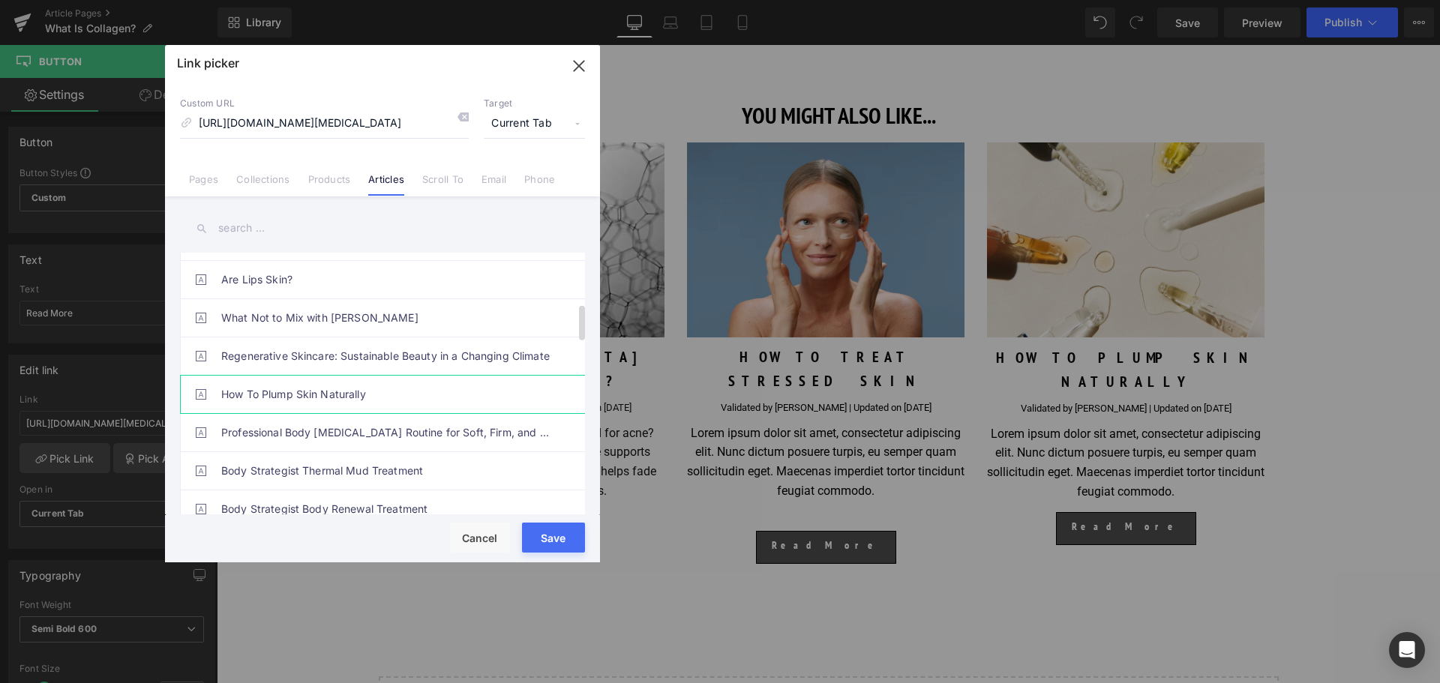
click at [350, 406] on link "How To Plump Skin Naturally" at bounding box center [386, 395] width 330 height 38
click at [540, 542] on button "Save" at bounding box center [553, 538] width 63 height 30
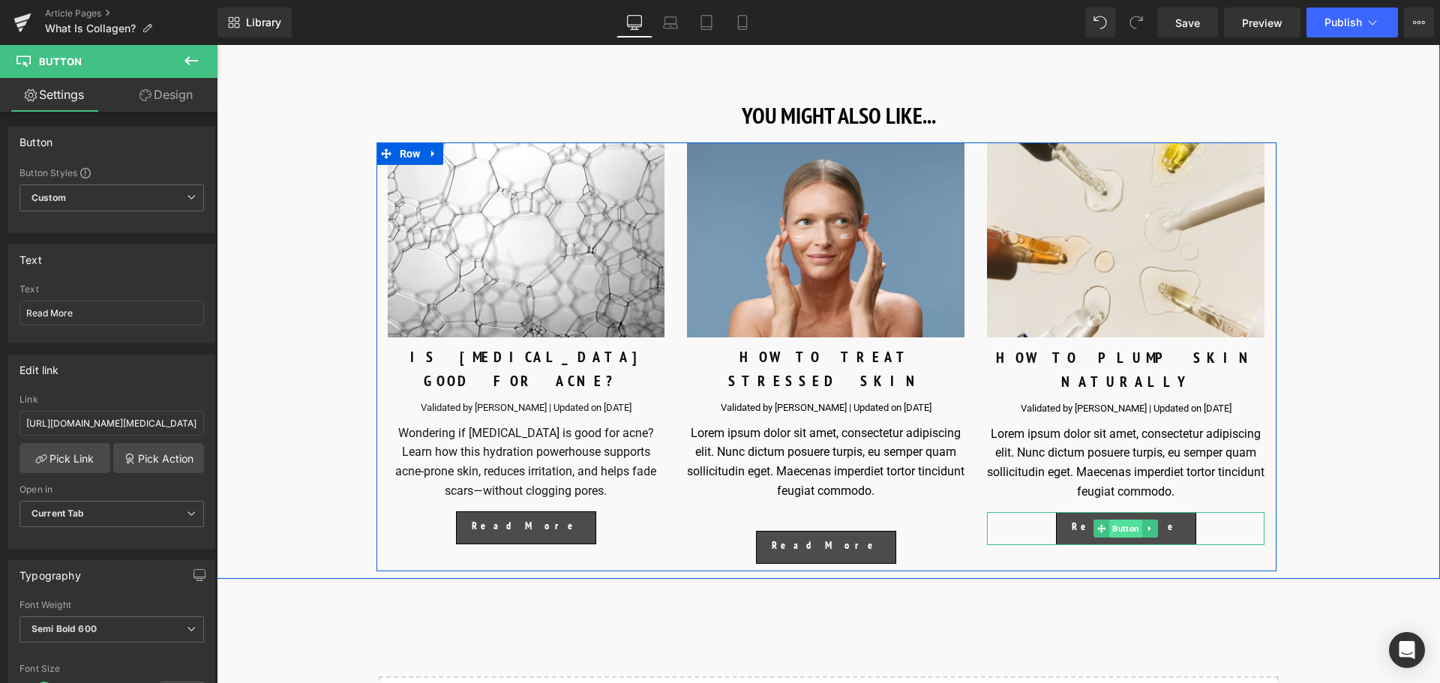
click at [1127, 520] on span "Button" at bounding box center [1126, 529] width 33 height 18
click at [1111, 235] on span "Image" at bounding box center [1126, 240] width 31 height 18
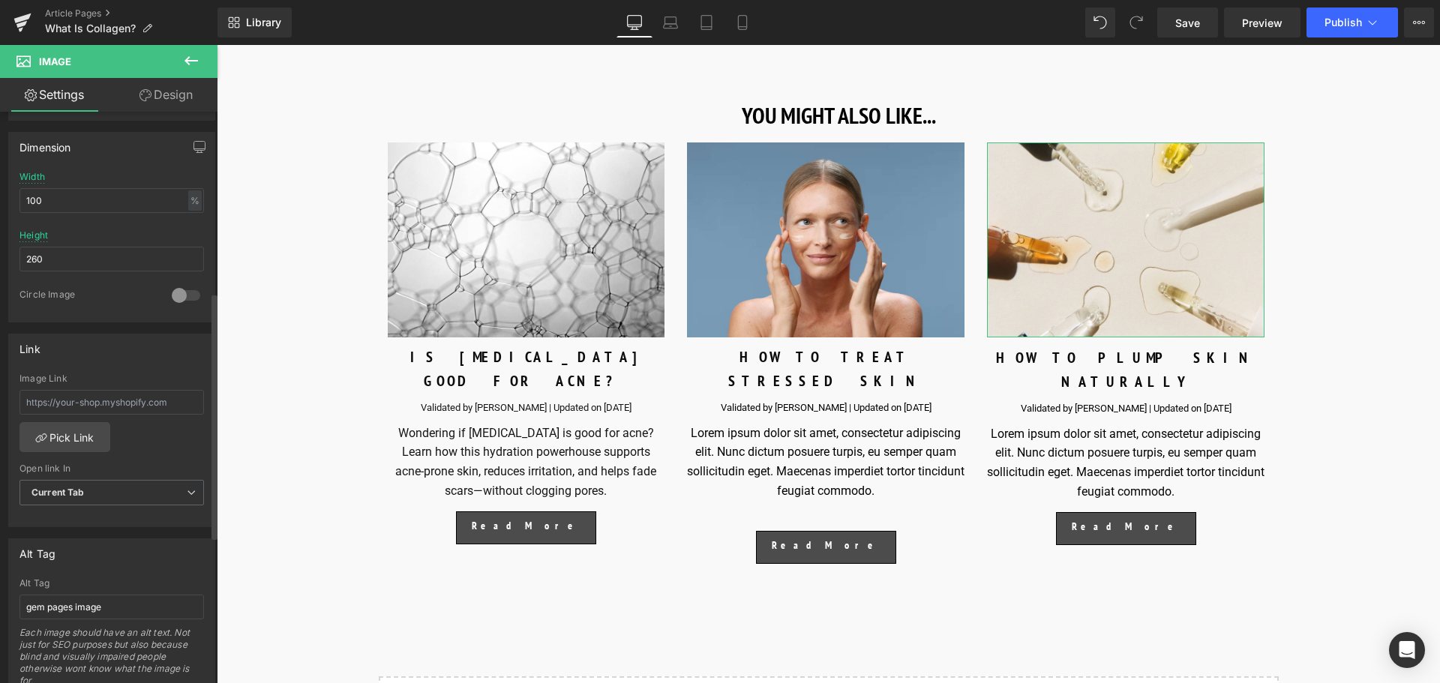
scroll to position [450, 0]
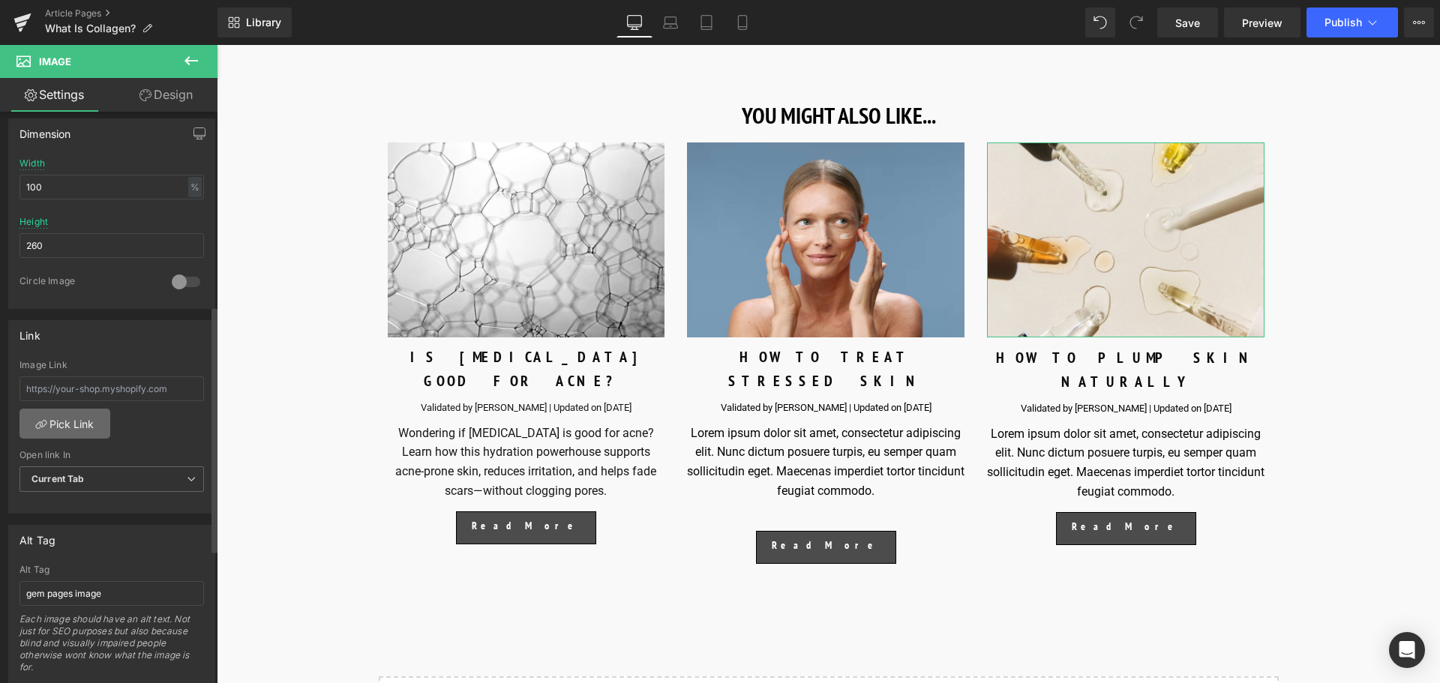
click at [83, 428] on link "Pick Link" at bounding box center [65, 424] width 91 height 30
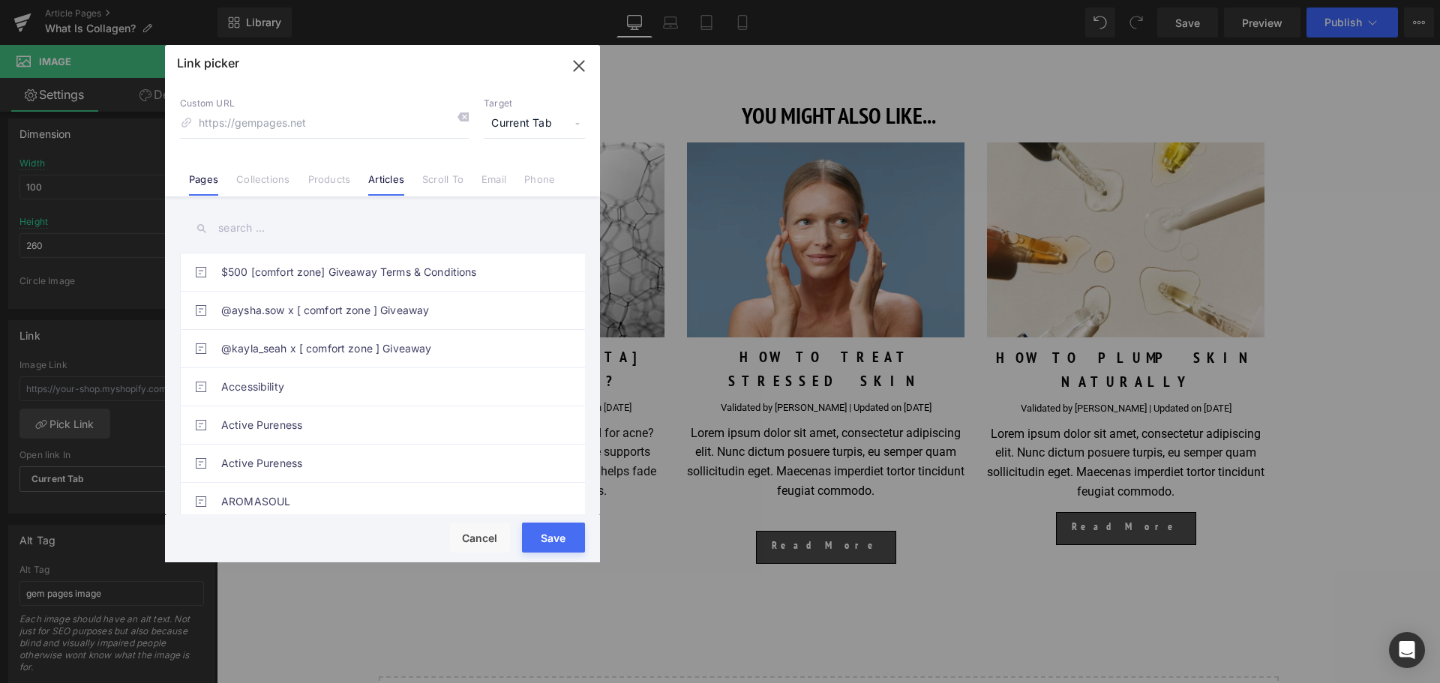
click at [389, 185] on link "Articles" at bounding box center [386, 184] width 36 height 23
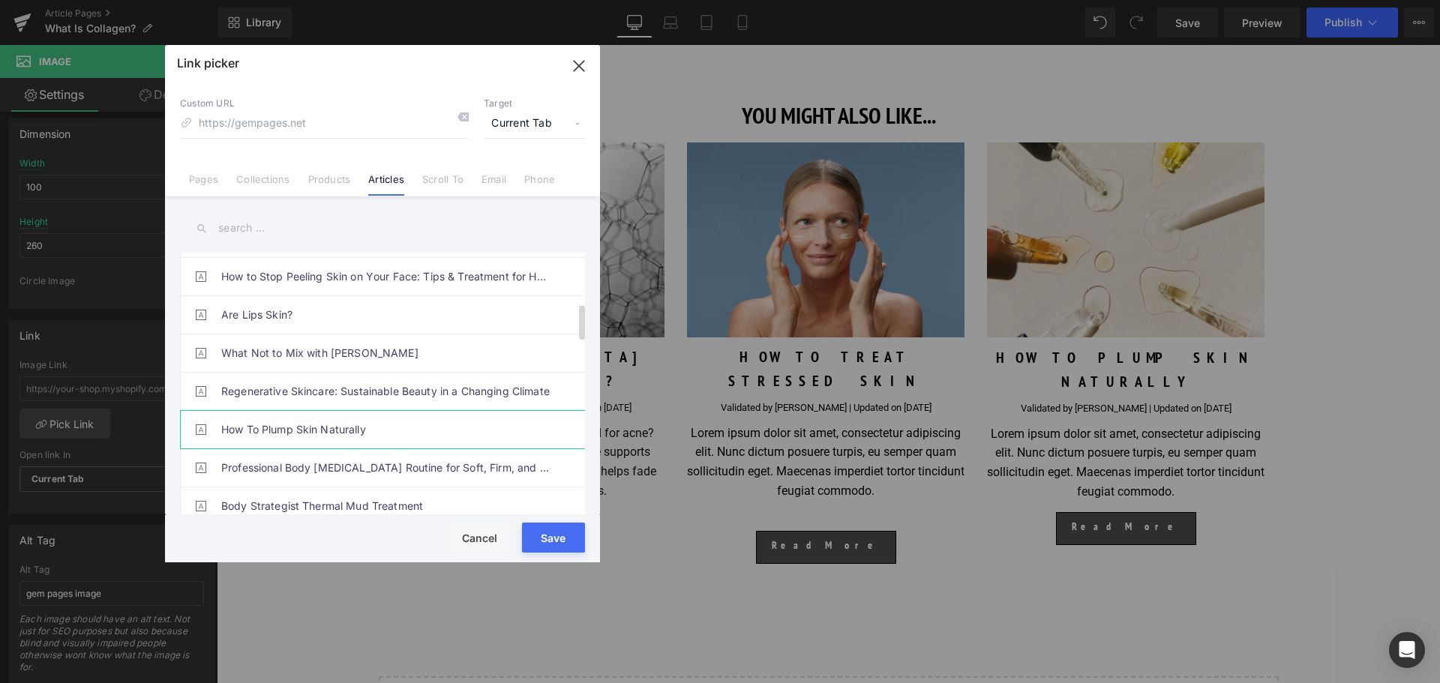
scroll to position [375, 0]
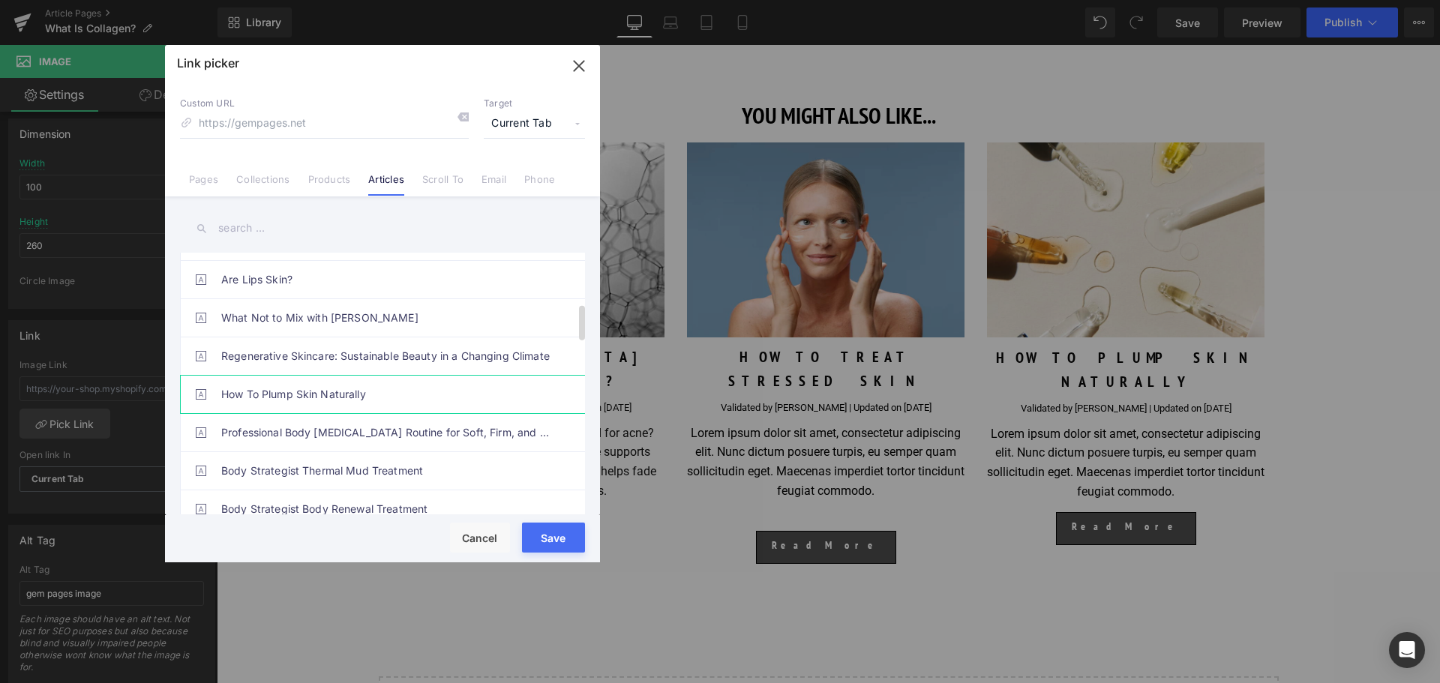
click at [352, 394] on link "How To Plump Skin Naturally" at bounding box center [386, 395] width 330 height 38
click at [550, 527] on button "Save" at bounding box center [553, 538] width 63 height 30
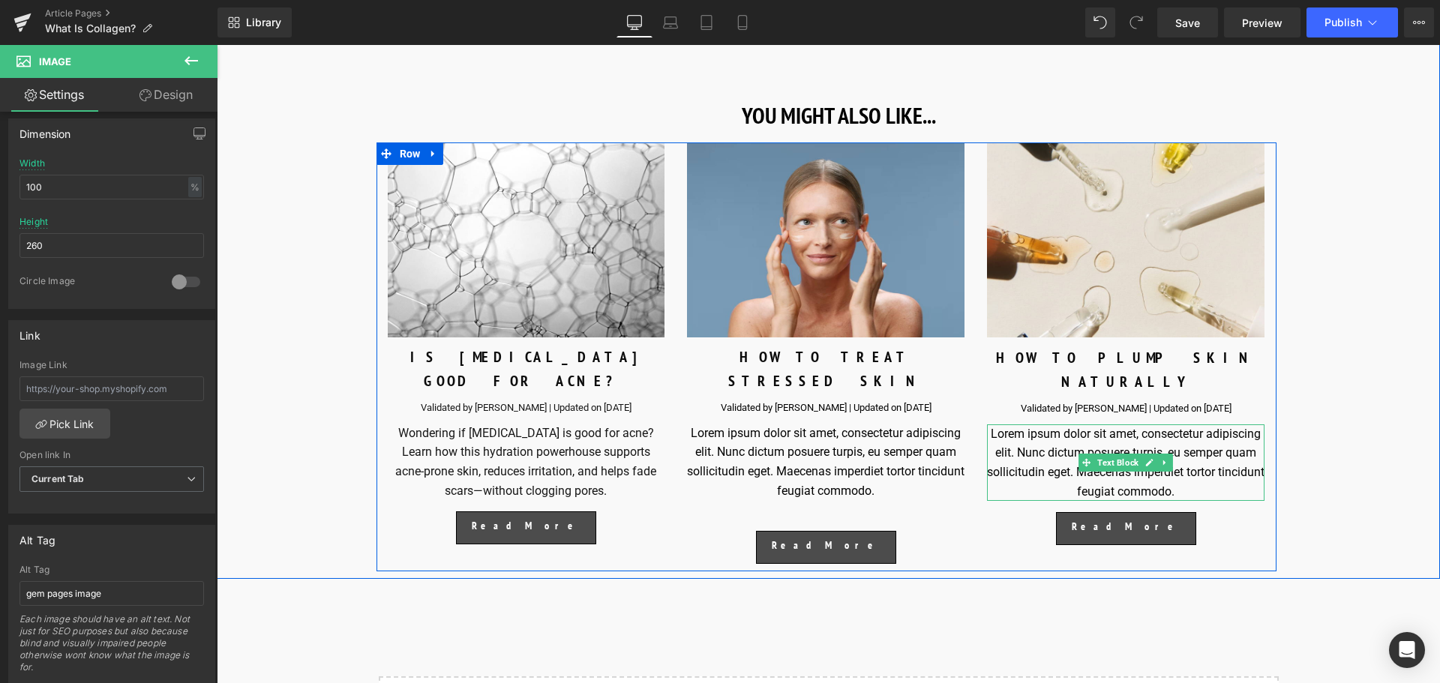
drag, startPoint x: 1114, startPoint y: 437, endPoint x: 1138, endPoint y: 446, distance: 25.6
click at [1114, 454] on span "Text Block" at bounding box center [1117, 463] width 47 height 18
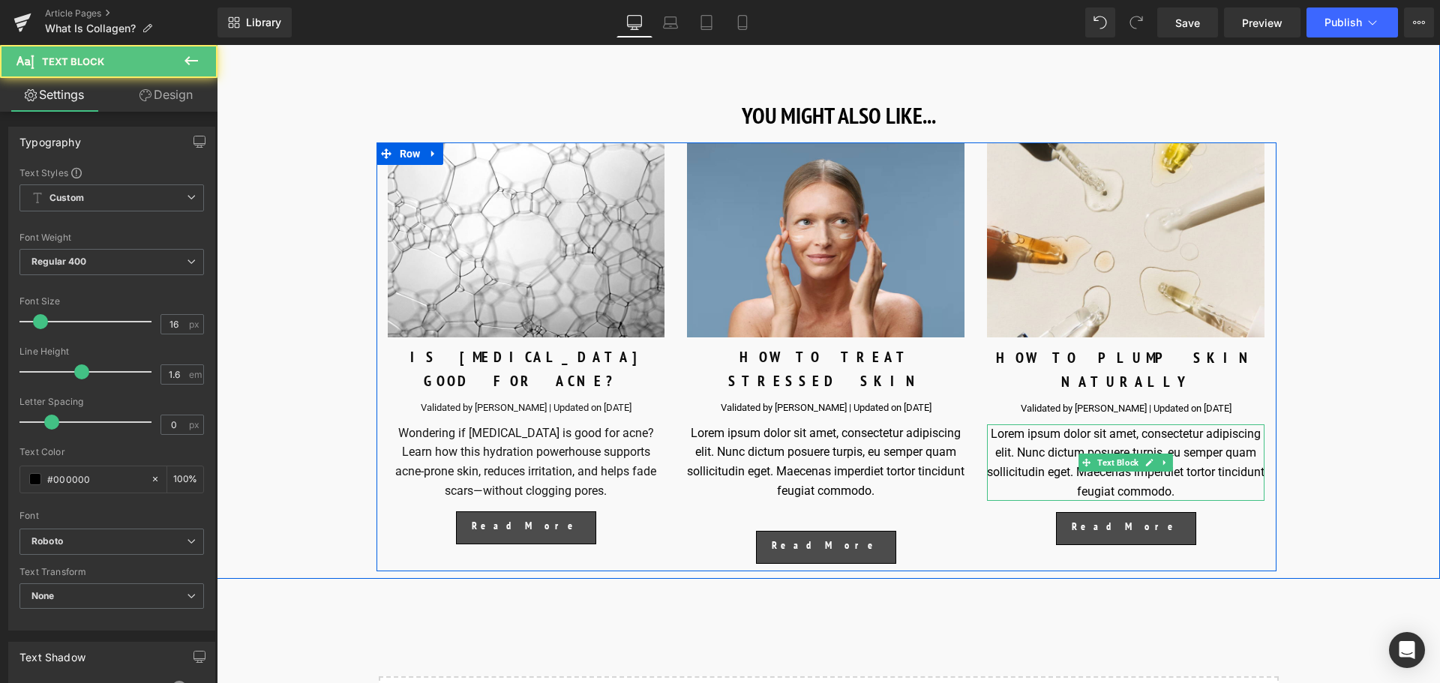
click at [1213, 452] on div "Lorem ipsum dolor sit amet, consectetur adipiscing elit. Nunc dictum posuere tu…" at bounding box center [1126, 463] width 278 height 77
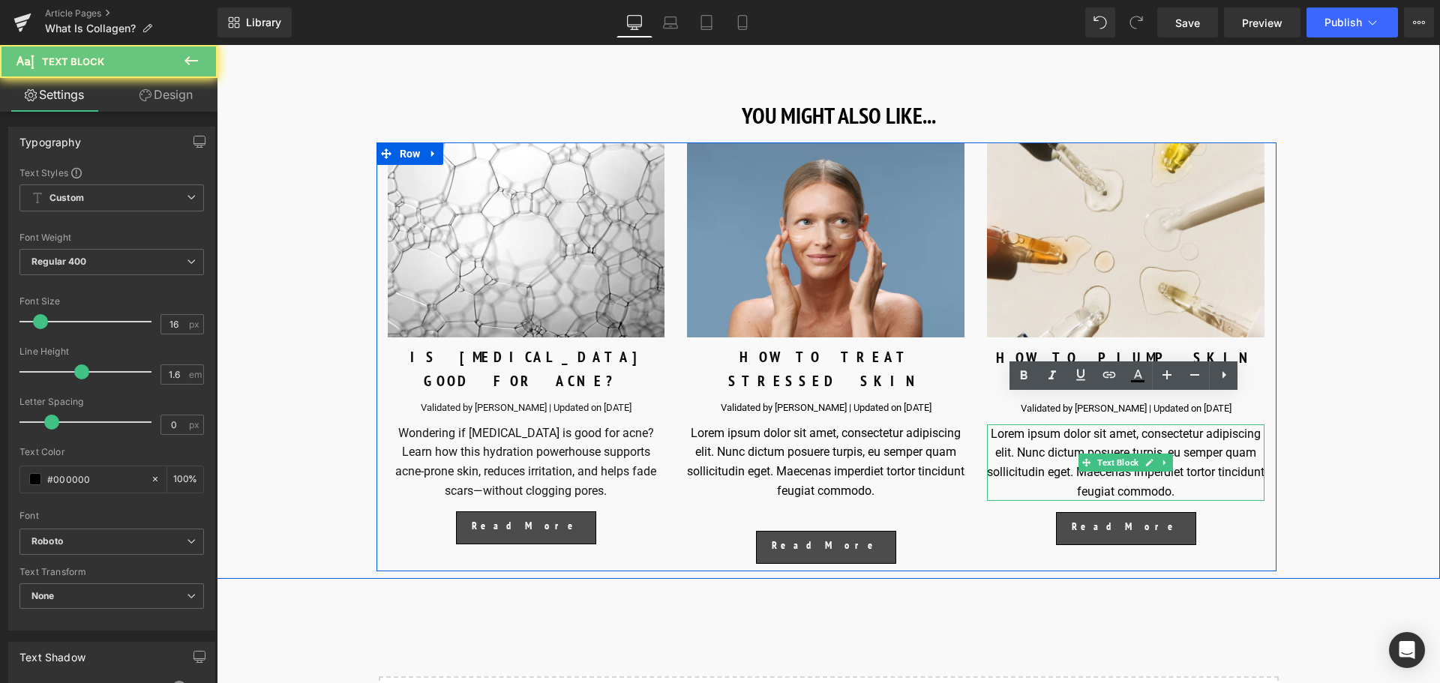
click at [1213, 452] on div "Lorem ipsum dolor sit amet, consectetur adipiscing elit. Nunc dictum posuere tu…" at bounding box center [1126, 463] width 278 height 77
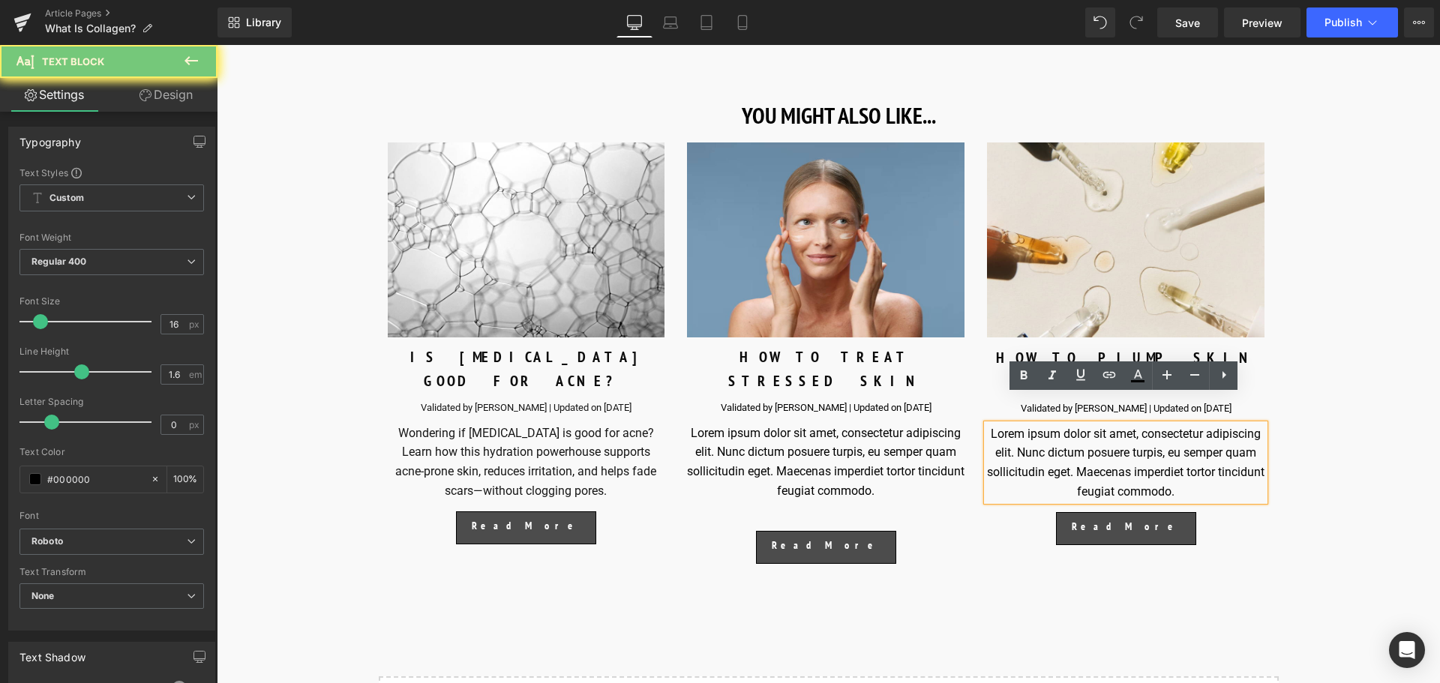
click at [1213, 452] on div "Lorem ipsum dolor sit amet, consectetur adipiscing elit. Nunc dictum posuere tu…" at bounding box center [1126, 463] width 278 height 77
paste div
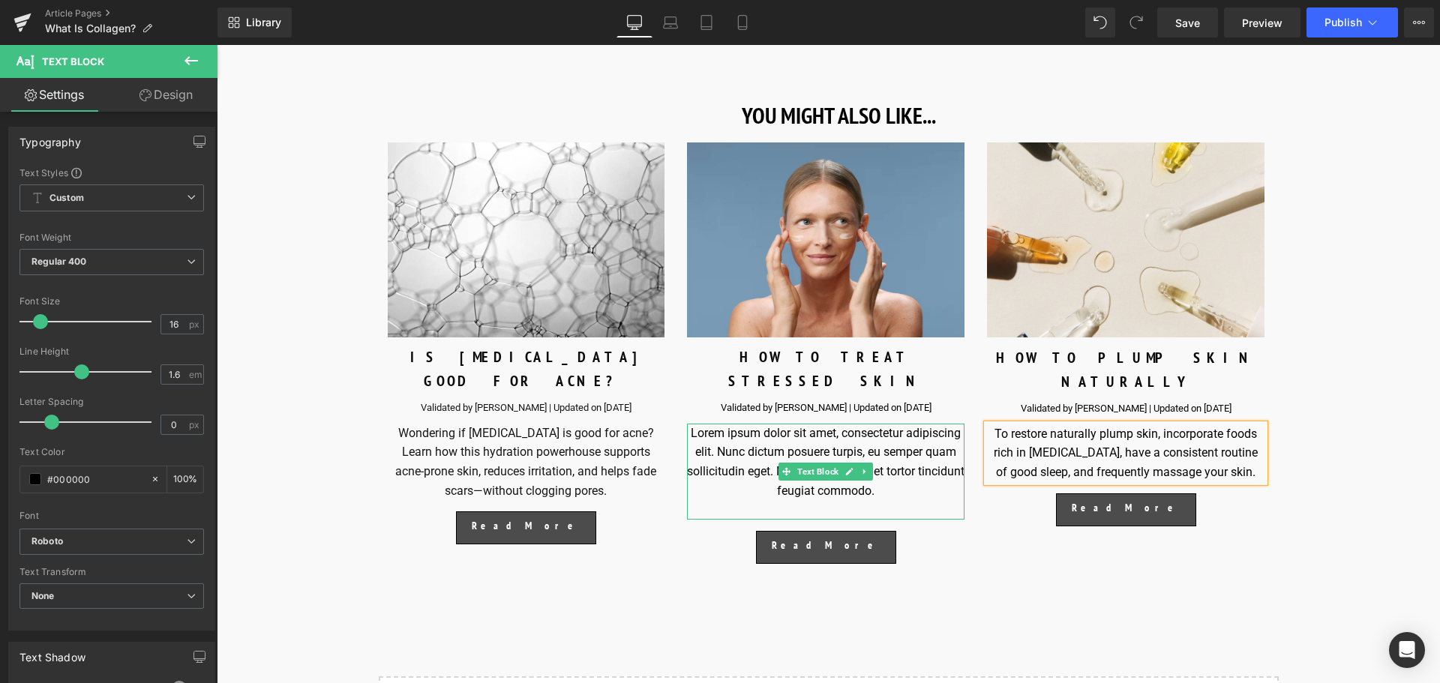
click at [924, 445] on div "Lorem ipsum dolor sit amet, consectetur adipiscing elit. Nunc dictum posuere tu…" at bounding box center [826, 472] width 278 height 96
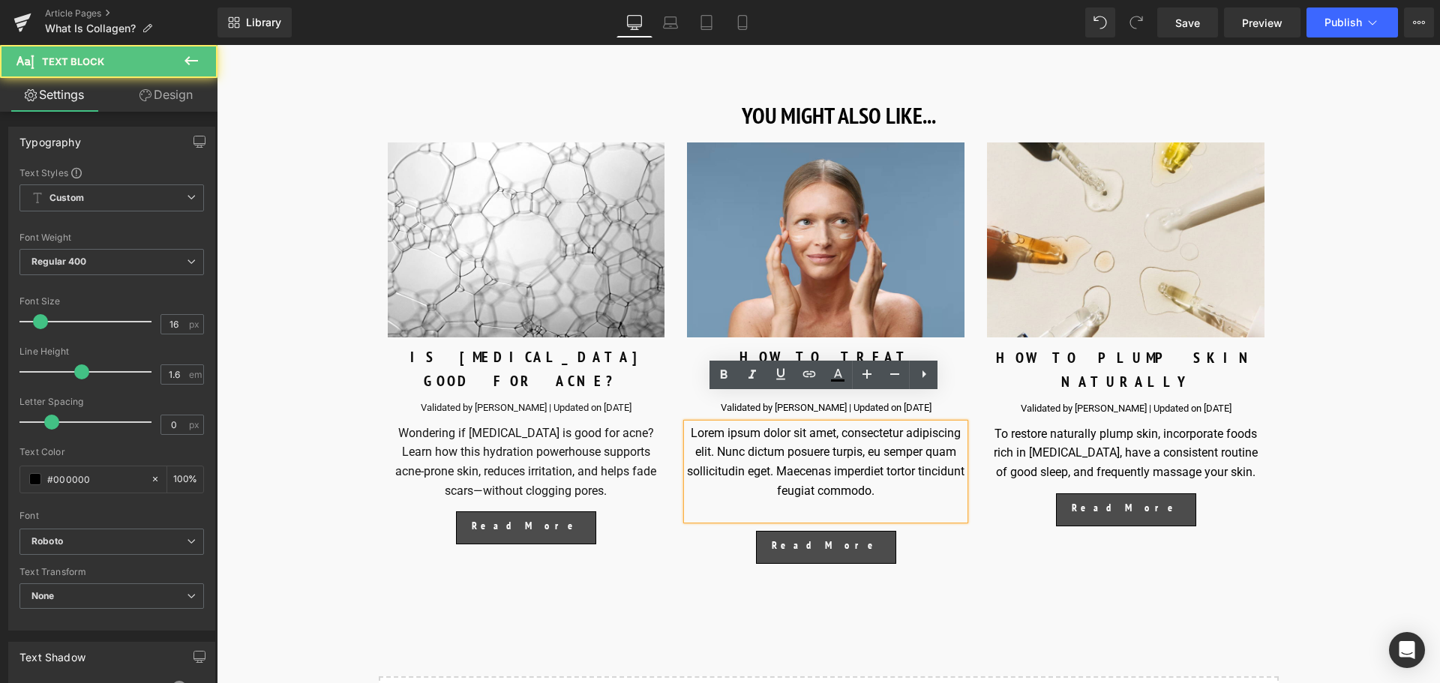
click at [922, 466] on div "Lorem ipsum dolor sit amet, consectetur adipiscing elit. Nunc dictum posuere tu…" at bounding box center [826, 472] width 278 height 96
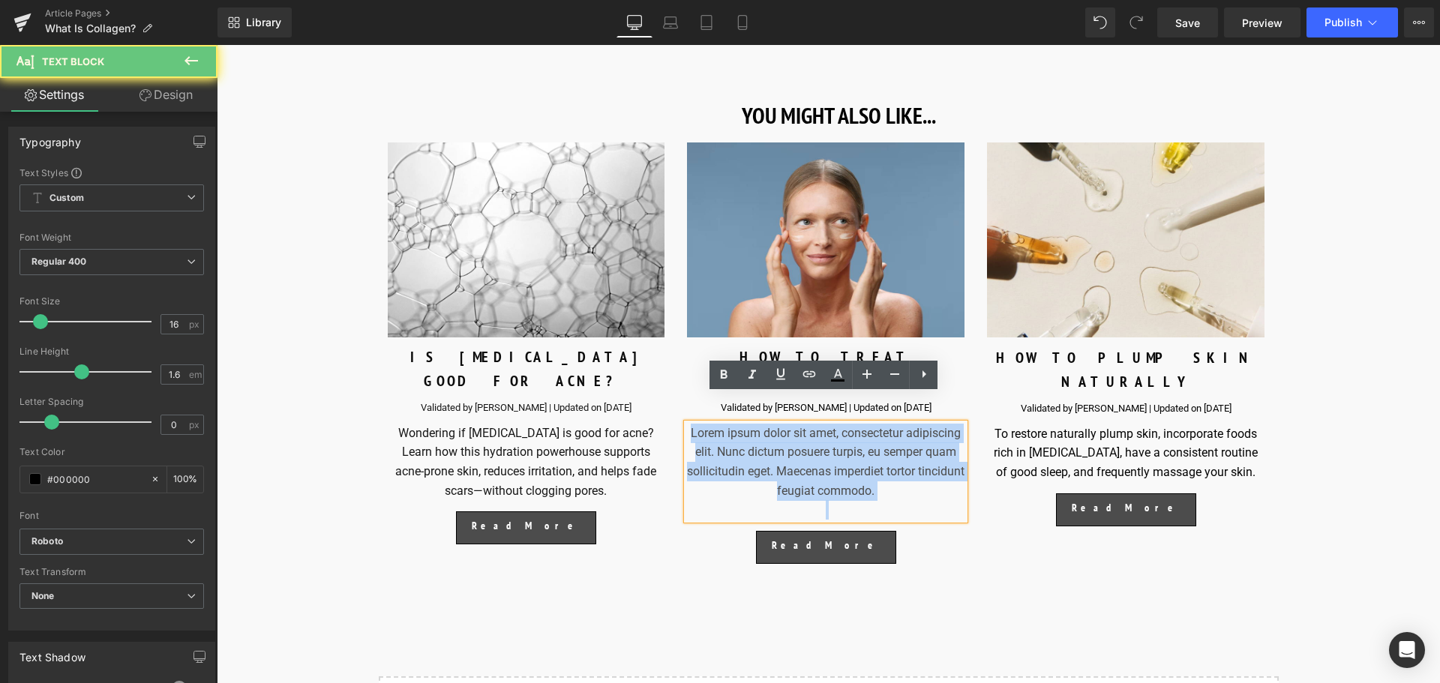
click at [922, 466] on div "Lorem ipsum dolor sit amet, consectetur adipiscing elit. Nunc dictum posuere tu…" at bounding box center [826, 472] width 278 height 96
paste div
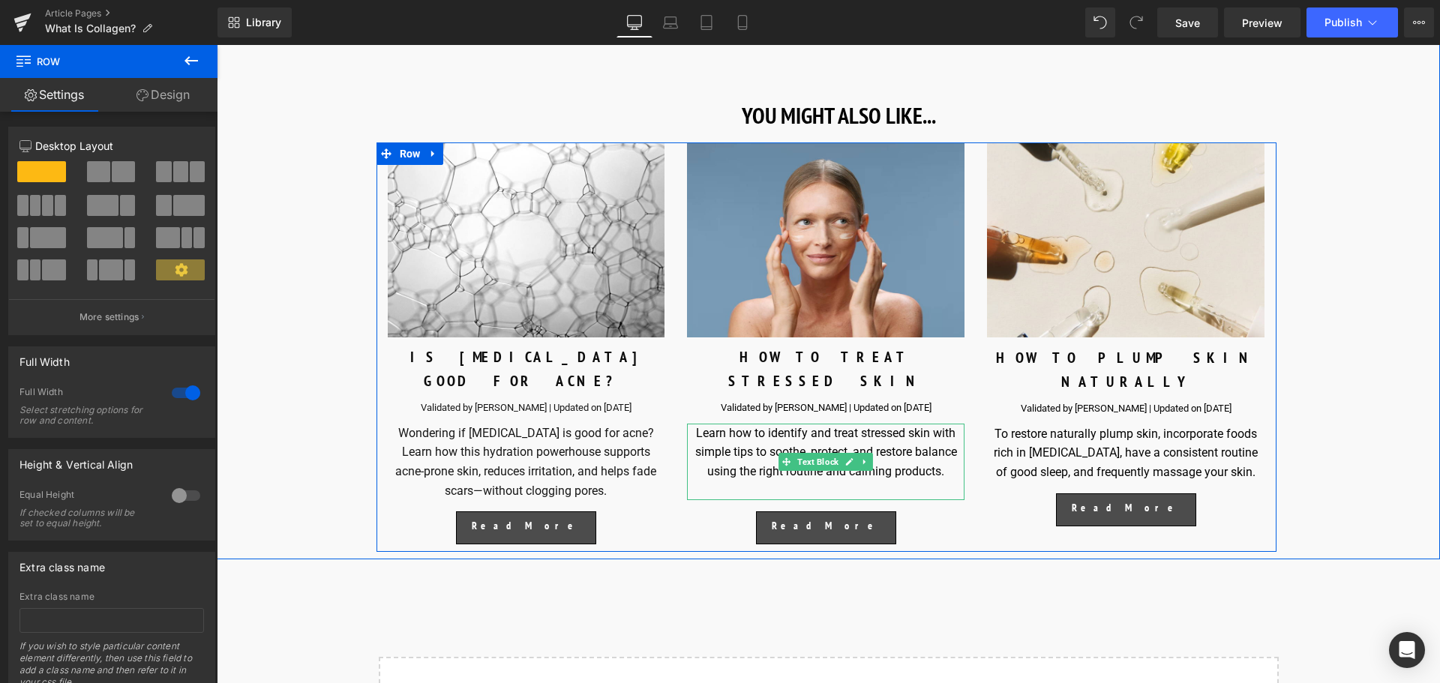
click at [819, 482] on div at bounding box center [826, 492] width 278 height 20
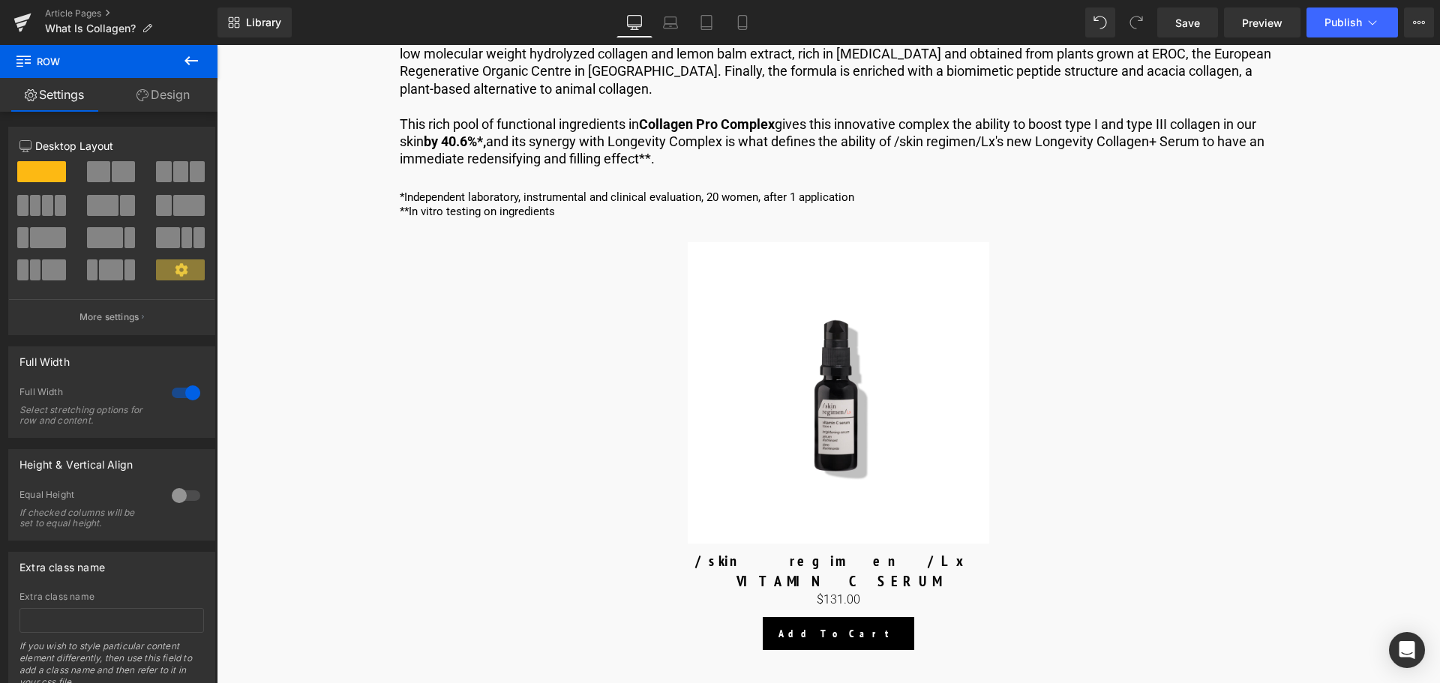
scroll to position [3935, 0]
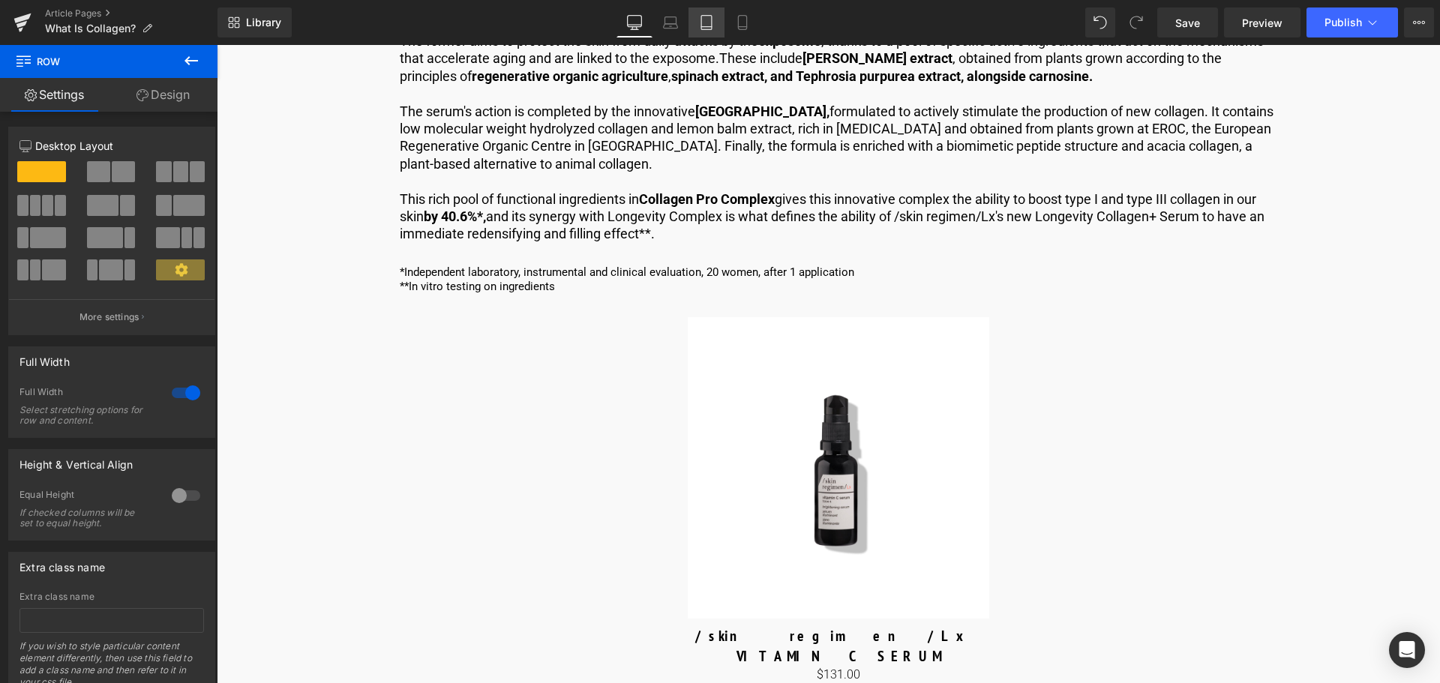
click at [699, 34] on link "Tablet" at bounding box center [707, 23] width 36 height 30
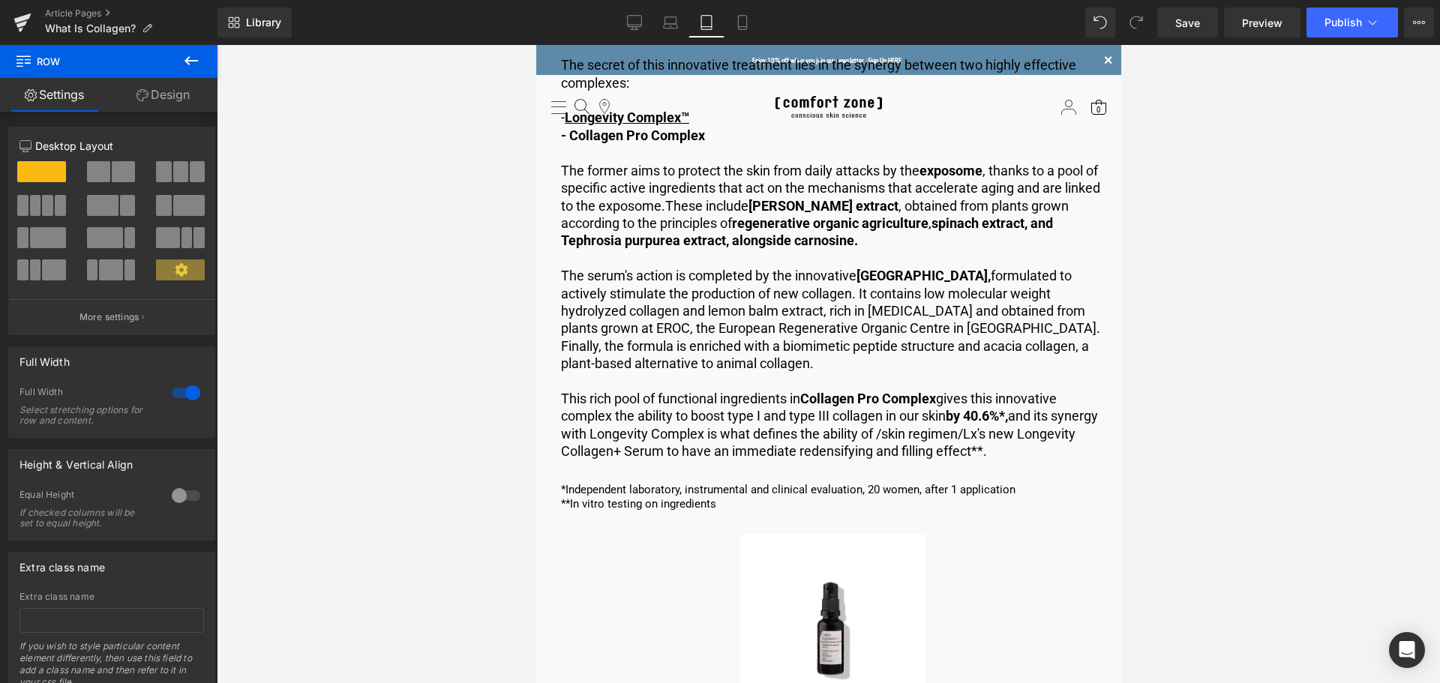
scroll to position [0, 0]
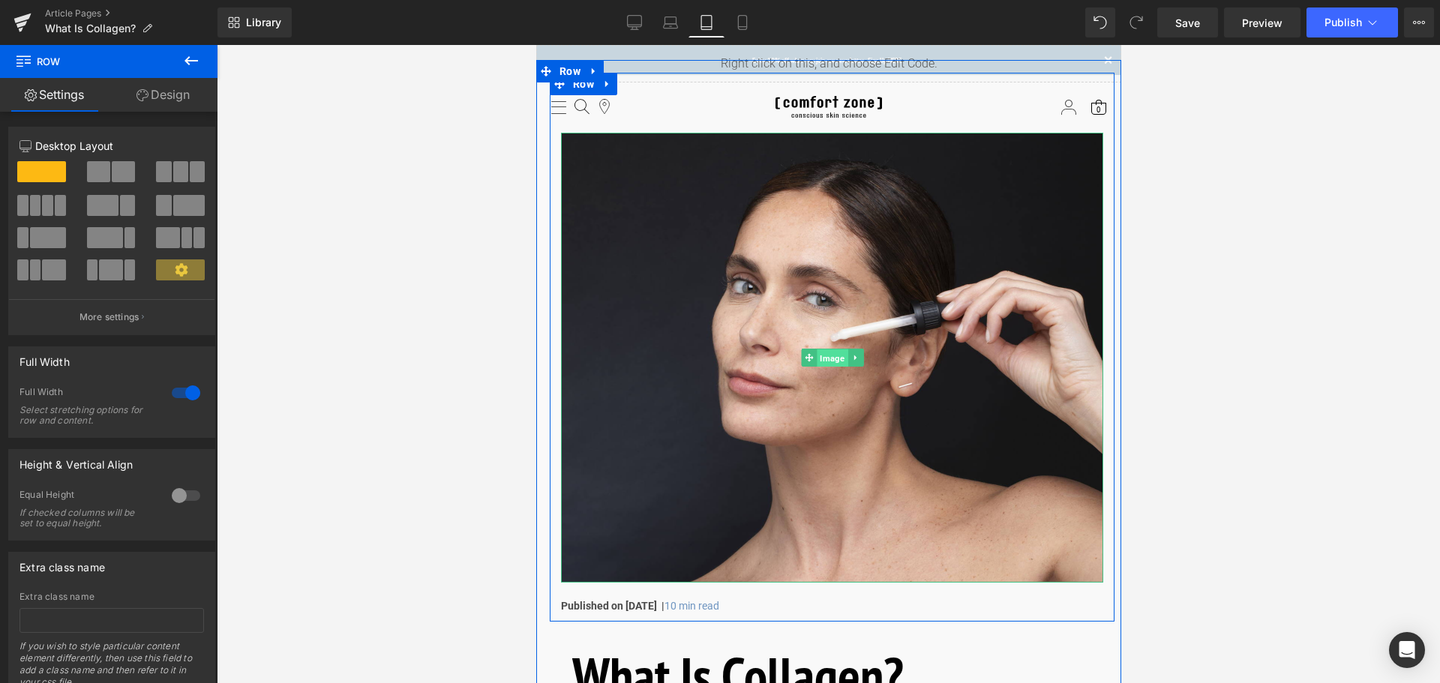
click at [839, 356] on span "Image" at bounding box center [831, 359] width 31 height 18
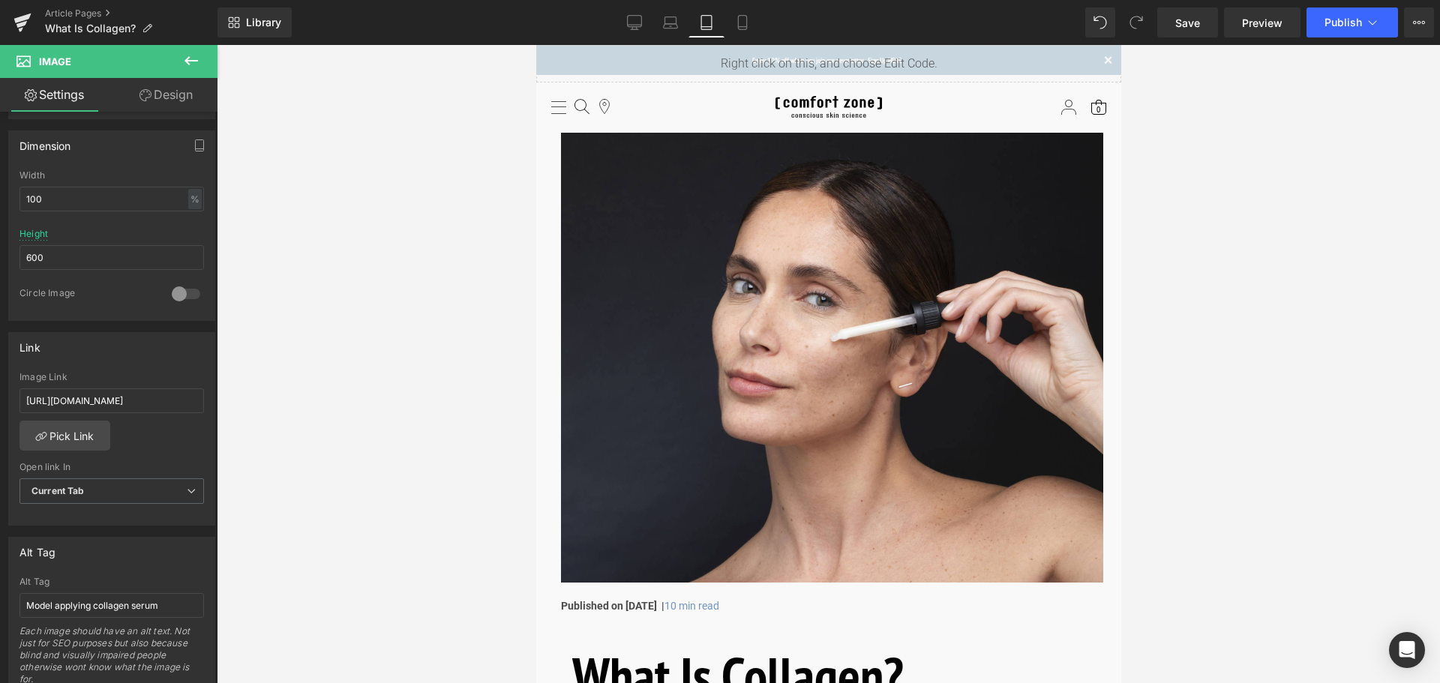
scroll to position [450, 0]
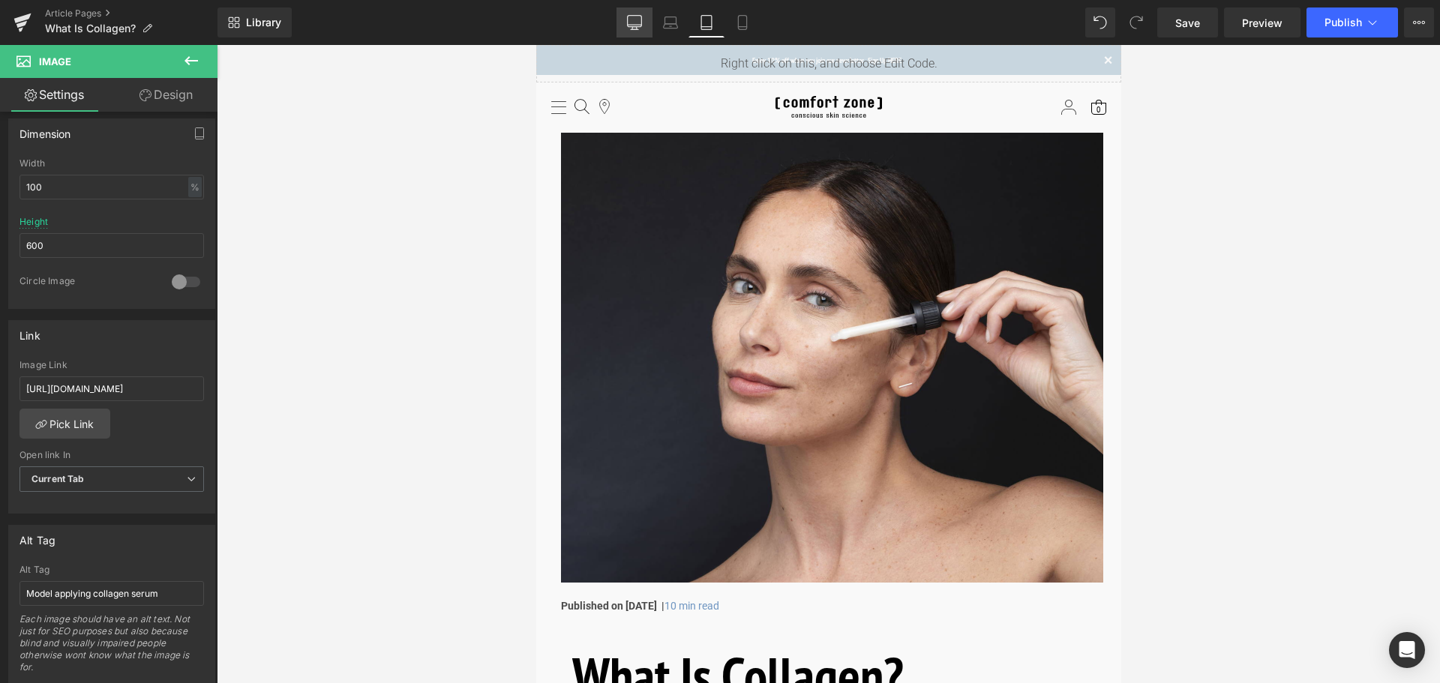
click at [632, 22] on icon at bounding box center [634, 22] width 15 height 15
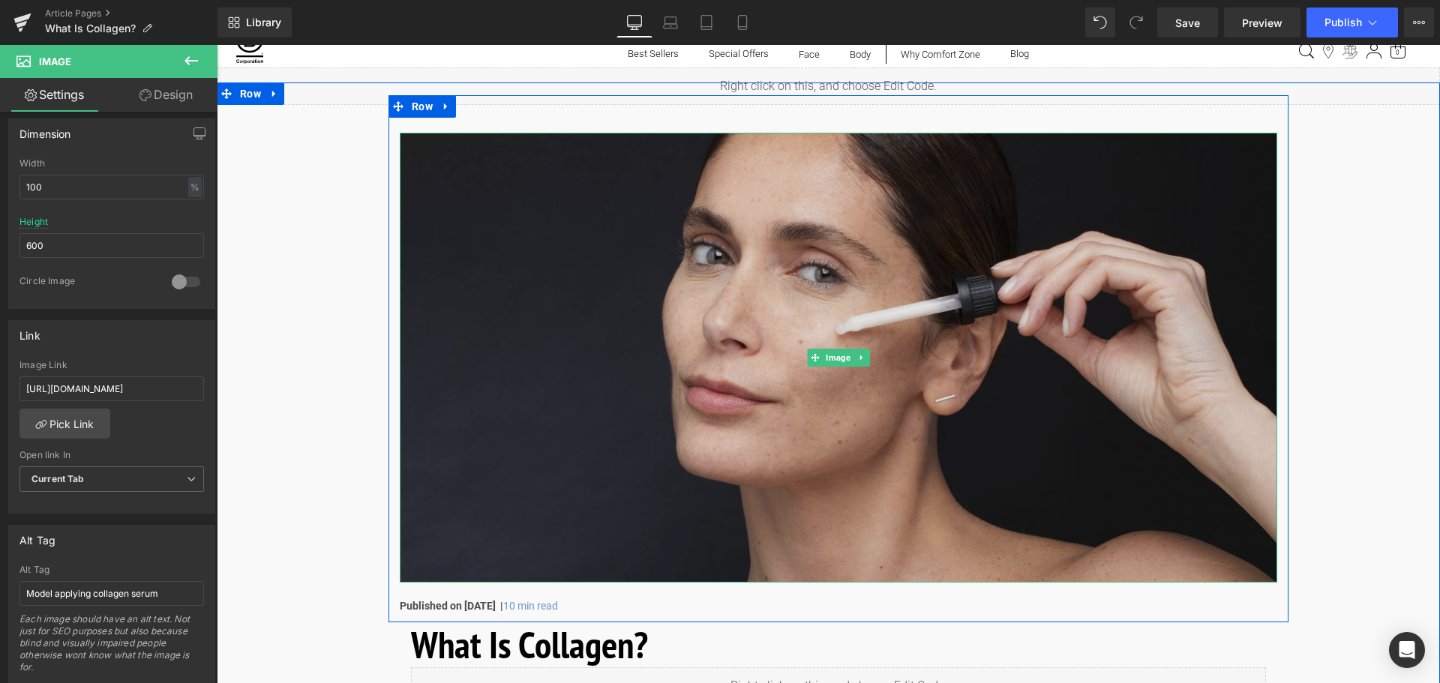
click at [838, 338] on img at bounding box center [839, 358] width 878 height 450
click at [872, 424] on img at bounding box center [839, 358] width 878 height 450
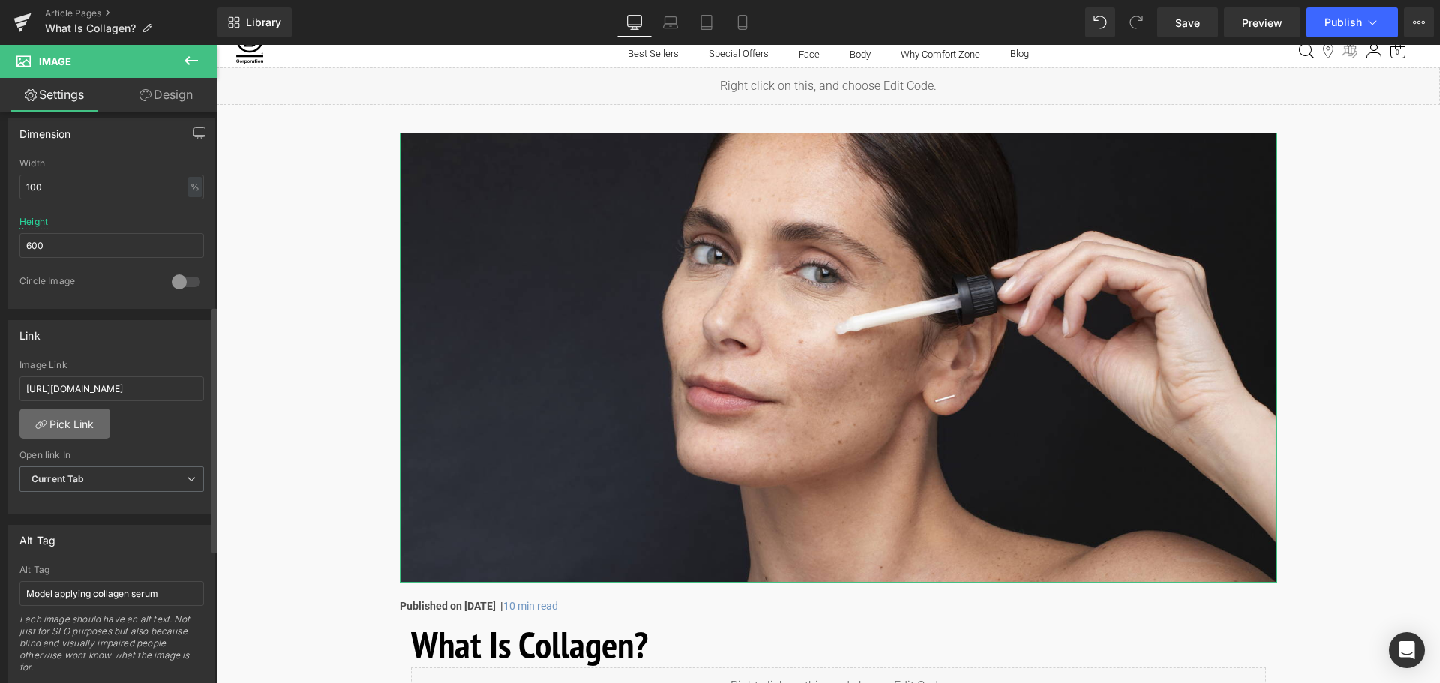
click at [61, 419] on link "Pick Link" at bounding box center [65, 424] width 91 height 30
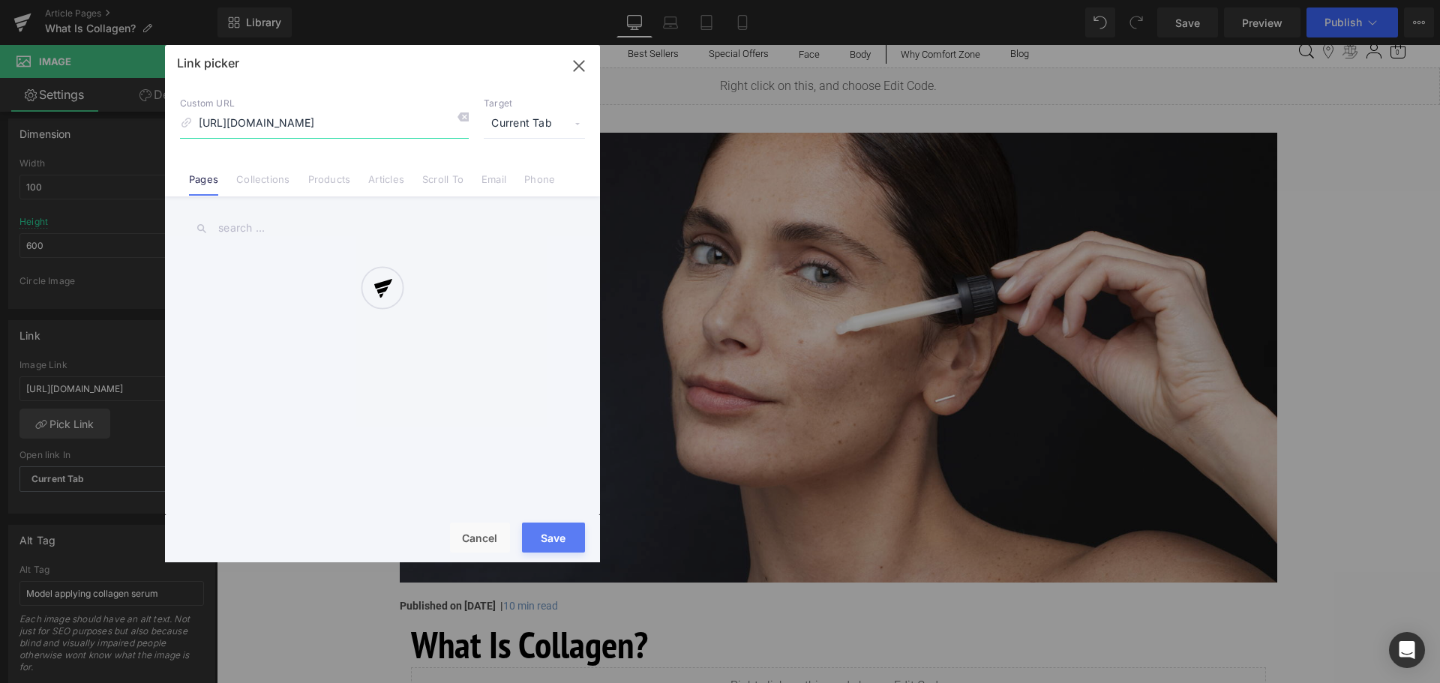
scroll to position [0, 29]
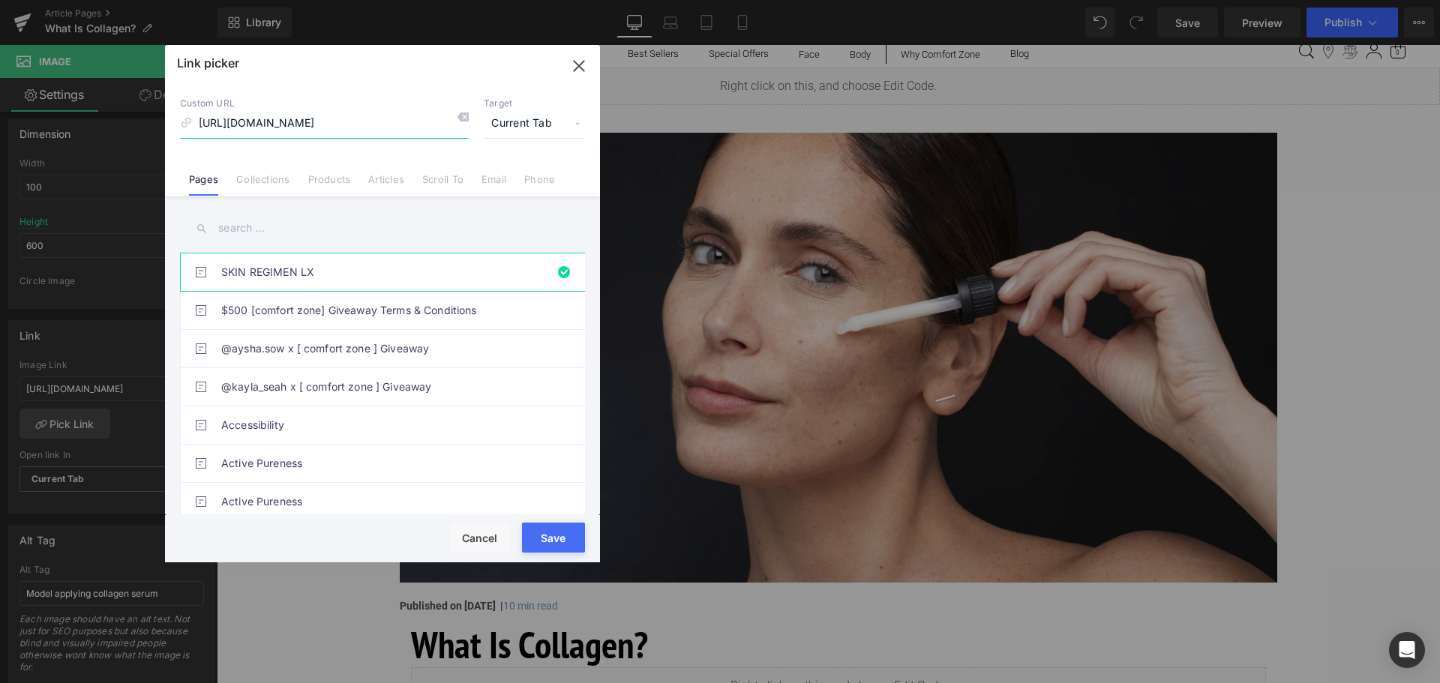
click at [572, 79] on button "button" at bounding box center [579, 66] width 42 height 42
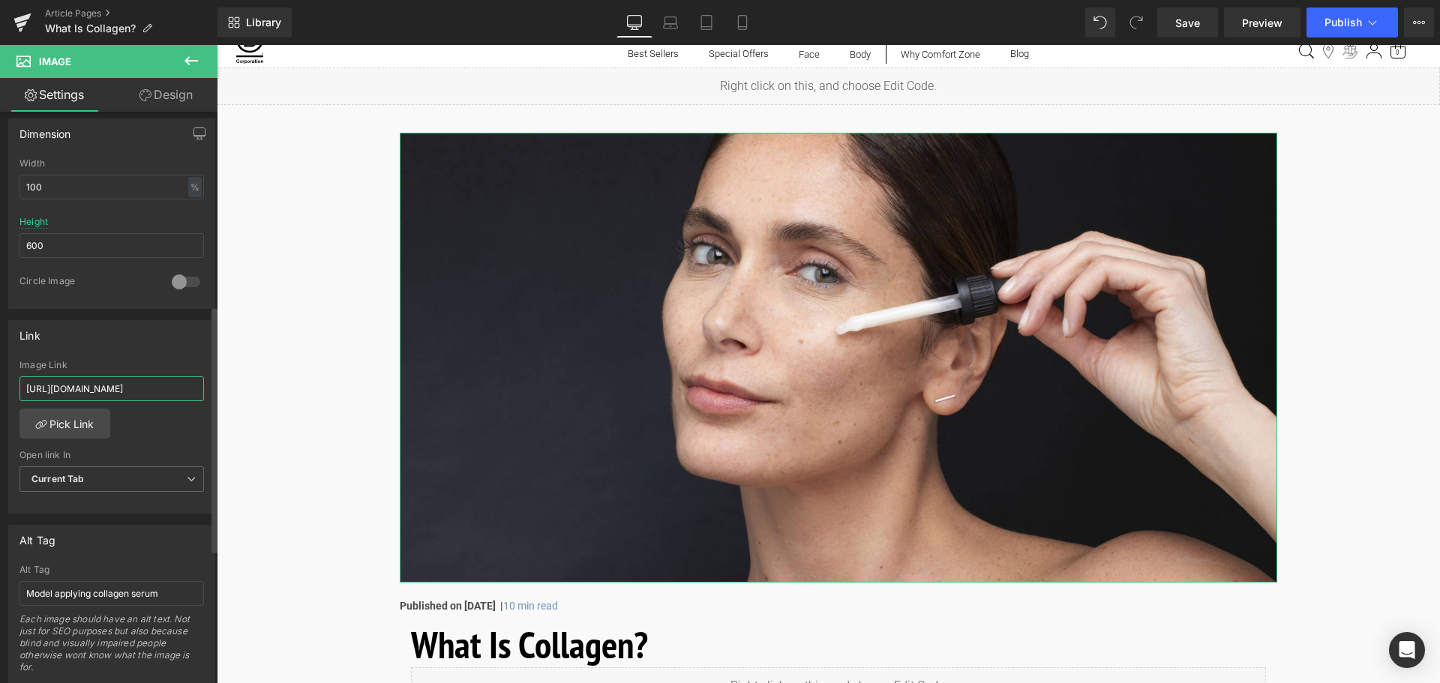
click at [82, 386] on input "[URL][DOMAIN_NAME]" at bounding box center [112, 389] width 185 height 25
type input "[URL][DOMAIN_NAME]"
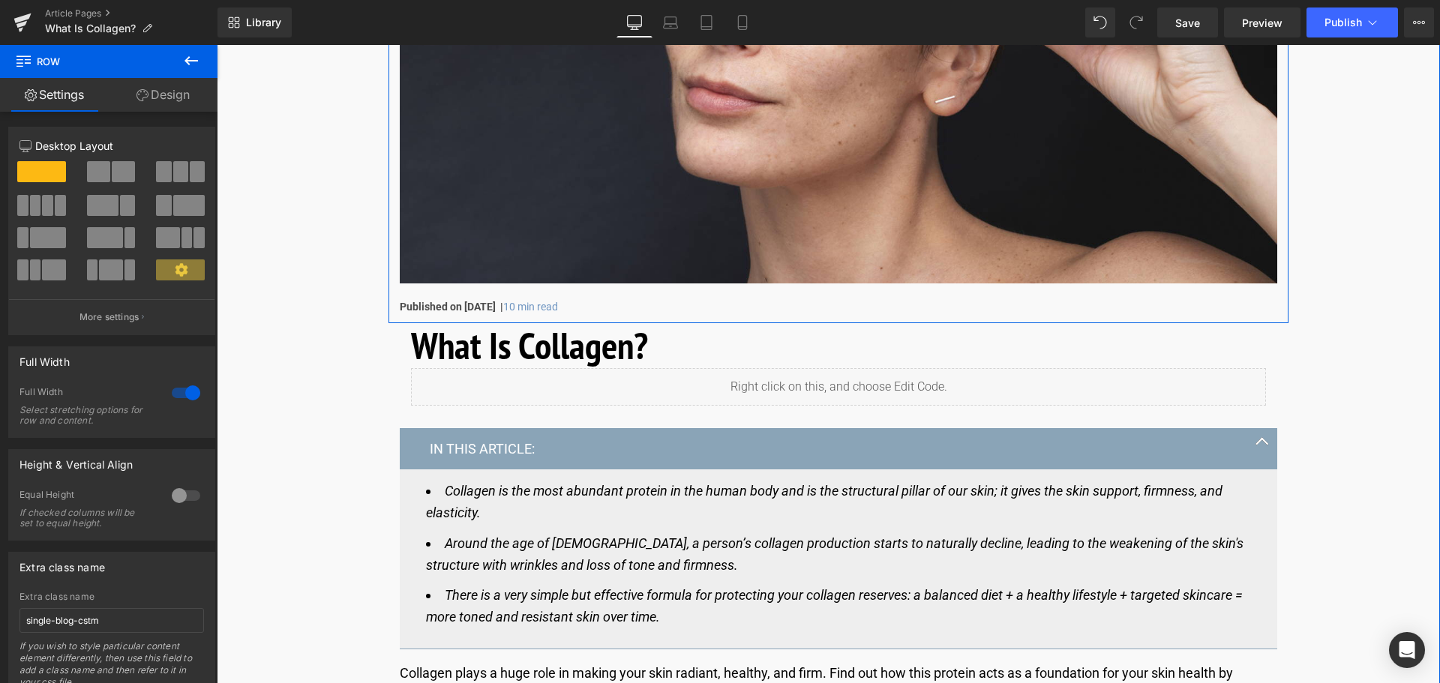
scroll to position [381, 0]
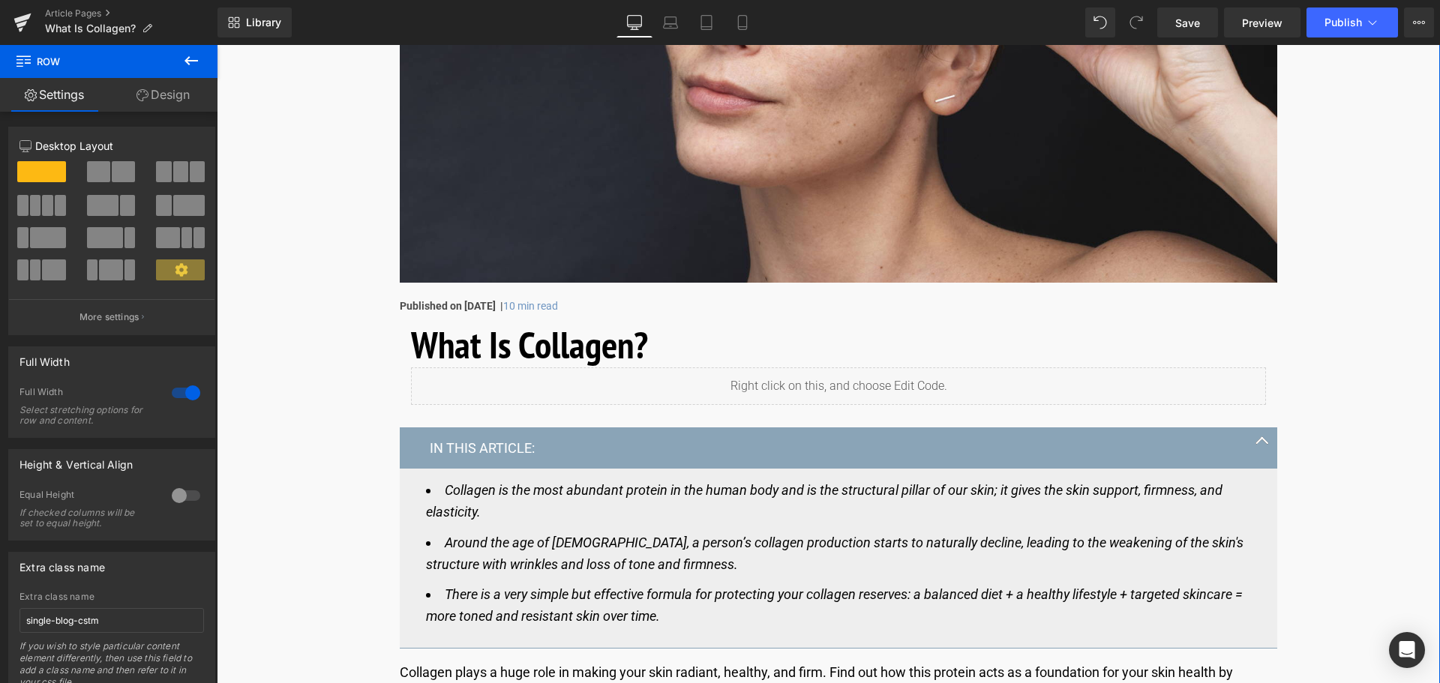
click at [572, 338] on h1 "What Is Collagen?" at bounding box center [838, 345] width 855 height 45
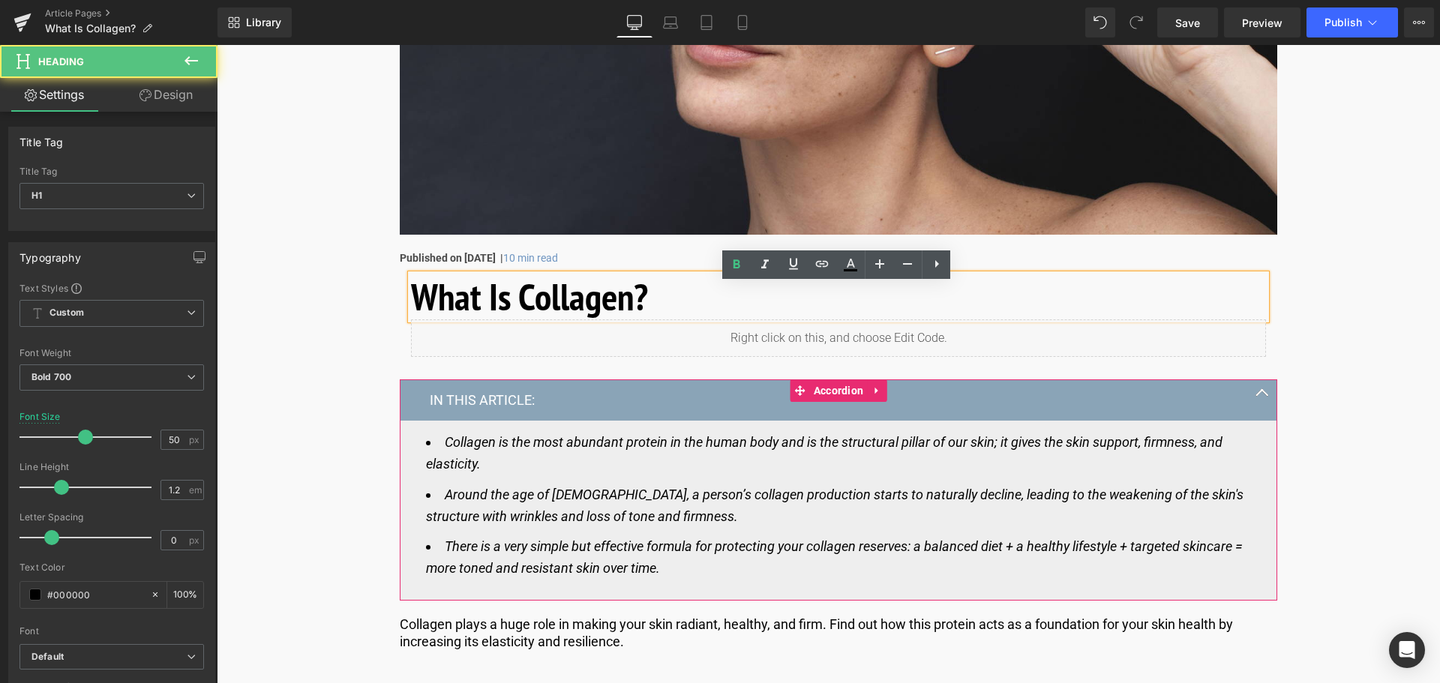
scroll to position [456, 0]
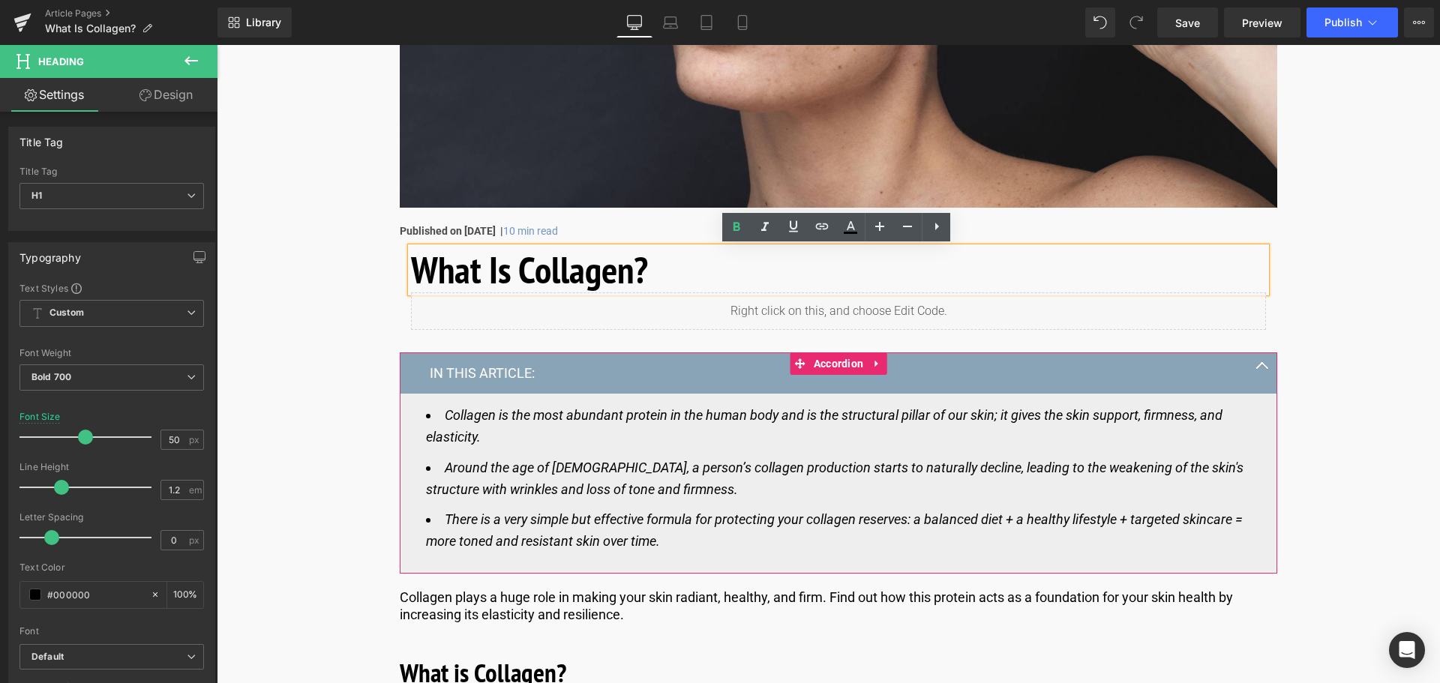
click at [609, 468] on icon "Around the age of [DEMOGRAPHIC_DATA], a person’s collagen production starts to …" at bounding box center [835, 479] width 818 height 38
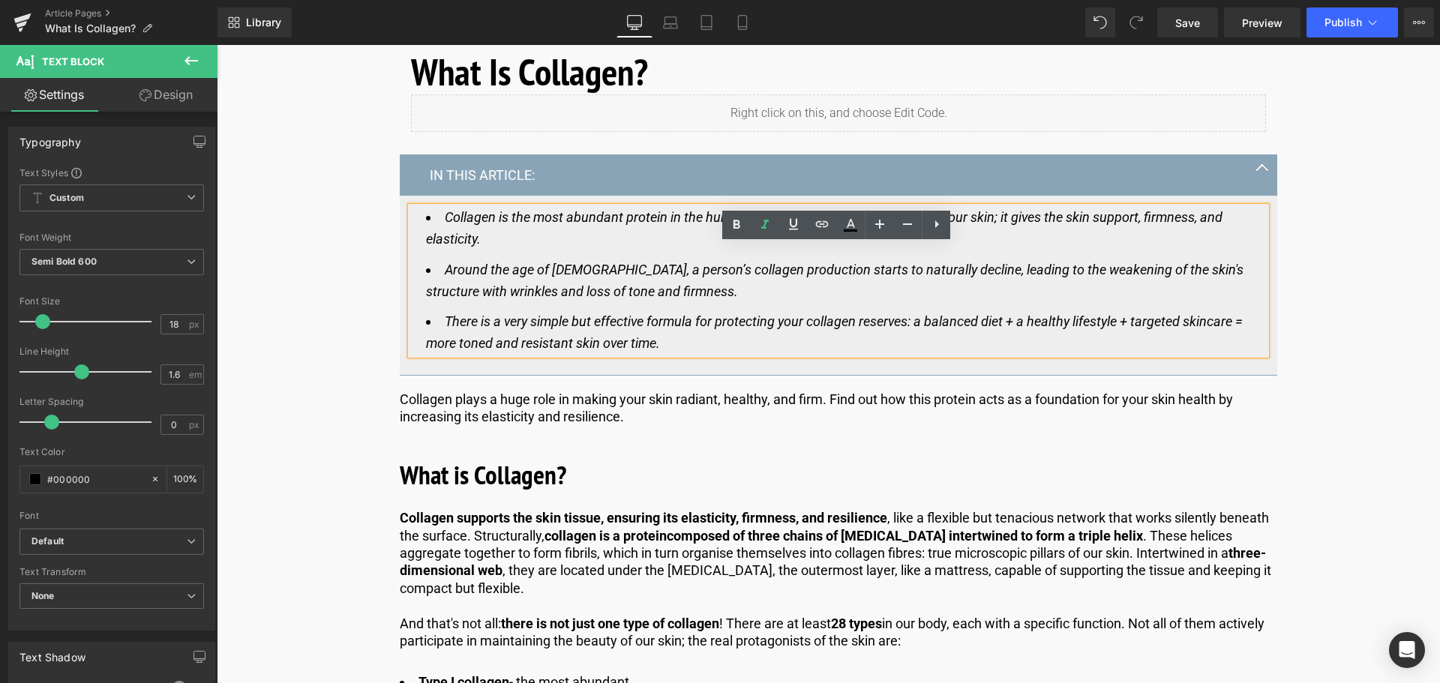
scroll to position [681, 0]
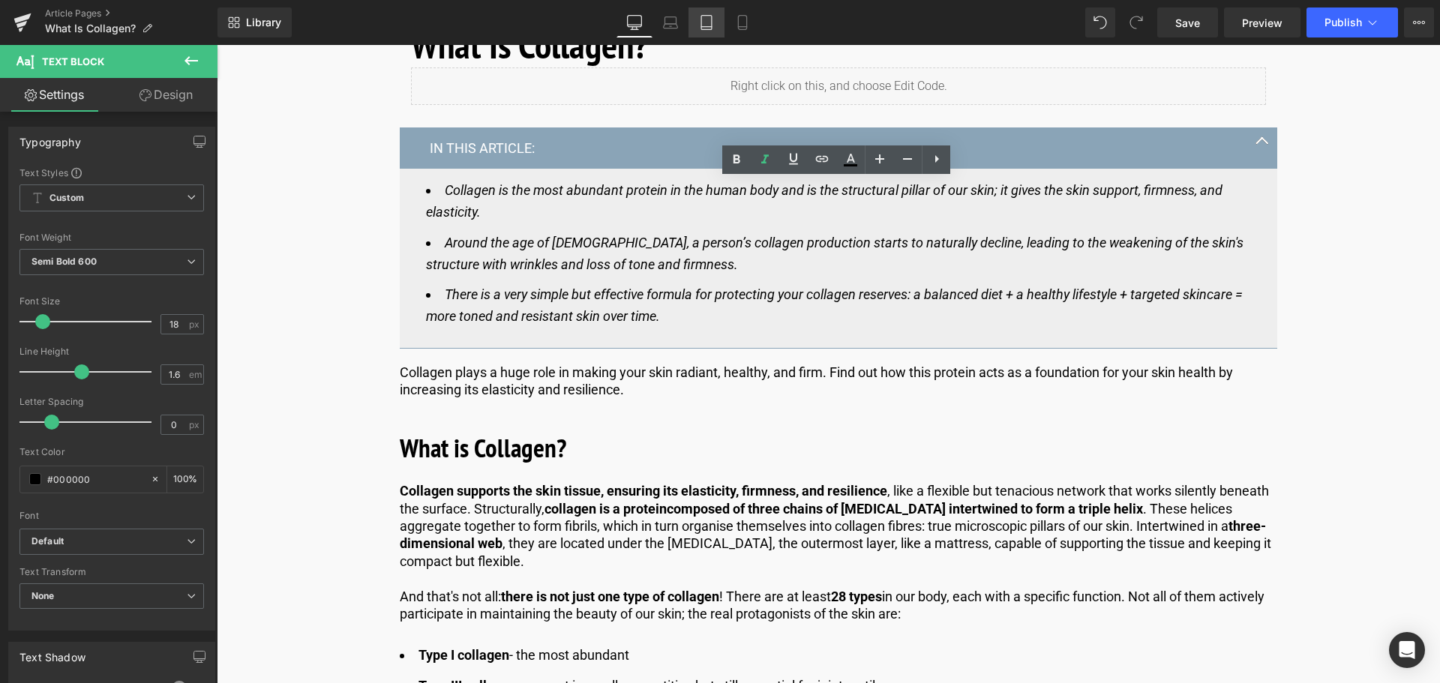
click at [710, 27] on icon at bounding box center [706, 27] width 11 height 0
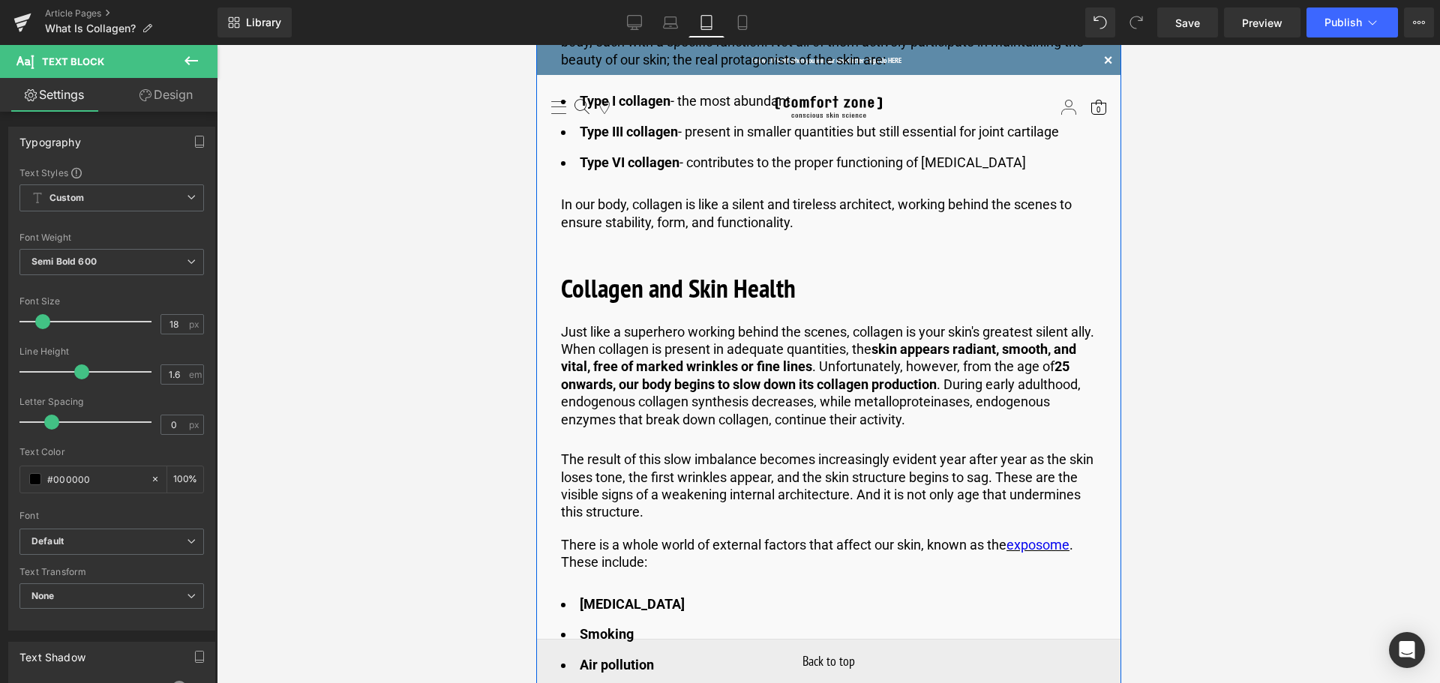
scroll to position [1350, 0]
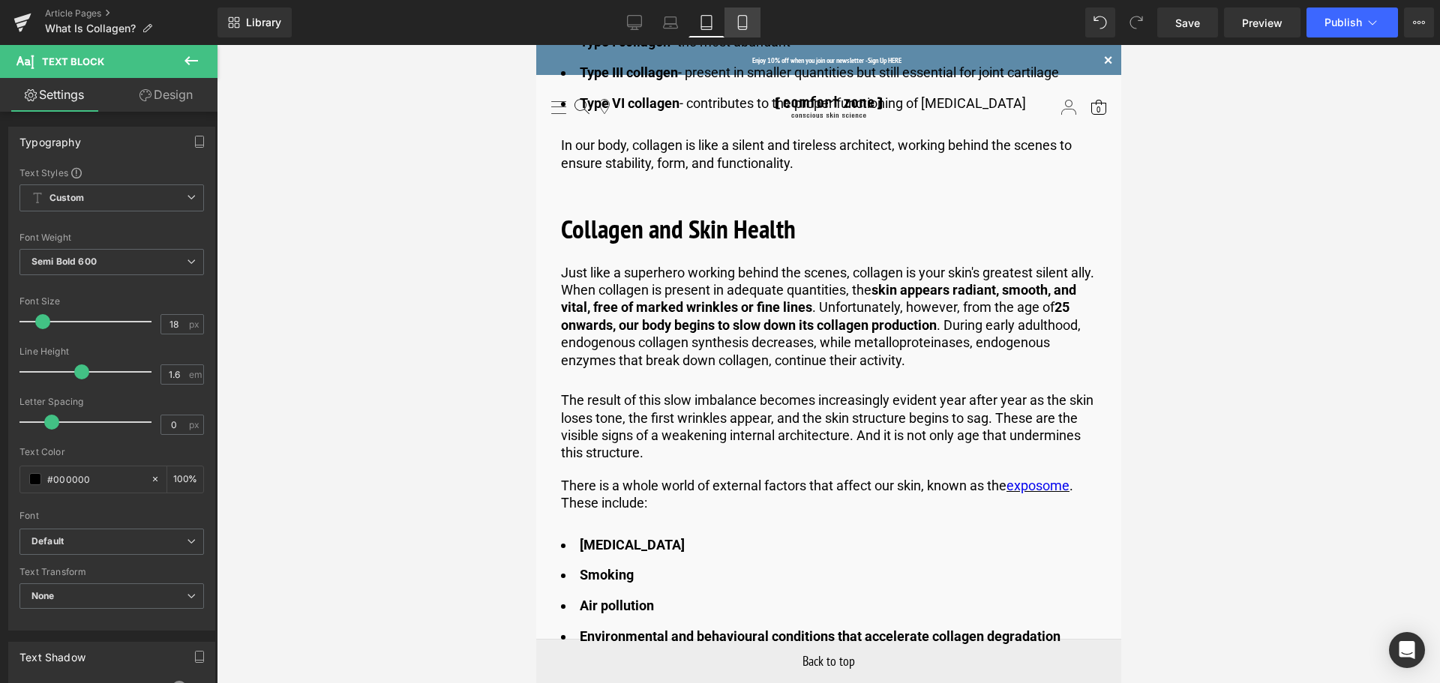
click at [735, 30] on link "Mobile" at bounding box center [743, 23] width 36 height 30
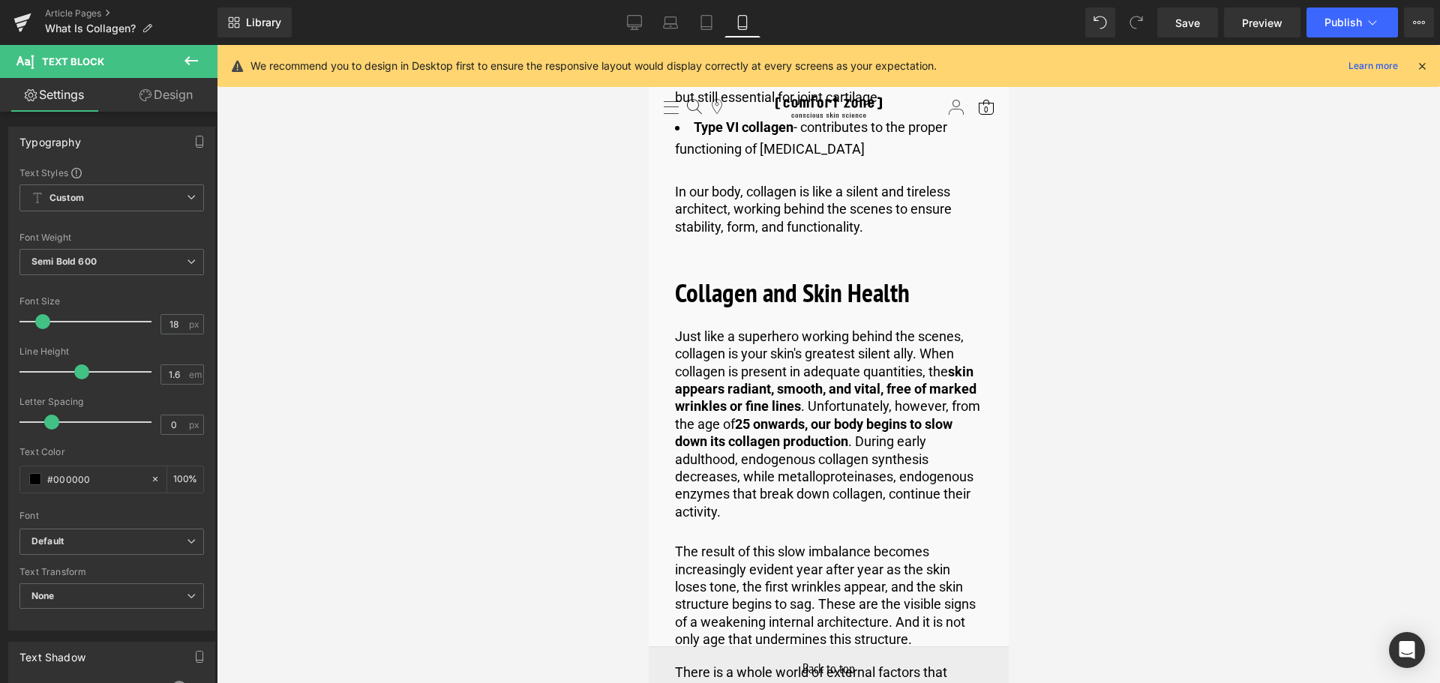
scroll to position [247, 0]
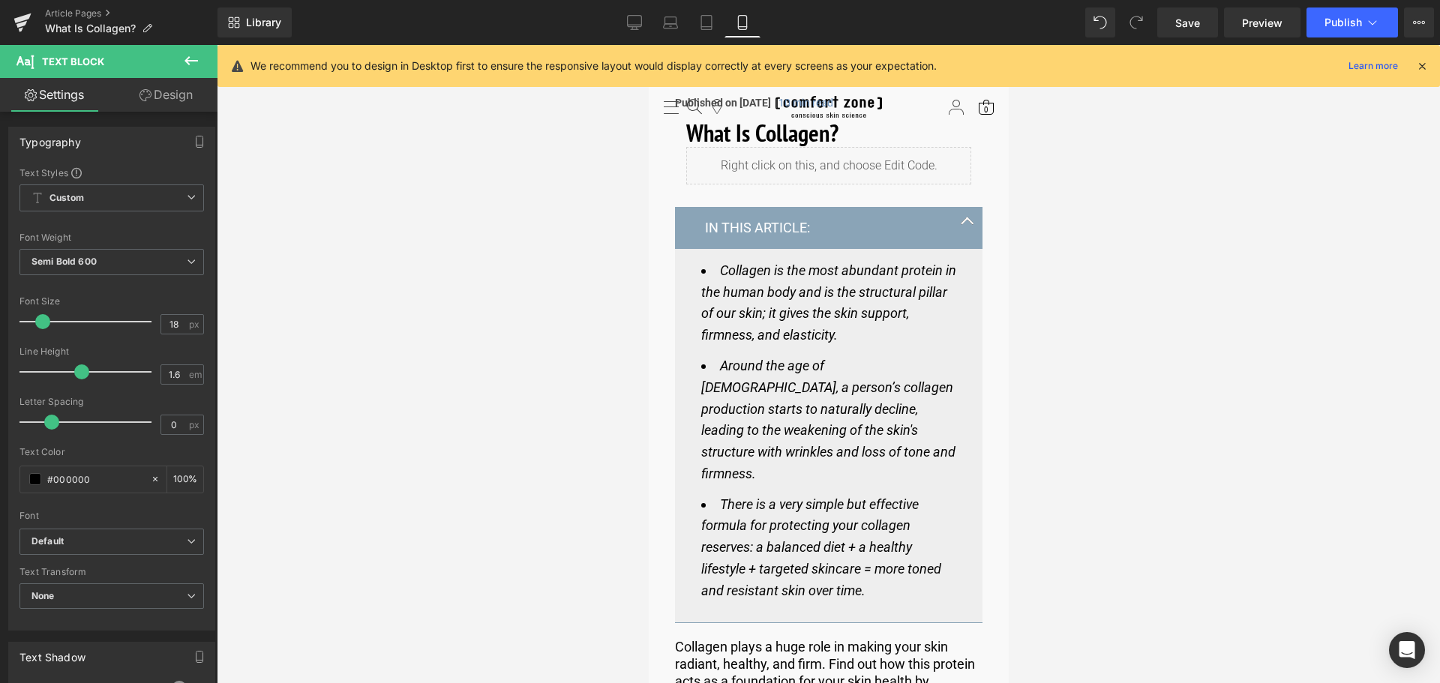
drag, startPoint x: 708, startPoint y: 30, endPoint x: 724, endPoint y: 50, distance: 25.1
click at [708, 30] on link "Tablet" at bounding box center [707, 23] width 36 height 30
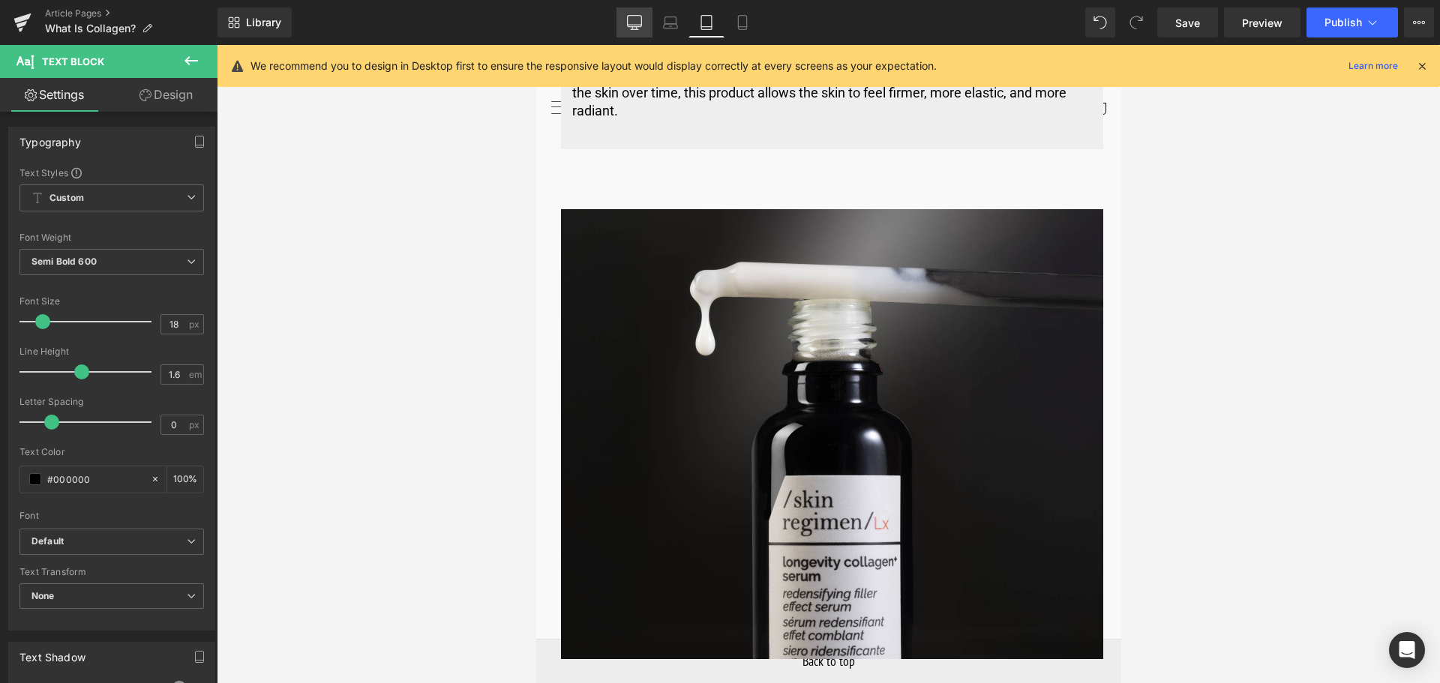
click at [647, 27] on link "Desktop" at bounding box center [635, 23] width 36 height 30
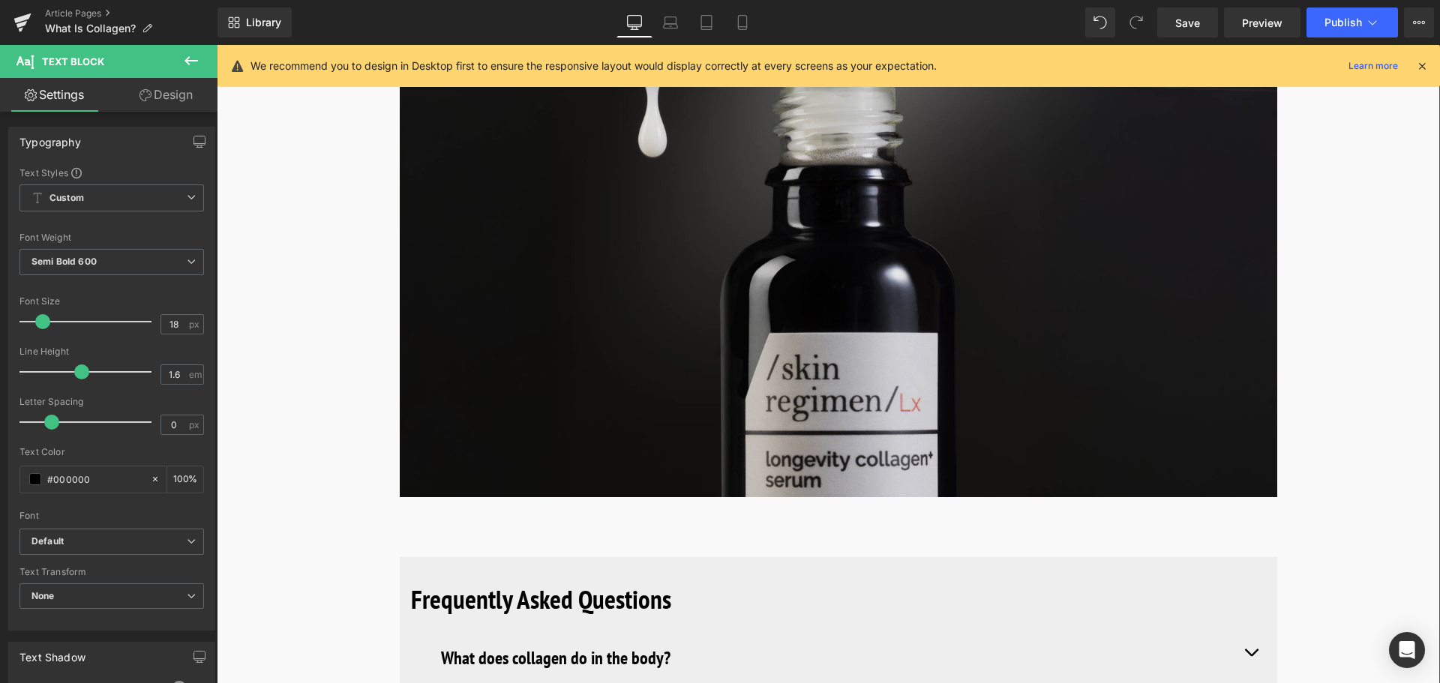
scroll to position [5252, 0]
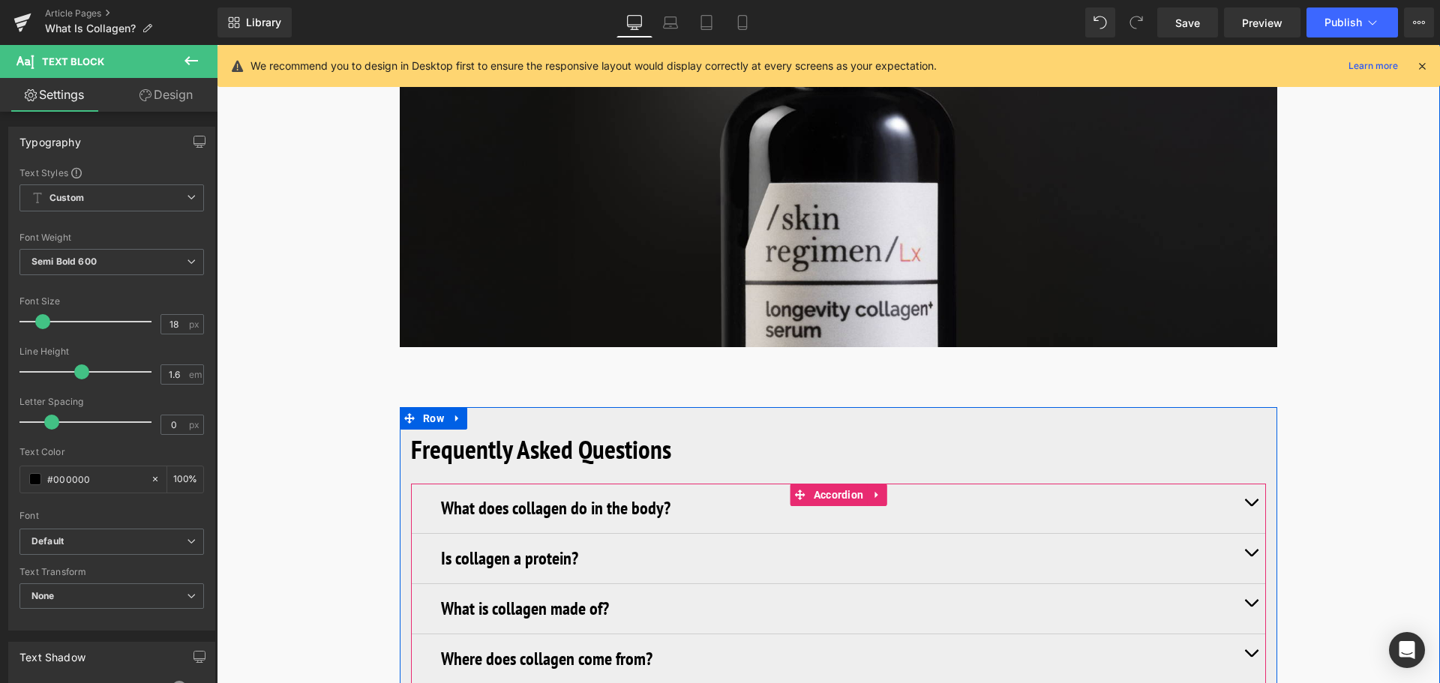
click at [696, 499] on h3 "What does collagen do in the body?" at bounding box center [838, 508] width 795 height 27
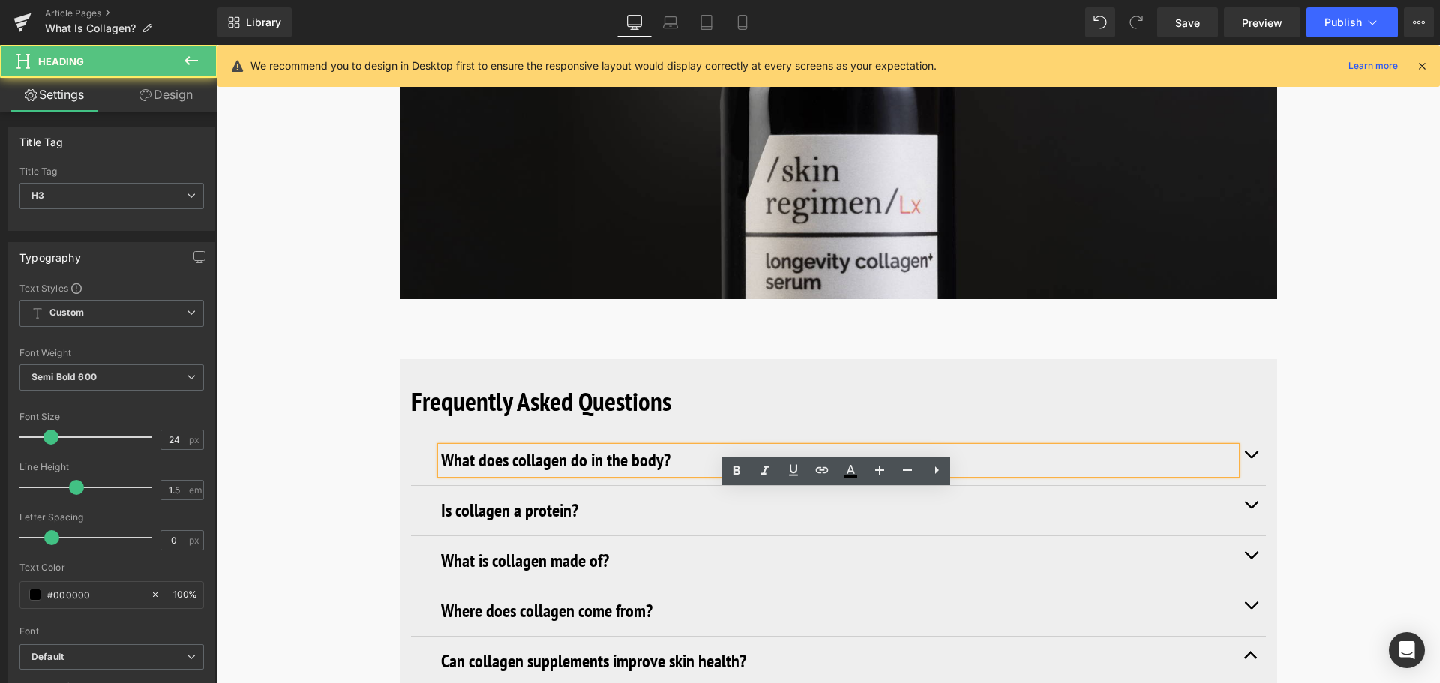
scroll to position [5327, 0]
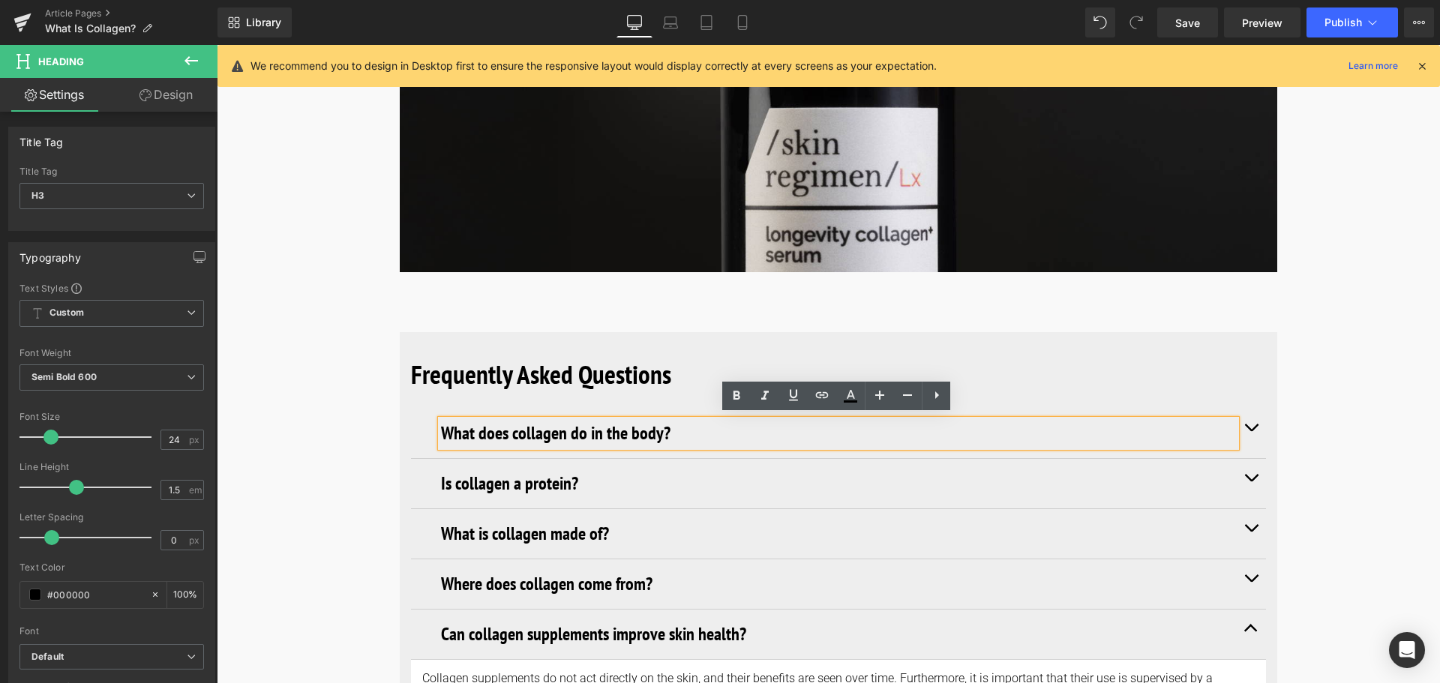
click at [1251, 431] on span "button" at bounding box center [1251, 431] width 0 height 0
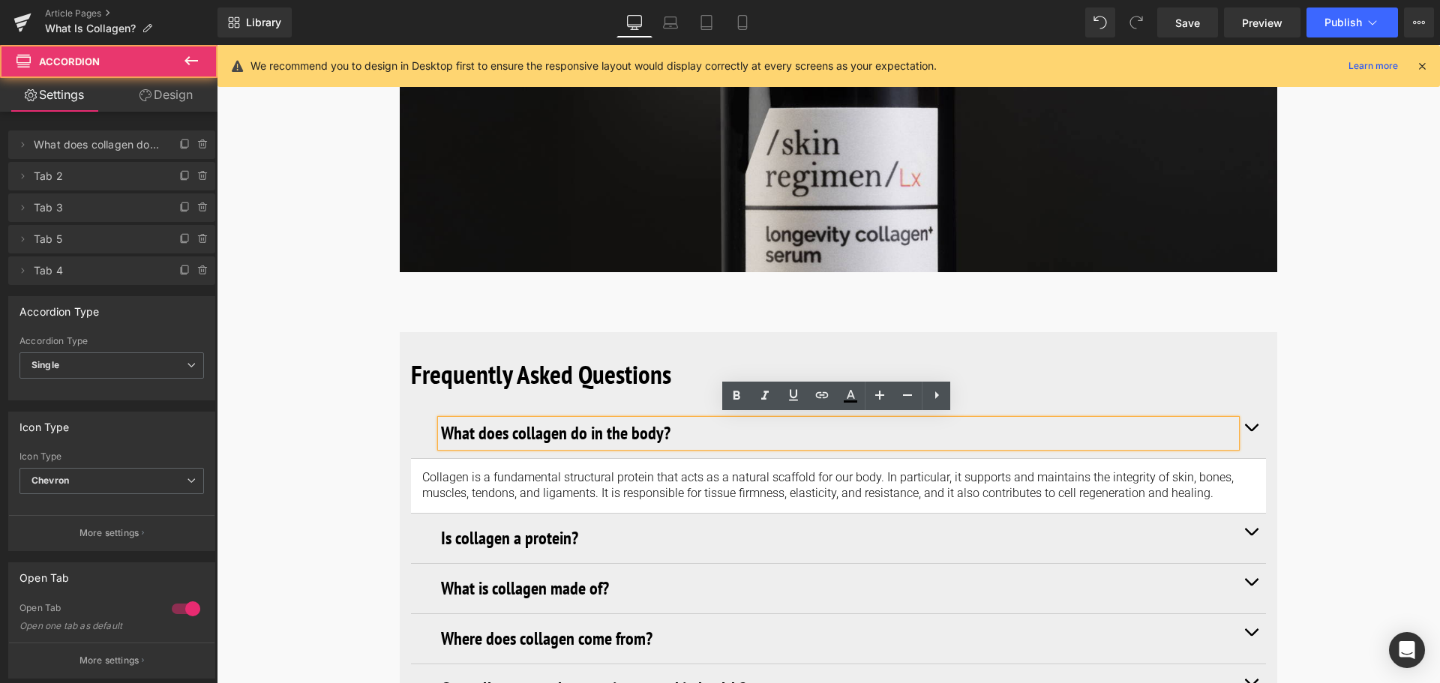
scroll to position [5627, 0]
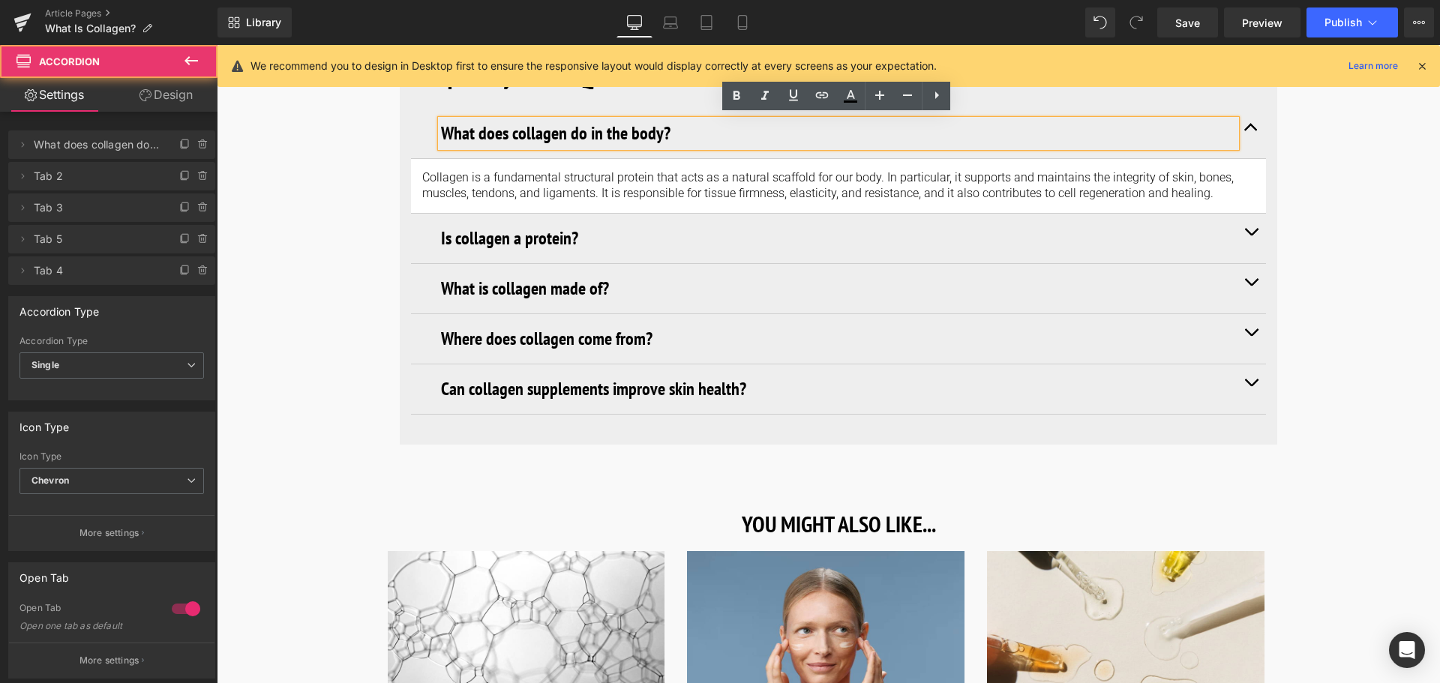
click at [1247, 242] on button "button" at bounding box center [1251, 239] width 30 height 50
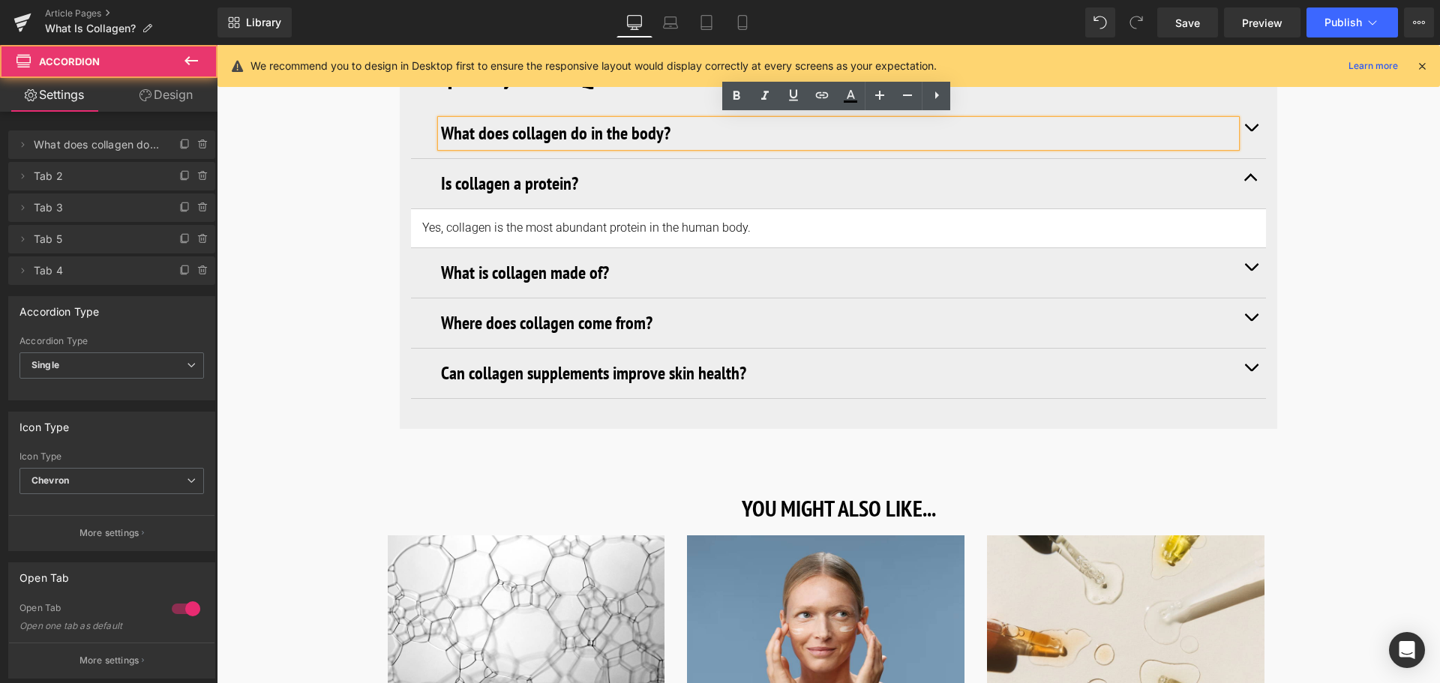
click at [1249, 275] on button "button" at bounding box center [1251, 273] width 30 height 50
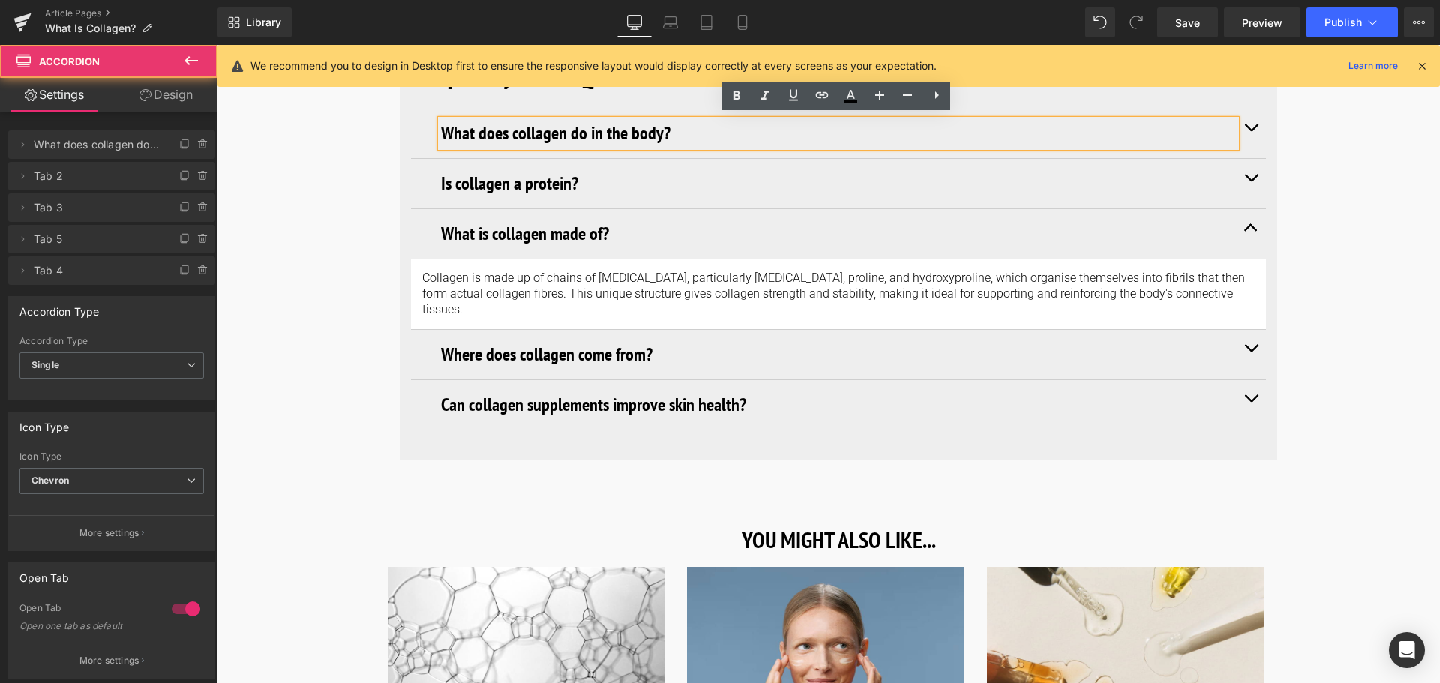
click at [1247, 330] on button "button" at bounding box center [1251, 355] width 30 height 50
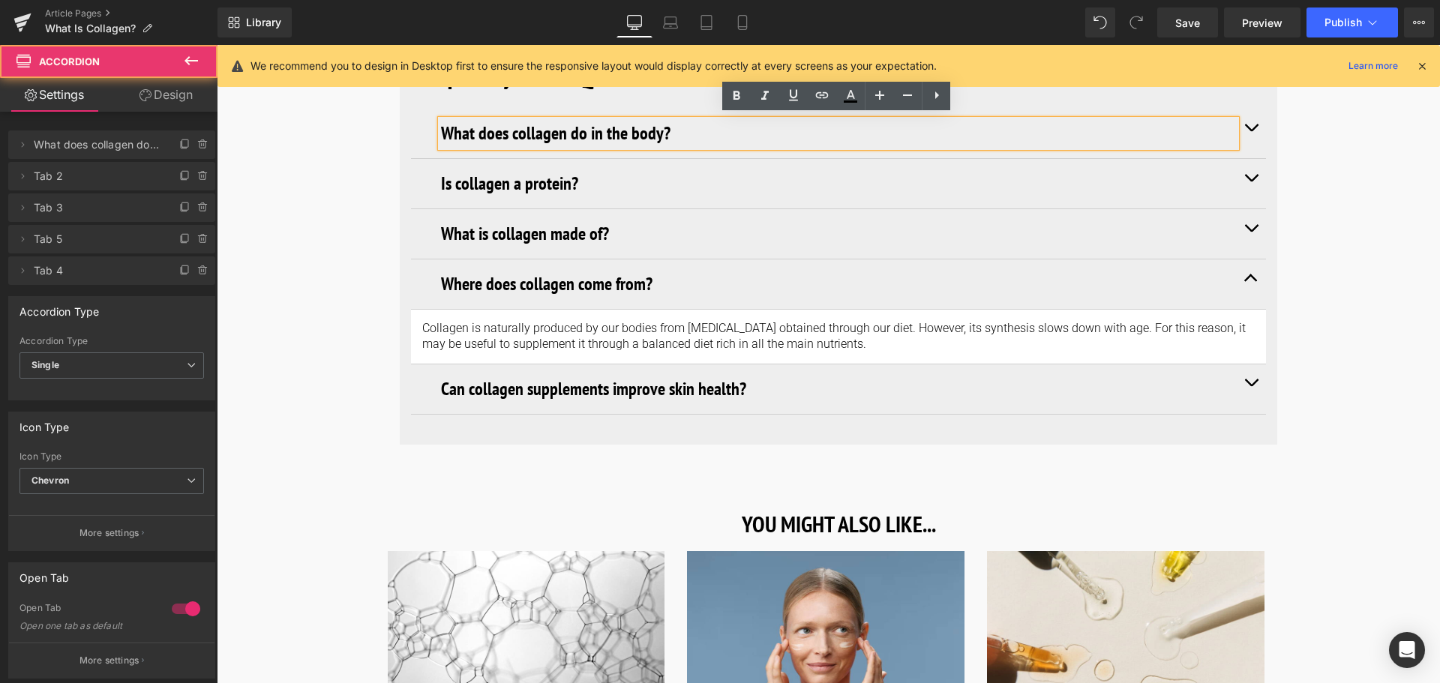
drag, startPoint x: 1248, startPoint y: 383, endPoint x: 1219, endPoint y: 349, distance: 44.7
click at [1249, 383] on button "button" at bounding box center [1251, 390] width 30 height 50
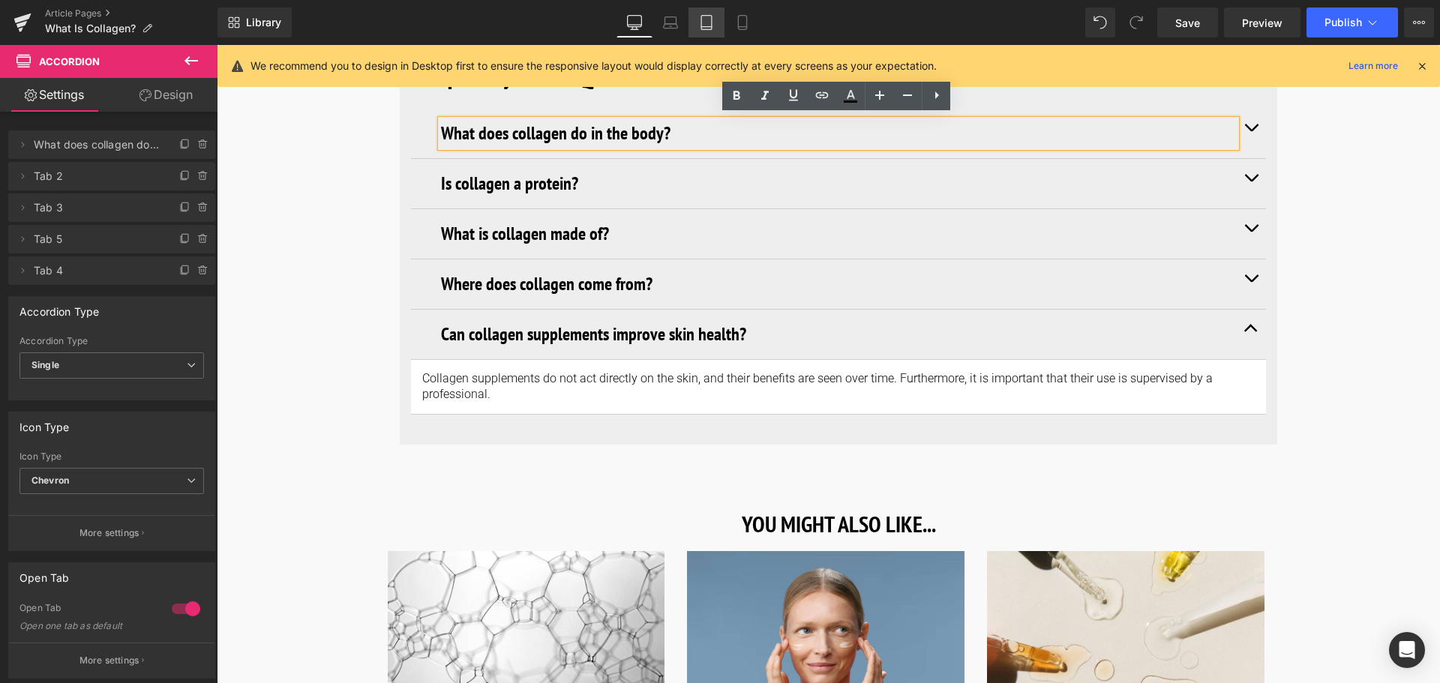
click at [704, 29] on icon at bounding box center [706, 22] width 15 height 15
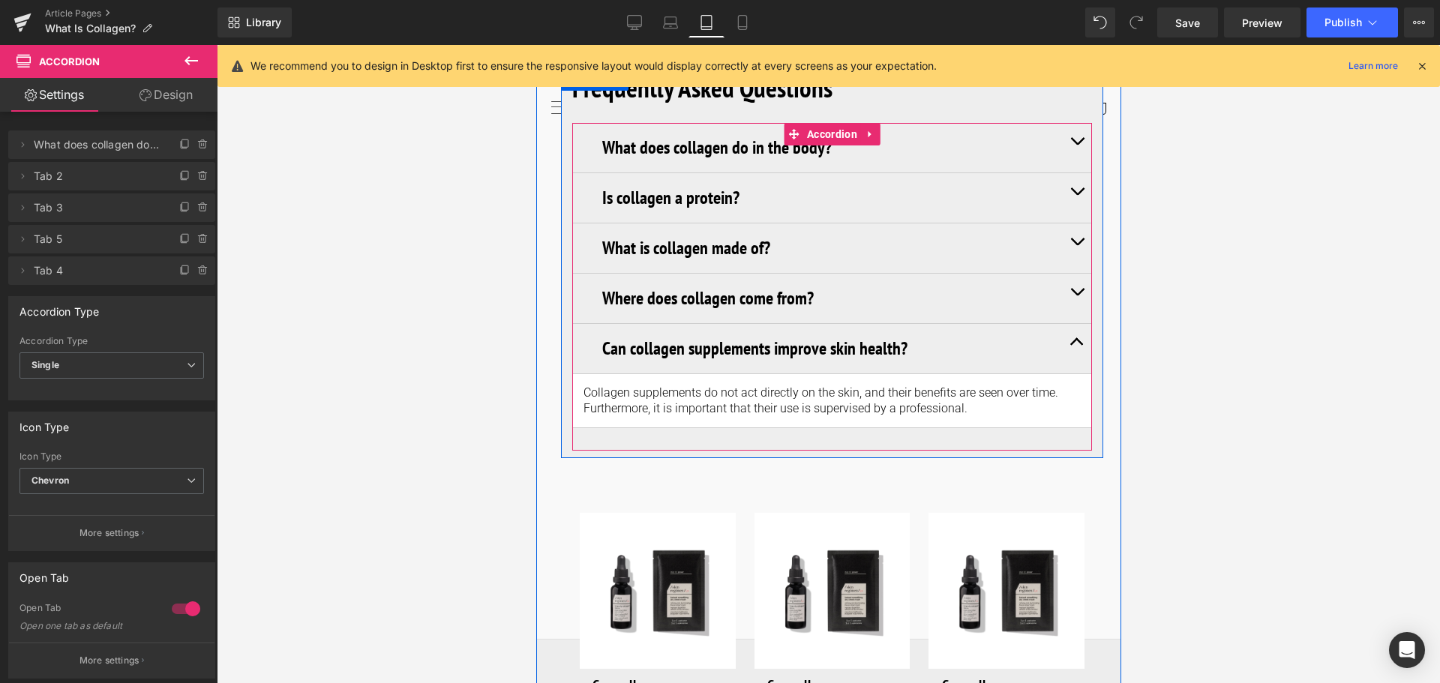
scroll to position [5789, 0]
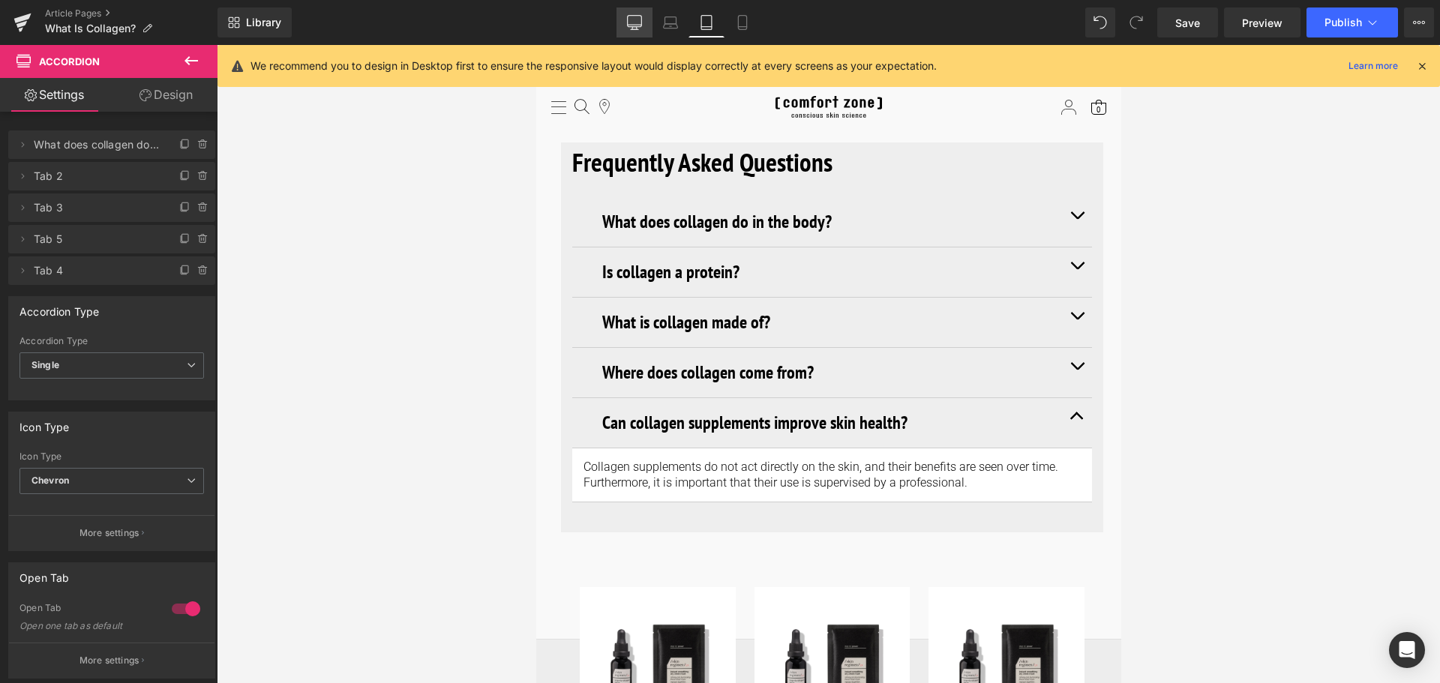
click at [636, 18] on icon at bounding box center [634, 22] width 15 height 15
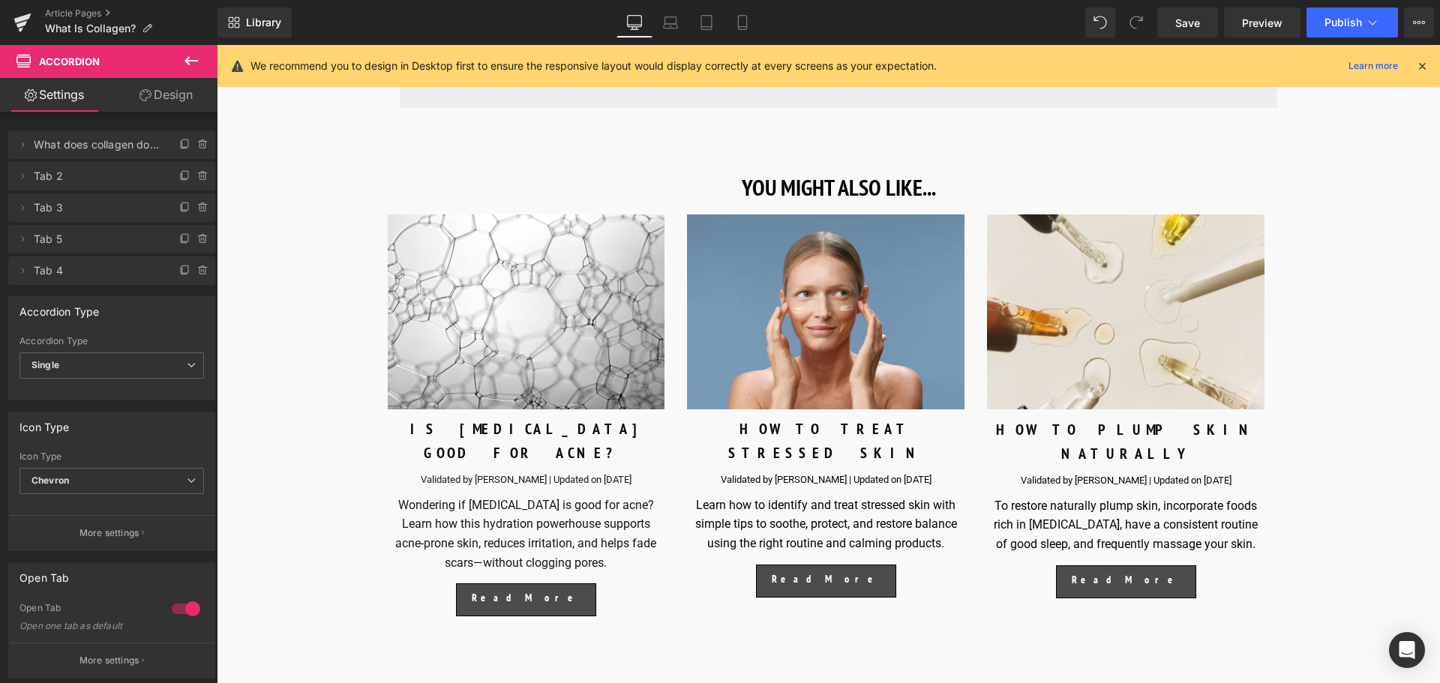
scroll to position [5927, 0]
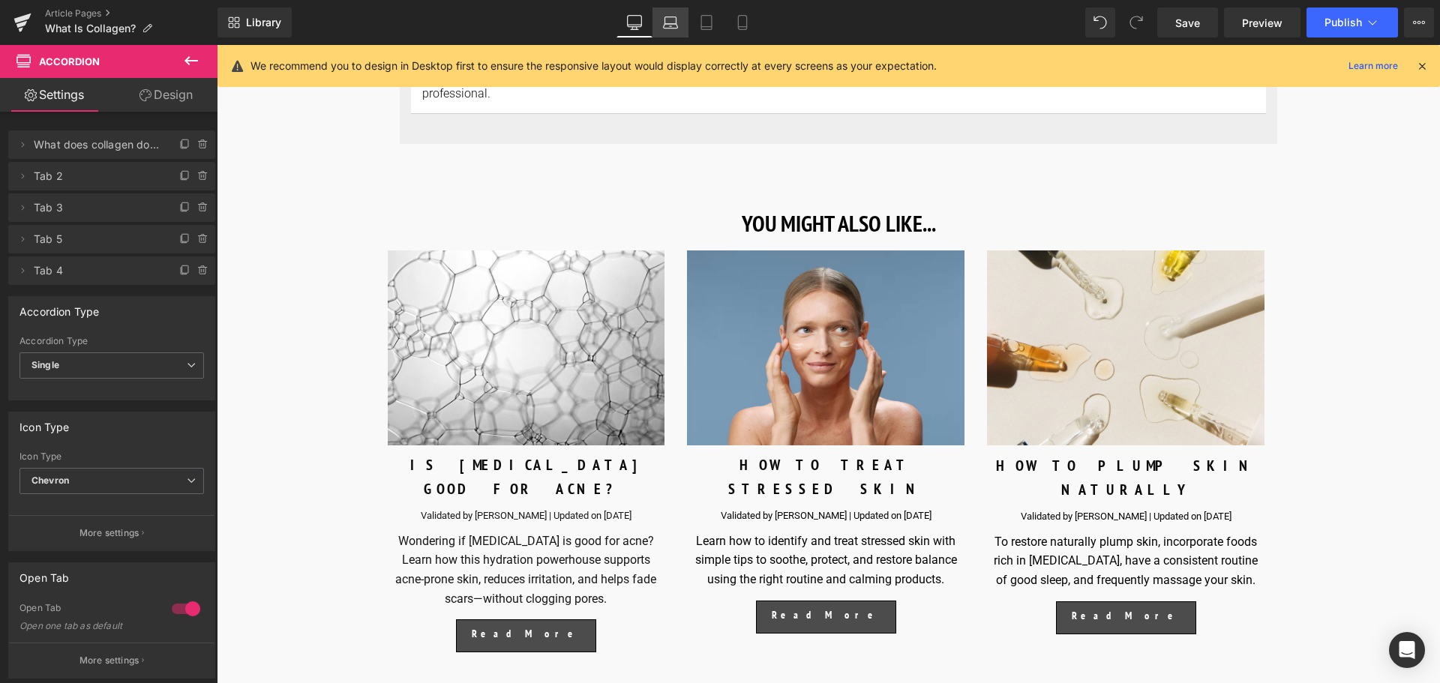
click at [665, 17] on icon at bounding box center [670, 22] width 15 height 15
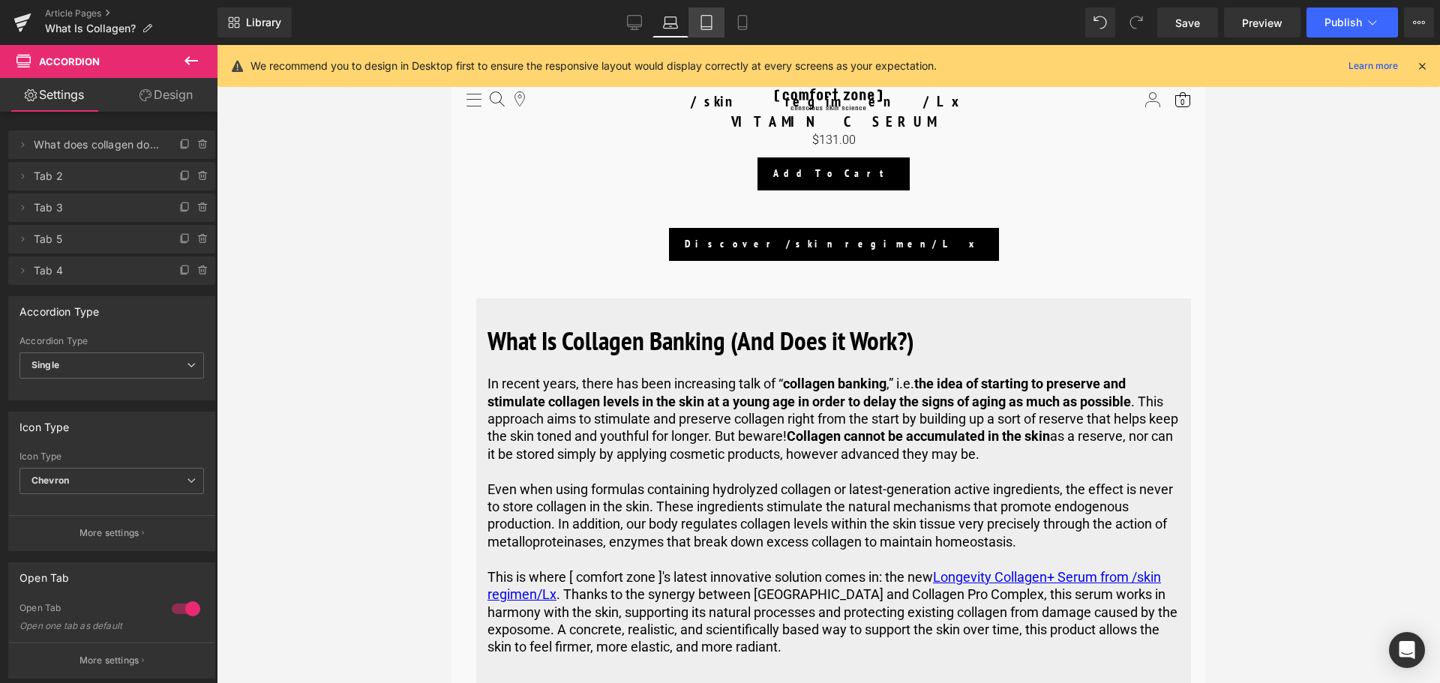
click at [711, 34] on link "Tablet" at bounding box center [707, 23] width 36 height 30
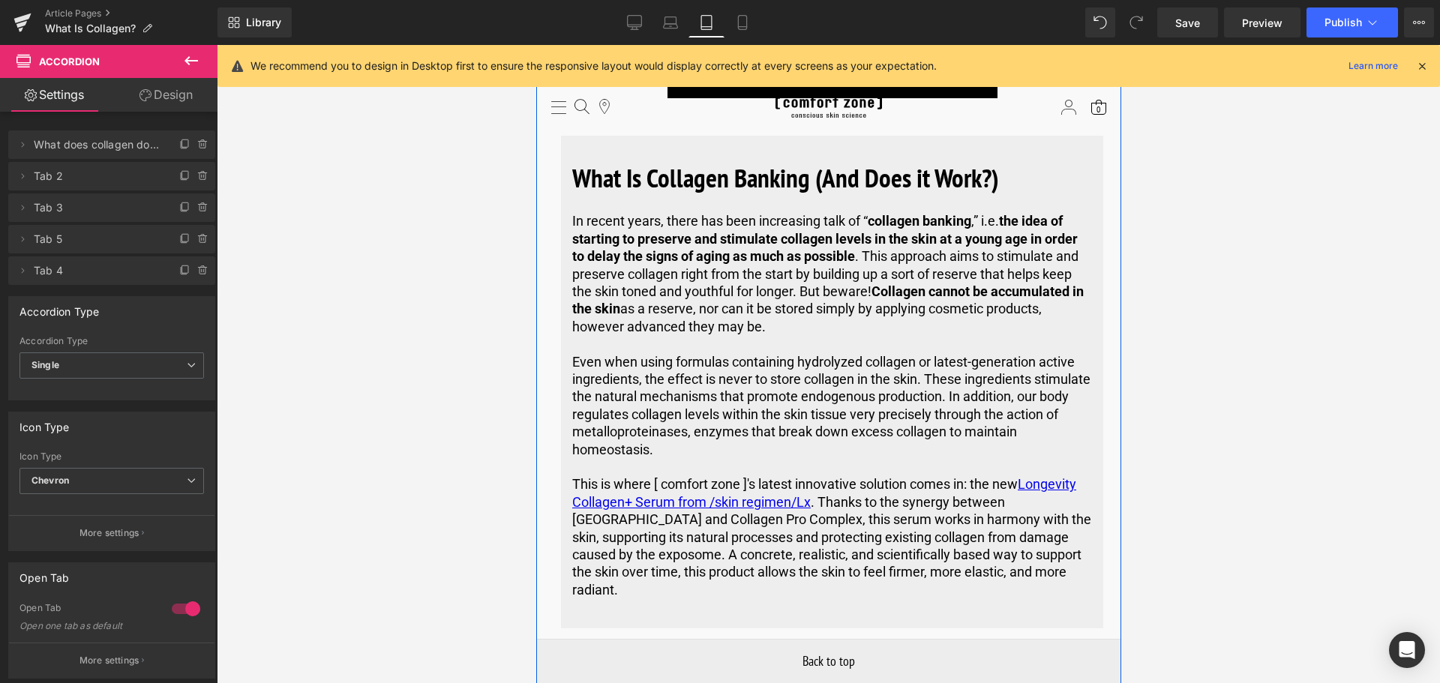
scroll to position [4357, 0]
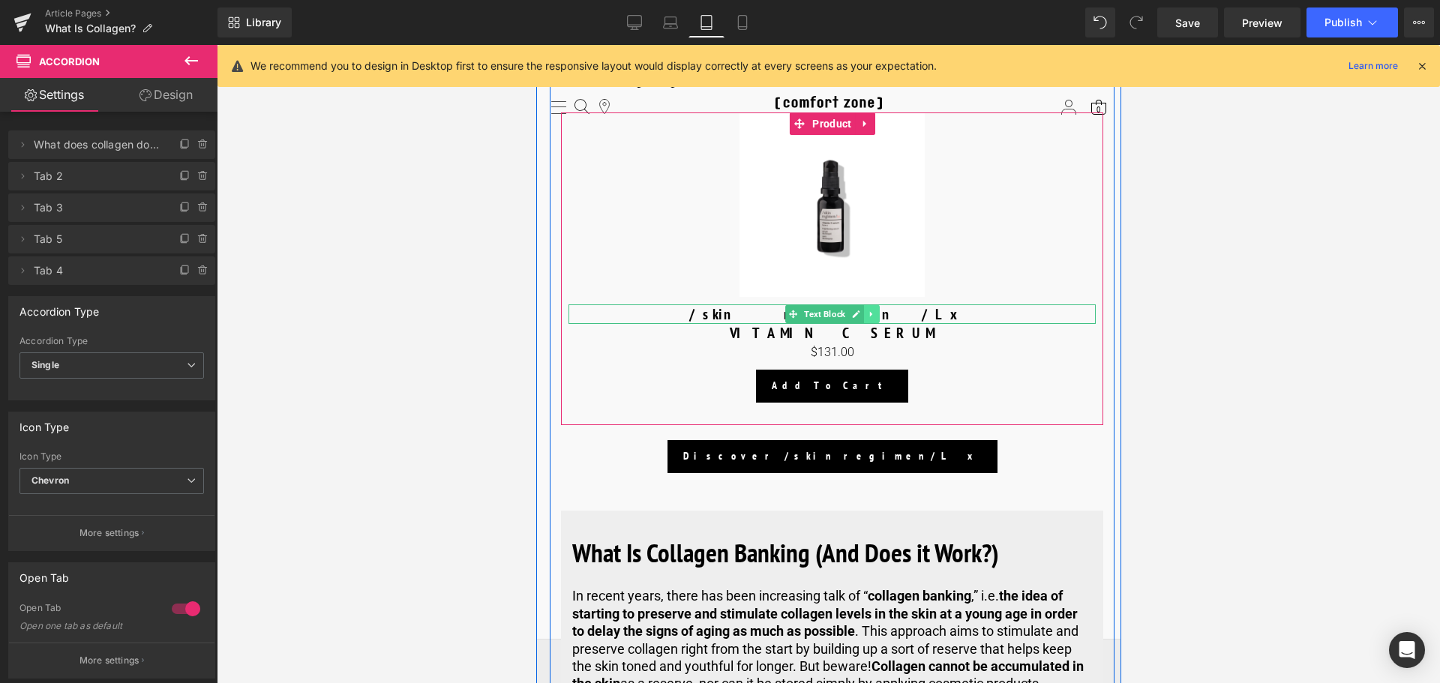
click at [866, 316] on icon at bounding box center [870, 314] width 8 height 9
click at [863, 316] on icon at bounding box center [863, 314] width 8 height 9
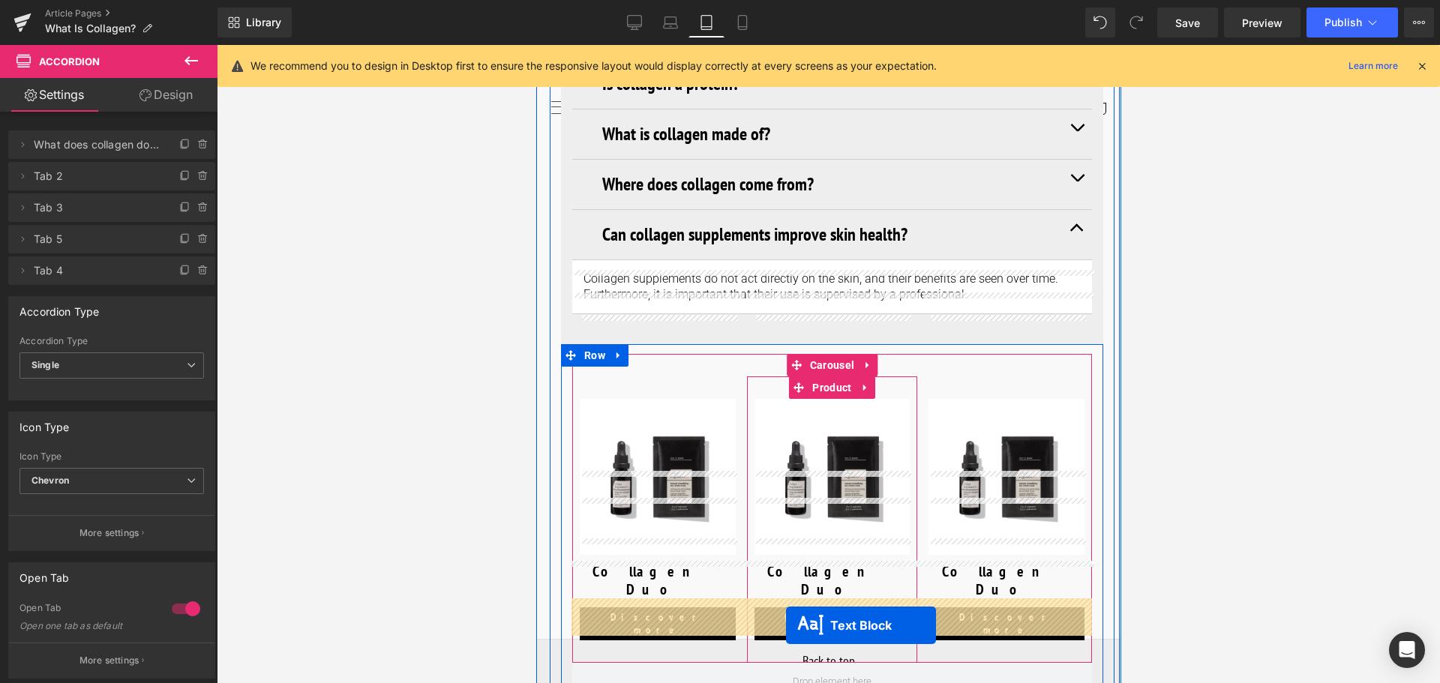
scroll to position [6141, 0]
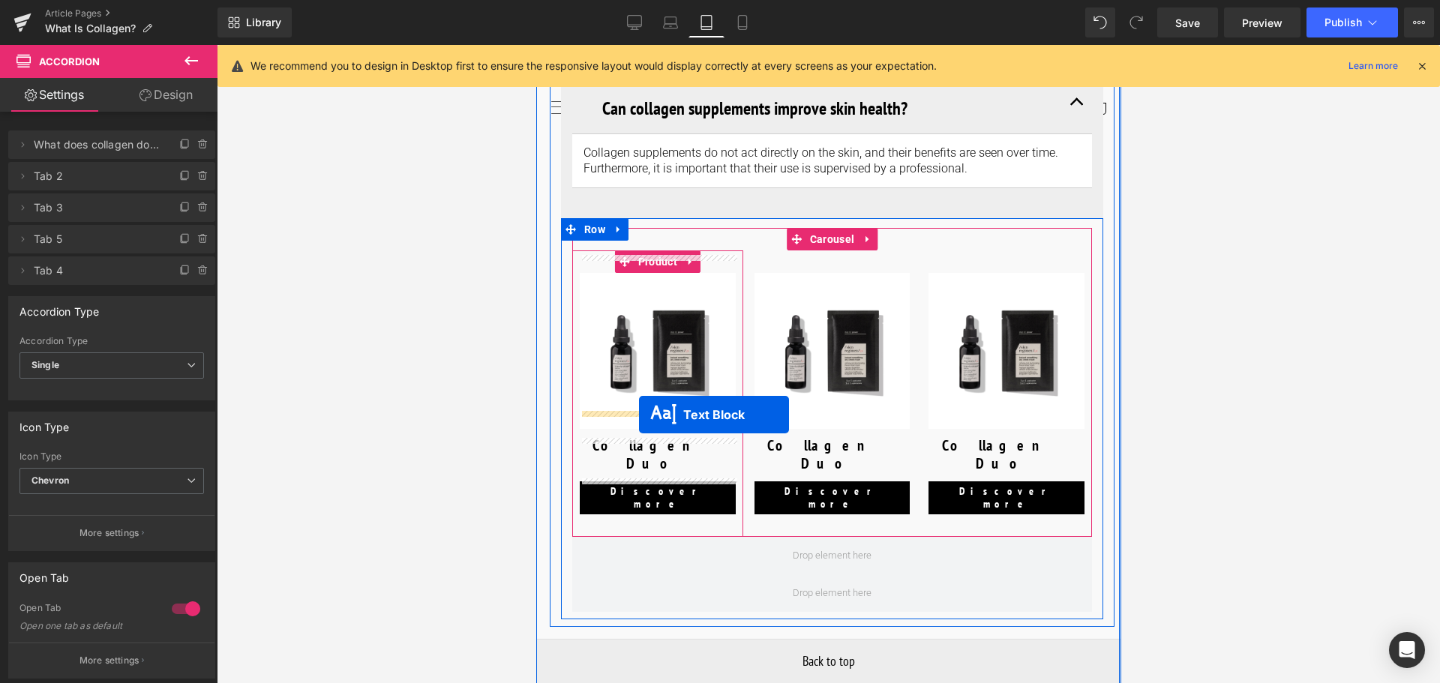
drag, startPoint x: 785, startPoint y: 334, endPoint x: 638, endPoint y: 415, distance: 167.2
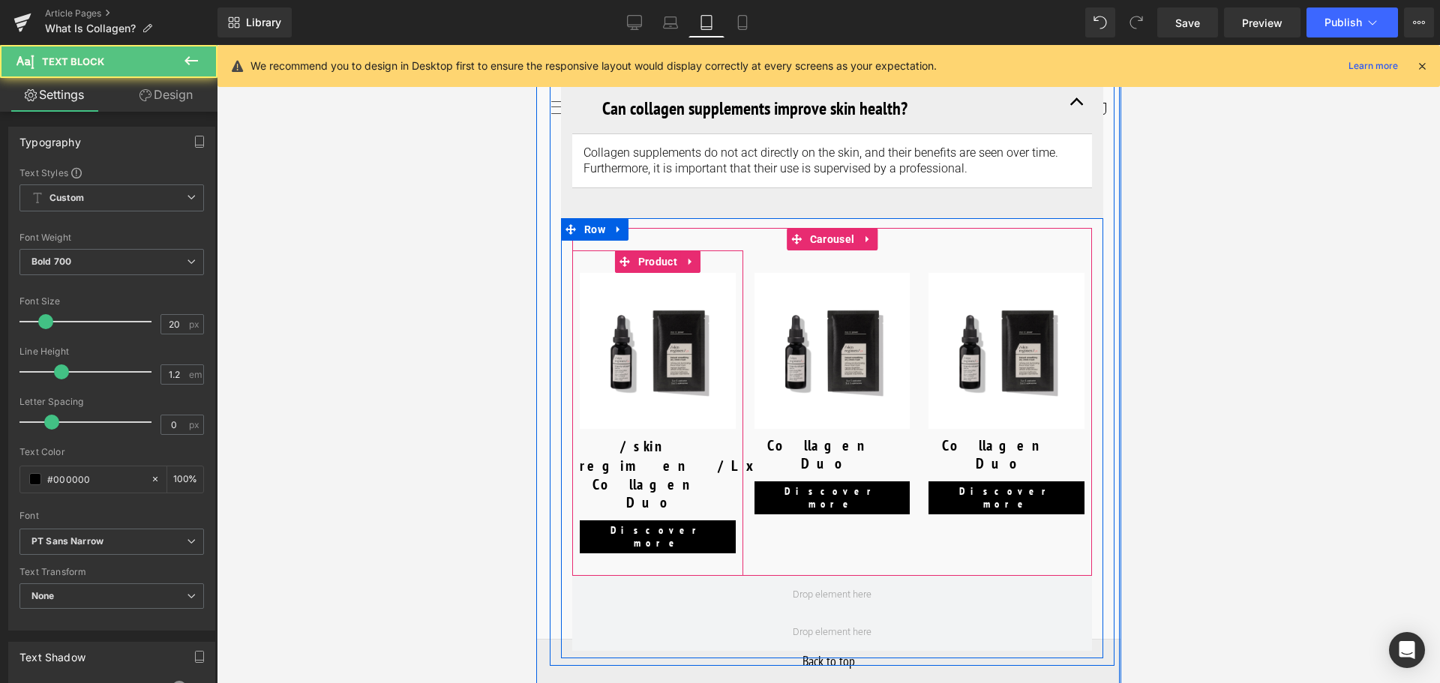
scroll to position [6066, 0]
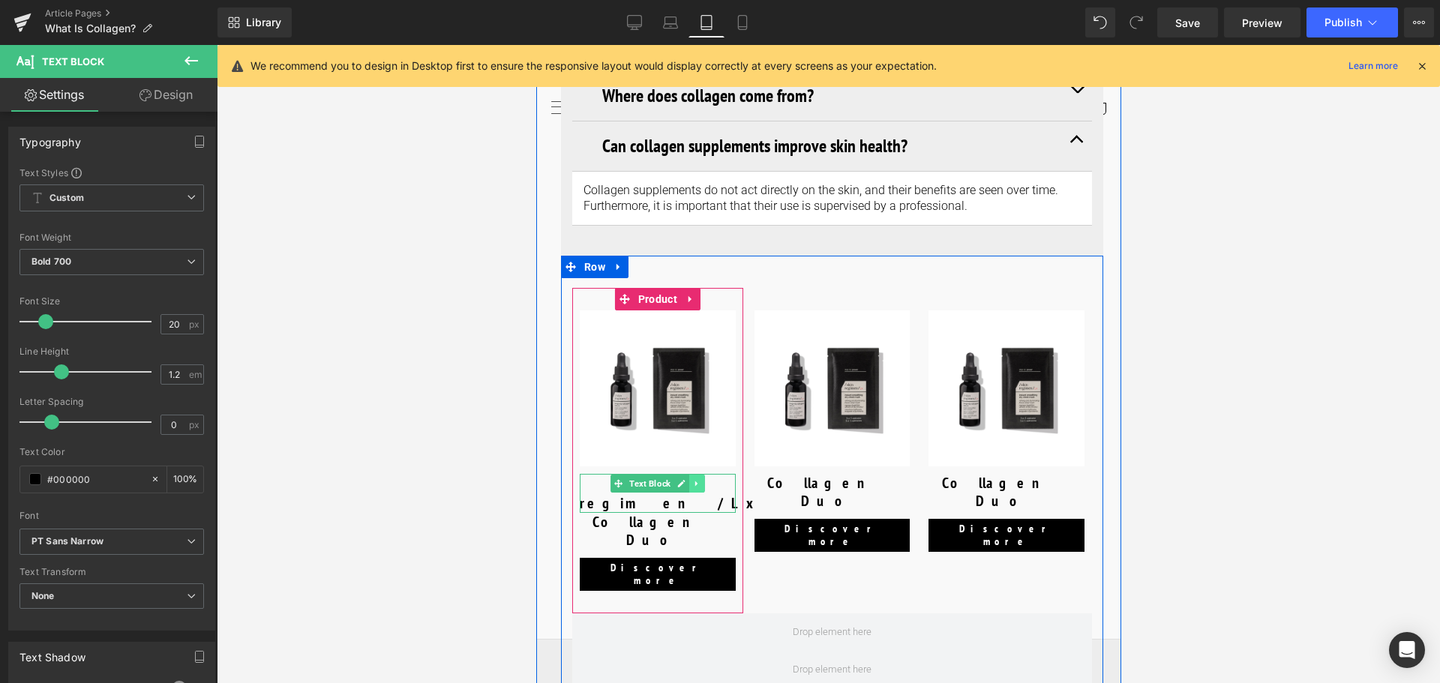
click at [689, 475] on link at bounding box center [697, 484] width 16 height 18
click at [688, 475] on link at bounding box center [688, 484] width 16 height 18
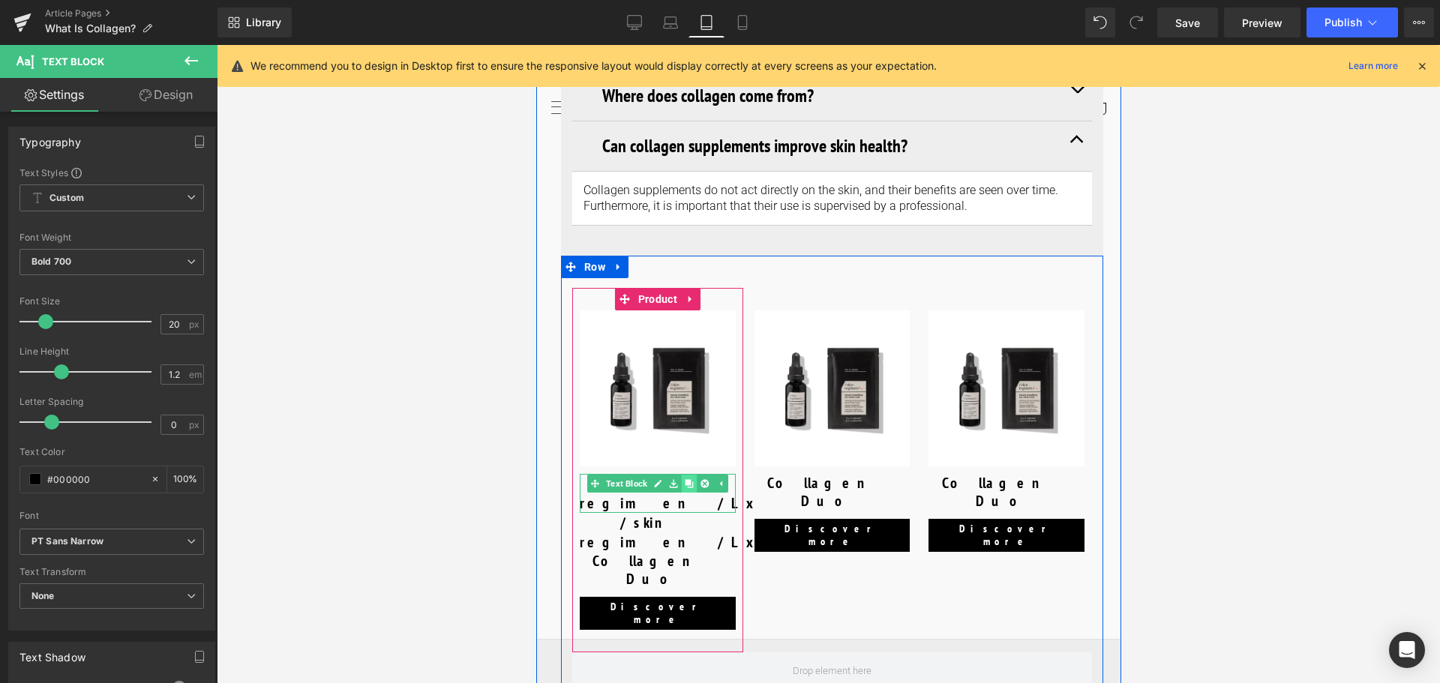
click at [688, 475] on link at bounding box center [688, 484] width 16 height 18
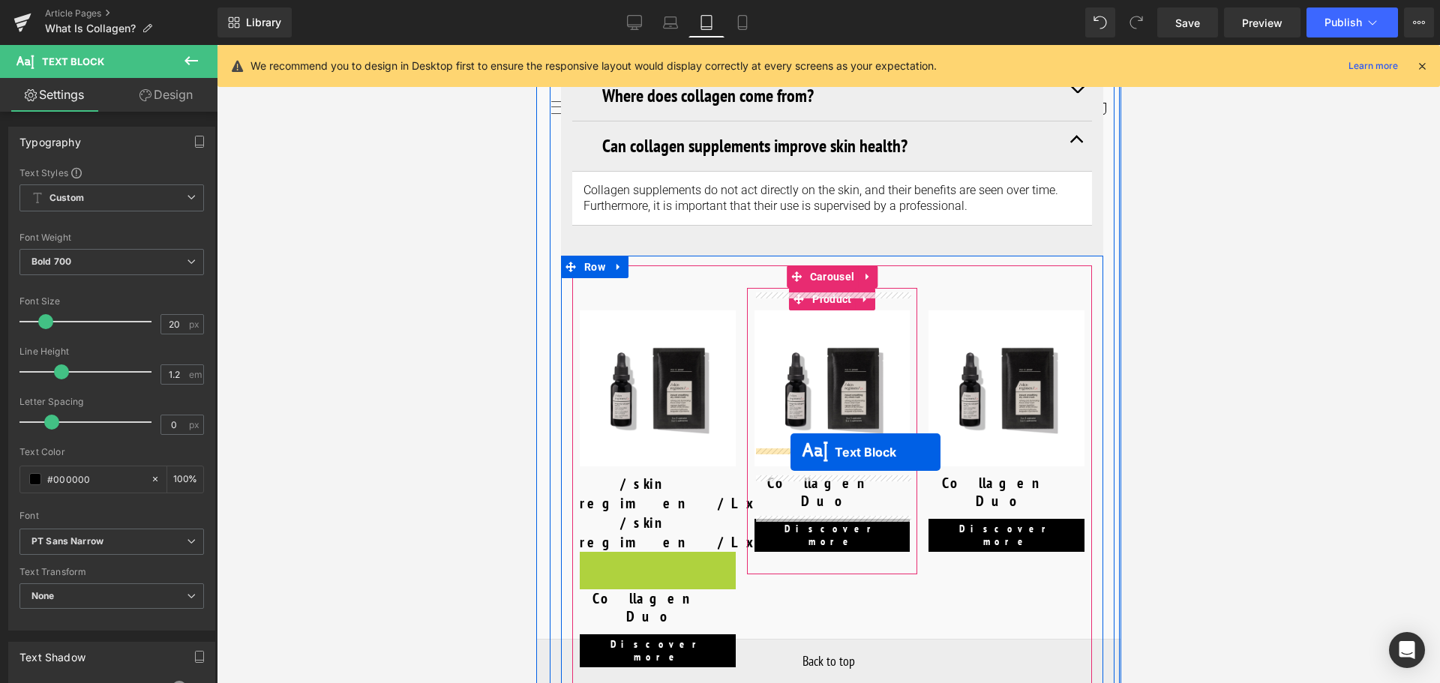
drag, startPoint x: 612, startPoint y: 503, endPoint x: 790, endPoint y: 452, distance: 184.7
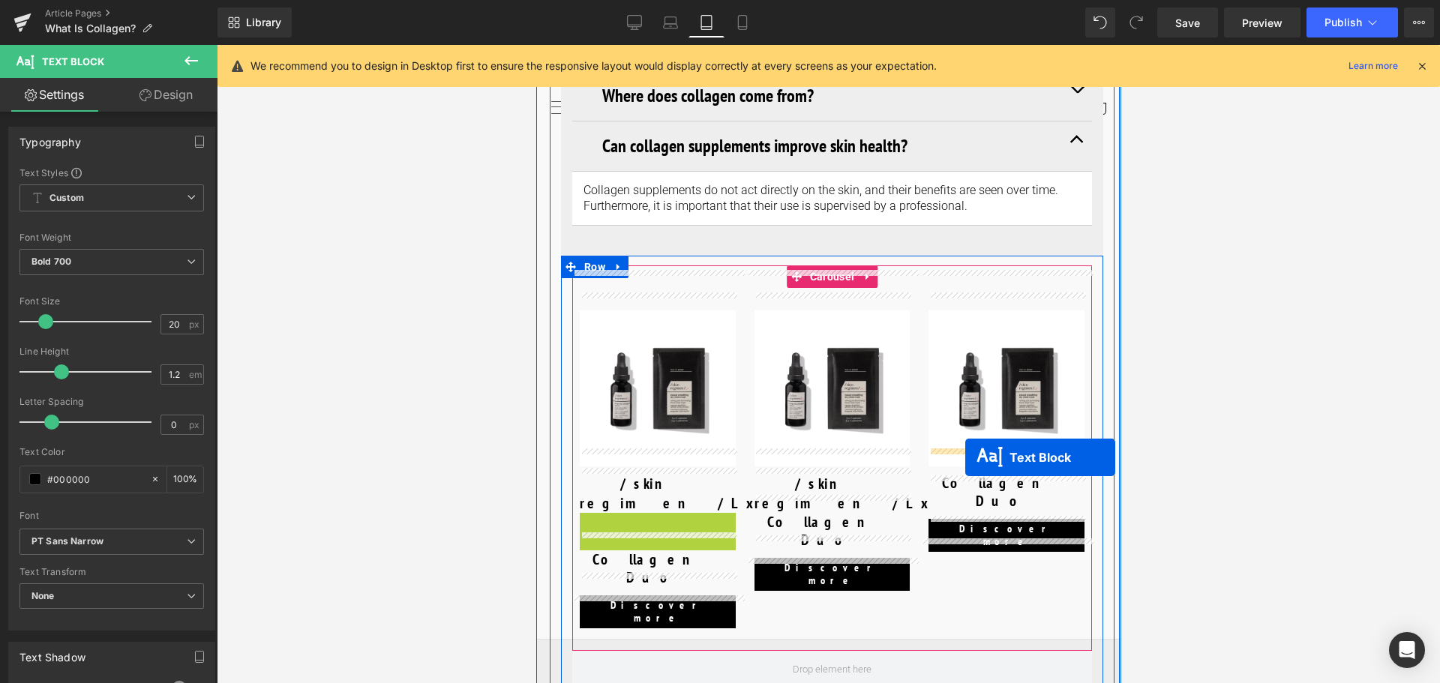
drag, startPoint x: 613, startPoint y: 489, endPoint x: 965, endPoint y: 458, distance: 353.2
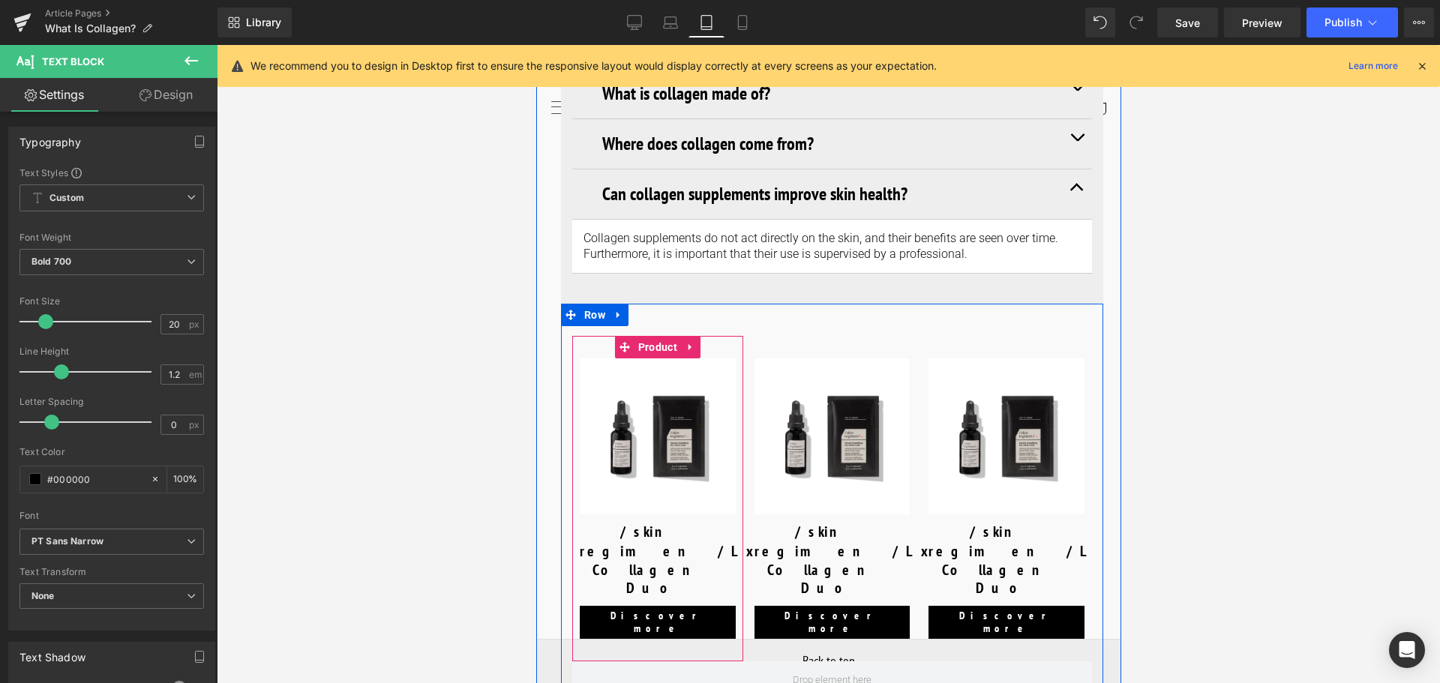
click at [662, 288] on div "What does collagen do in the body? Heading Collagen is a fundamental structural…" at bounding box center [832, 132] width 520 height 329
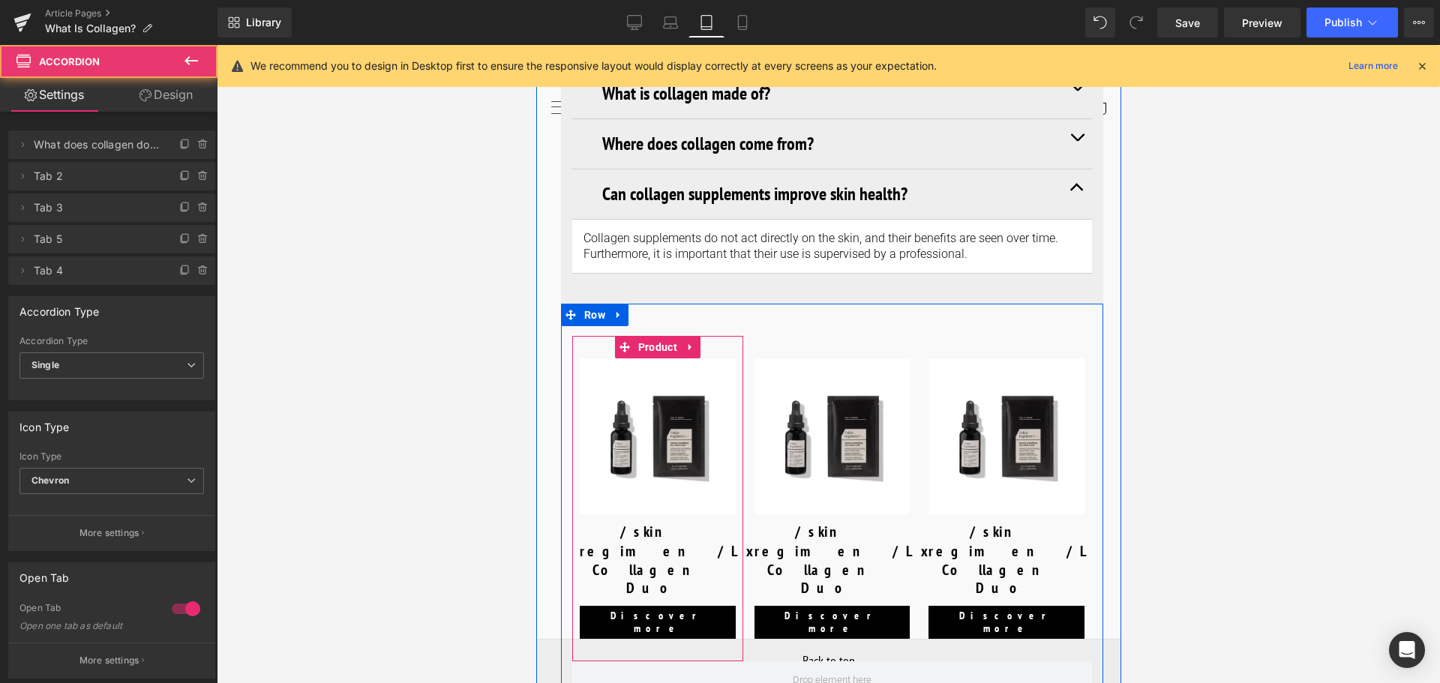
scroll to position [5990, 0]
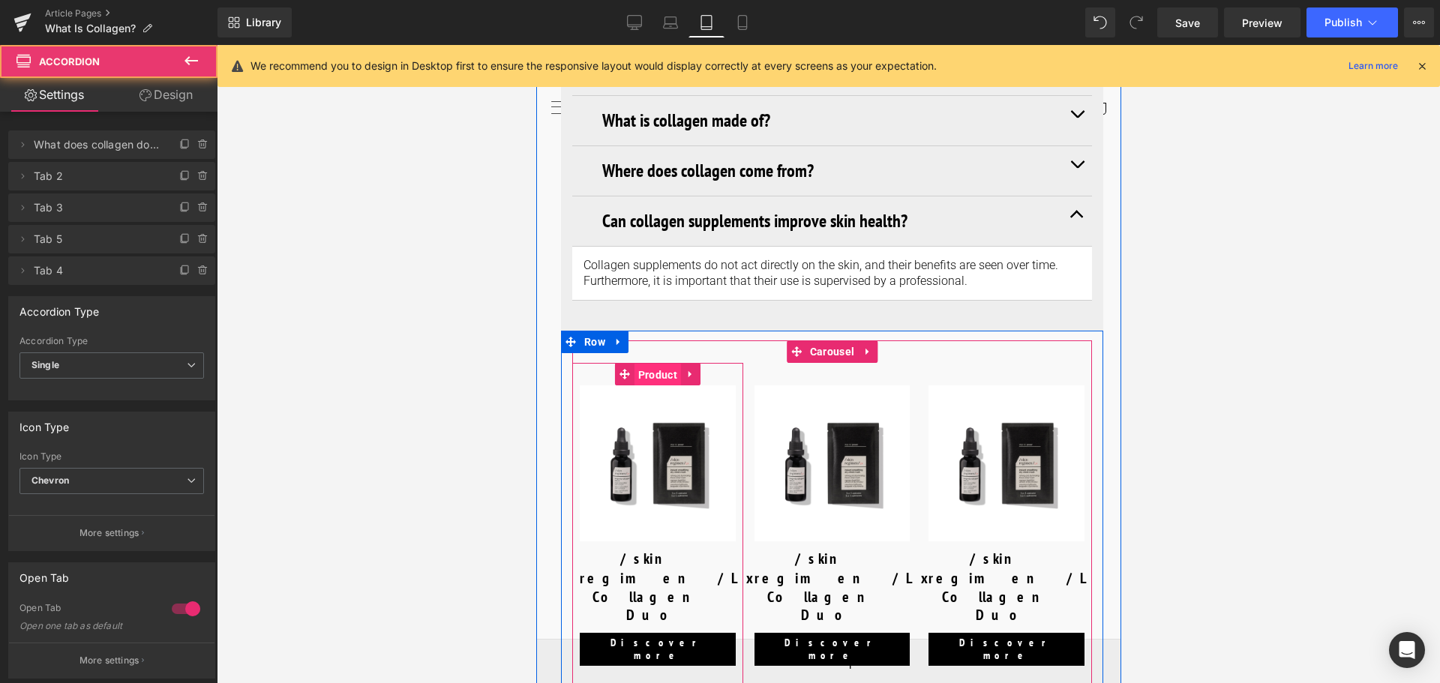
click at [657, 364] on span "Product" at bounding box center [657, 375] width 47 height 23
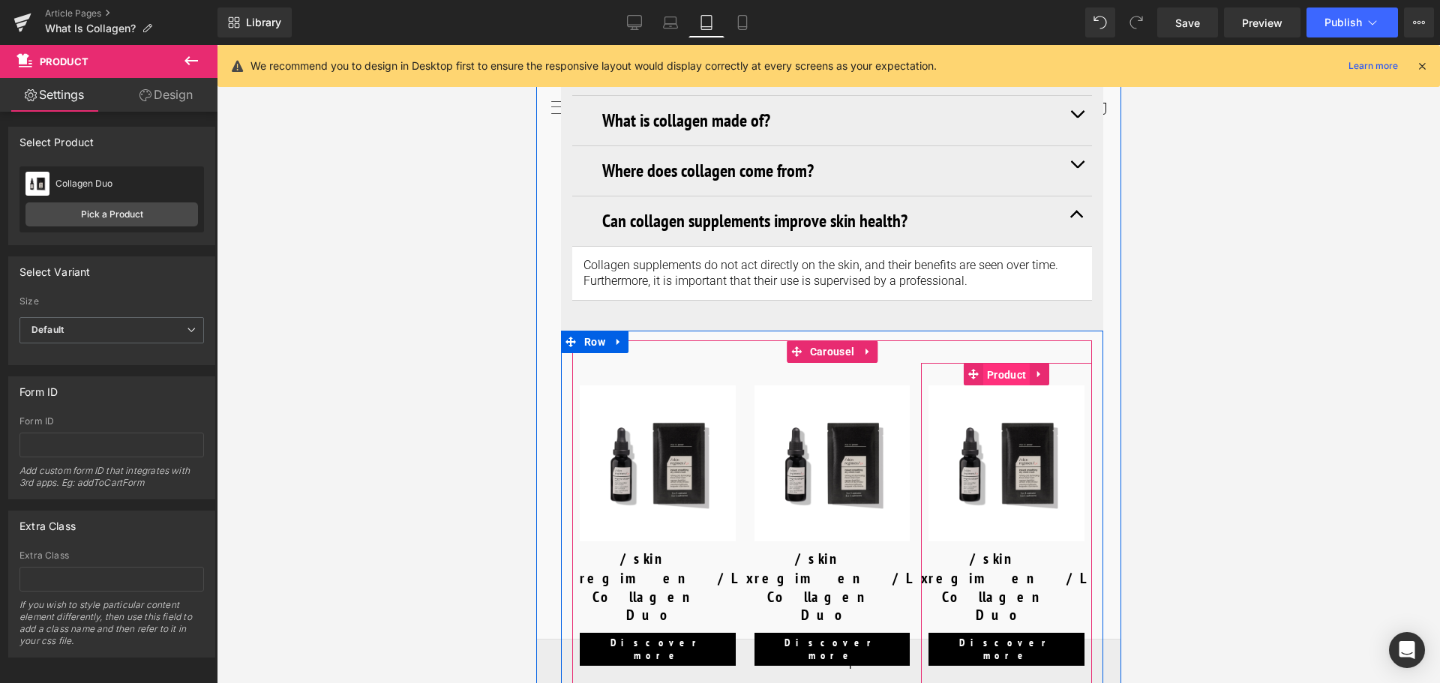
click at [1005, 364] on span "Product" at bounding box center [1006, 375] width 47 height 23
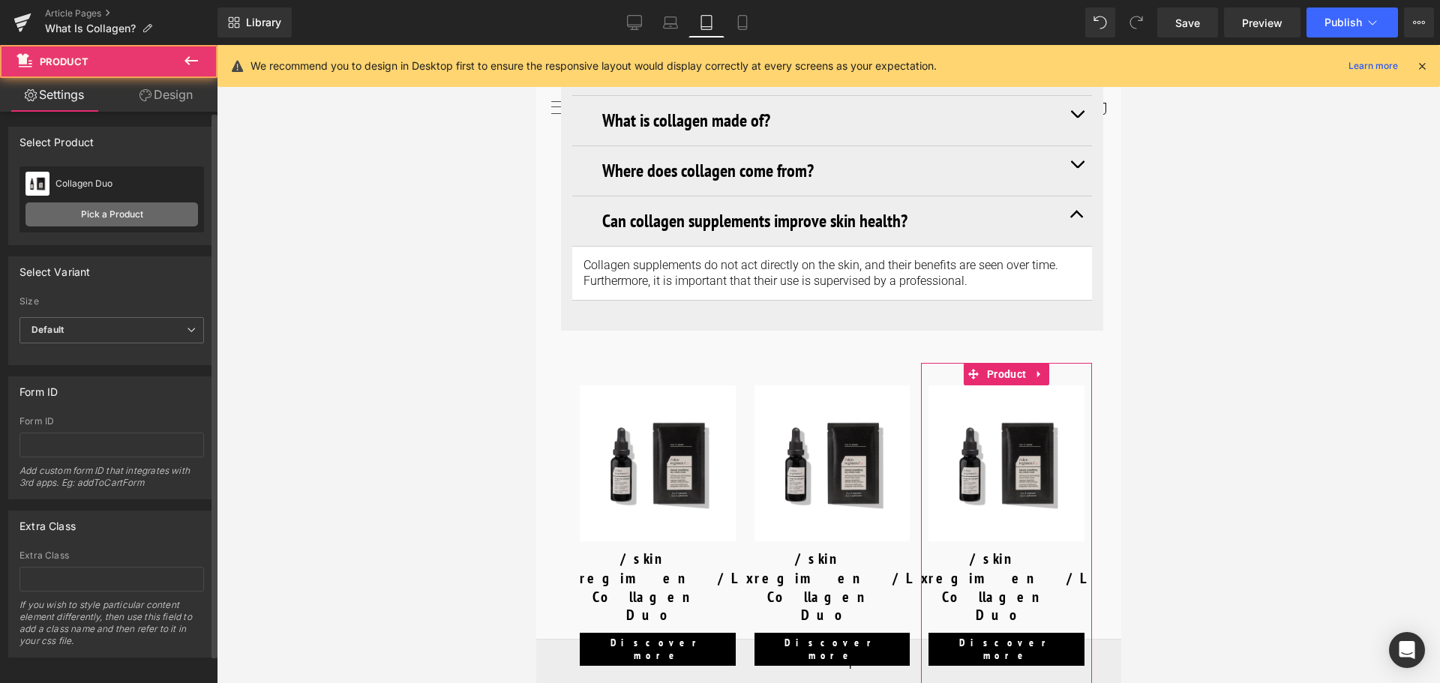
click at [143, 221] on link "Pick a Product" at bounding box center [112, 215] width 173 height 24
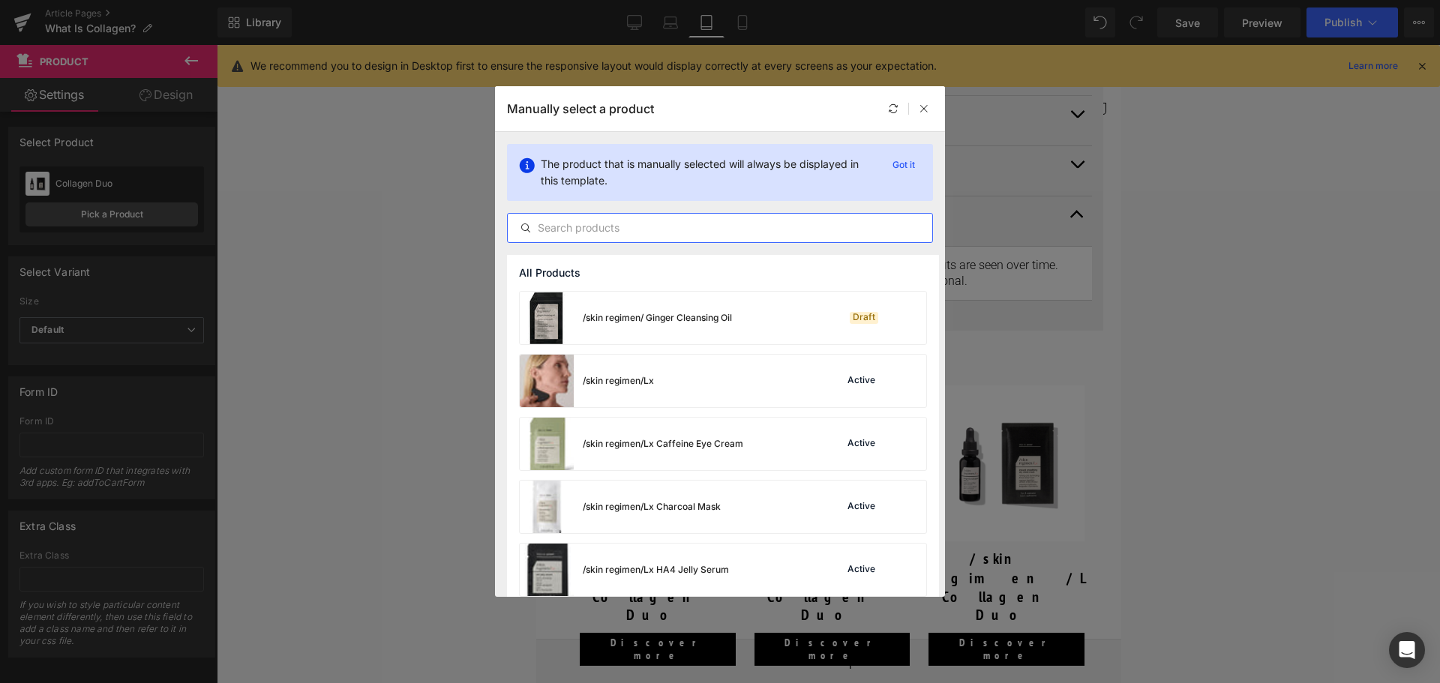
click at [655, 236] on input "text" at bounding box center [720, 228] width 425 height 18
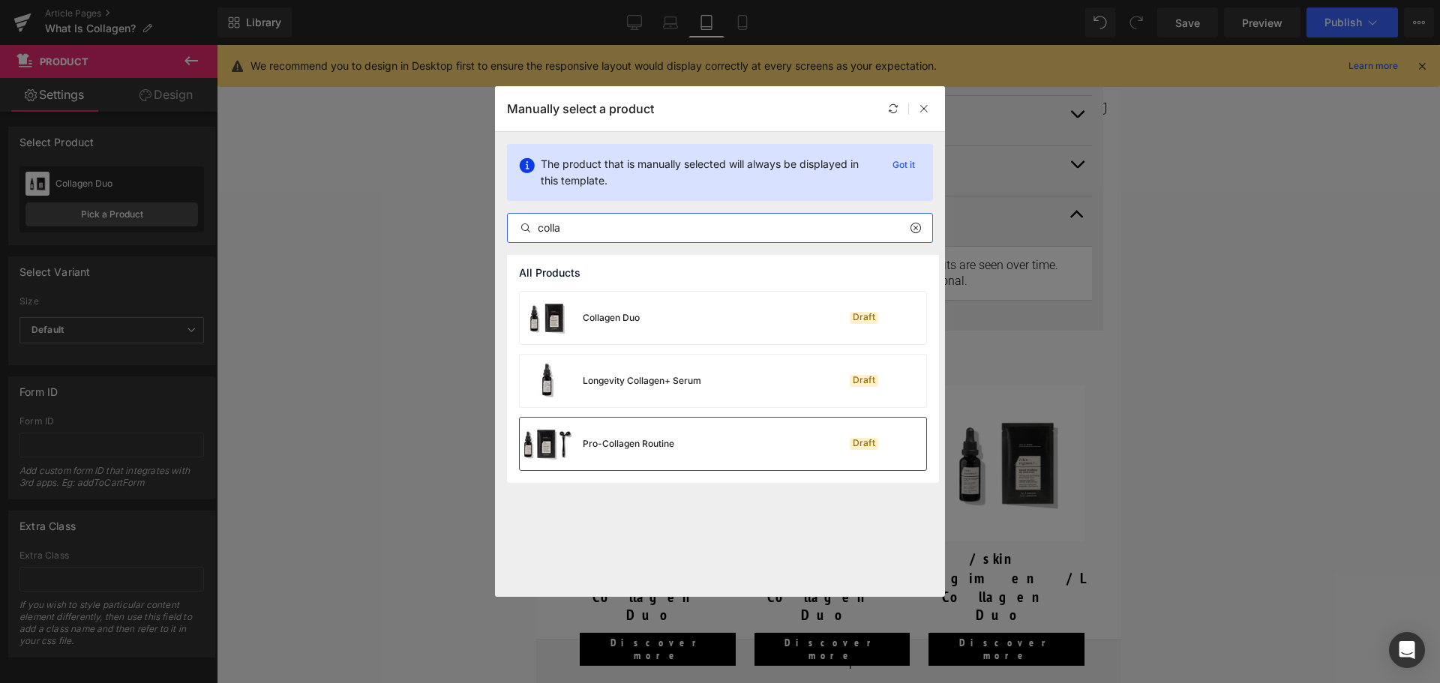
type input "colla"
click at [637, 458] on div "Pro-Collagen Routine" at bounding box center [597, 444] width 155 height 53
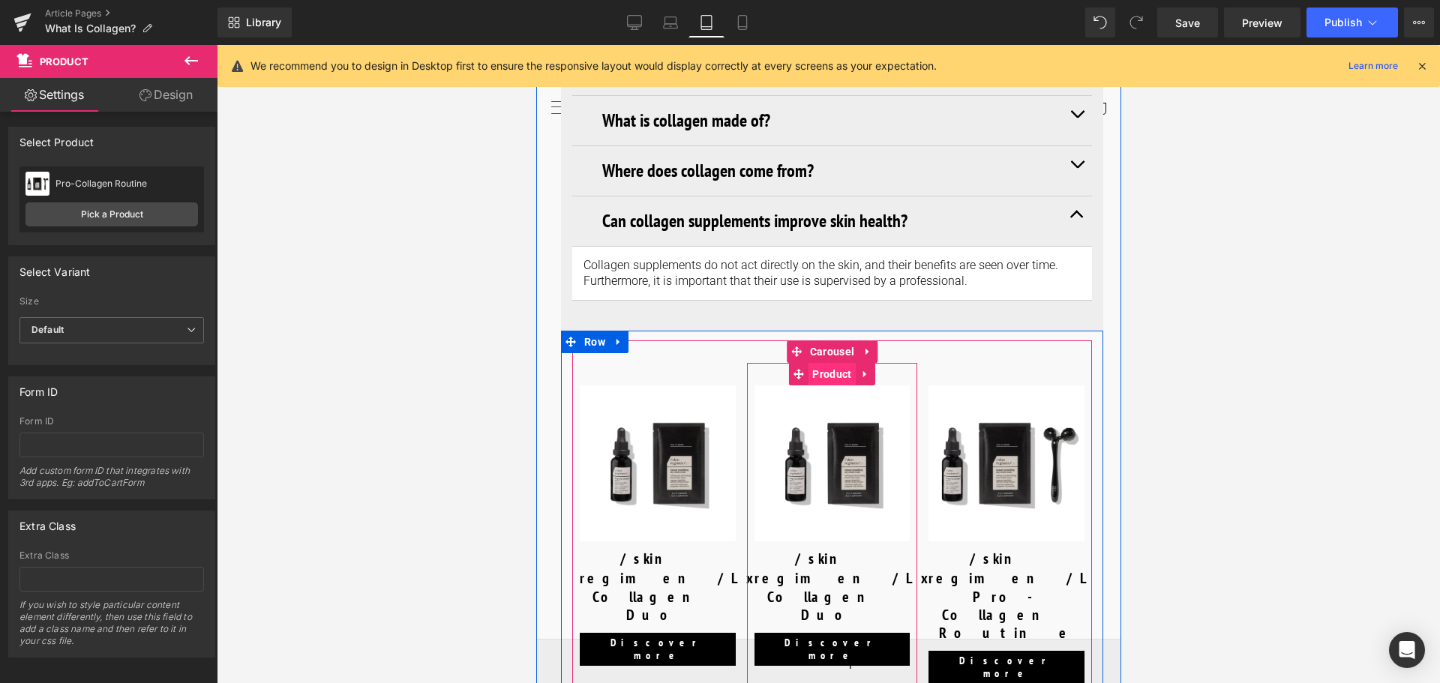
click at [819, 363] on span "Product" at bounding box center [831, 374] width 47 height 23
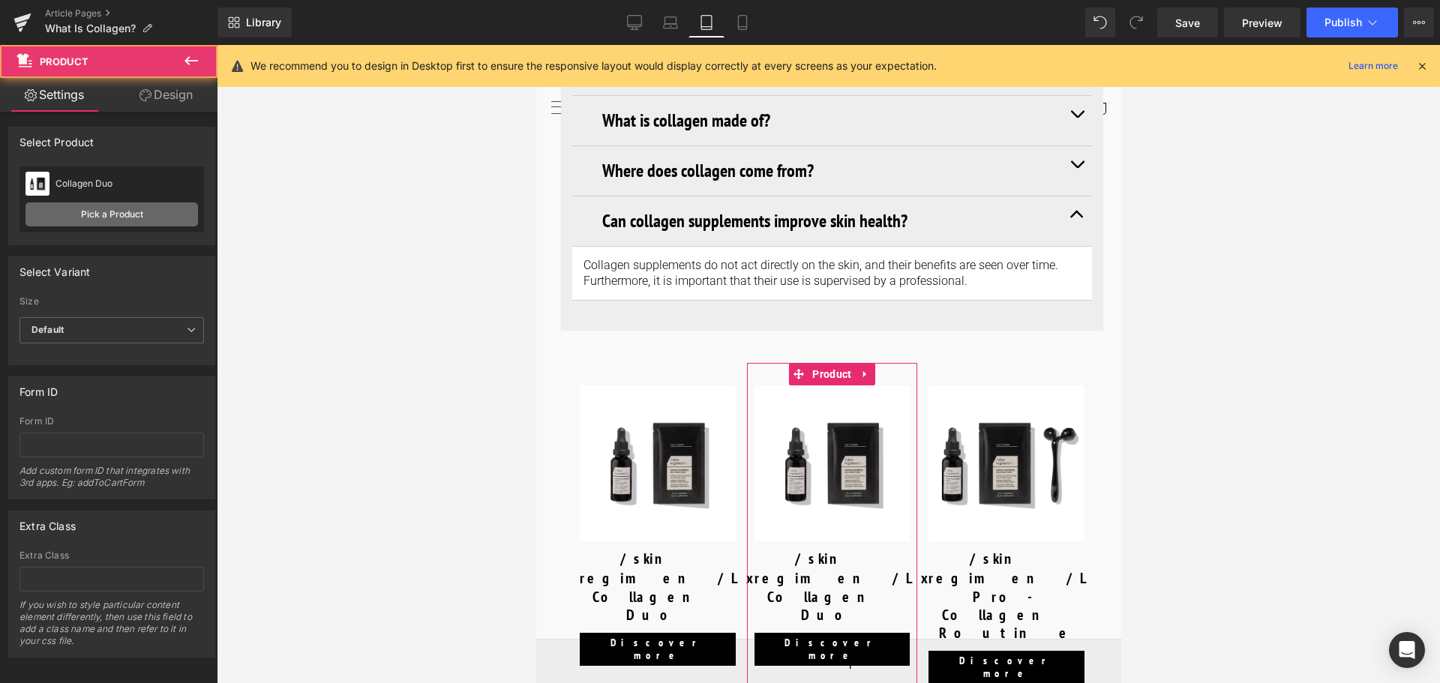
click at [128, 206] on link "Pick a Product" at bounding box center [112, 215] width 173 height 24
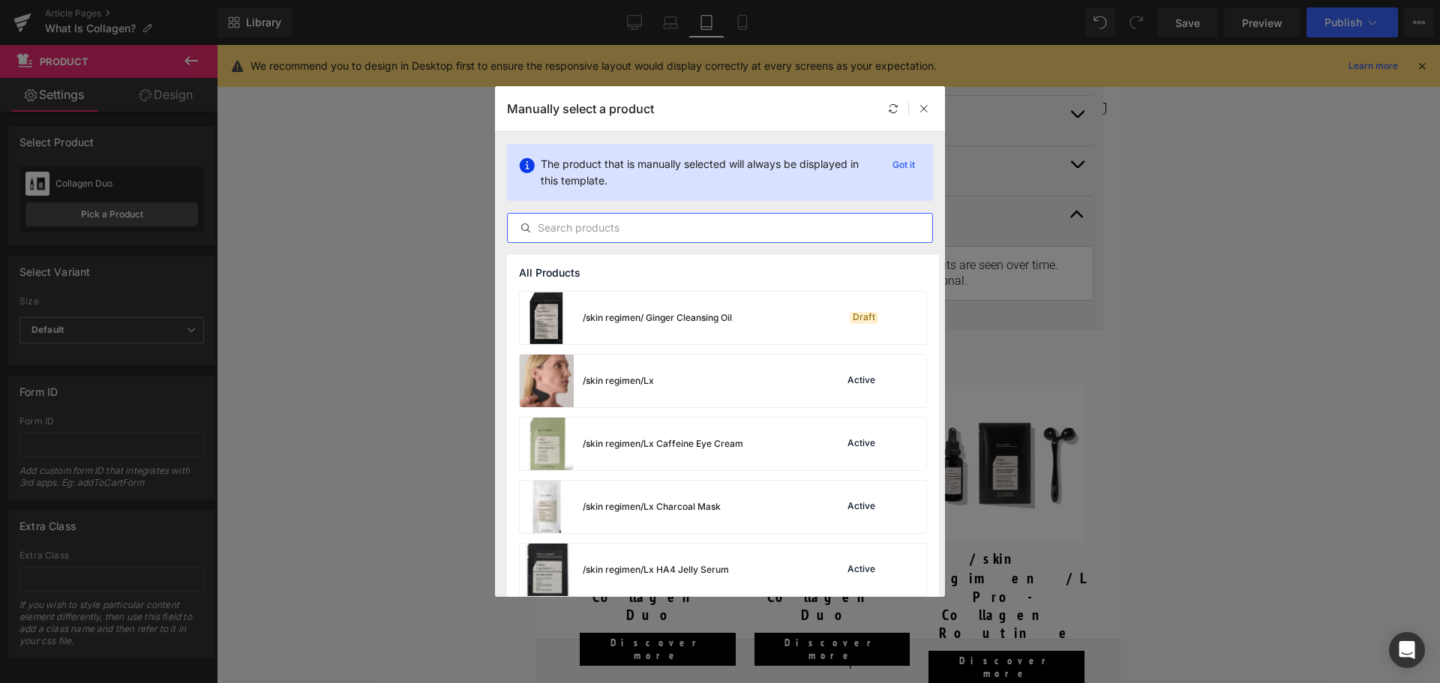
click at [636, 233] on input "text" at bounding box center [720, 228] width 425 height 18
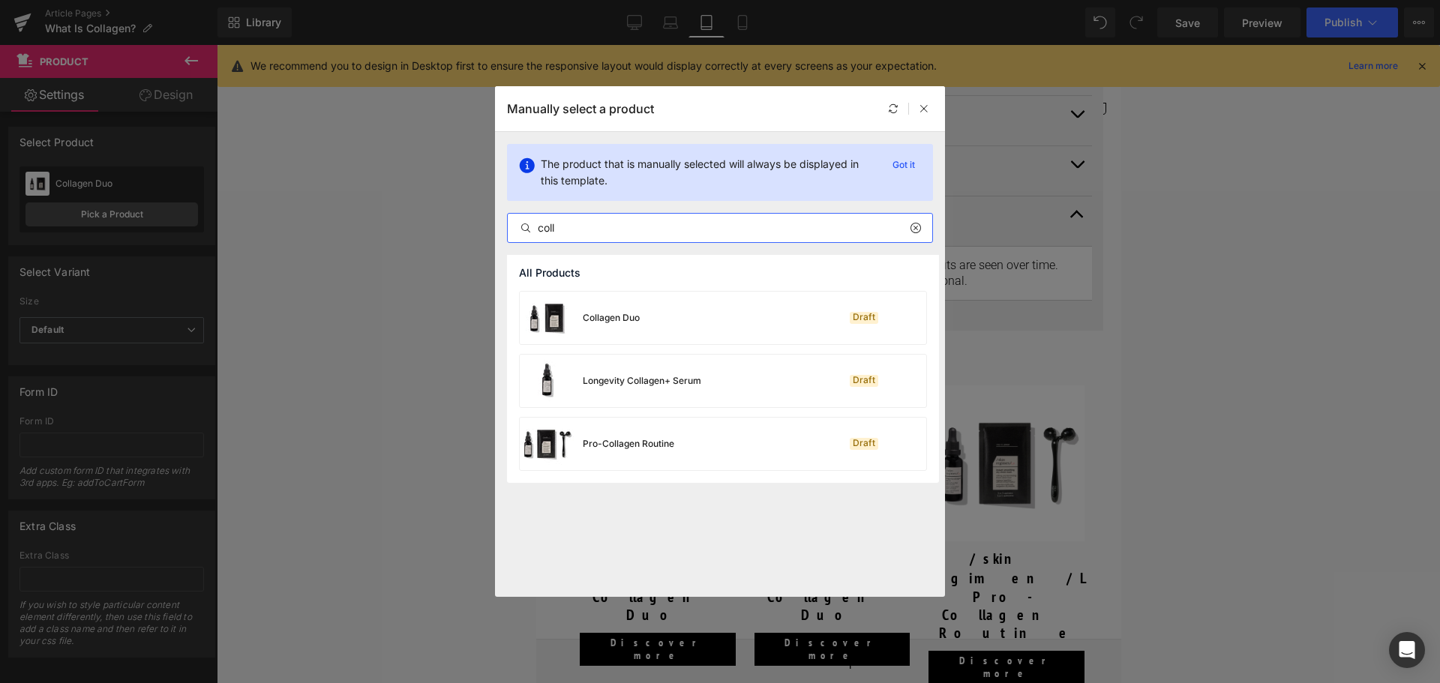
type input "coll"
click at [658, 391] on div "Longevity Collagen+ Serum" at bounding box center [611, 381] width 182 height 53
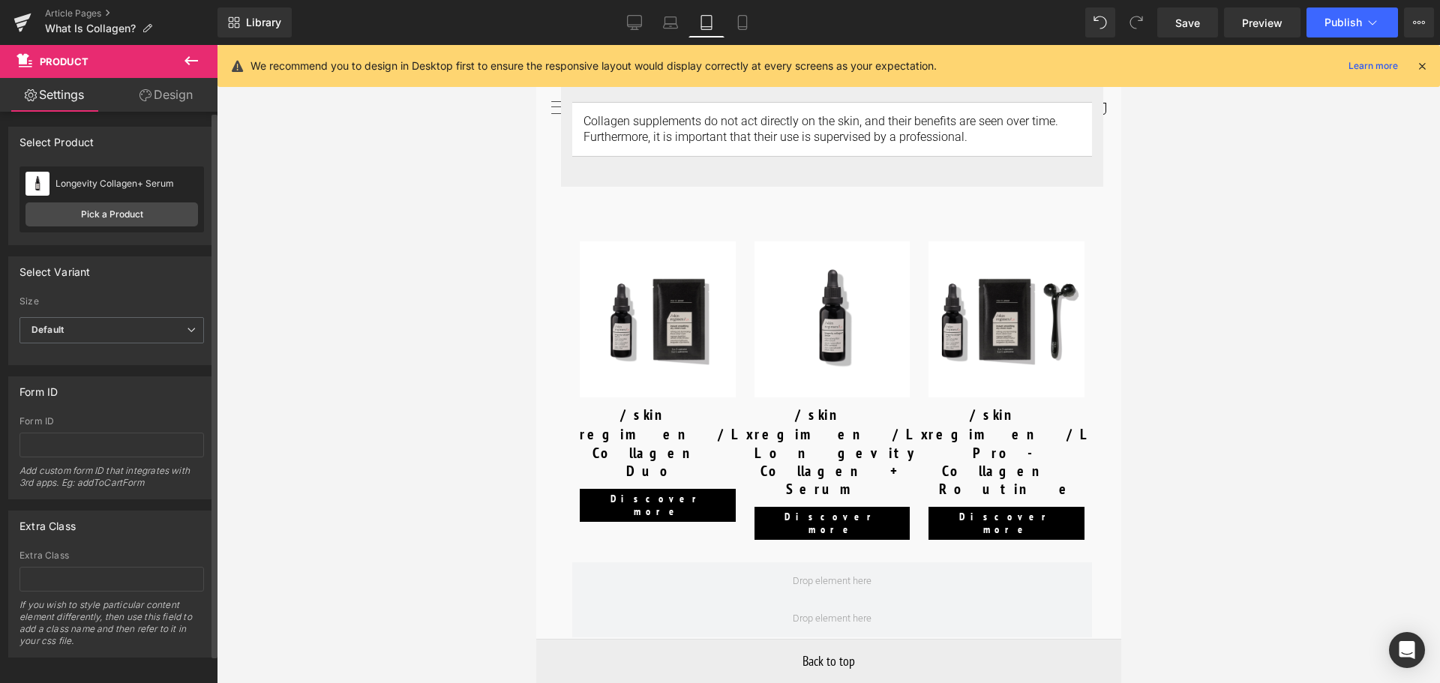
scroll to position [6141, 0]
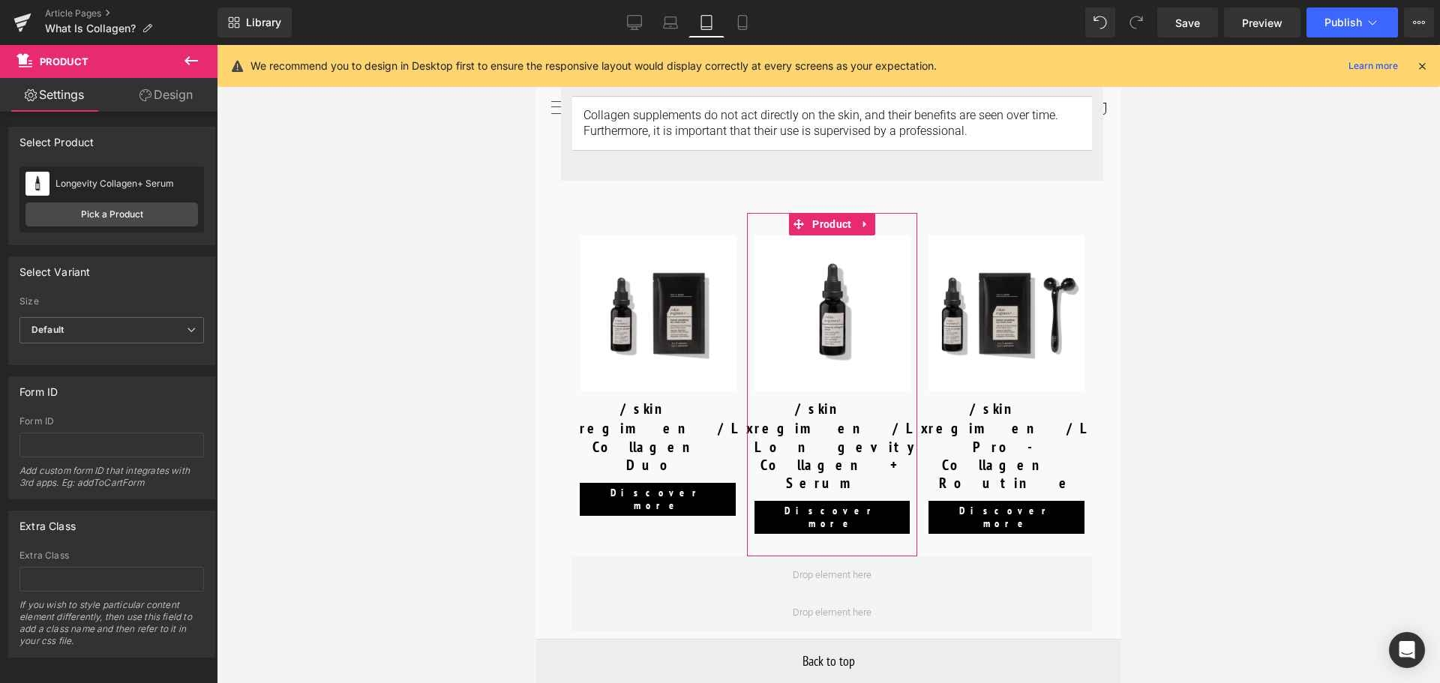
click at [141, 98] on icon at bounding box center [146, 95] width 12 height 12
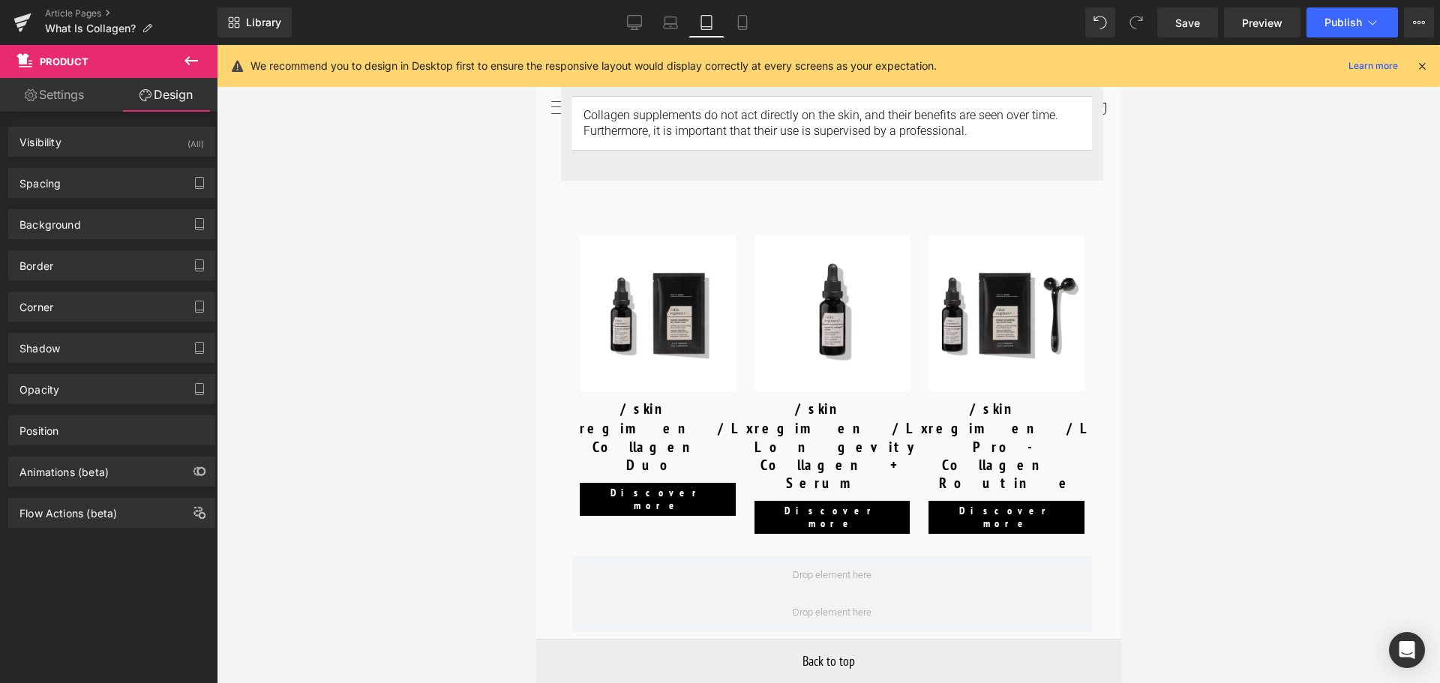
click at [190, 59] on icon at bounding box center [191, 61] width 18 height 18
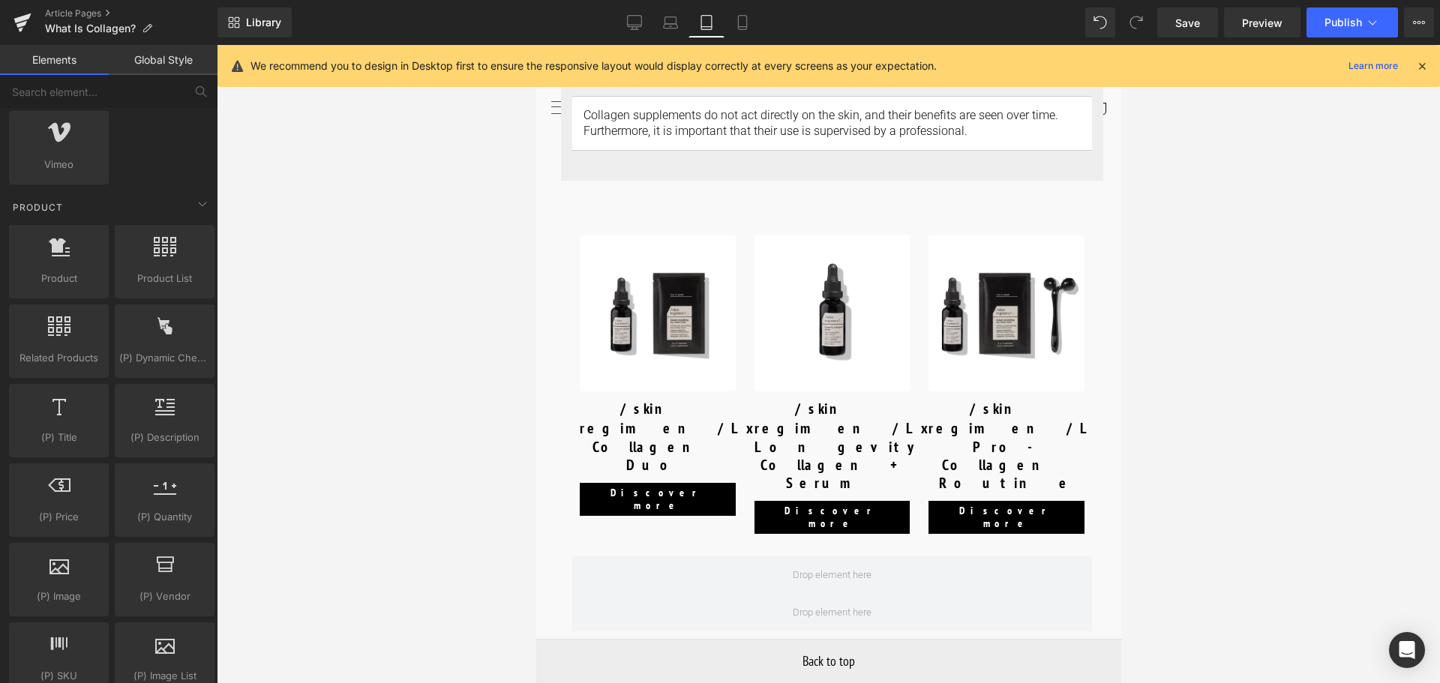
scroll to position [1125, 0]
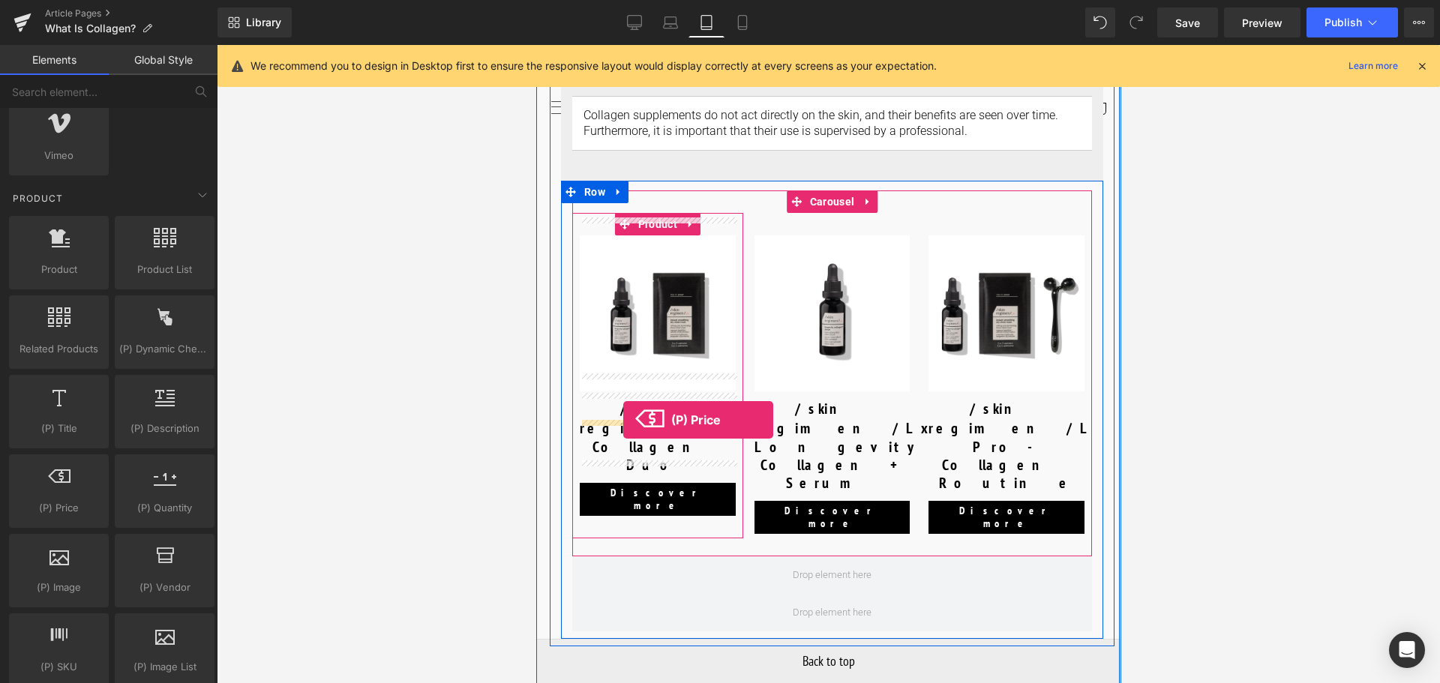
drag, startPoint x: 608, startPoint y: 553, endPoint x: 623, endPoint y: 420, distance: 133.5
